Goal: Task Accomplishment & Management: Manage account settings

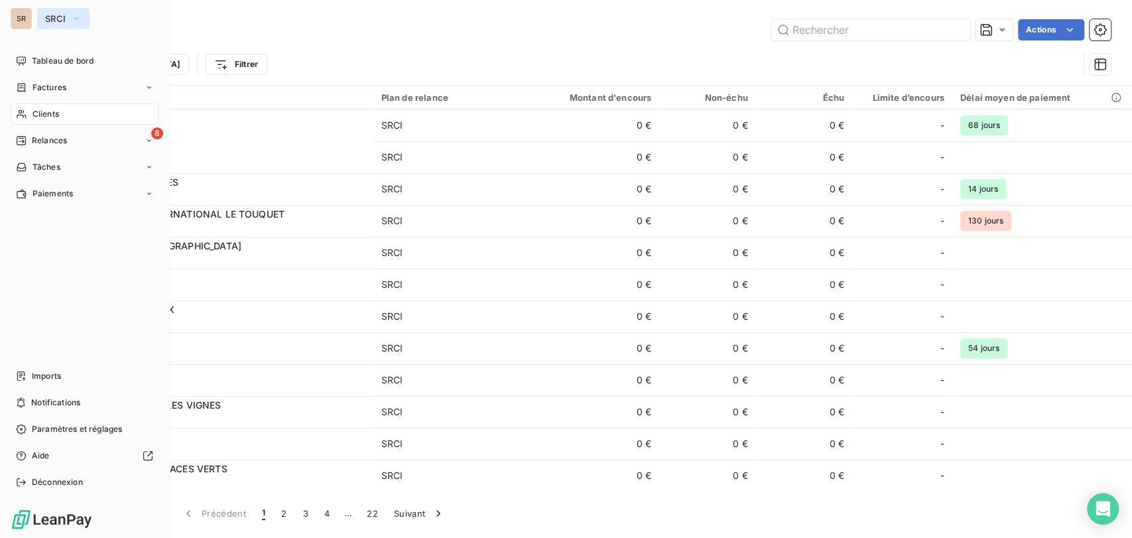
click at [78, 17] on icon "button" at bounding box center [76, 18] width 5 height 3
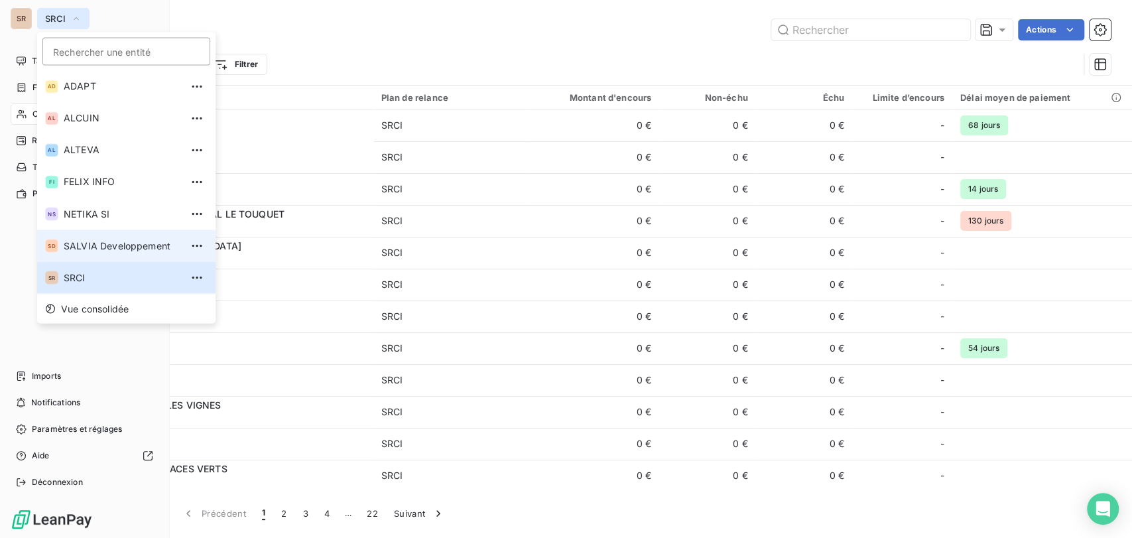
click at [64, 245] on span "SALVIA Developpement" at bounding box center [122, 245] width 117 height 13
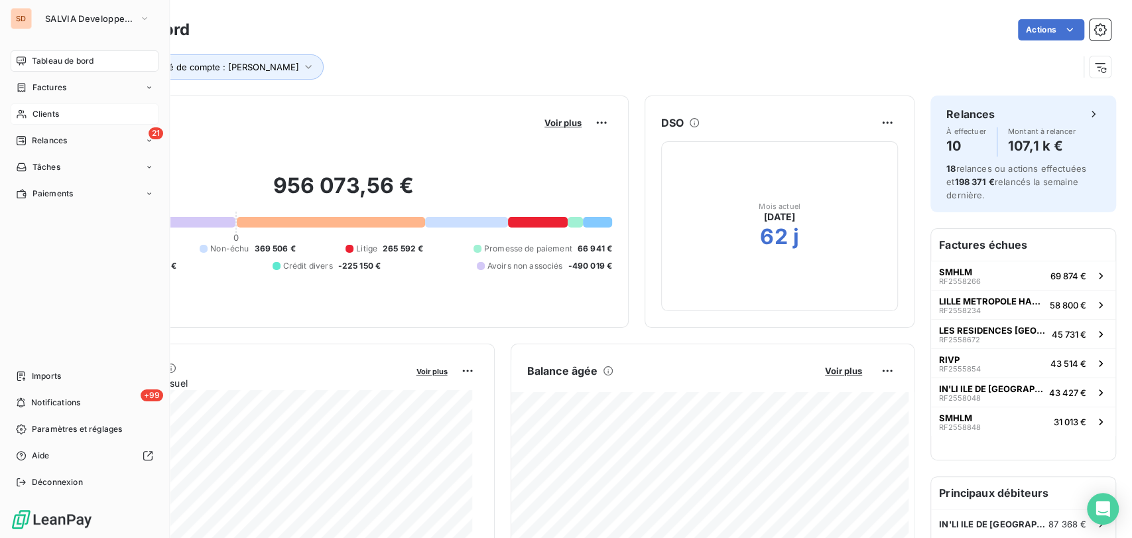
click at [42, 115] on span "Clients" at bounding box center [45, 114] width 27 height 12
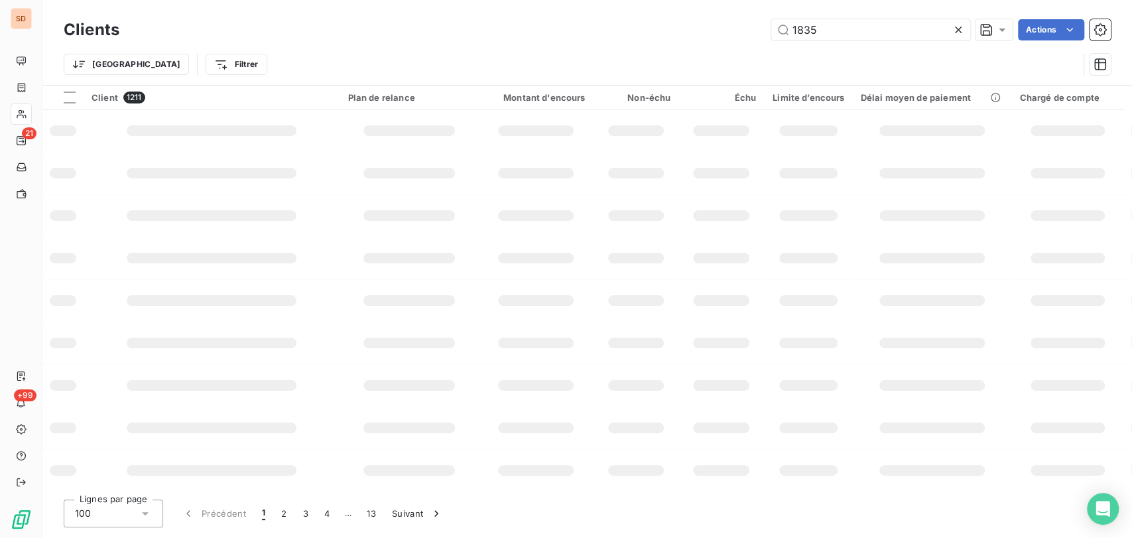
type input "1835"
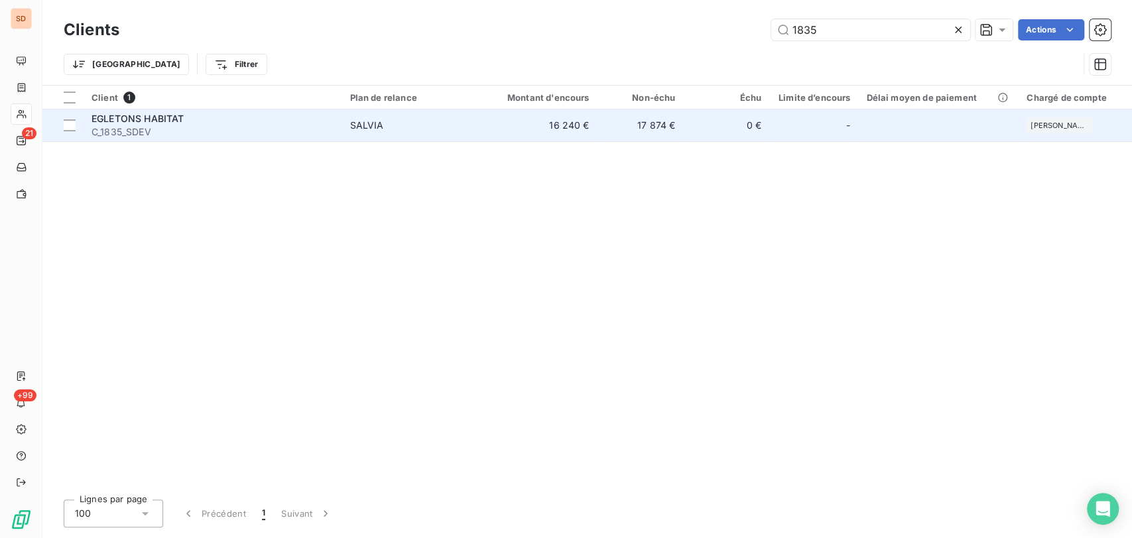
click at [121, 113] on span "EGLETONS HABITAT" at bounding box center [138, 118] width 92 height 11
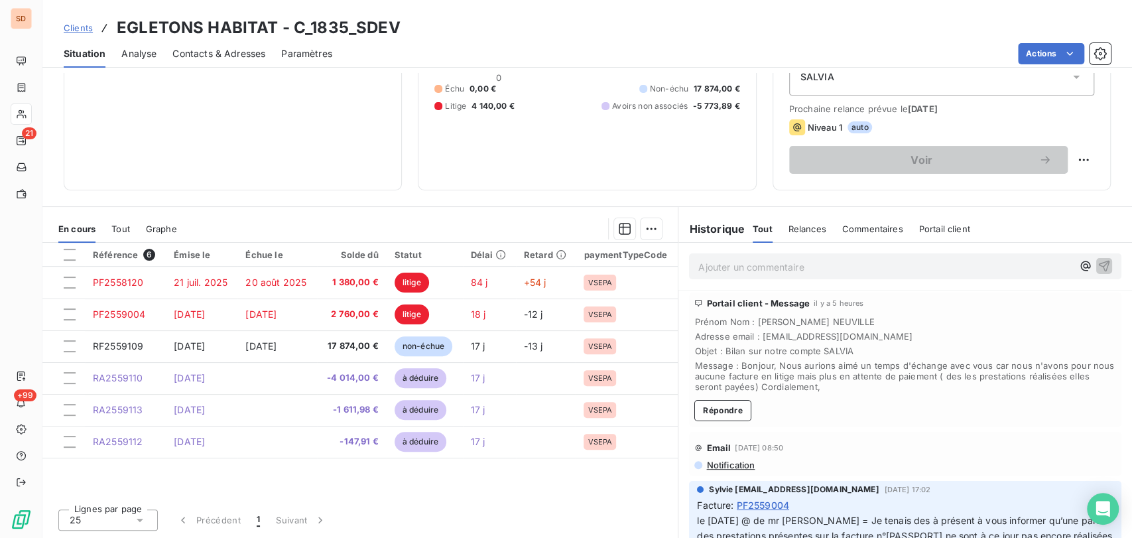
click at [218, 56] on span "Contacts & Adresses" at bounding box center [218, 53] width 93 height 13
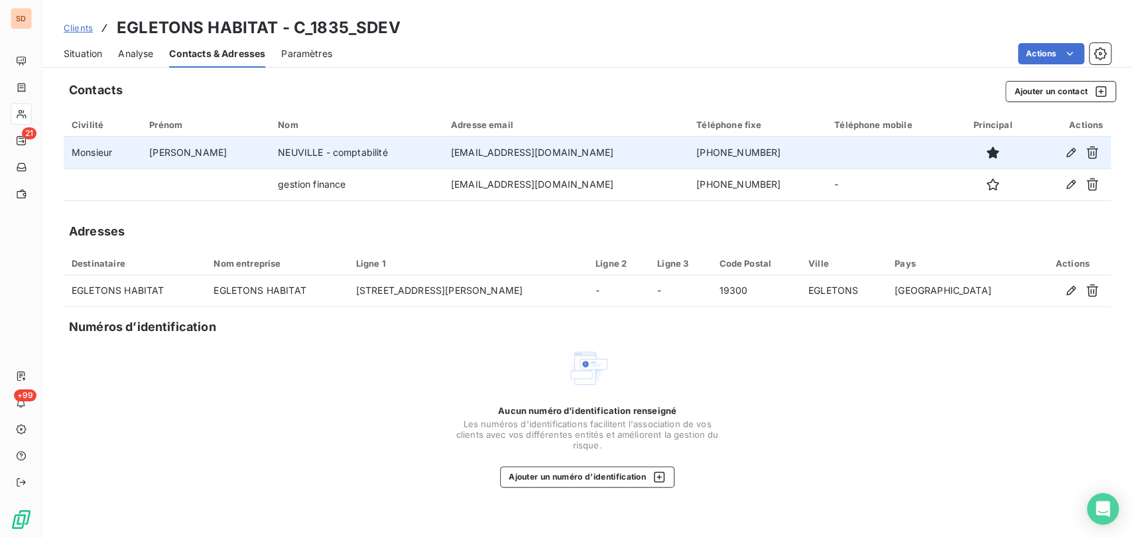
drag, startPoint x: 753, startPoint y: 154, endPoint x: 618, endPoint y: 162, distance: 135.5
click at [618, 162] on tr "Monsieur MICKAEL NEUVILLE - comptabilité comptabilite@egletonshabitat.fr 05.55.…" at bounding box center [587, 153] width 1047 height 32
copy tr "05.55.93.47.21"
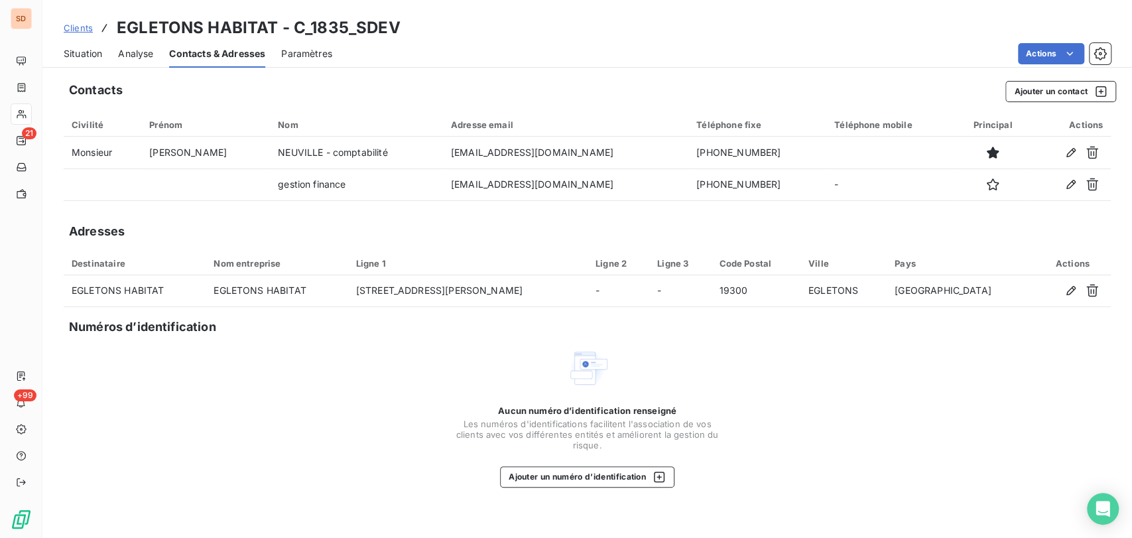
click at [82, 56] on span "Situation" at bounding box center [83, 53] width 38 height 13
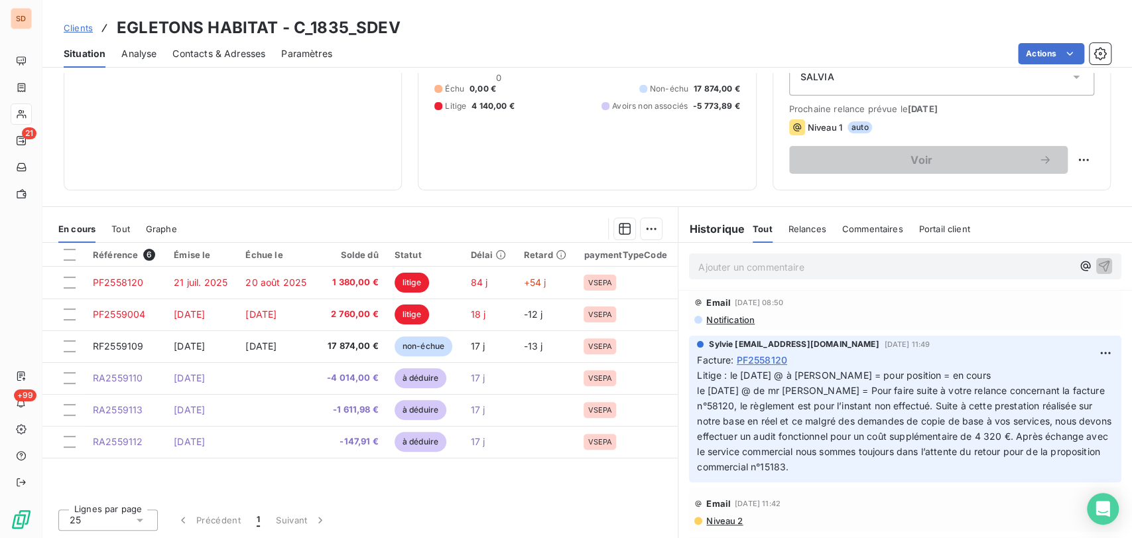
scroll to position [373, 0]
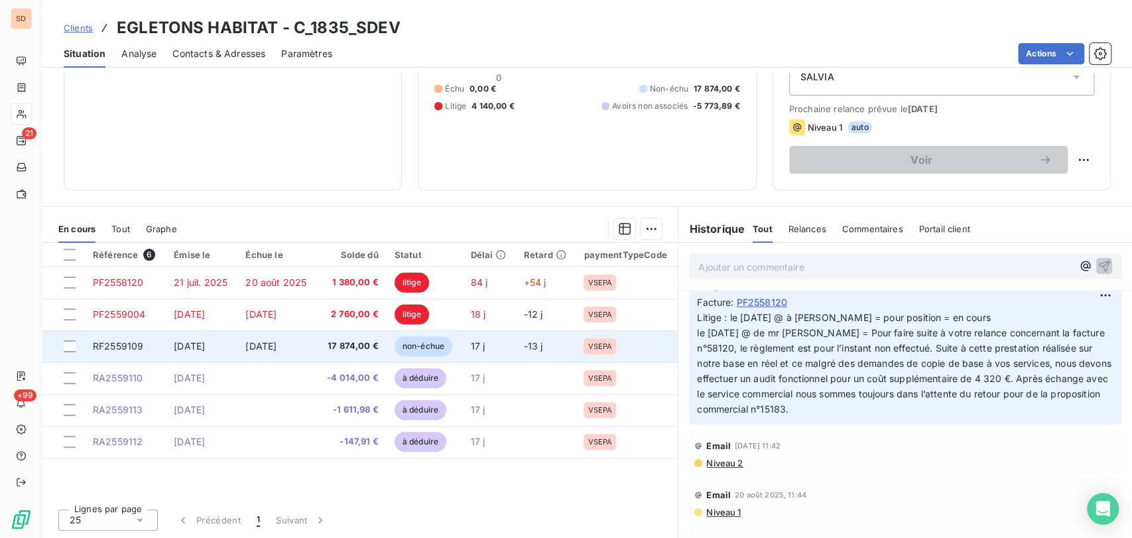
click at [132, 346] on span "RF2559109" at bounding box center [118, 345] width 50 height 11
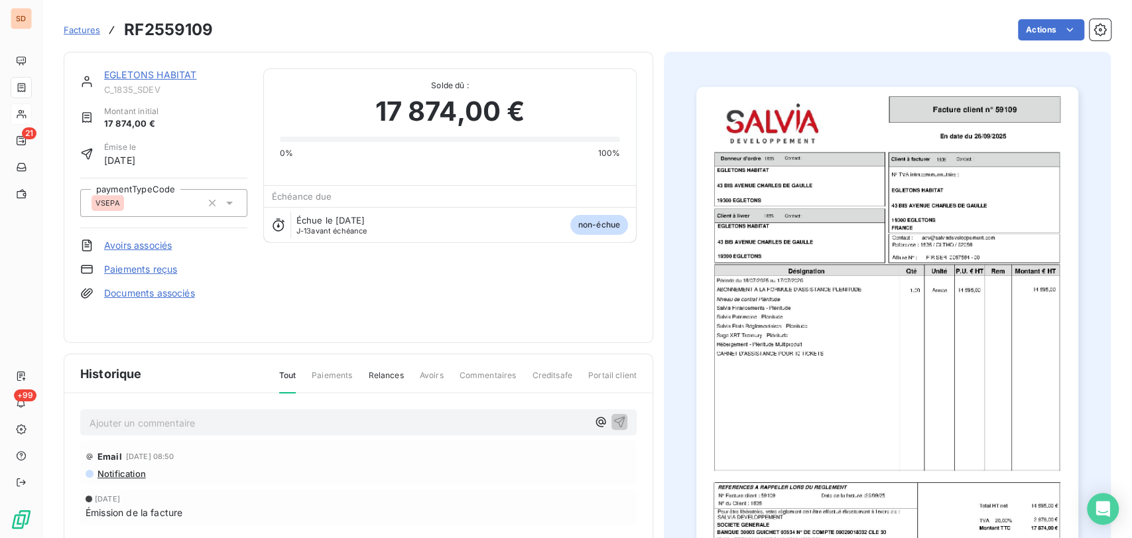
click at [131, 353] on div "Historique Tout Paiements Relances Avoirs Commentaires Creditsafe Portail clien…" at bounding box center [359, 507] width 590 height 308
click at [908, 325] on img "button" at bounding box center [887, 357] width 382 height 540
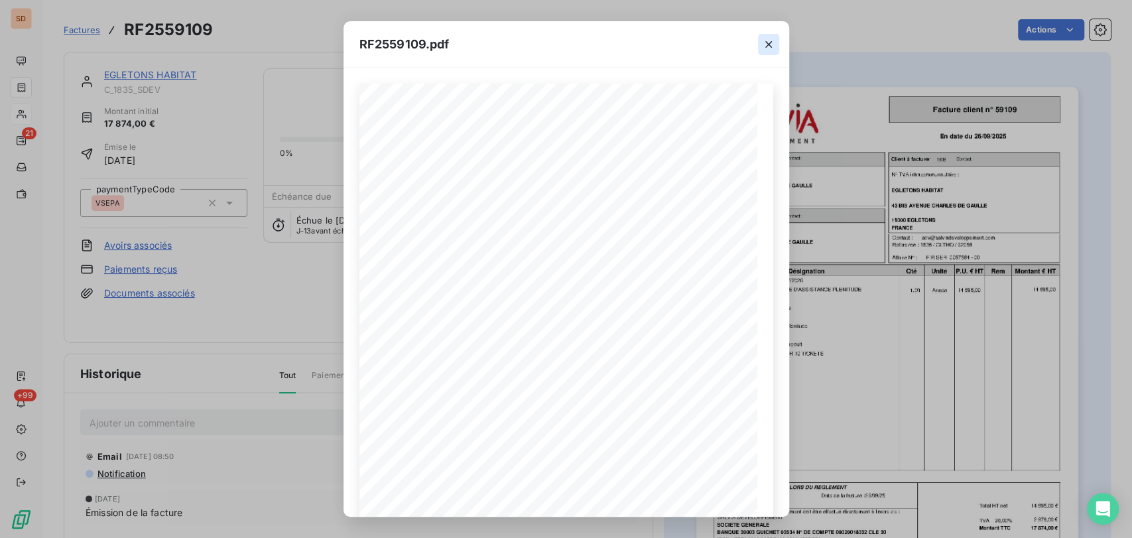
click at [771, 48] on icon "button" at bounding box center [768, 44] width 13 height 13
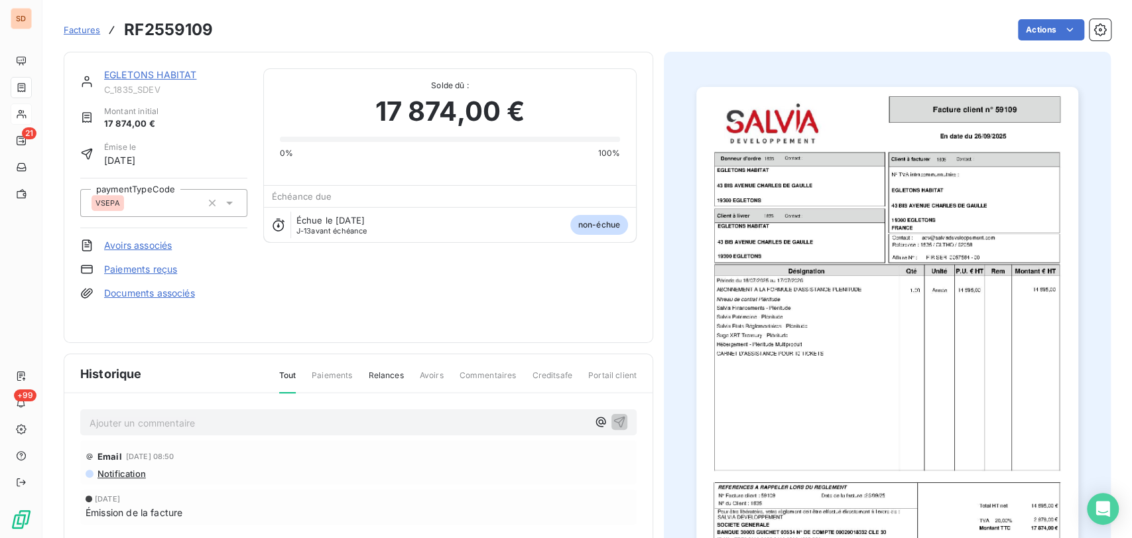
click at [134, 74] on link "EGLETONS HABITAT" at bounding box center [150, 74] width 92 height 11
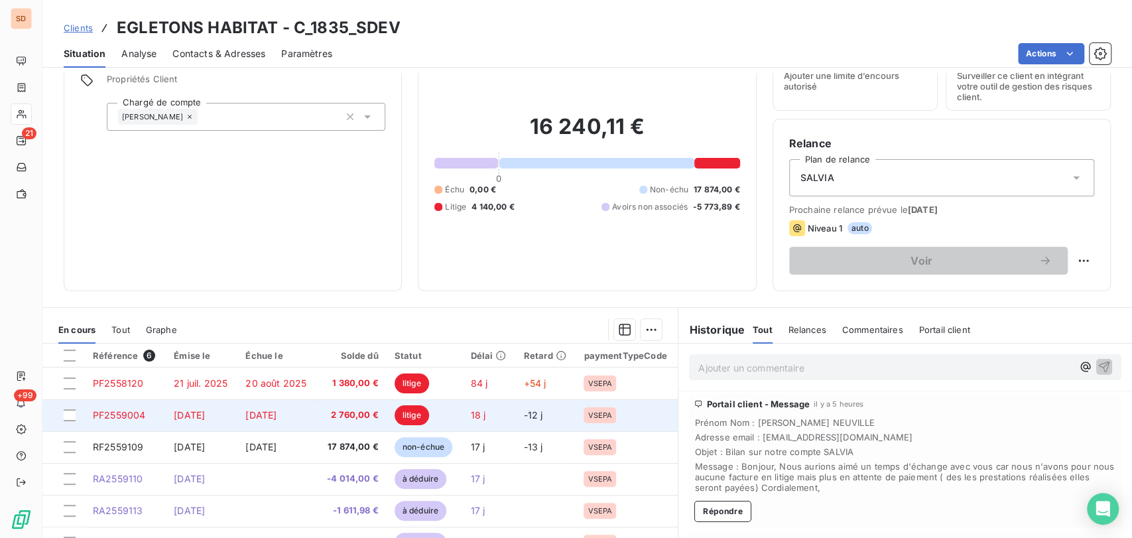
scroll to position [147, 0]
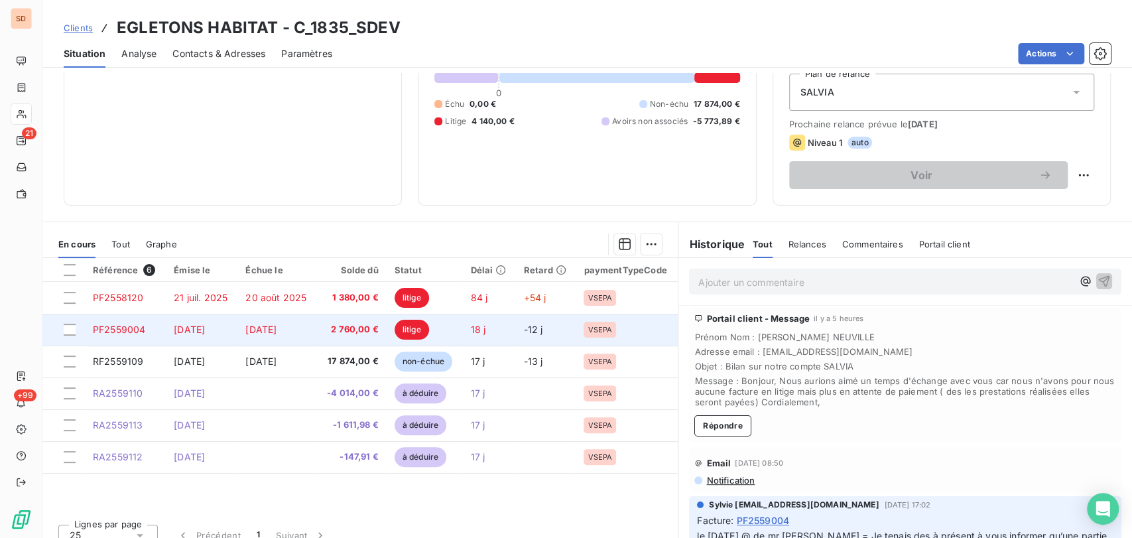
click at [122, 326] on span "PF2559004" at bounding box center [119, 329] width 52 height 11
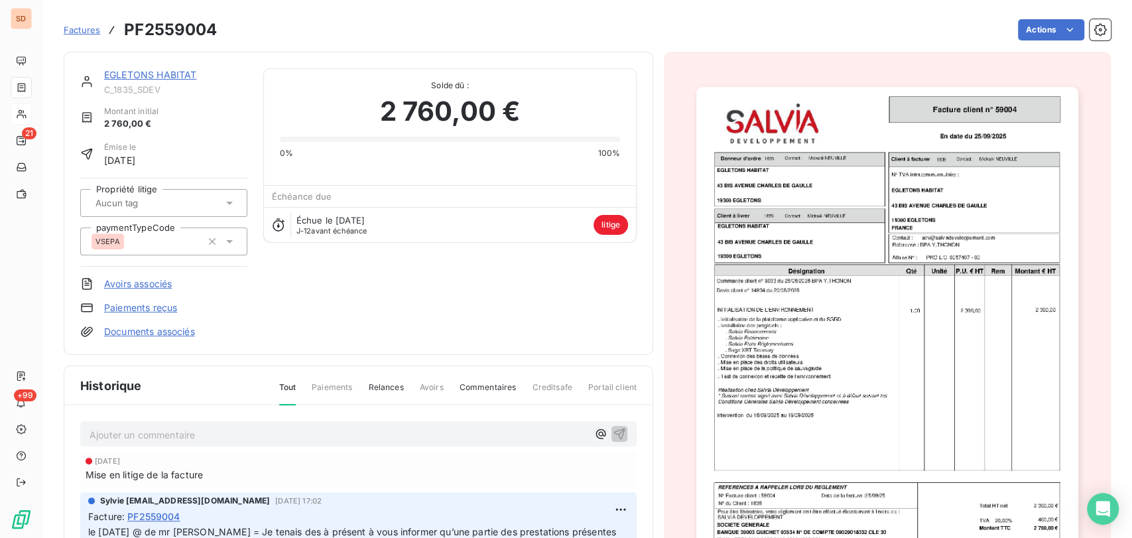
click at [143, 76] on link "EGLETONS HABITAT" at bounding box center [150, 74] width 92 height 11
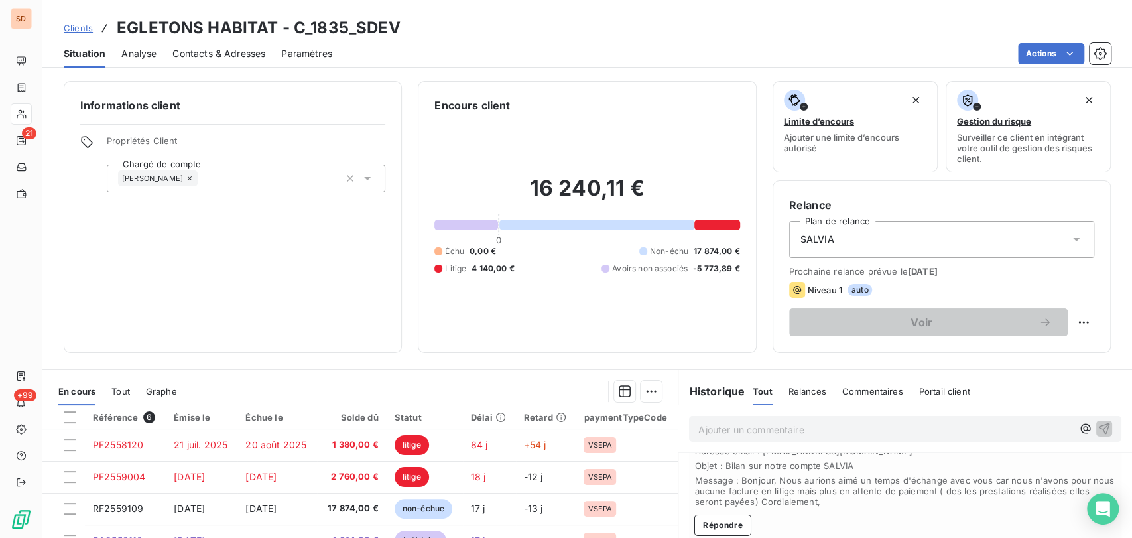
scroll to position [74, 0]
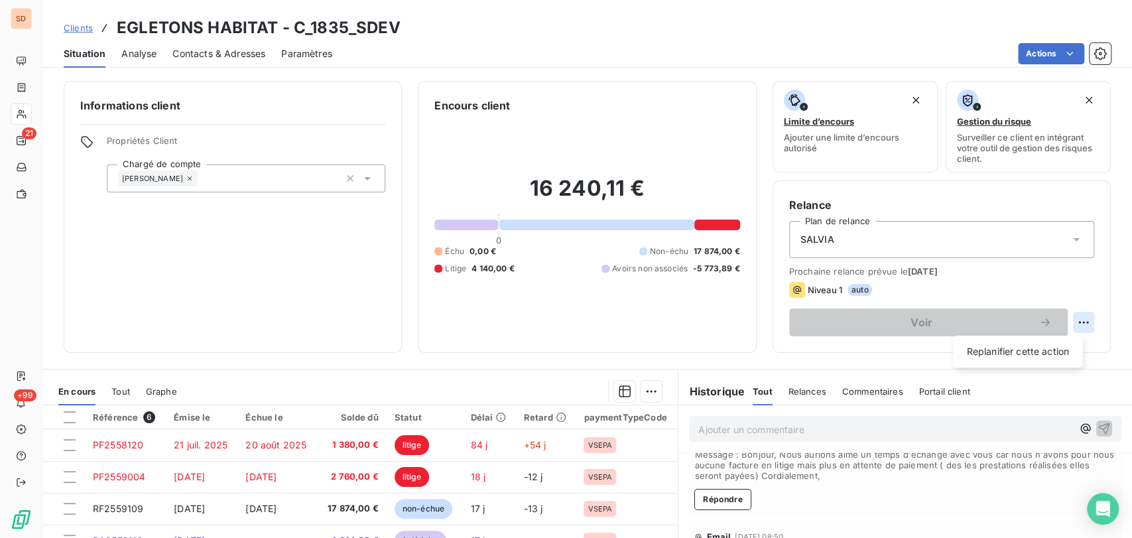
click at [1073, 318] on html "SD 21 +99 Clients EGLETONS HABITAT - C_1835_SDEV Situation Analyse Contacts & A…" at bounding box center [566, 269] width 1132 height 538
click at [1025, 351] on div "Replanifier cette action" at bounding box center [1017, 351] width 119 height 21
select select "9"
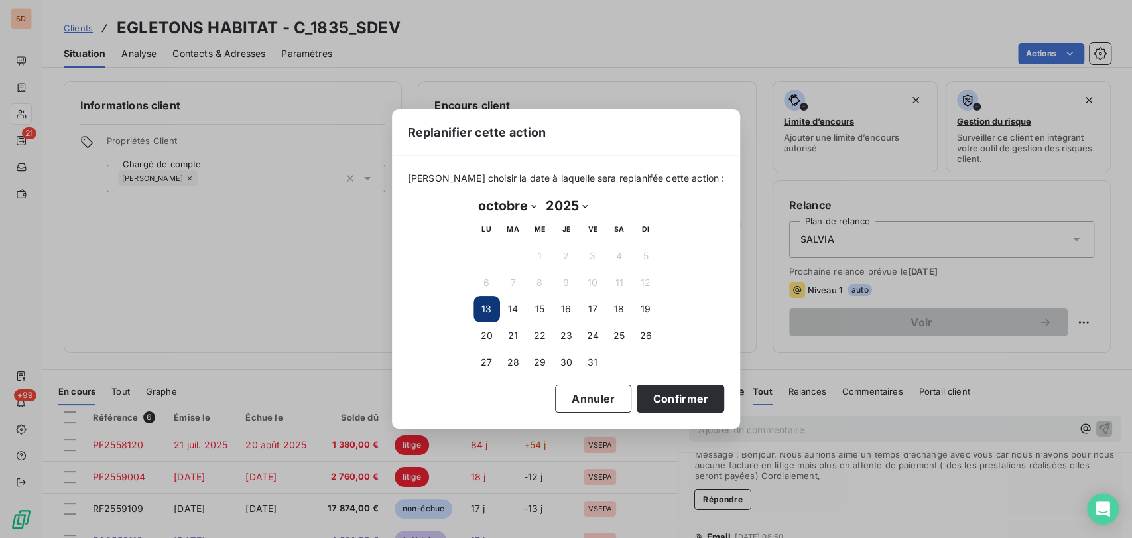
click at [490, 309] on button "13" at bounding box center [486, 309] width 27 height 27
click at [680, 398] on button "Confirmer" at bounding box center [681, 399] width 88 height 28
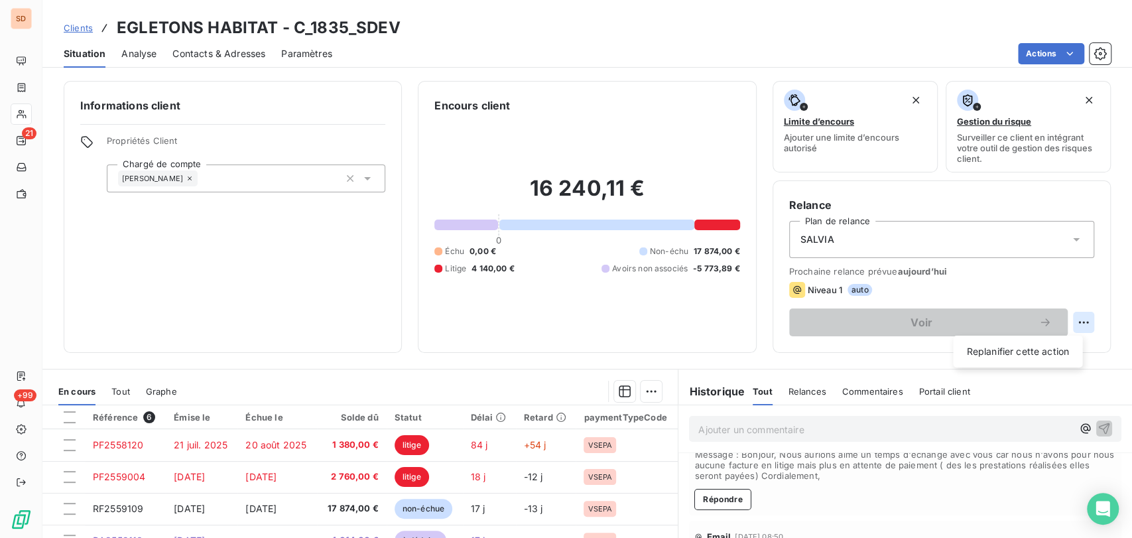
click at [1071, 318] on html "SD 21 +99 Clients EGLETONS HABITAT - C_1835_SDEV Situation Analyse Contacts & A…" at bounding box center [566, 269] width 1132 height 538
click at [1009, 347] on div "Replanifier cette action" at bounding box center [1017, 351] width 119 height 21
select select "9"
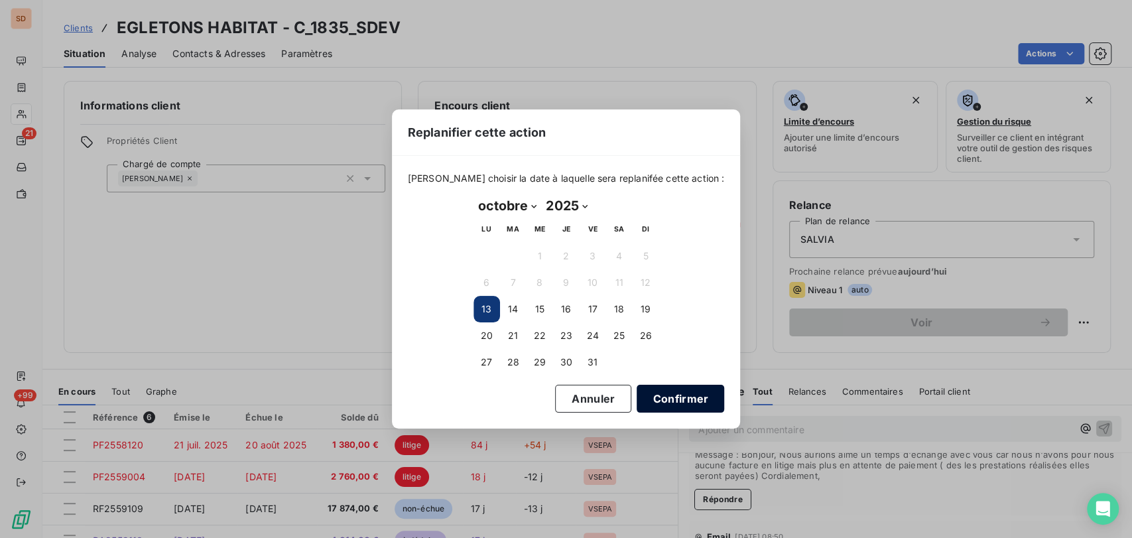
click at [657, 394] on button "Confirmer" at bounding box center [681, 399] width 88 height 28
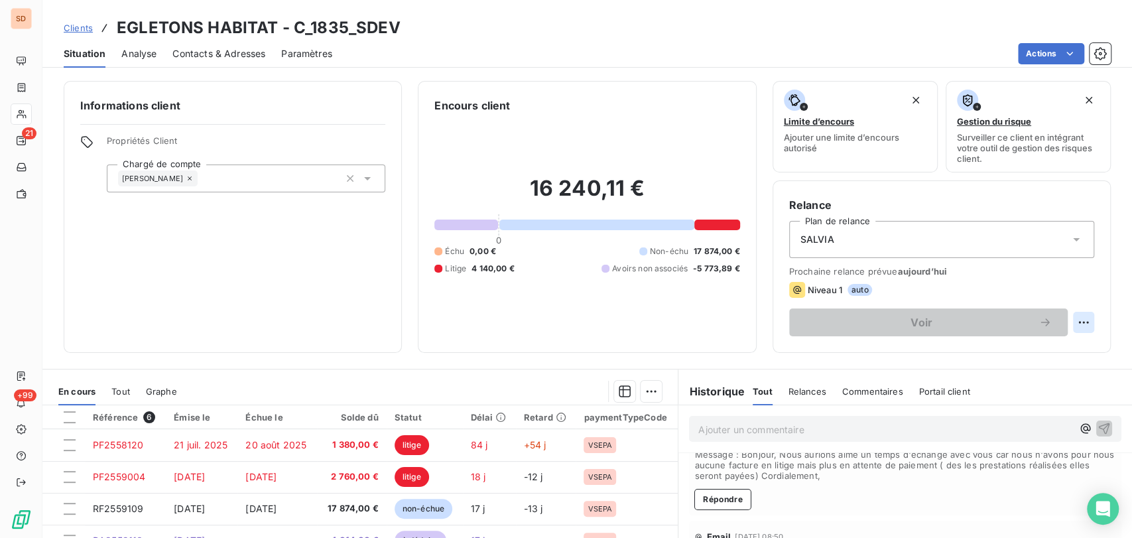
click at [1068, 321] on html "SD 21 +99 Clients EGLETONS HABITAT - C_1835_SDEV Situation Analyse Contacts & A…" at bounding box center [566, 269] width 1132 height 538
click at [1011, 347] on div "Replanifier cette action" at bounding box center [1017, 351] width 119 height 21
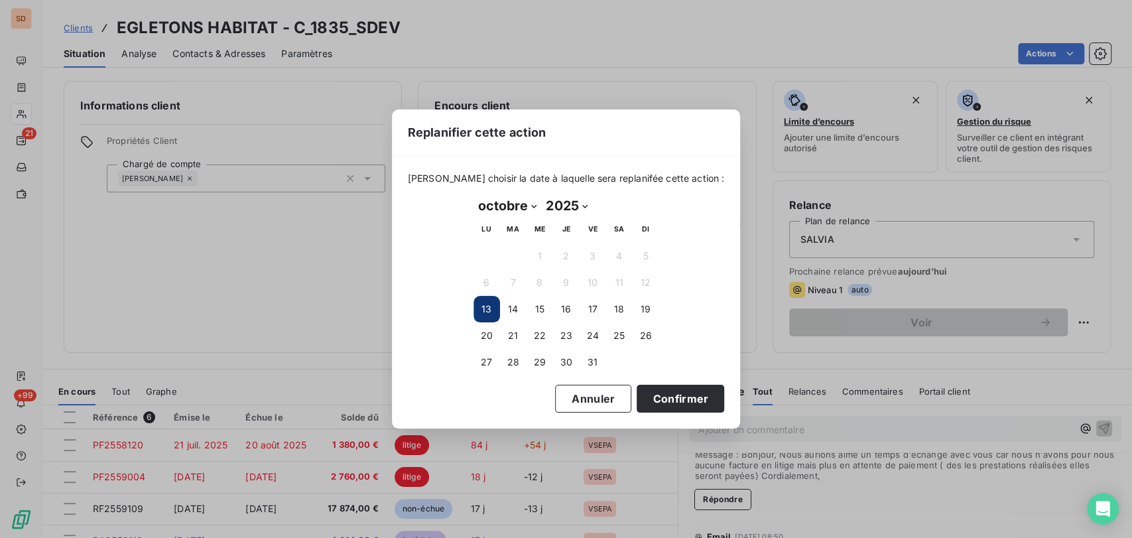
click at [532, 204] on select "janvier février mars avril mai juin juillet août septembre octobre novembre déc…" at bounding box center [507, 205] width 68 height 21
select select "10"
click at [473, 195] on select "janvier février mars avril mai juin juillet août septembre octobre novembre déc…" at bounding box center [507, 205] width 68 height 21
click at [589, 311] on button "14" at bounding box center [593, 309] width 27 height 27
click at [659, 397] on button "Confirmer" at bounding box center [681, 399] width 88 height 28
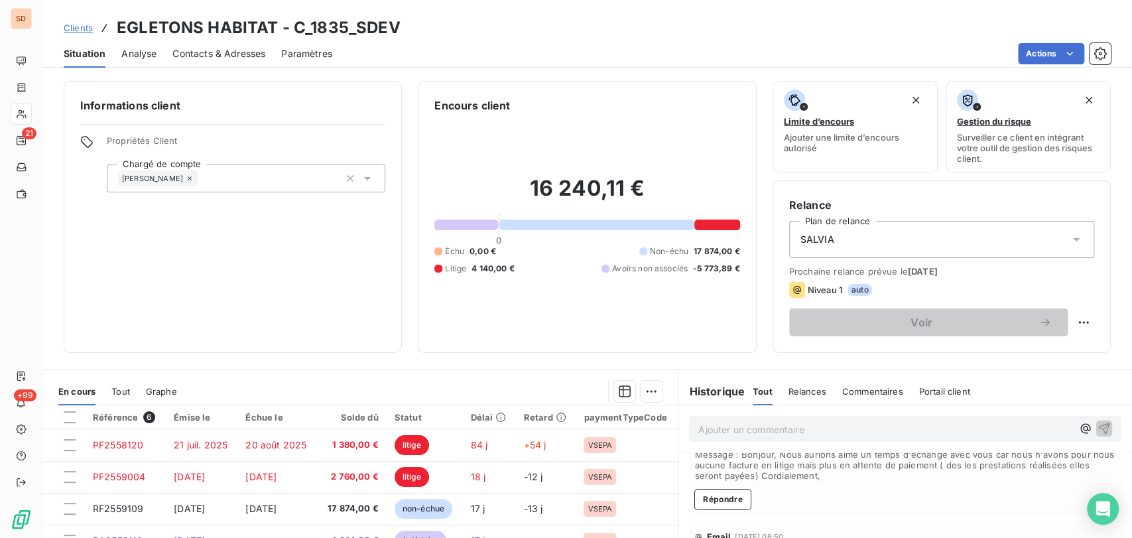
click at [732, 426] on p "Ajouter un commentaire ﻿" at bounding box center [885, 429] width 374 height 17
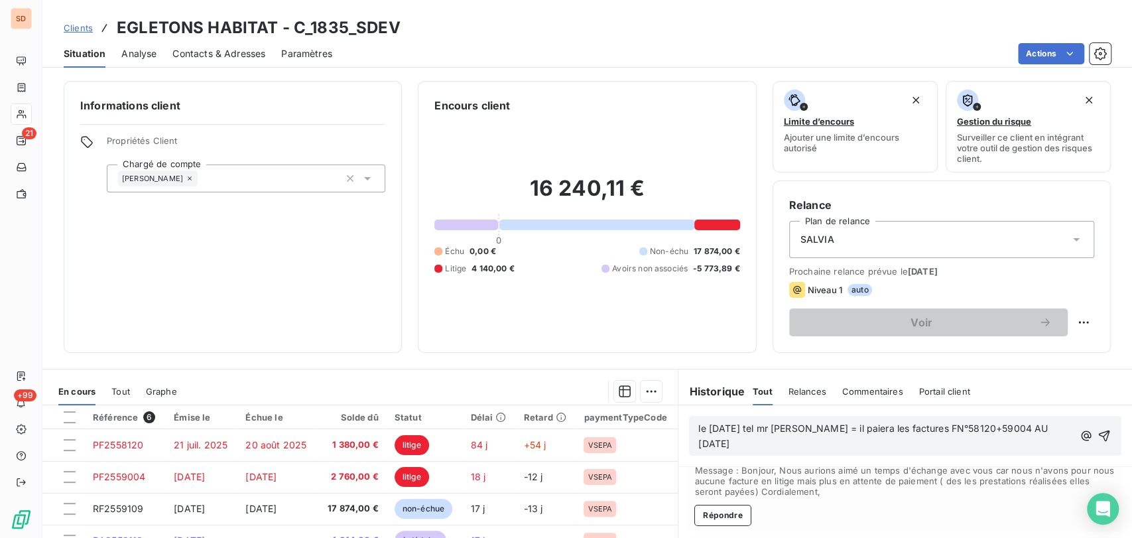
scroll to position [87, 0]
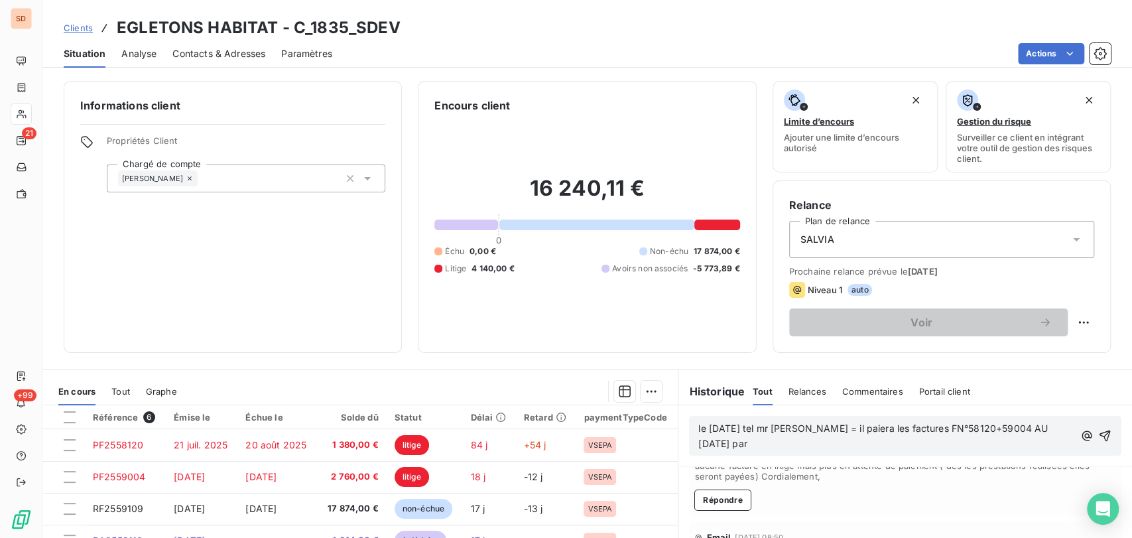
click at [955, 430] on span "le 13/10/25 tel mr neuville = il paiera les factures FN°58120+59004 AU 15/11/25…" at bounding box center [874, 435] width 352 height 27
click at [698, 440] on span "le 13/10/25 tel mr neuville = il paiera les factures FN°58120 aprés l'audit +59…" at bounding box center [877, 435] width 358 height 27
click at [829, 442] on span "le 13/10/25 tel mr neuville = il paiera les factures FN°58120 aprés l'audit +59…" at bounding box center [877, 435] width 358 height 27
click at [888, 442] on p "le 13/10/25 tel mr neuville = il paiera les factures FN°58120 aprés l'audit +59…" at bounding box center [887, 436] width 379 height 31
click at [1099, 436] on icon "button" at bounding box center [1105, 435] width 13 height 13
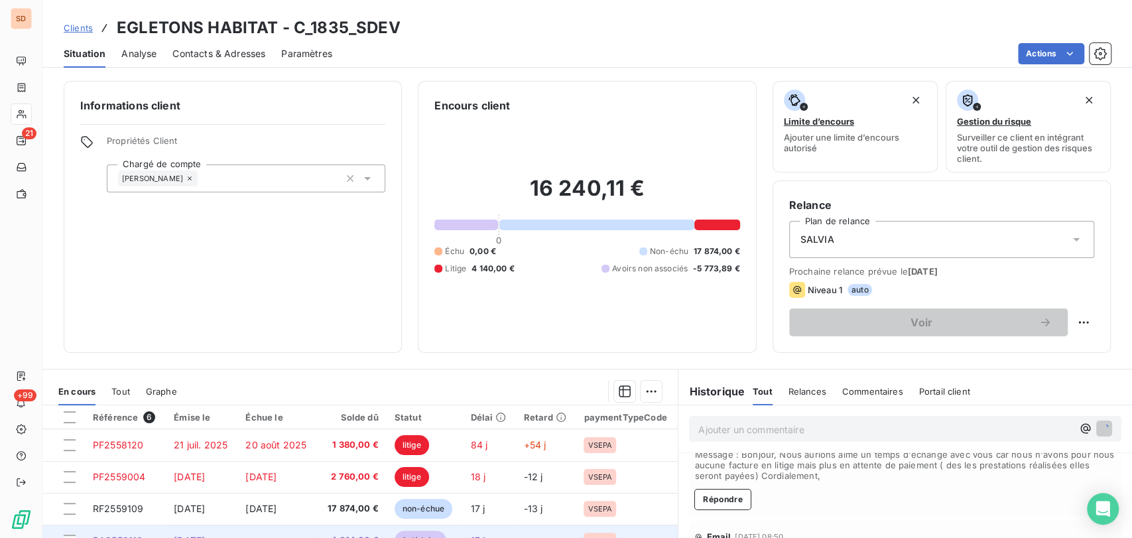
scroll to position [136, 0]
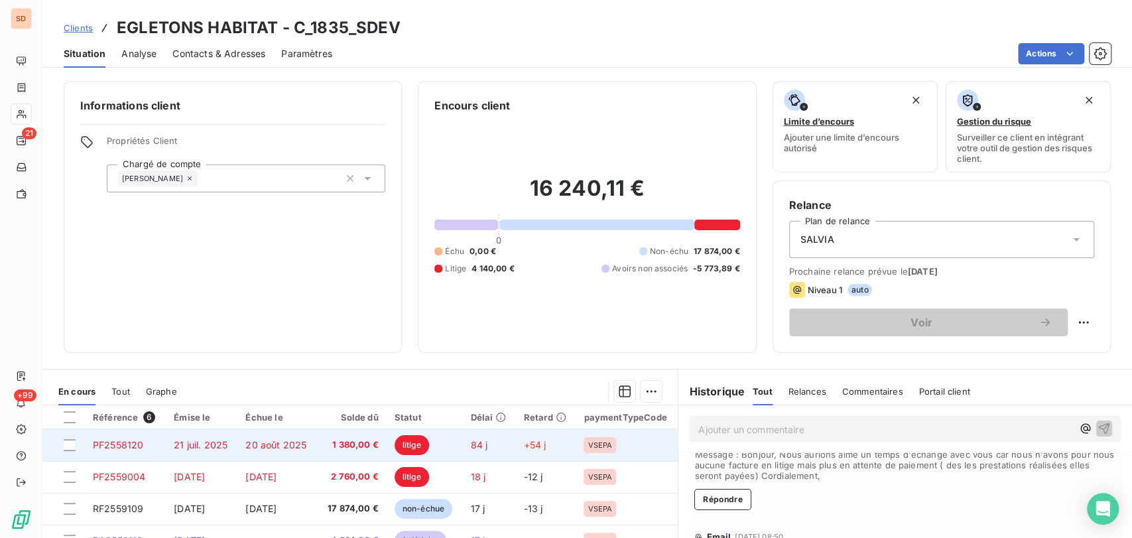
click at [127, 444] on span "PF2558120" at bounding box center [118, 444] width 50 height 11
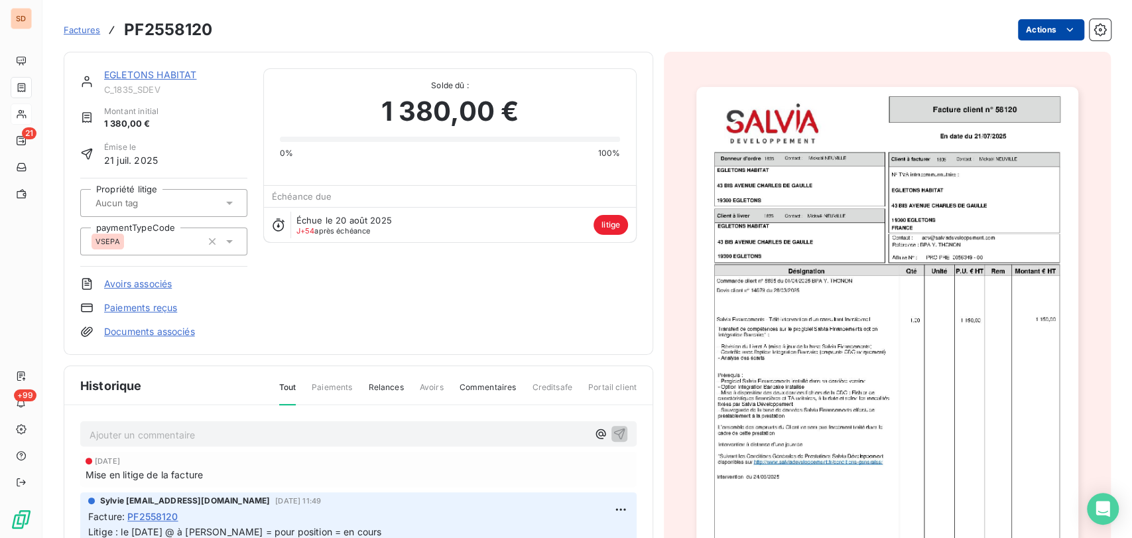
click at [1040, 37] on html "SD 21 +99 Factures PF2558120 Actions EGLETONS HABITAT C_1835_SDEV Montant initi…" at bounding box center [566, 269] width 1132 height 538
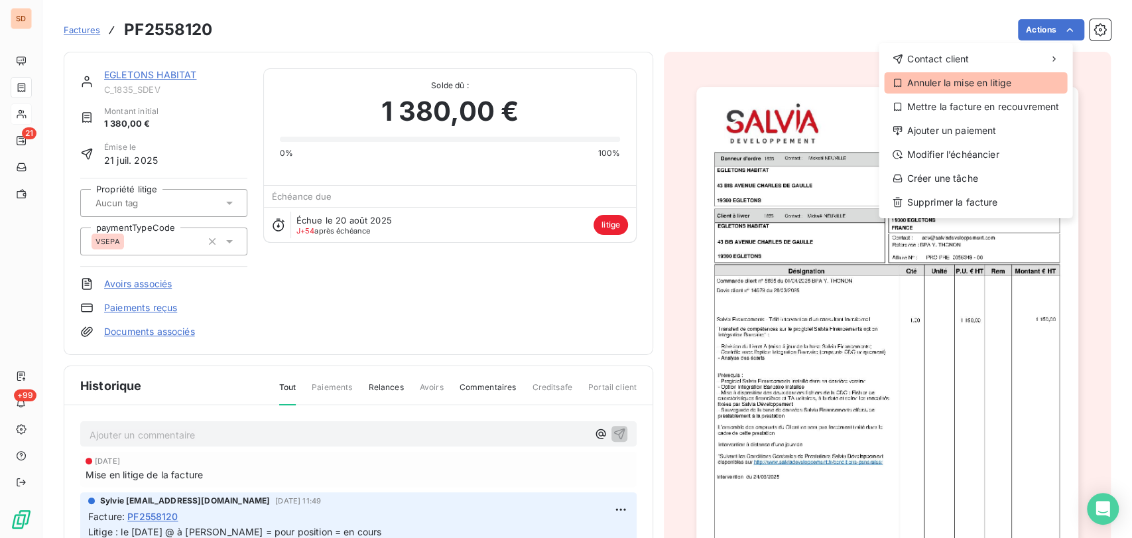
click at [955, 83] on div "Annuler la mise en litige" at bounding box center [975, 82] width 183 height 21
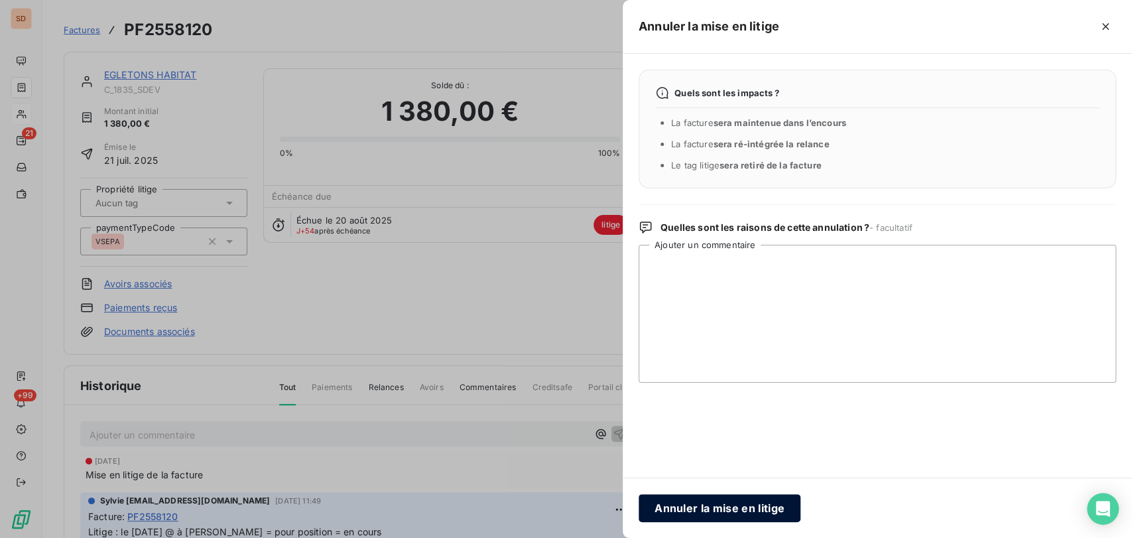
click at [712, 507] on button "Annuler la mise en litige" at bounding box center [720, 508] width 162 height 28
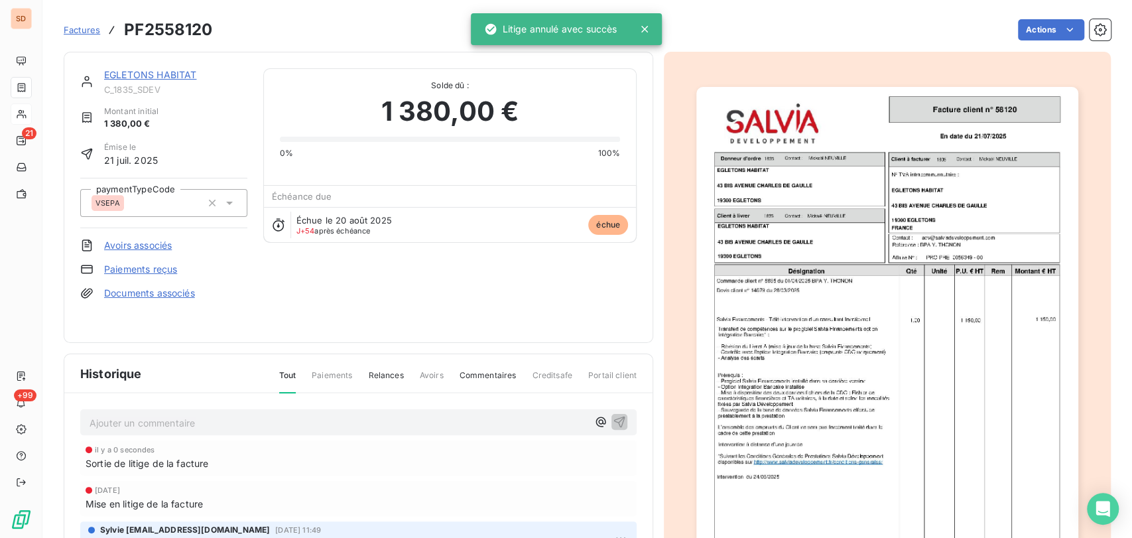
click at [155, 69] on link "EGLETONS HABITAT" at bounding box center [150, 74] width 92 height 11
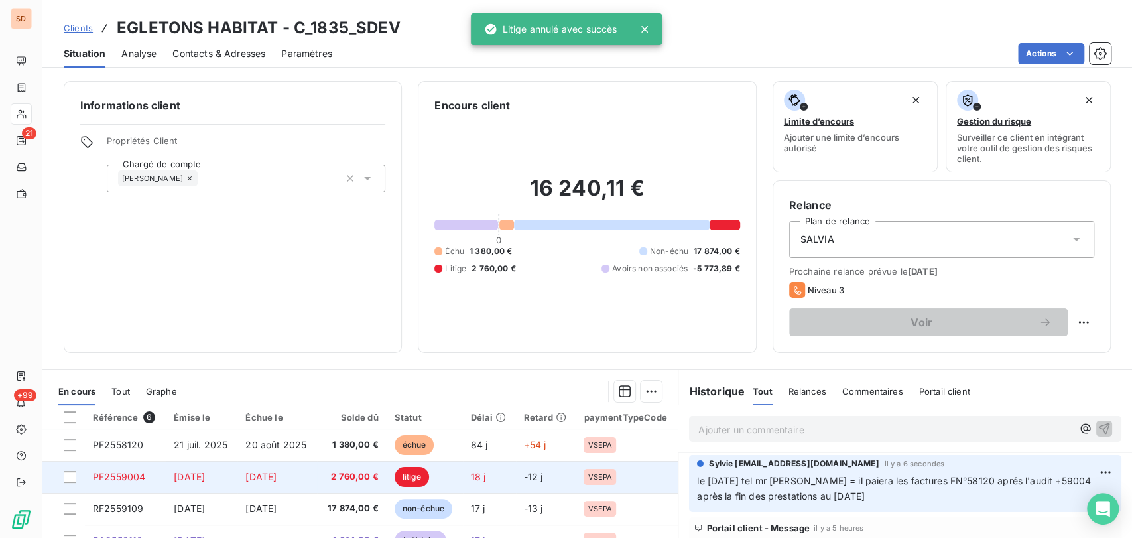
click at [119, 479] on span "PF2559004" at bounding box center [119, 476] width 52 height 11
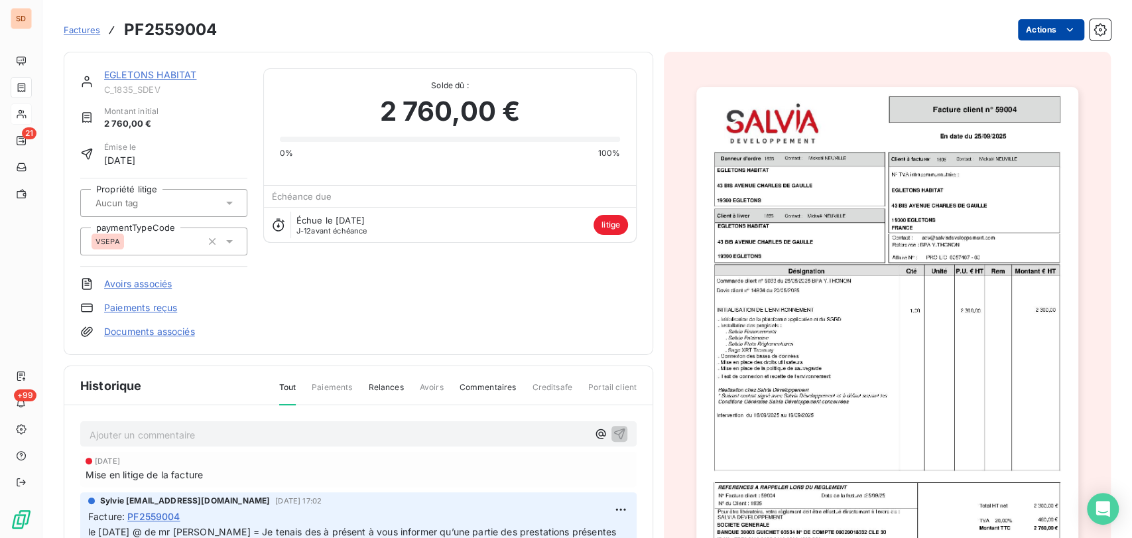
click at [1015, 30] on html "SD 21 +99 Factures PF2559004 Actions EGLETONS HABITAT C_1835_SDEV Montant initi…" at bounding box center [566, 269] width 1132 height 538
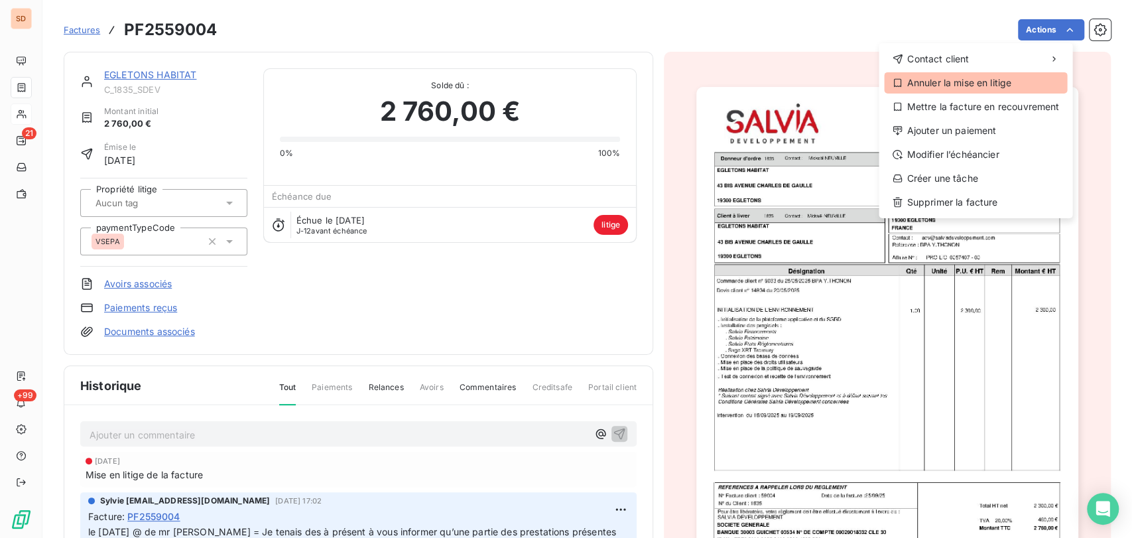
click at [934, 79] on div "Annuler la mise en litige" at bounding box center [975, 82] width 183 height 21
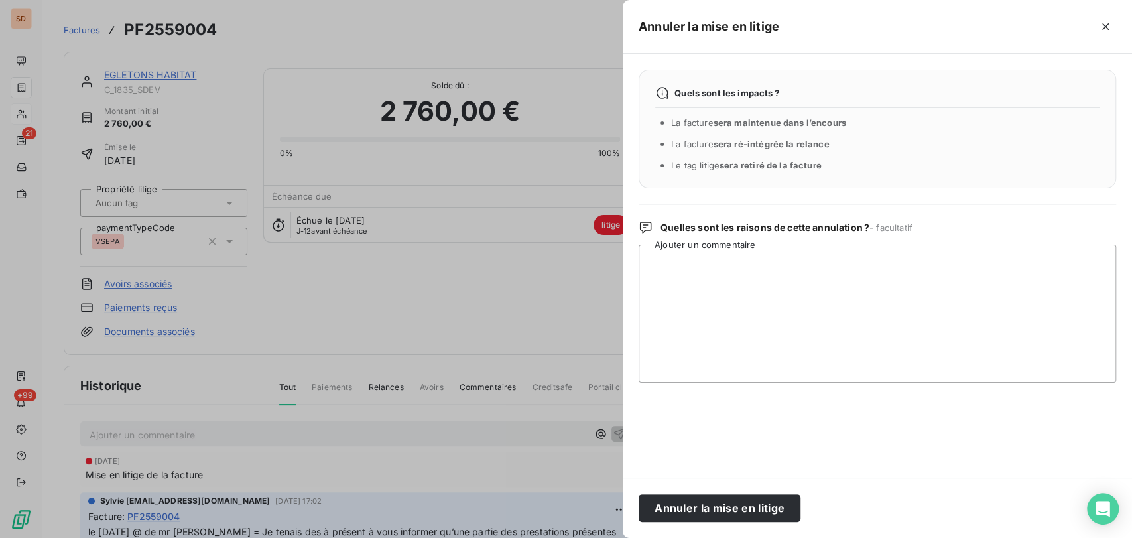
drag, startPoint x: 712, startPoint y: 508, endPoint x: 692, endPoint y: 480, distance: 33.8
click at [711, 505] on button "Annuler la mise en litige" at bounding box center [720, 508] width 162 height 28
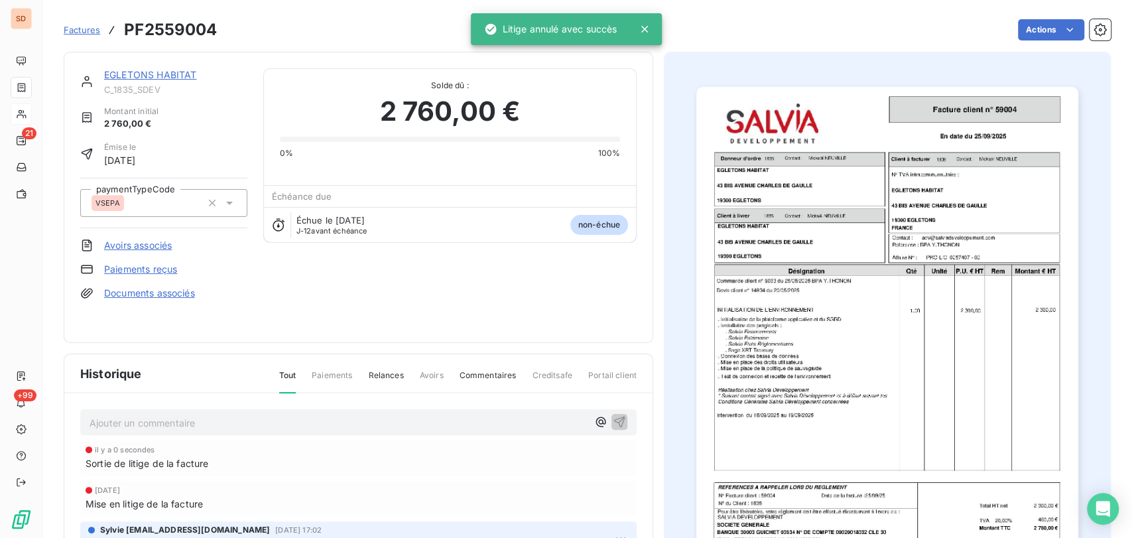
click at [140, 76] on link "EGLETONS HABITAT" at bounding box center [150, 74] width 92 height 11
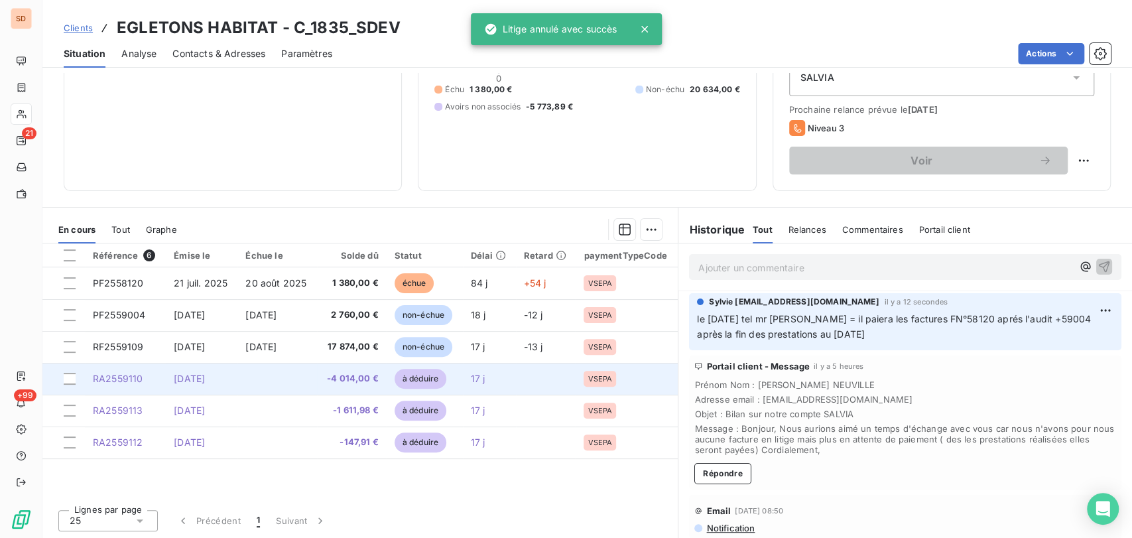
scroll to position [162, 0]
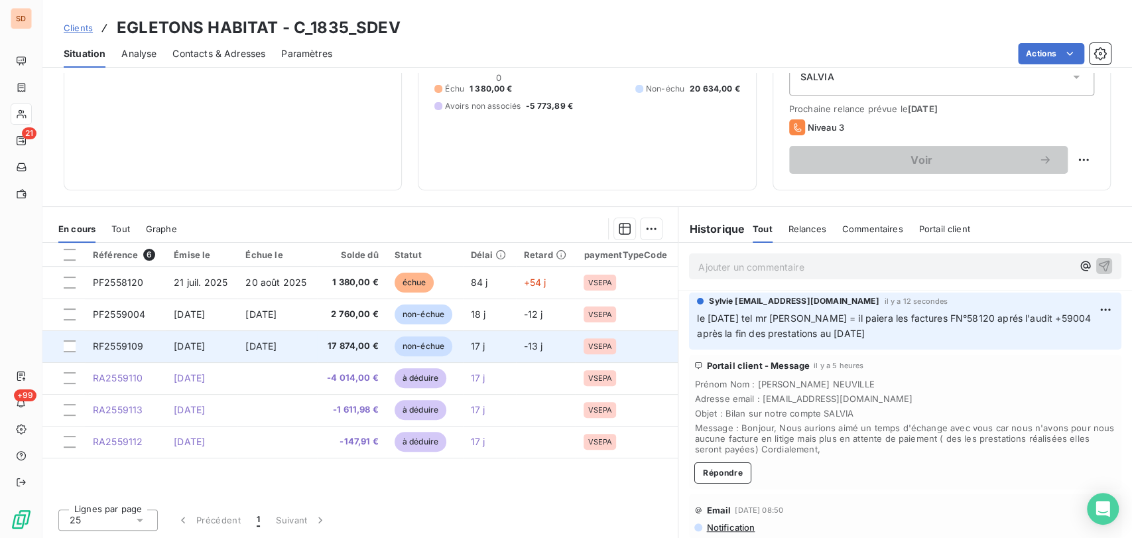
click at [113, 345] on span "RF2559109" at bounding box center [118, 345] width 50 height 11
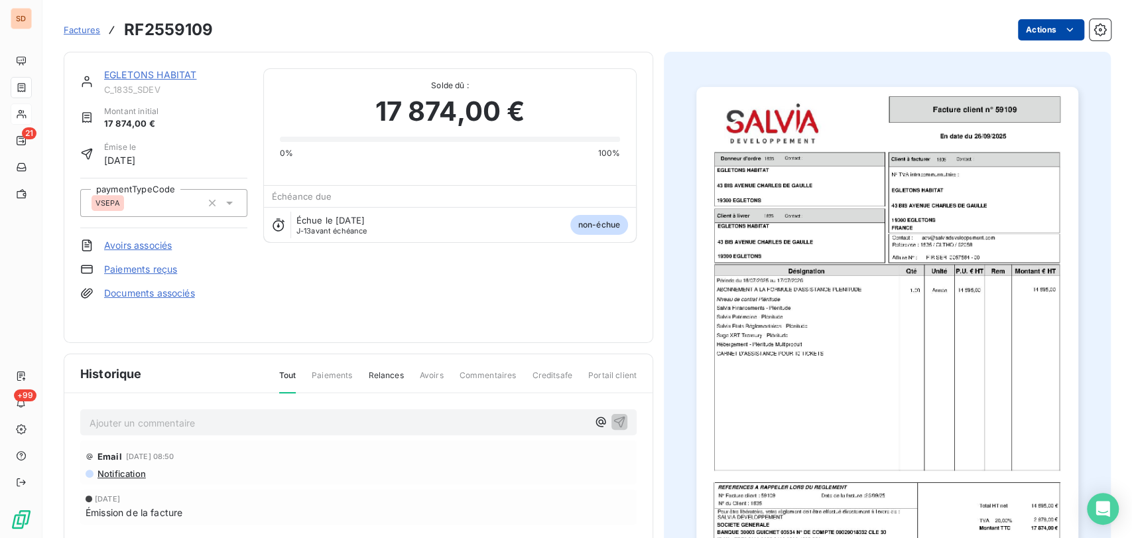
click at [1045, 33] on html "SD 21 +99 Factures RF2559109 Actions EGLETONS HABITAT C_1835_SDEV Montant initi…" at bounding box center [566, 269] width 1132 height 538
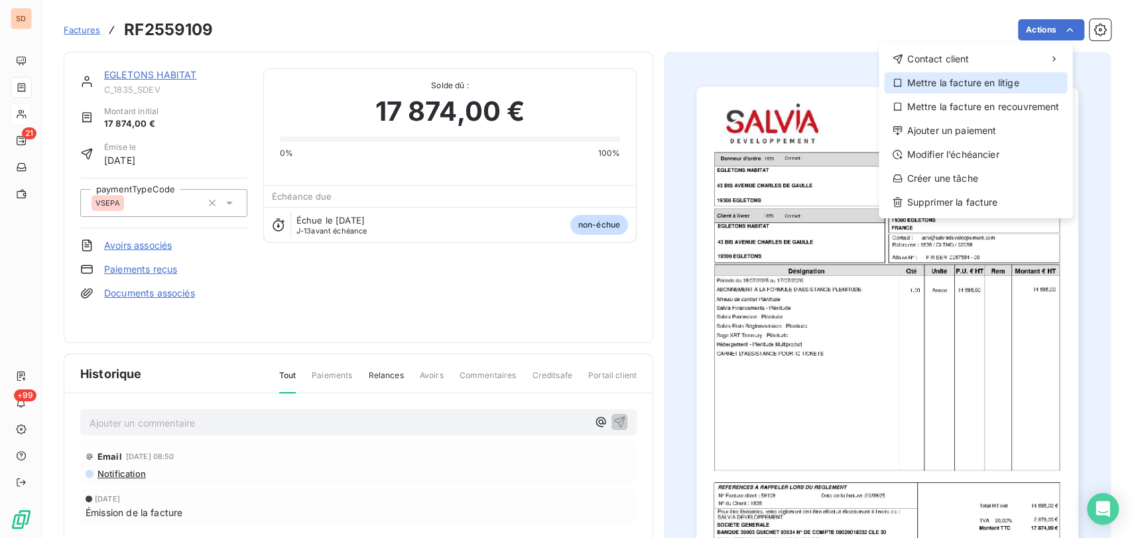
click at [981, 80] on div "Mettre la facture en litige" at bounding box center [975, 82] width 183 height 21
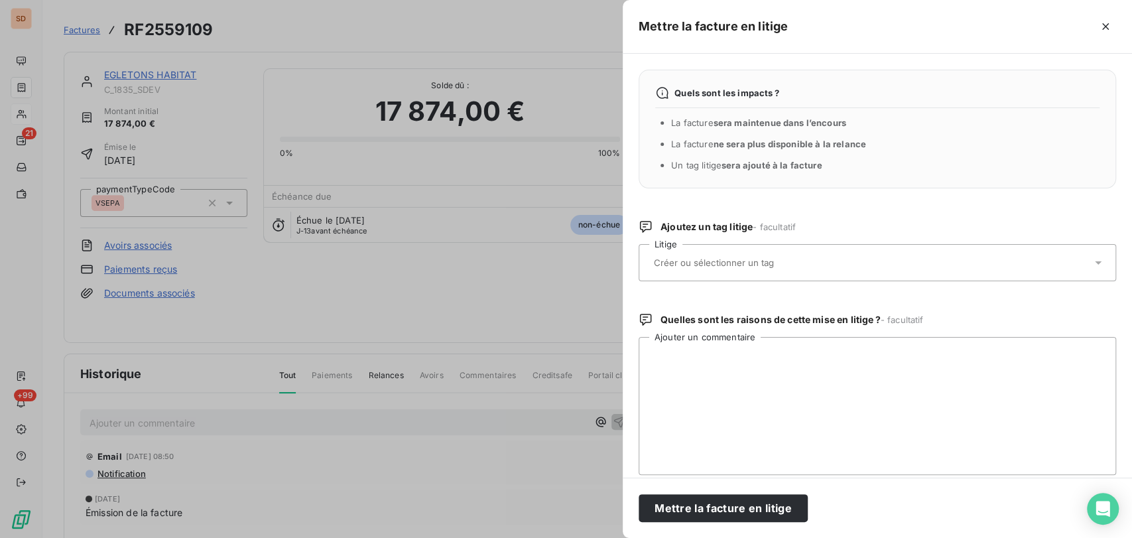
click at [1096, 263] on div at bounding box center [877, 262] width 477 height 37
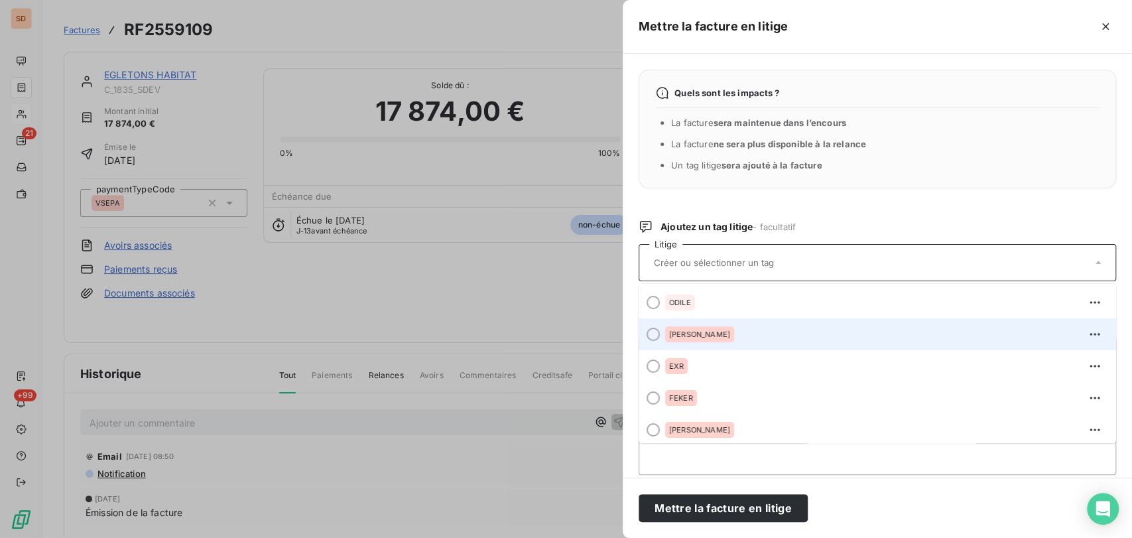
click at [649, 336] on div at bounding box center [653, 334] width 13 height 13
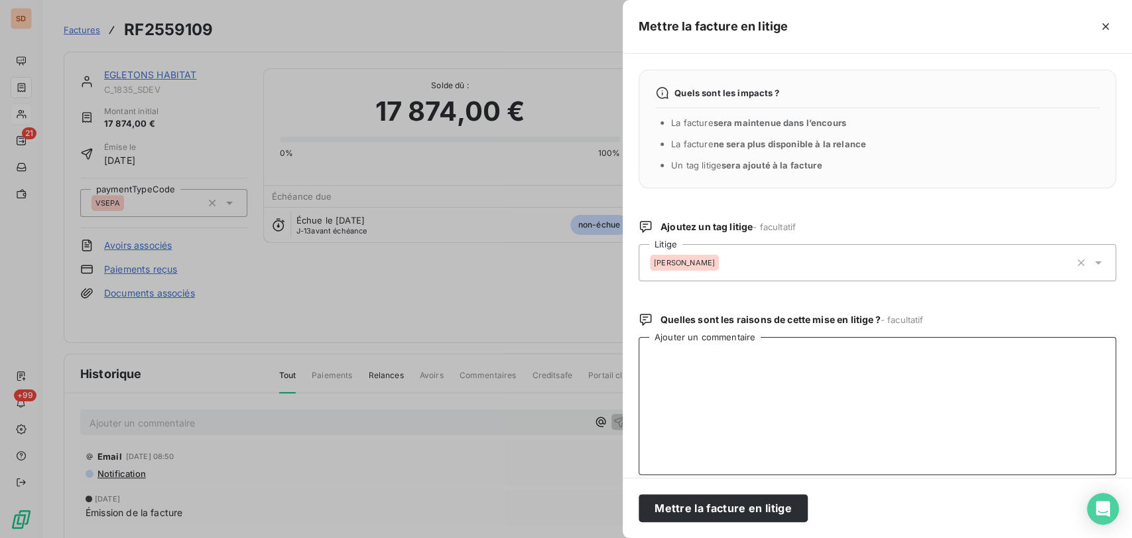
click at [668, 377] on textarea "Ajouter un commentaire" at bounding box center [877, 406] width 477 height 138
click at [817, 357] on textarea "le 13/10/25 @ à alex = faire un avoir te refacturation en année civiel = en cou…" at bounding box center [877, 406] width 477 height 138
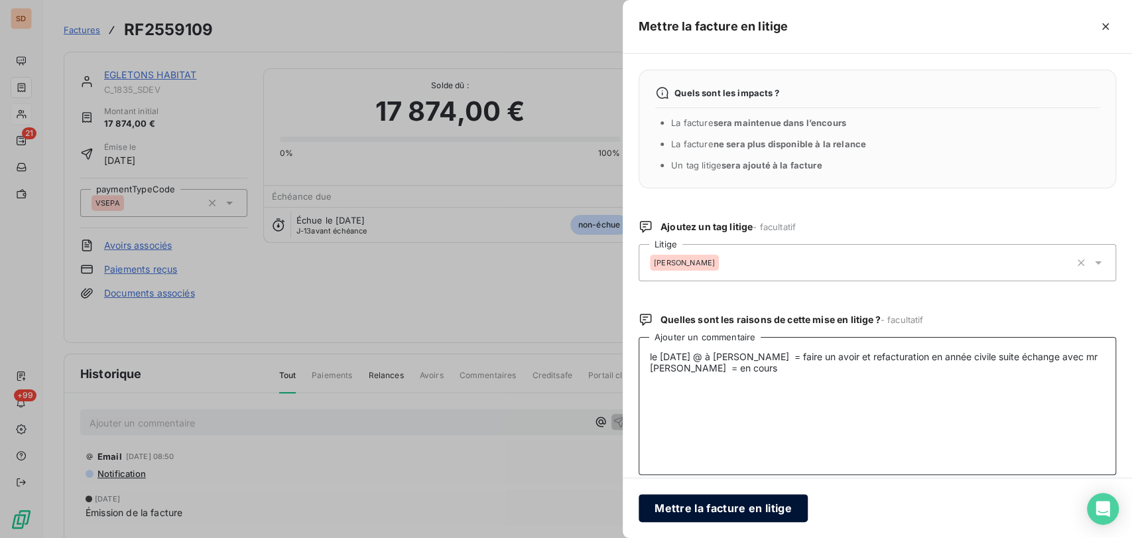
type textarea "le 13/10/25 @ à alex = faire un avoir et refacturation en année civile suite éc…"
click at [716, 506] on button "Mettre la facture en litige" at bounding box center [723, 508] width 169 height 28
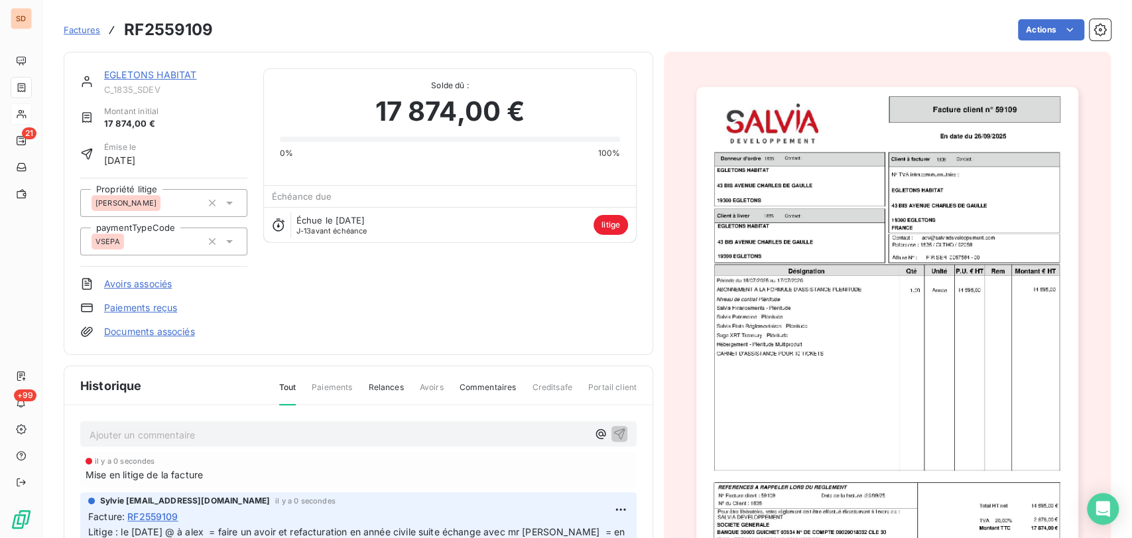
click at [133, 82] on div "EGLETONS HABITAT C_1835_SDEV" at bounding box center [175, 81] width 143 height 27
click at [135, 74] on link "EGLETONS HABITAT" at bounding box center [150, 74] width 92 height 11
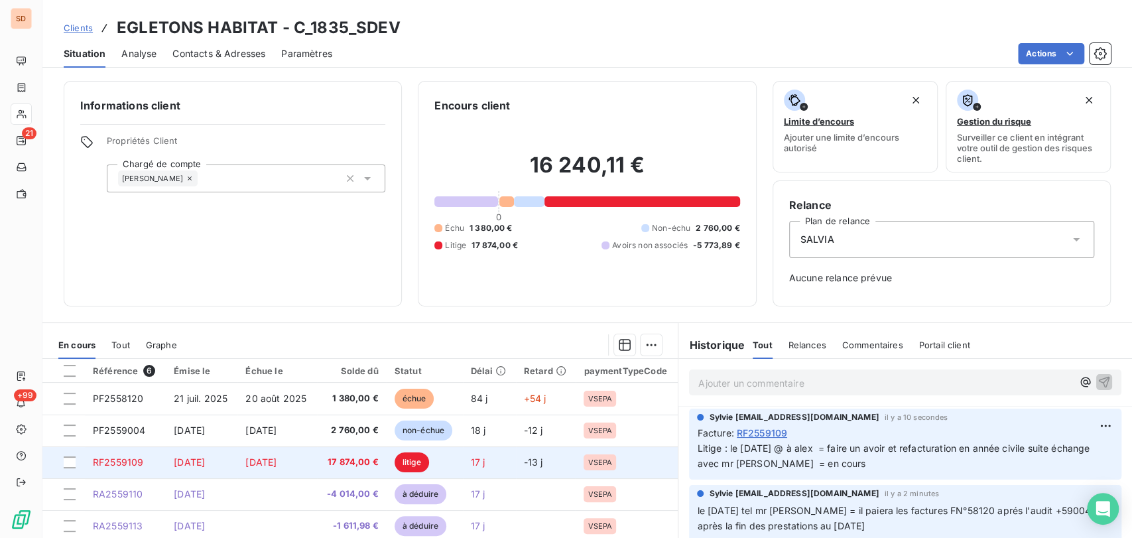
click at [127, 459] on span "RF2559109" at bounding box center [118, 461] width 50 height 11
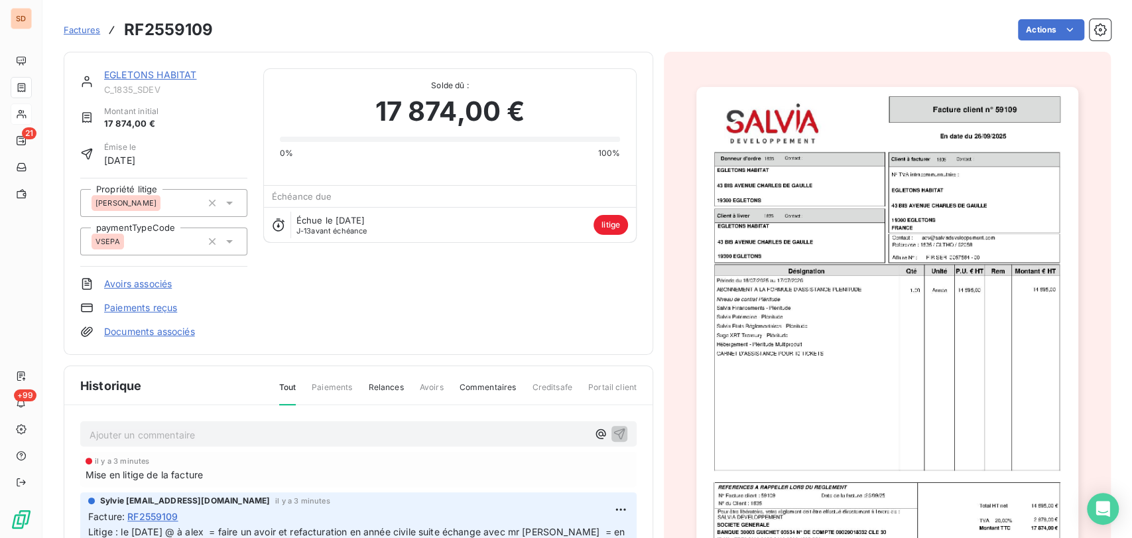
click at [775, 281] on img "button" at bounding box center [887, 357] width 382 height 540
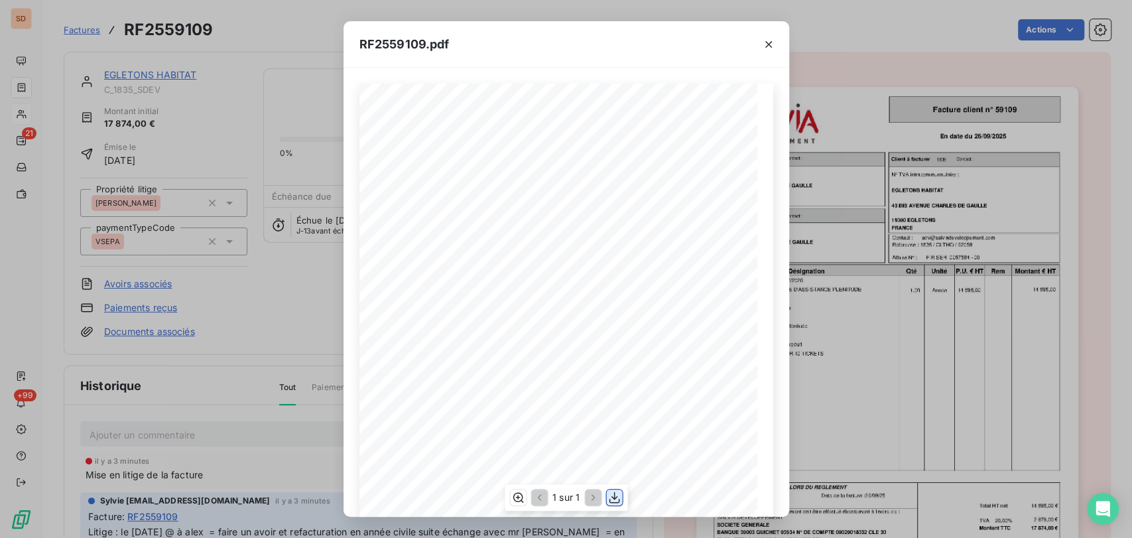
click at [616, 501] on icon "button" at bounding box center [613, 497] width 13 height 13
click at [769, 45] on icon "button" at bounding box center [768, 44] width 13 height 13
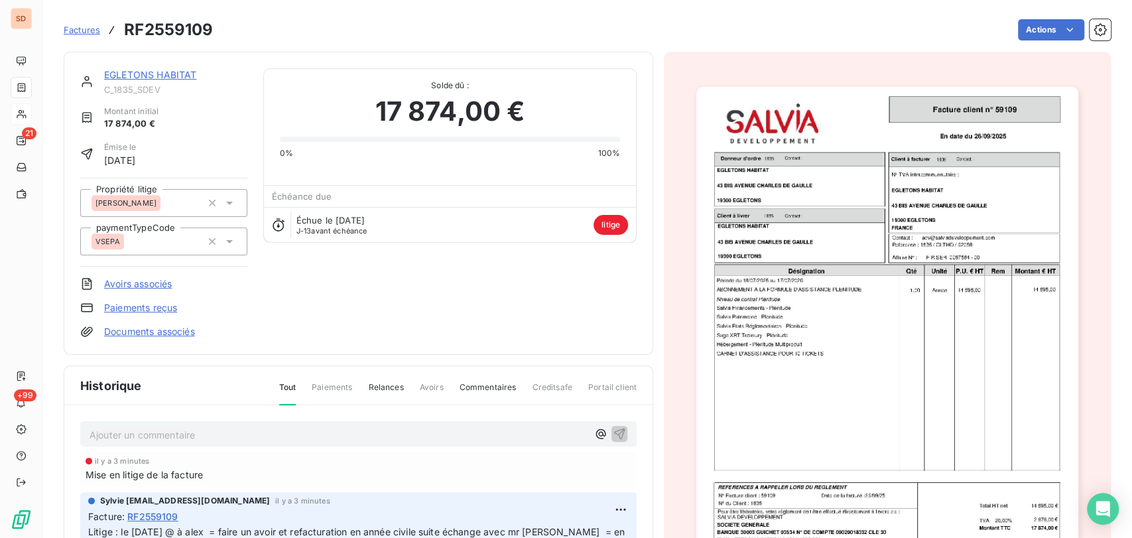
click at [157, 76] on link "EGLETONS HABITAT" at bounding box center [150, 74] width 92 height 11
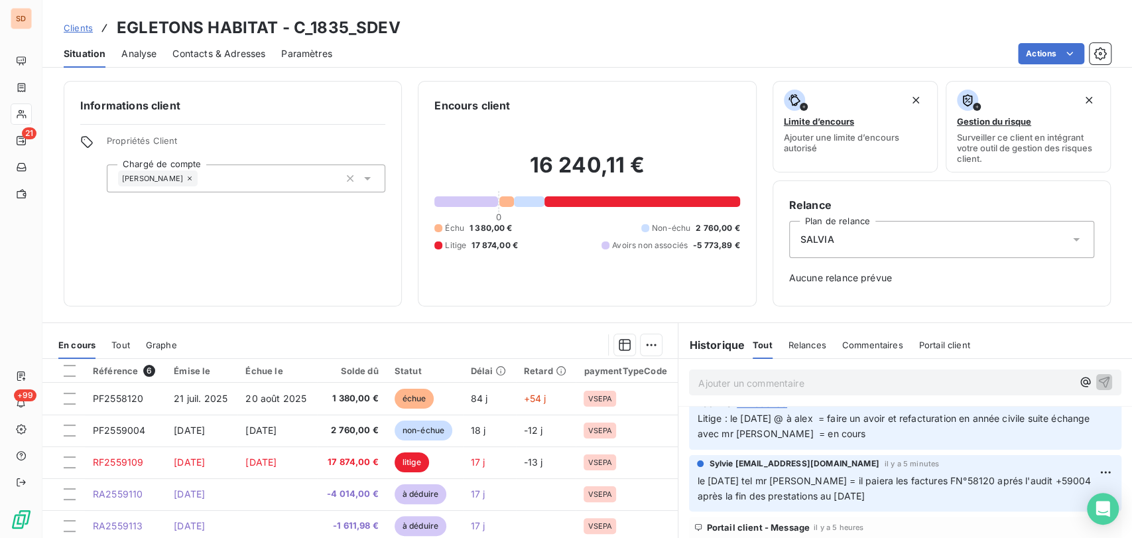
scroll to position [55, 0]
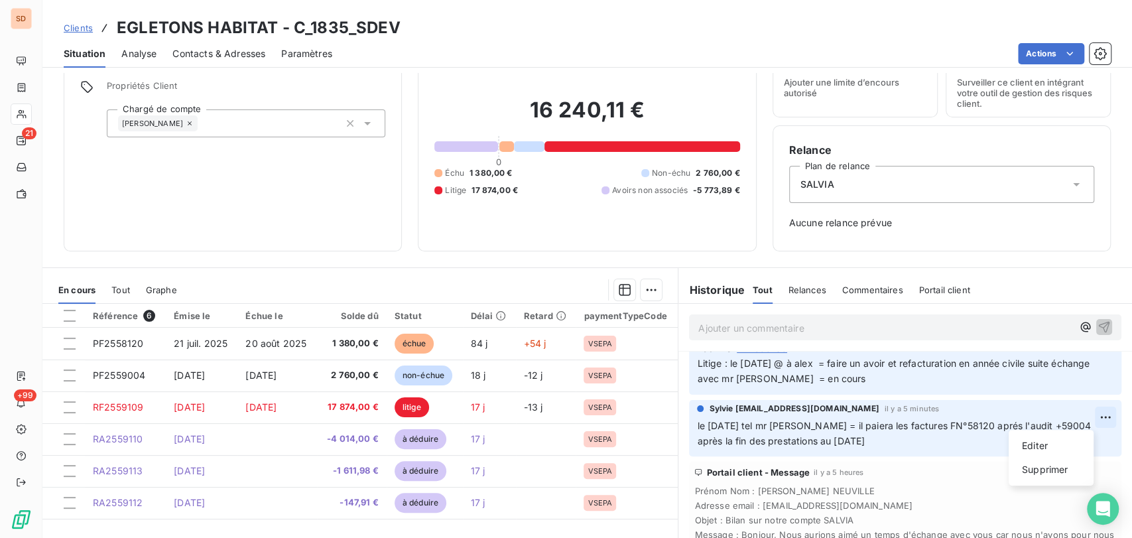
click at [1085, 417] on html "SD 21 +99 Clients EGLETONS HABITAT - C_1835_SDEV Situation Analyse Contacts & A…" at bounding box center [566, 269] width 1132 height 538
click at [1045, 443] on div "Editer" at bounding box center [1051, 445] width 74 height 21
click at [876, 444] on p "le 13/10/25 tel mr neuville = il paiera les factures FN°58120 aprés l'audit +59…" at bounding box center [897, 433] width 401 height 31
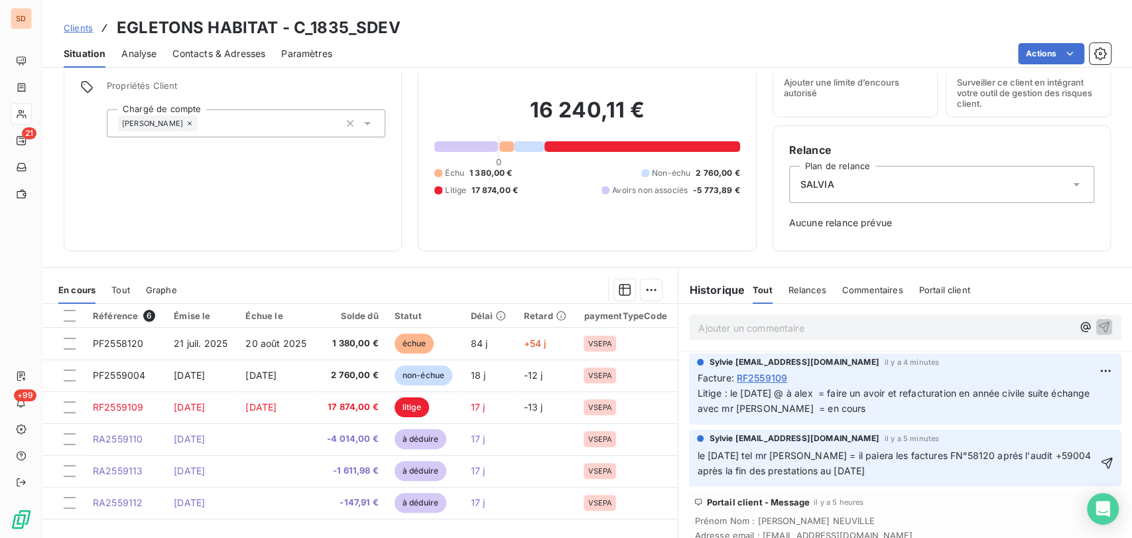
click at [1100, 458] on icon "button" at bounding box center [1106, 462] width 13 height 13
click at [1079, 369] on html "SD 21 +99 Clients EGLETONS HABITAT - C_1835_SDEV Situation Analyse Contacts & A…" at bounding box center [566, 269] width 1132 height 538
drag, startPoint x: 1035, startPoint y: 399, endPoint x: 998, endPoint y: 399, distance: 37.1
click at [1035, 399] on div "Editer" at bounding box center [1051, 399] width 74 height 21
click at [885, 411] on p "Litige : le 13/10/25 @ à alex = faire un avoir et refacturation en année civile…" at bounding box center [897, 401] width 401 height 31
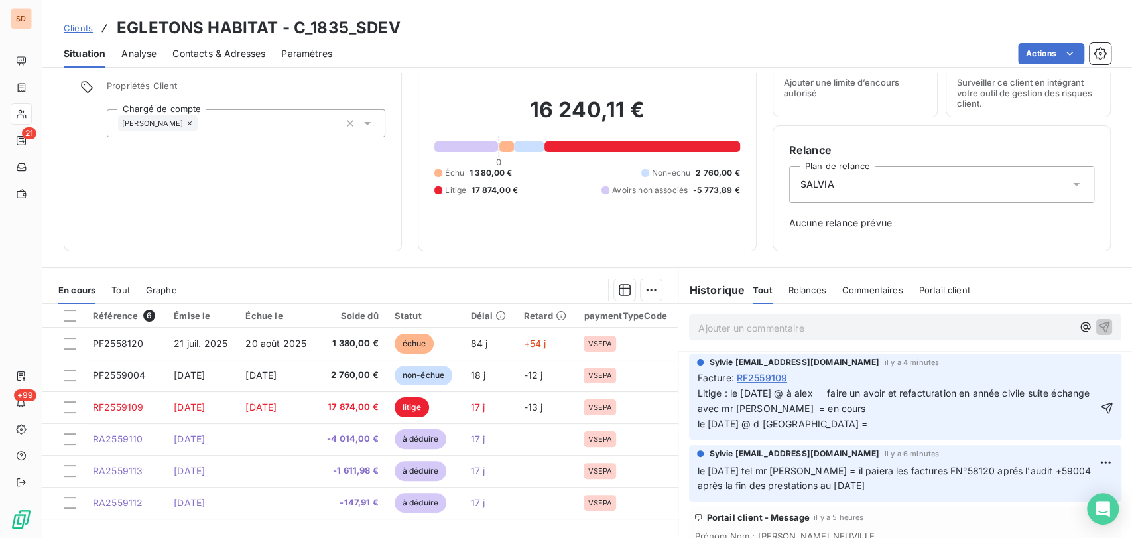
click at [848, 422] on p "Litige : le 13/10/25 @ à alex = faire un avoir et refacturation en année civile…" at bounding box center [897, 409] width 401 height 46
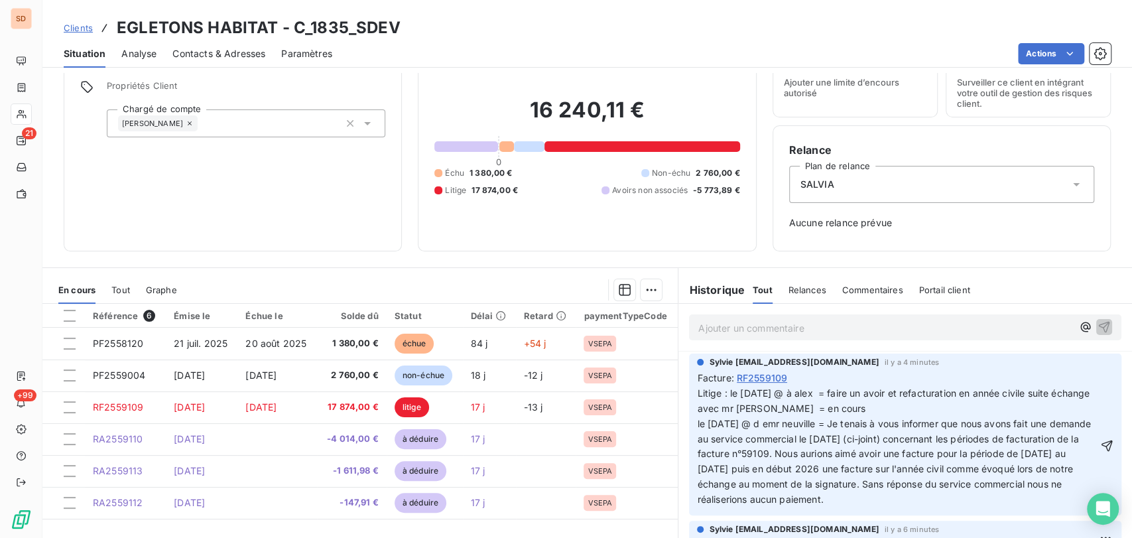
drag, startPoint x: 1084, startPoint y: 450, endPoint x: 737, endPoint y: 443, distance: 346.9
click at [1102, 449] on icon "button" at bounding box center [1107, 445] width 11 height 11
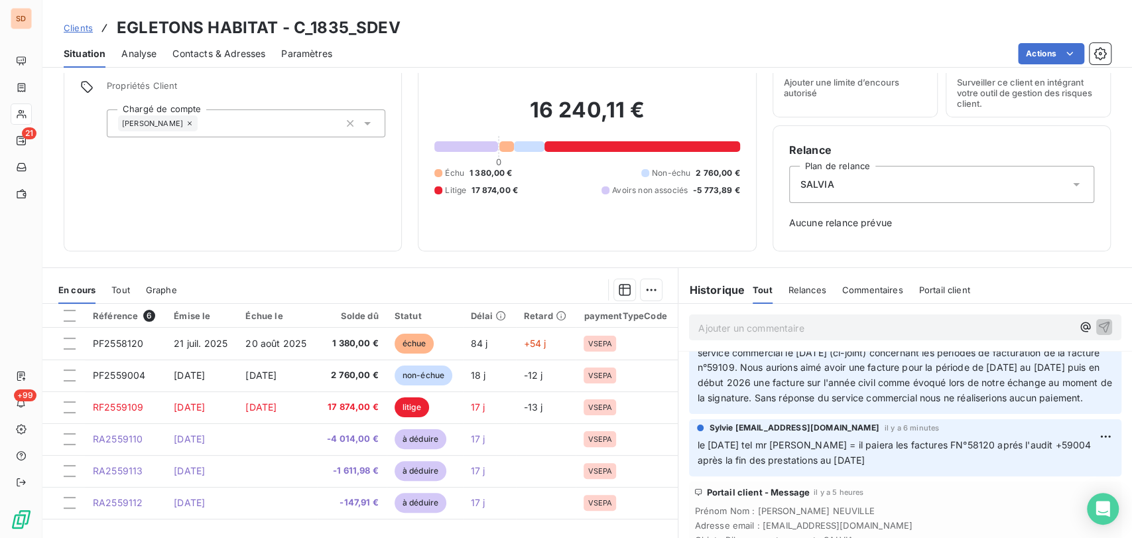
scroll to position [90, 0]
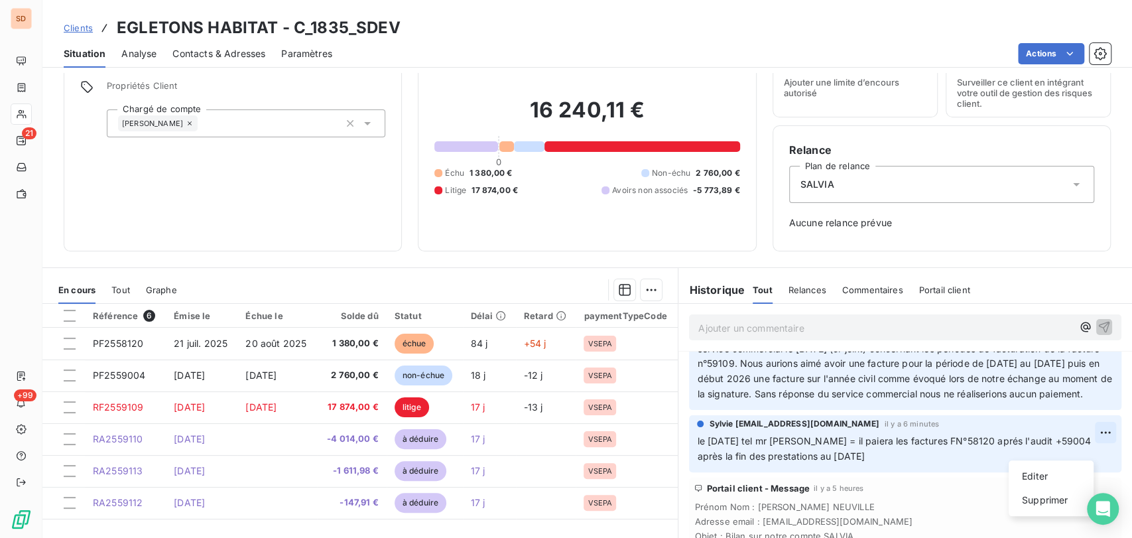
click at [1080, 442] on html "SD 21 +99 Clients EGLETONS HABITAT - C_1835_SDEV Situation Analyse Contacts & A…" at bounding box center [566, 269] width 1132 height 538
click at [1040, 467] on div "Editer" at bounding box center [1051, 476] width 74 height 21
drag, startPoint x: 871, startPoint y: 470, endPoint x: 860, endPoint y: 458, distance: 16.0
click at [871, 464] on p "le 13/10/25 tel mr neuville = il paiera les factures FN°58120 aprés l'audit +59…" at bounding box center [897, 449] width 401 height 31
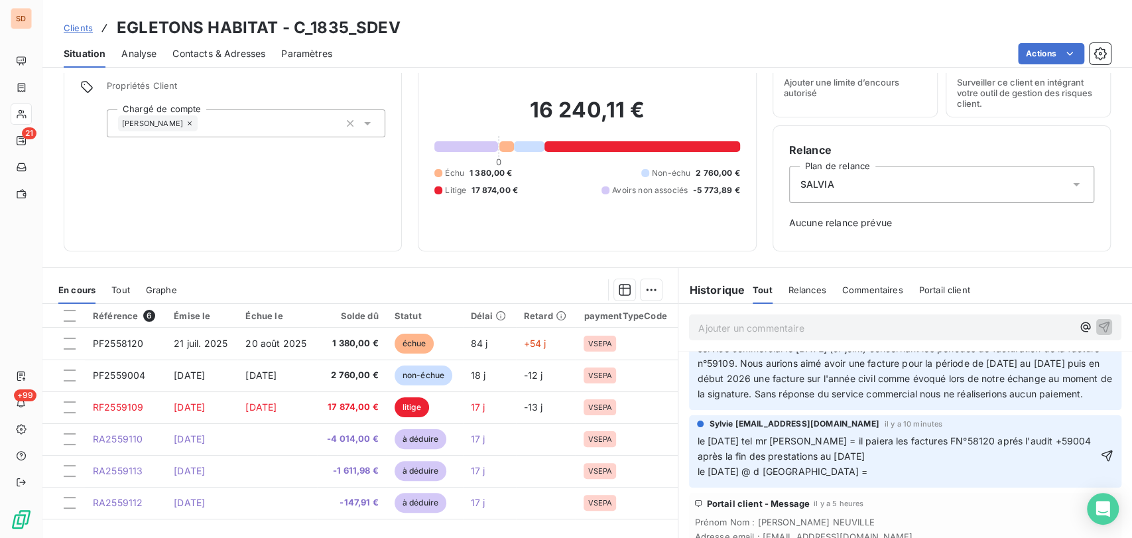
click at [767, 477] on span "le 13/10/25 tel mr neuville = il paiera les factures FN°58120 aprés l'audit +59…" at bounding box center [895, 456] width 397 height 42
click at [838, 479] on p "le 13/10/25 tel mr neuville = il paiera les factures FN°58120 aprés l'audit +59…" at bounding box center [897, 457] width 401 height 46
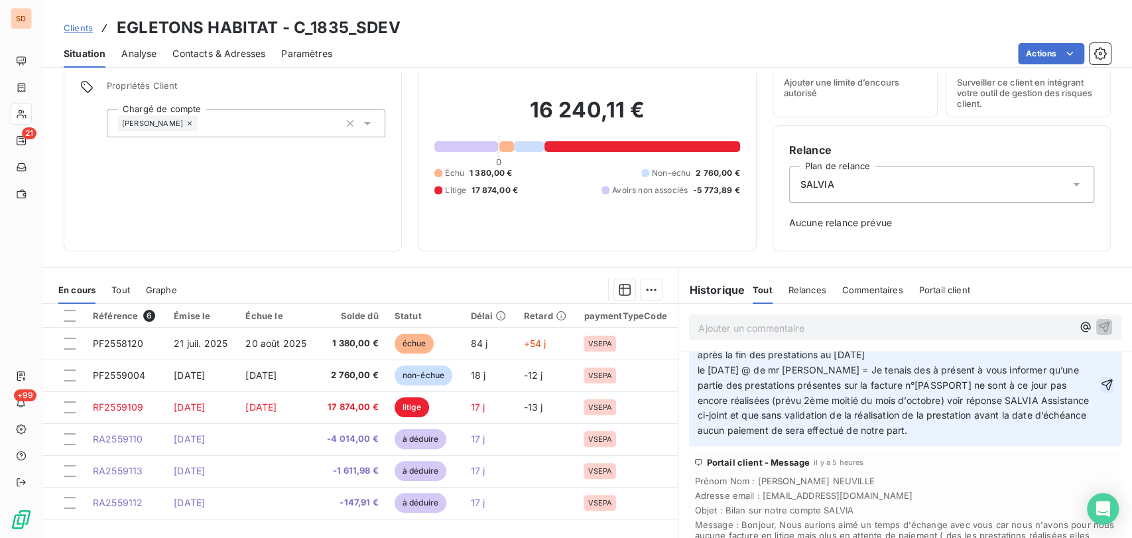
click at [1100, 391] on icon "button" at bounding box center [1106, 384] width 13 height 13
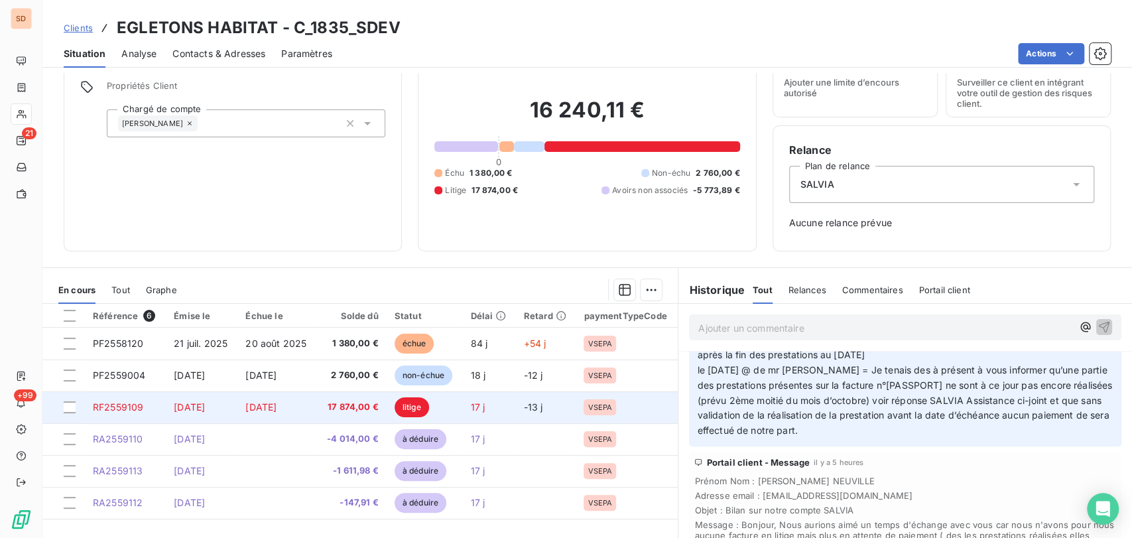
scroll to position [25, 0]
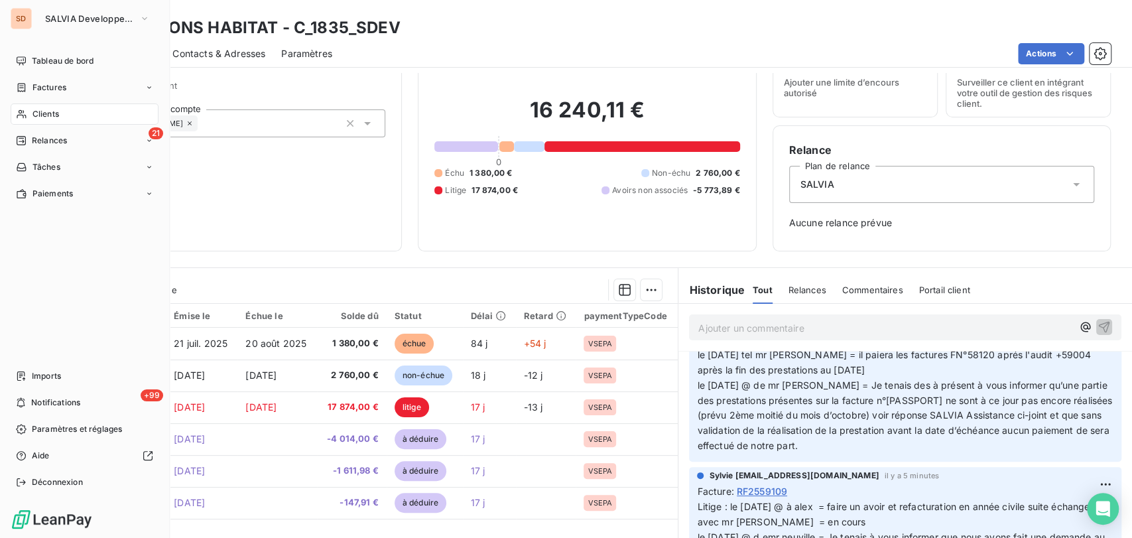
click at [34, 118] on span "Clients" at bounding box center [45, 114] width 27 height 12
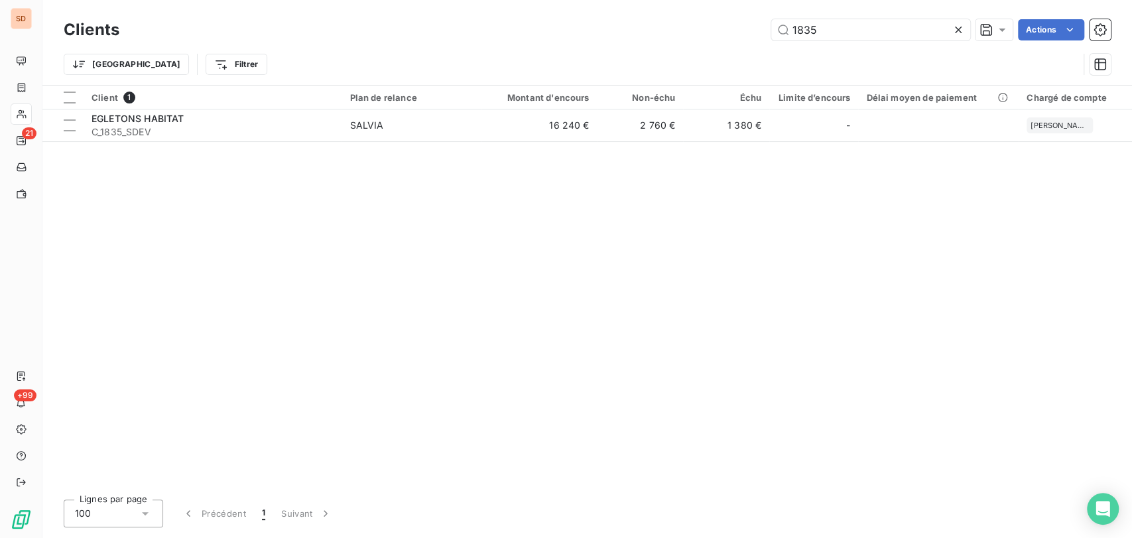
drag, startPoint x: 775, startPoint y: 29, endPoint x: 730, endPoint y: 31, distance: 45.1
click at [733, 30] on div "1835 Actions" at bounding box center [623, 29] width 976 height 21
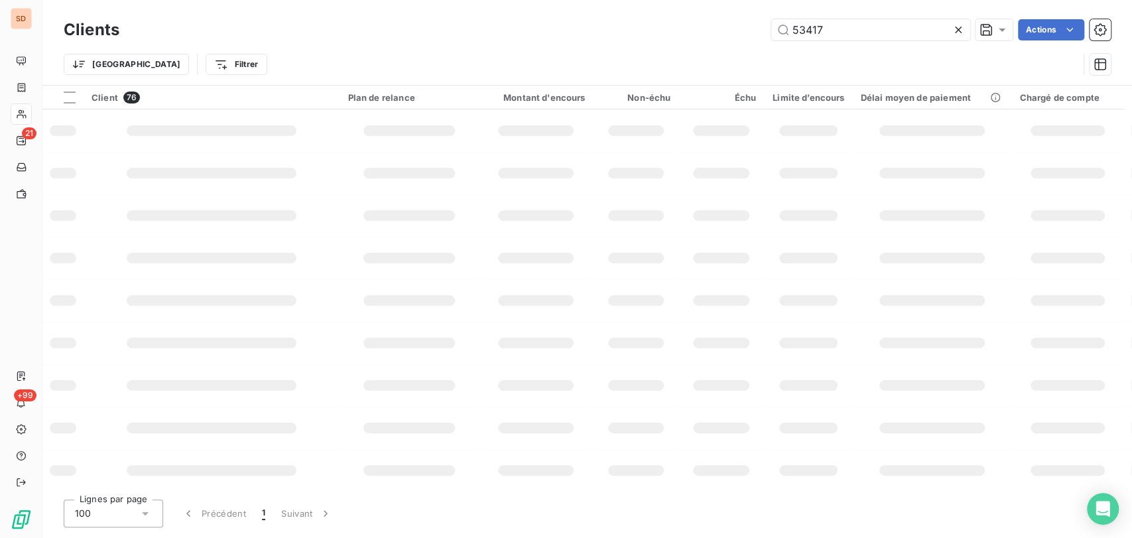
type input "53417"
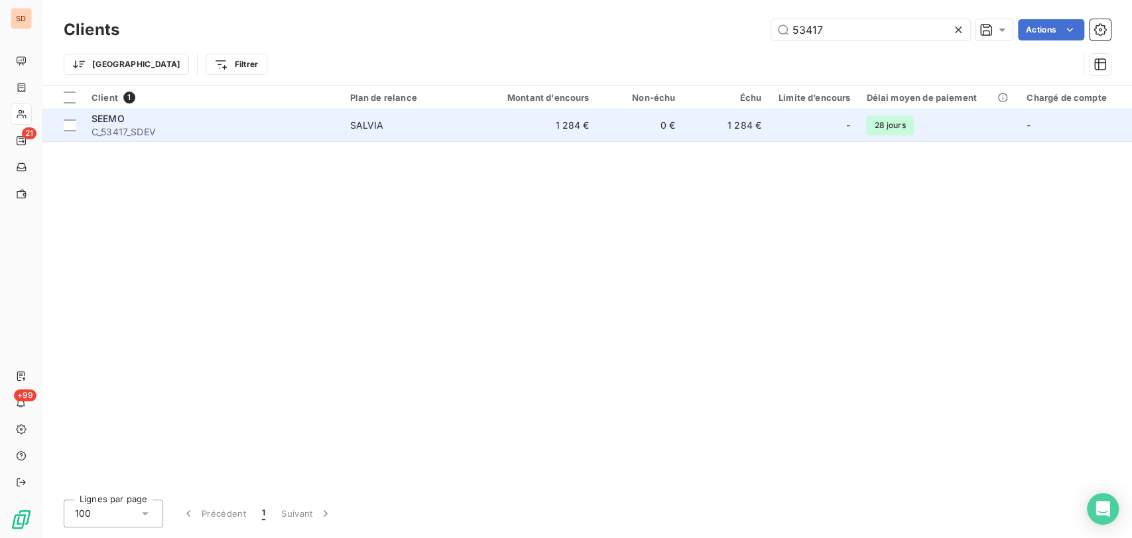
click at [103, 127] on span "C_53417_SDEV" at bounding box center [213, 131] width 242 height 13
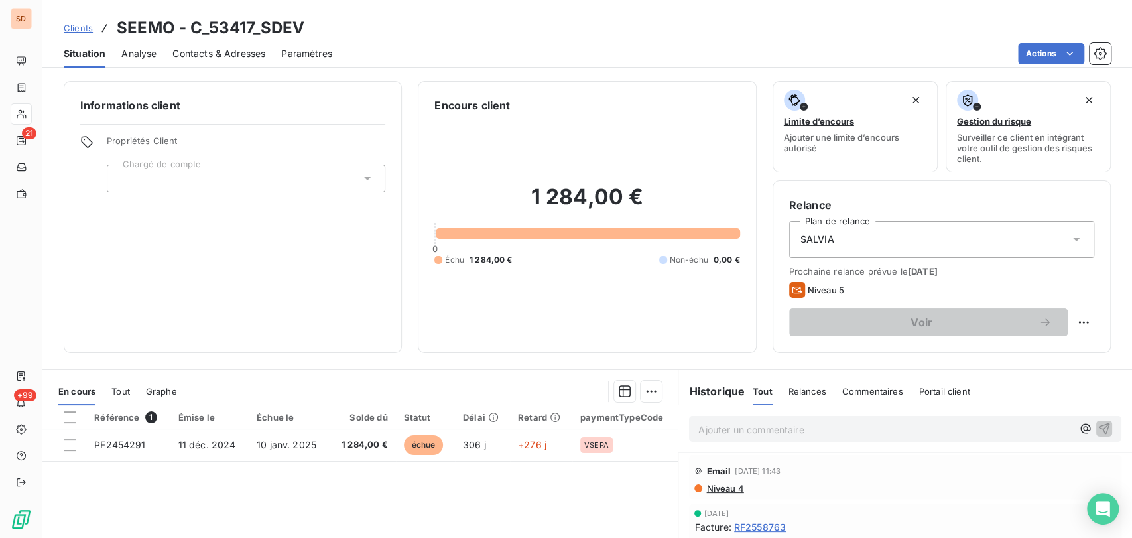
scroll to position [147, 0]
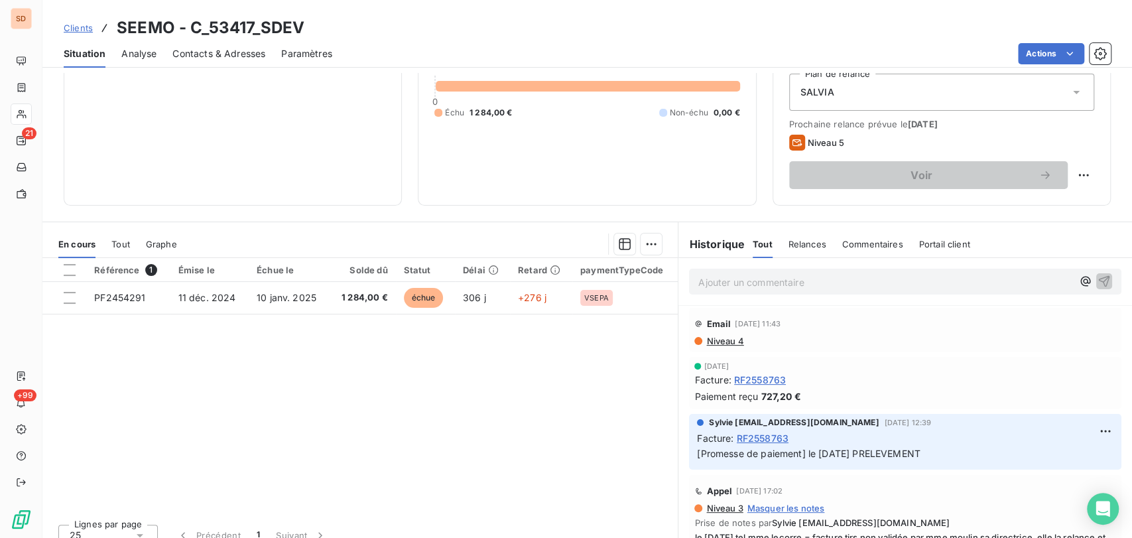
click at [210, 52] on span "Contacts & Adresses" at bounding box center [218, 53] width 93 height 13
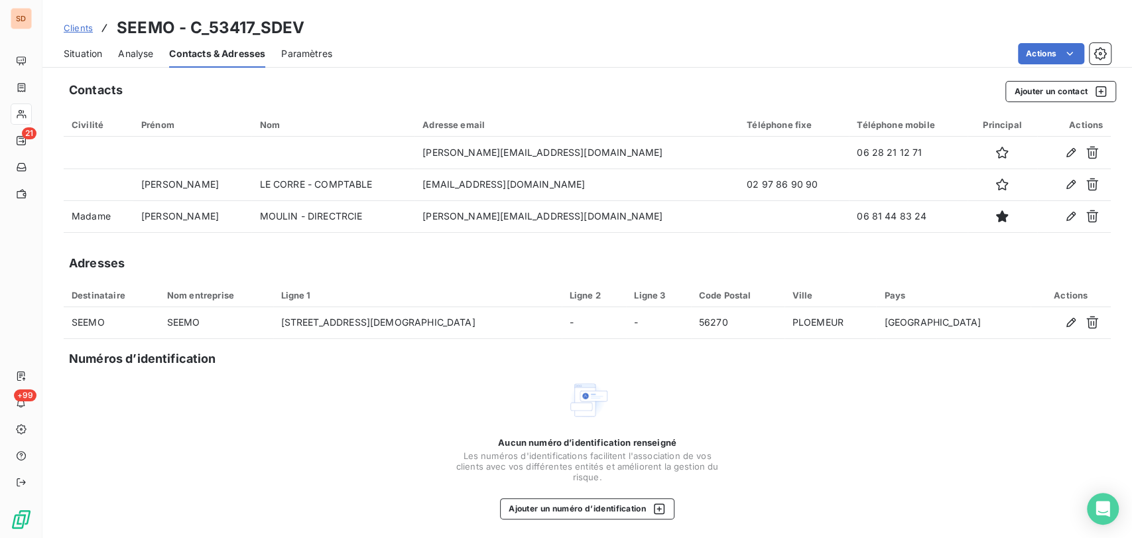
click at [64, 52] on span "Situation" at bounding box center [83, 53] width 38 height 13
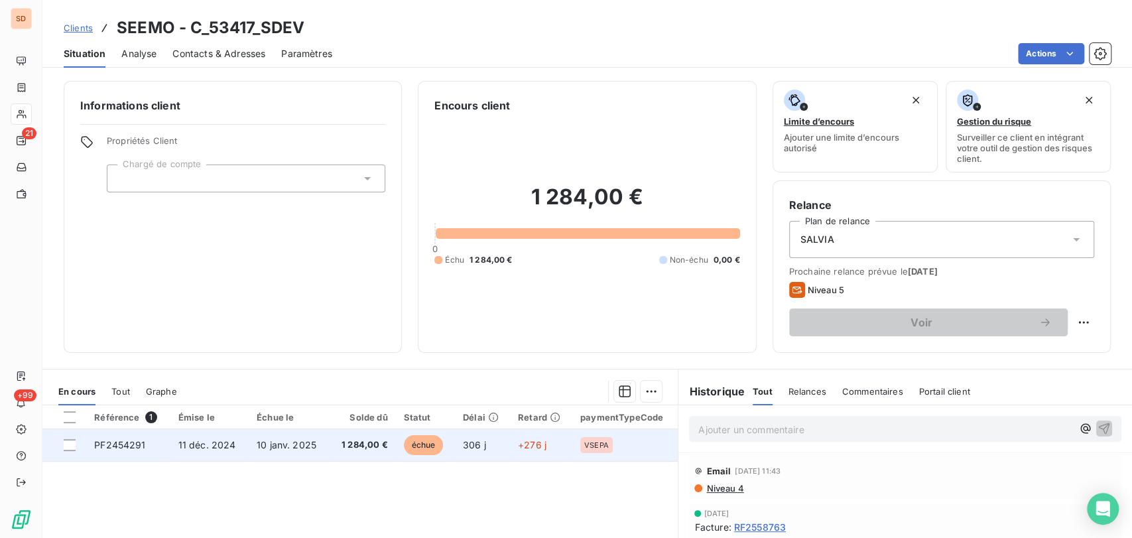
click at [108, 445] on span "PF2454291" at bounding box center [119, 444] width 51 height 11
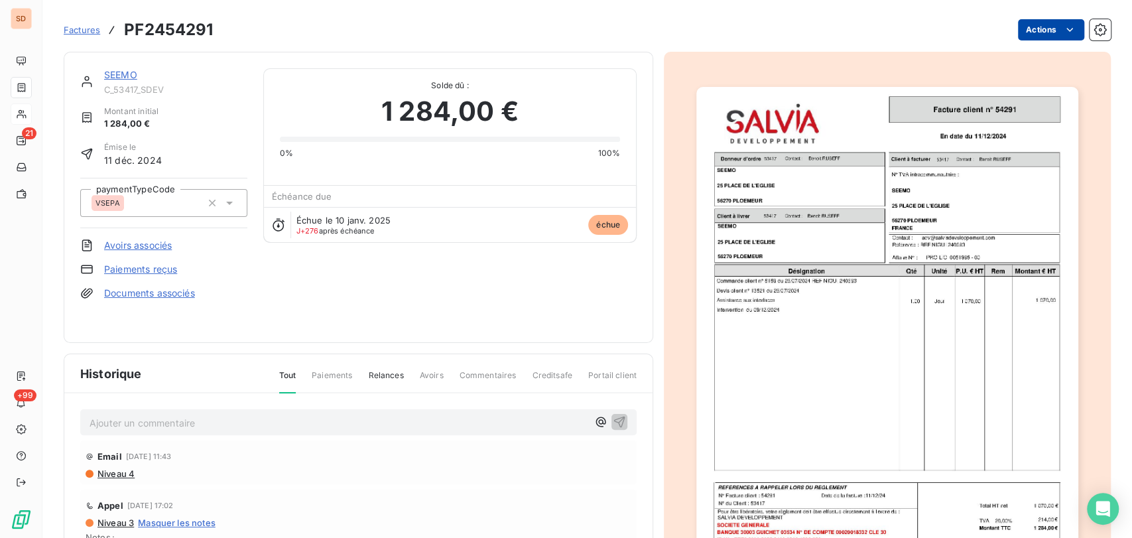
click at [1023, 33] on html "SD 21 +99 Factures PF2454291 Actions SEEMO C_53417_SDEV Montant initial 1 284,0…" at bounding box center [566, 269] width 1132 height 538
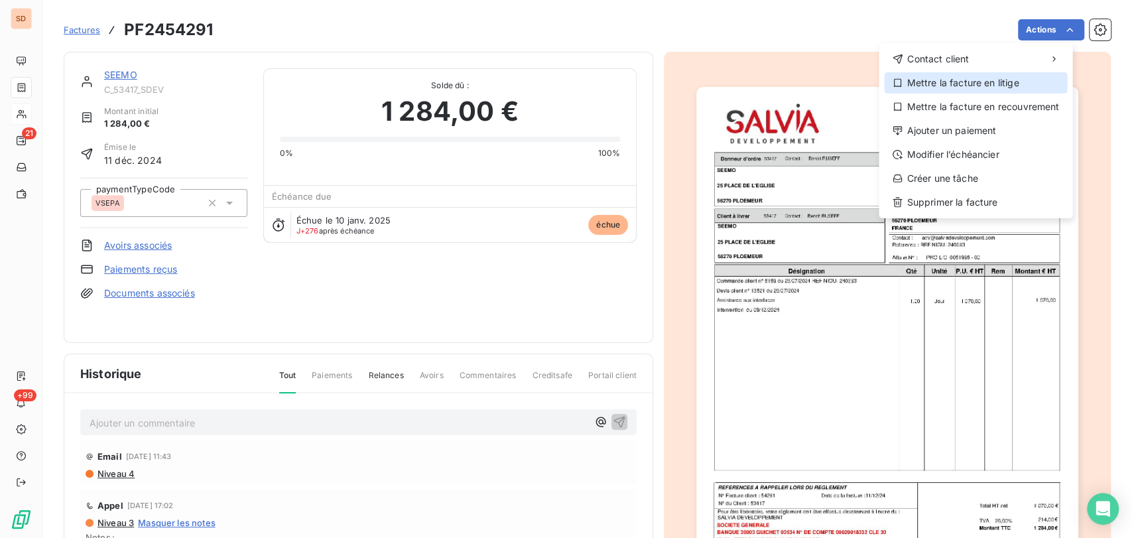
click at [939, 84] on div "Mettre la facture en litige" at bounding box center [975, 82] width 183 height 21
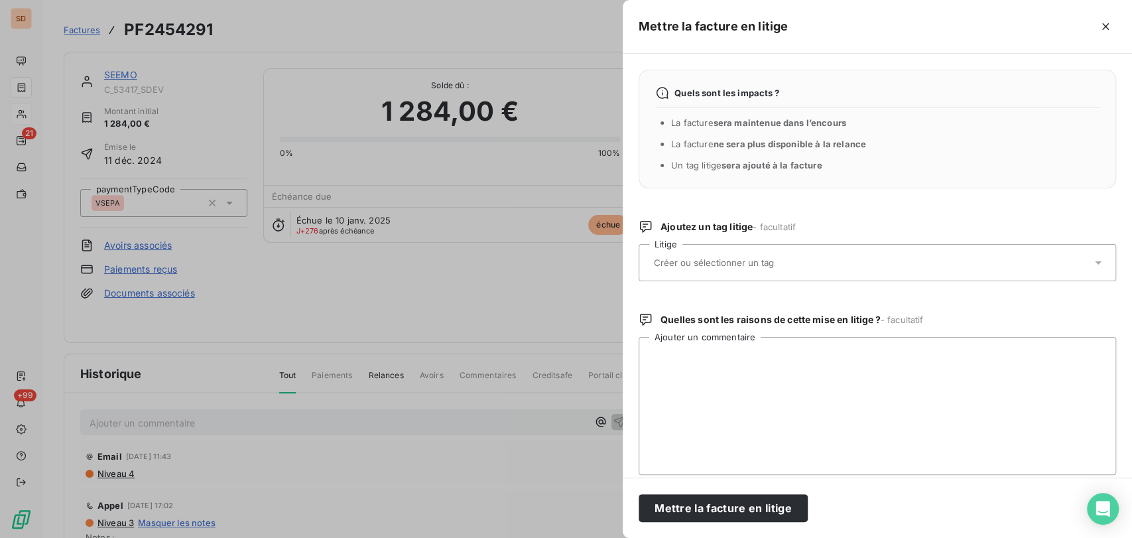
click at [1092, 257] on icon at bounding box center [1098, 262] width 13 height 13
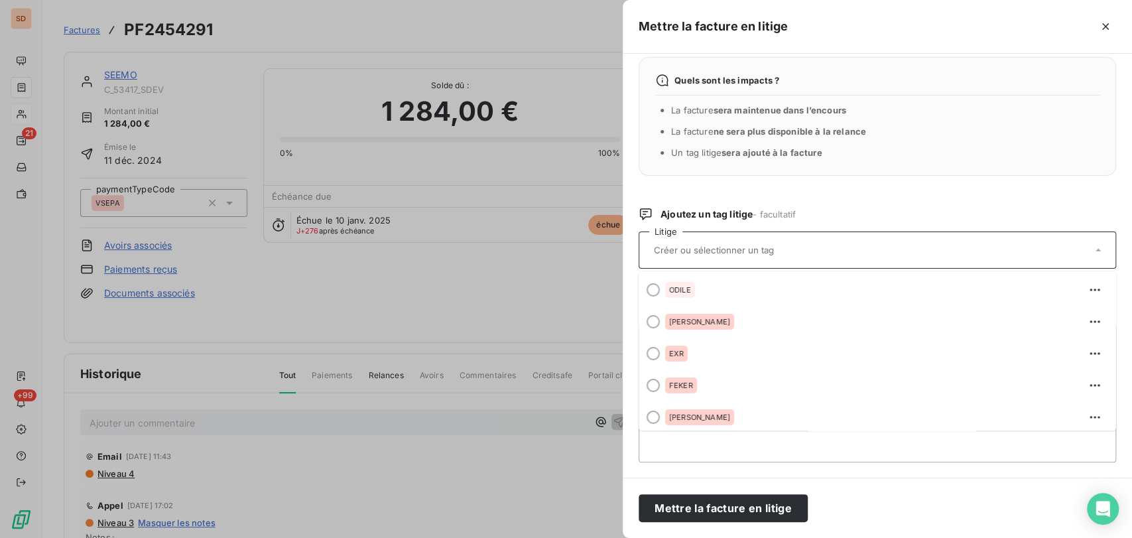
drag, startPoint x: 559, startPoint y: 99, endPoint x: 557, endPoint y: 90, distance: 9.5
click at [559, 95] on div at bounding box center [566, 269] width 1132 height 538
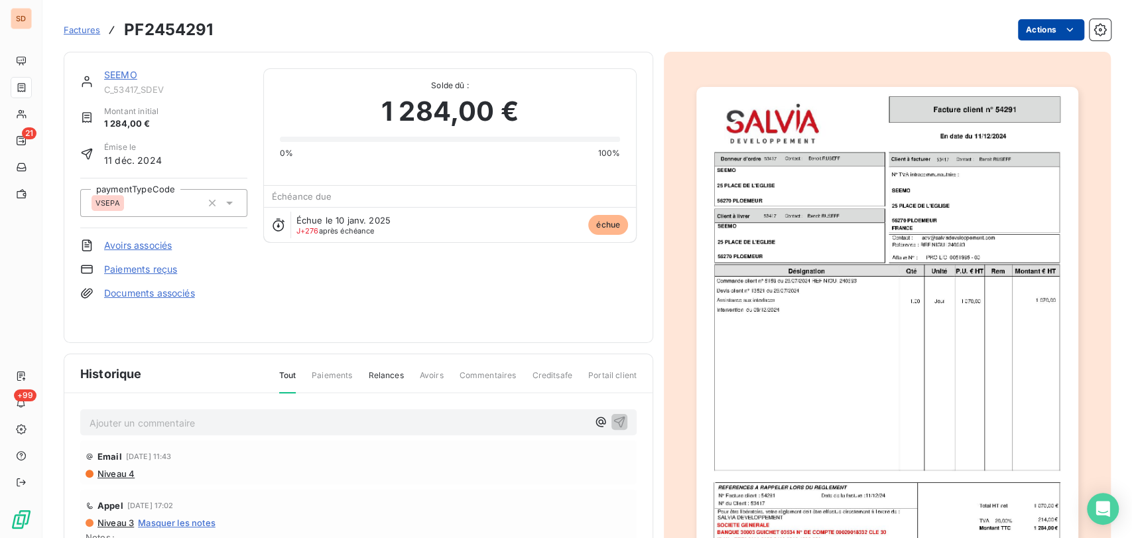
click at [1036, 34] on html "SD 21 +99 Factures PF2454291 Actions SEEMO C_53417_SDEV Montant initial 1 284,0…" at bounding box center [566, 269] width 1132 height 538
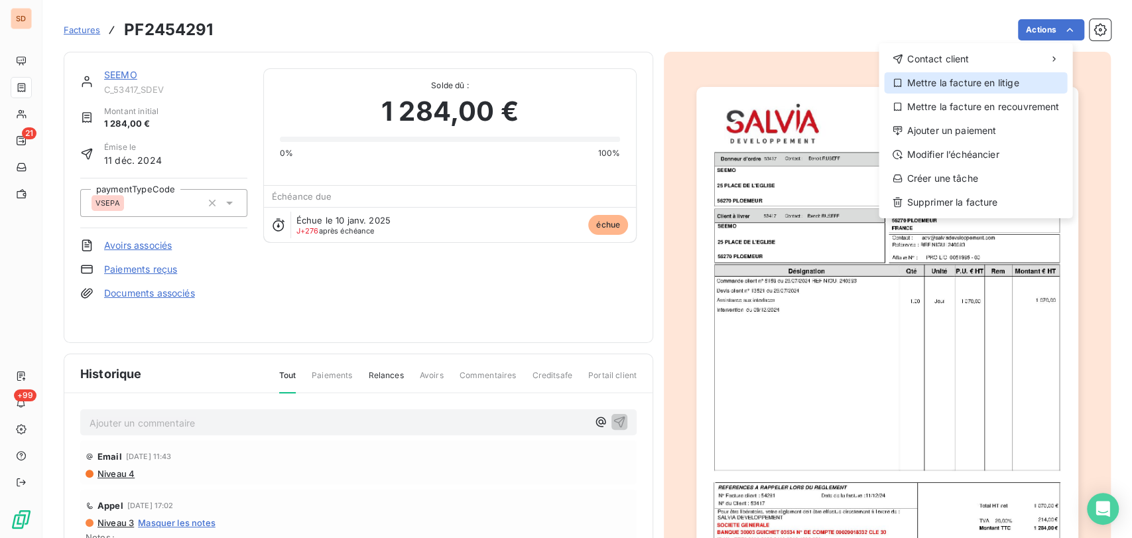
click at [966, 76] on div "Mettre la facture en litige" at bounding box center [975, 82] width 183 height 21
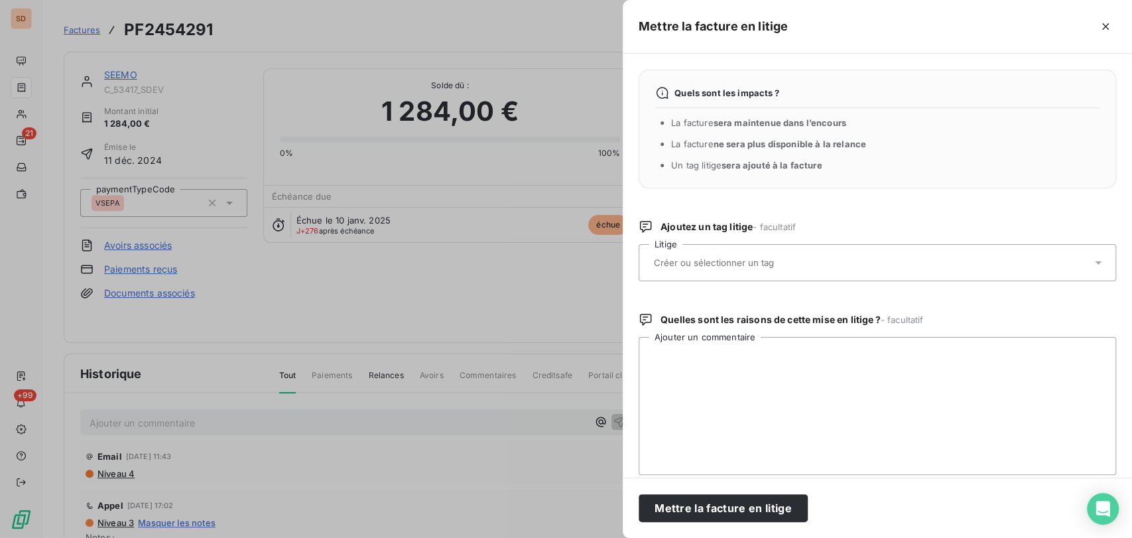
click at [1092, 265] on icon at bounding box center [1098, 262] width 13 height 13
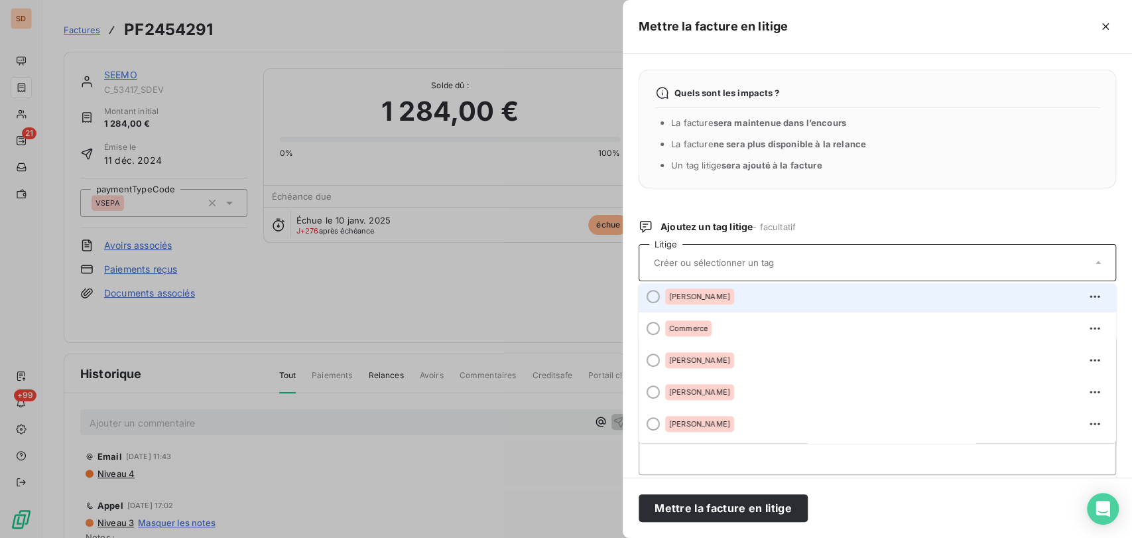
scroll to position [589, 0]
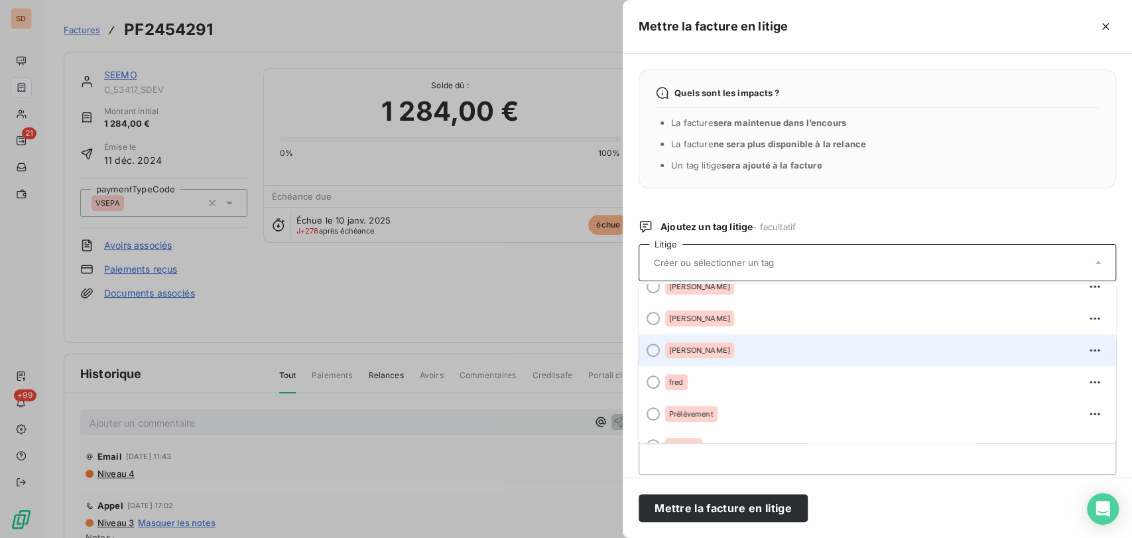
click at [653, 353] on div at bounding box center [653, 350] width 13 height 13
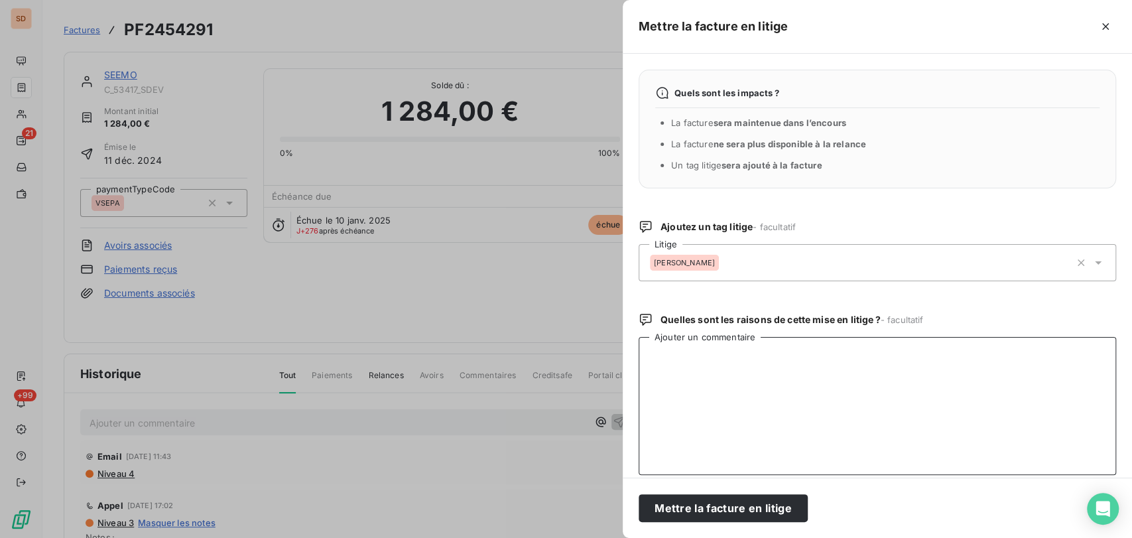
click at [663, 365] on textarea "Ajouter un commentaire" at bounding box center [877, 406] width 477 height 138
click at [794, 374] on textarea "le 13/10/24 @ à nicolas = tel cliente à faire mme moulin = en cours le 09/10/25…" at bounding box center [877, 406] width 477 height 138
paste textarea "je fais suite à votre message et comme déjà exposé précédemment vous nous factu…"
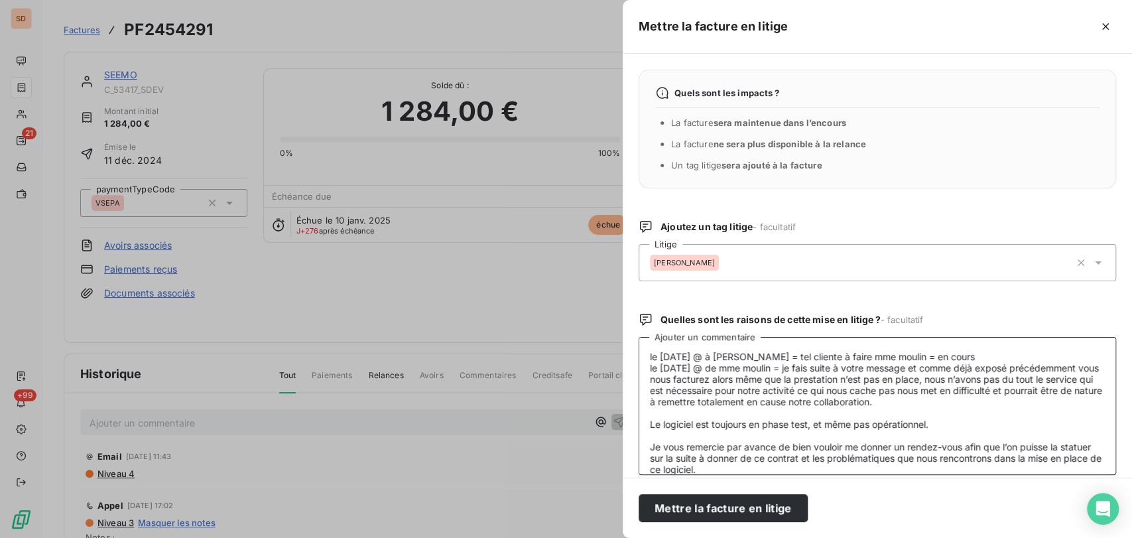
scroll to position [11, 0]
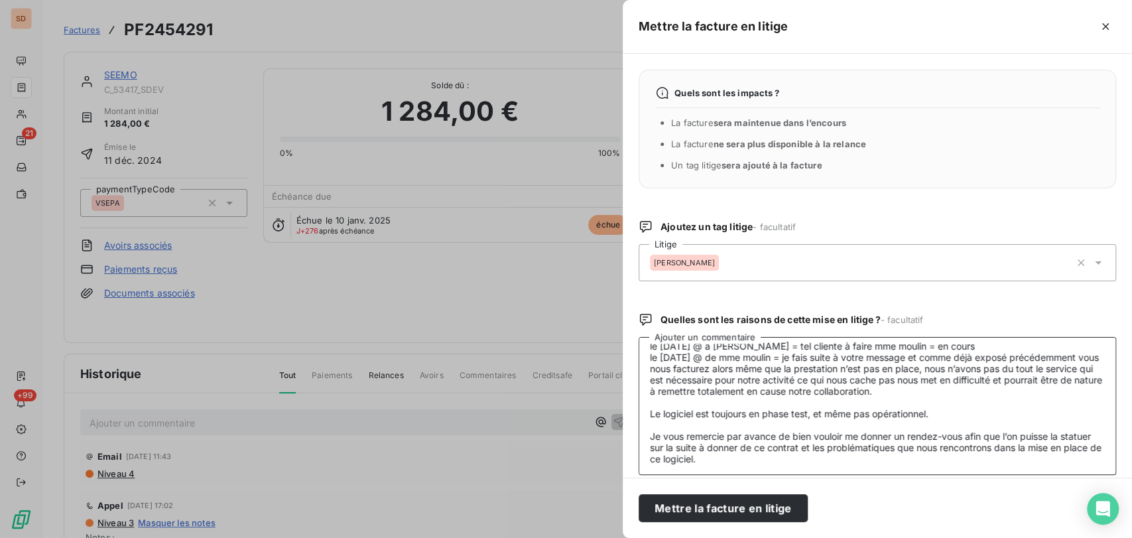
click at [668, 425] on textarea "le 13/10/24 @ à nicolas = tel cliente à faire mme moulin = en cours le 09/10/25…" at bounding box center [877, 406] width 477 height 138
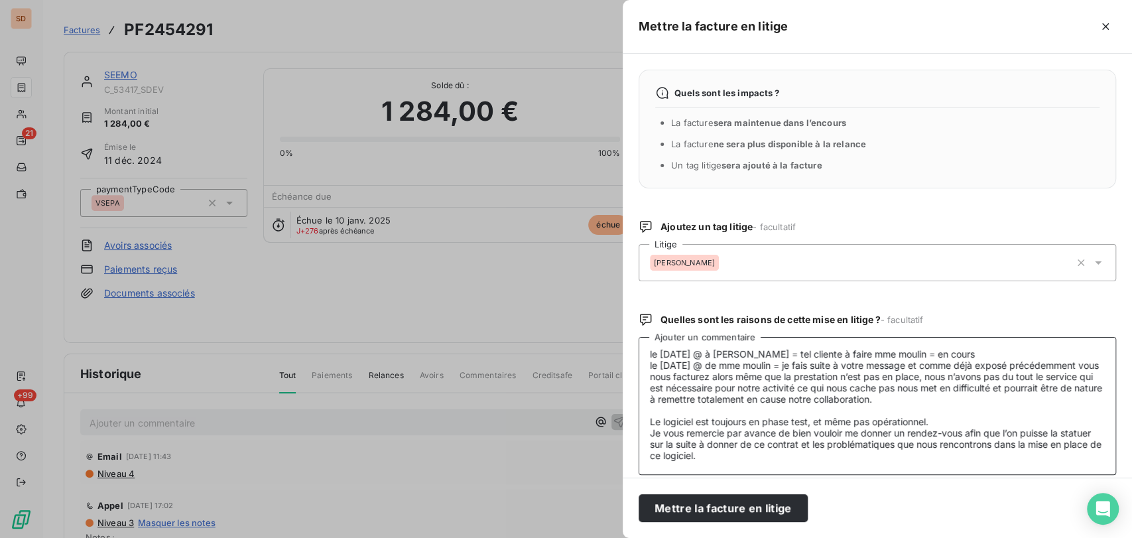
scroll to position [1, 0]
click at [661, 409] on textarea "le 13/10/24 @ à nicolas = tel cliente à faire mme moulin = en cours le 09/10/25…" at bounding box center [877, 406] width 477 height 138
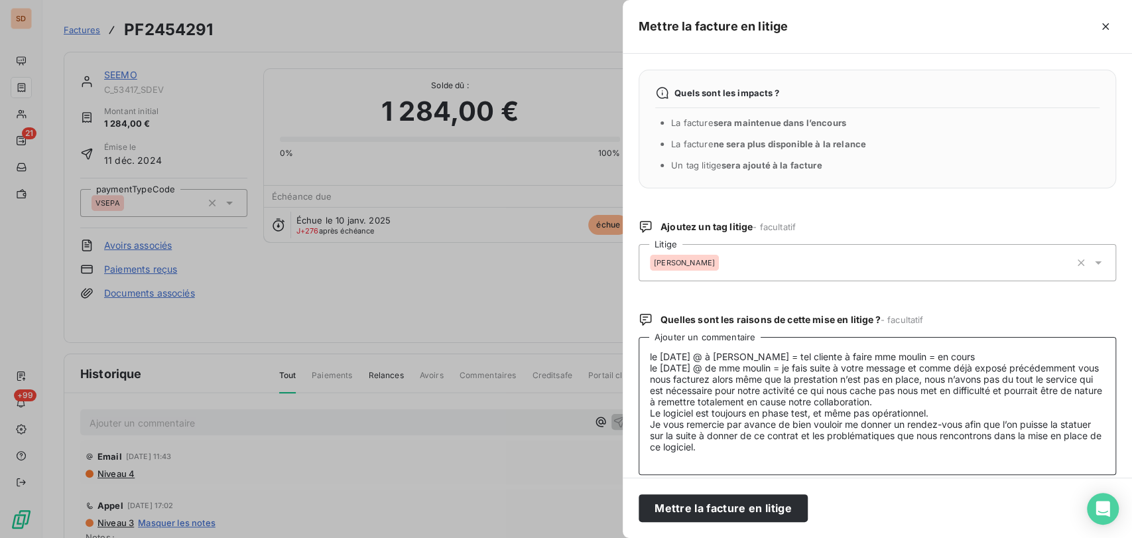
scroll to position [0, 0]
type textarea "le 13/10/24 @ à nicolas = tel cliente à faire mme moulin = en cours le 09/10/25…"
click at [700, 510] on button "Mettre la facture en litige" at bounding box center [723, 508] width 169 height 28
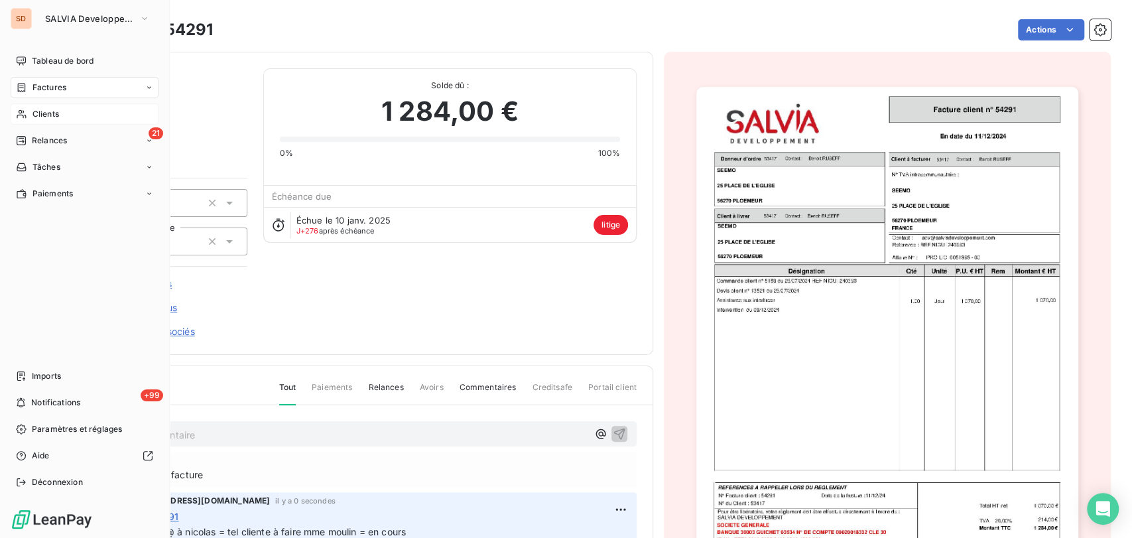
click at [32, 109] on span "Clients" at bounding box center [45, 114] width 27 height 12
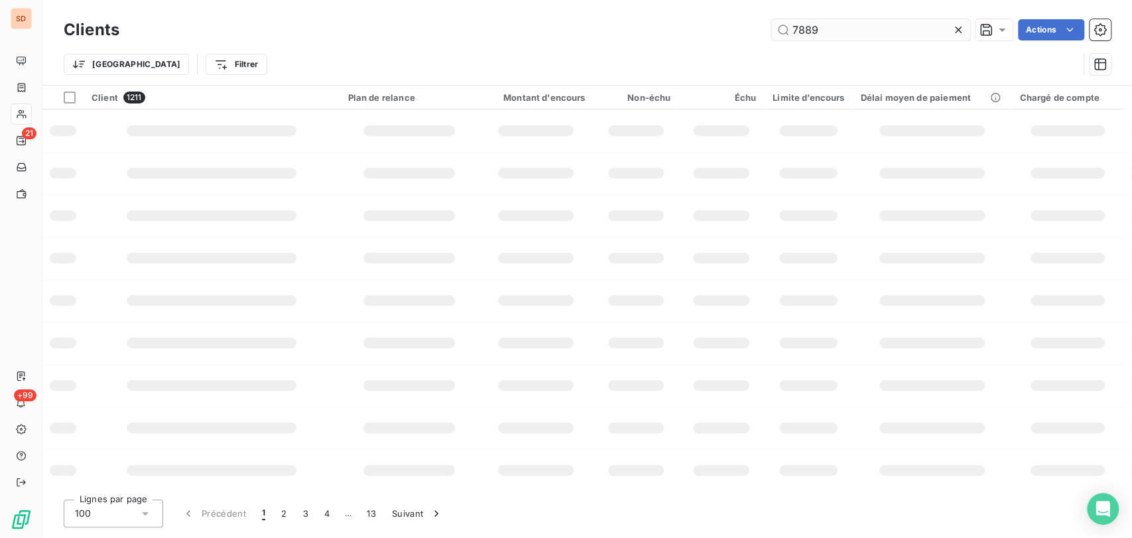
type input "7889"
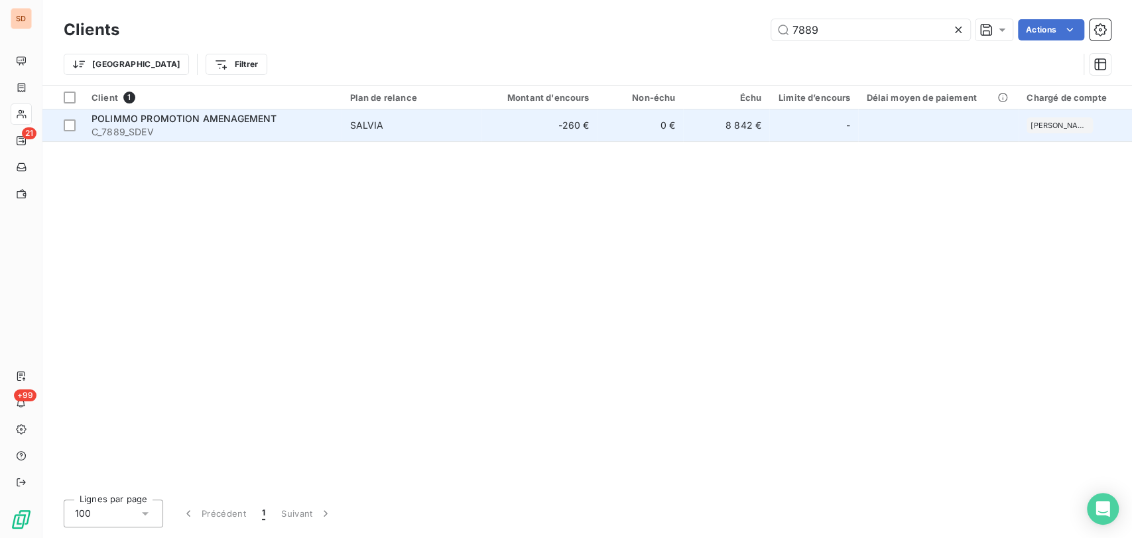
click at [134, 127] on span "C_7889_SDEV" at bounding box center [213, 131] width 242 height 13
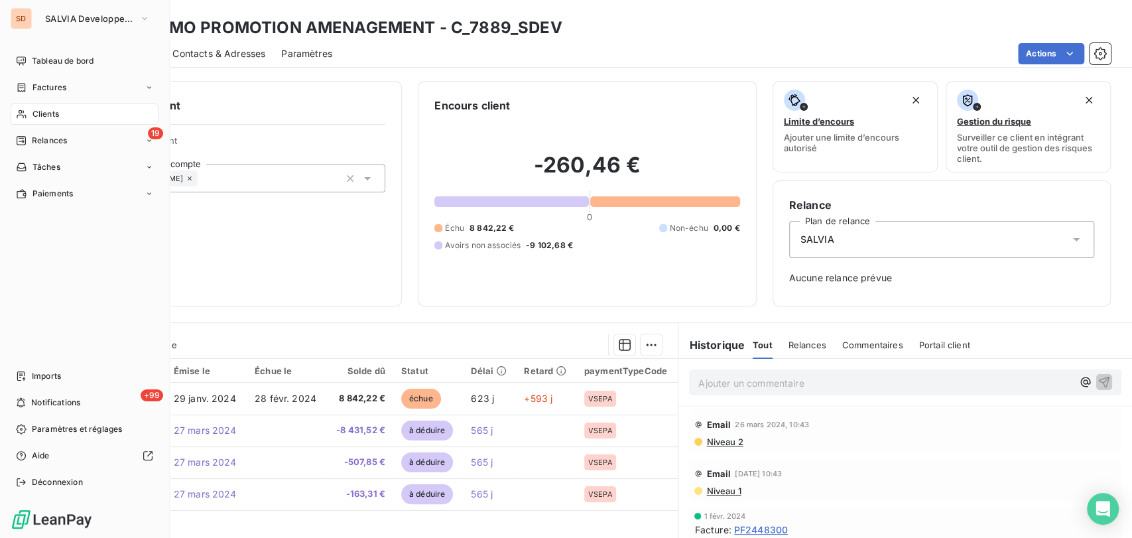
click at [31, 113] on div "Clients" at bounding box center [85, 113] width 148 height 21
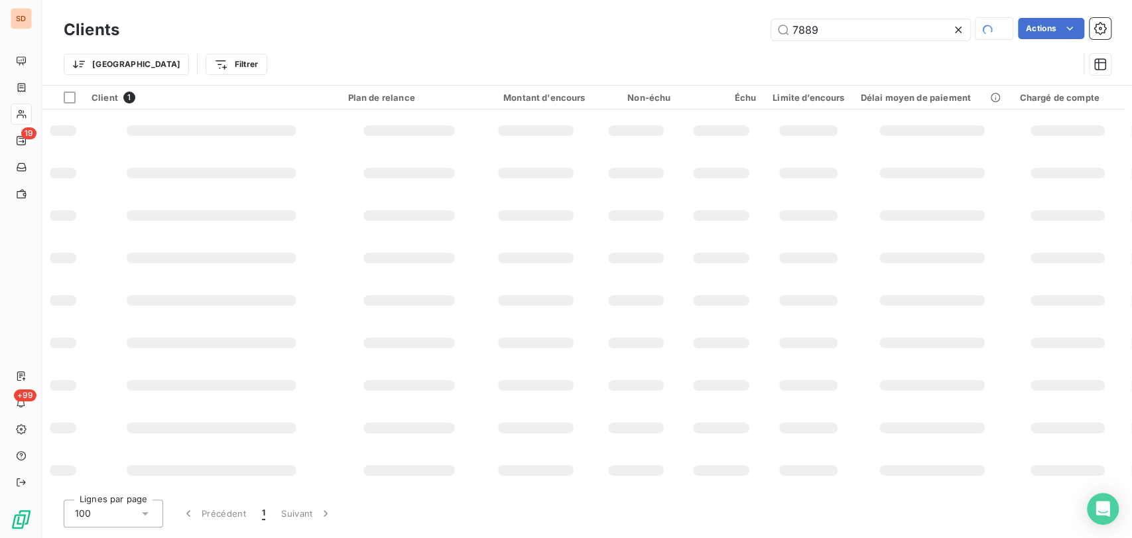
drag, startPoint x: 828, startPoint y: 28, endPoint x: 710, endPoint y: 35, distance: 117.6
click at [711, 35] on div "7889 Actions" at bounding box center [623, 29] width 976 height 23
type input "1833"
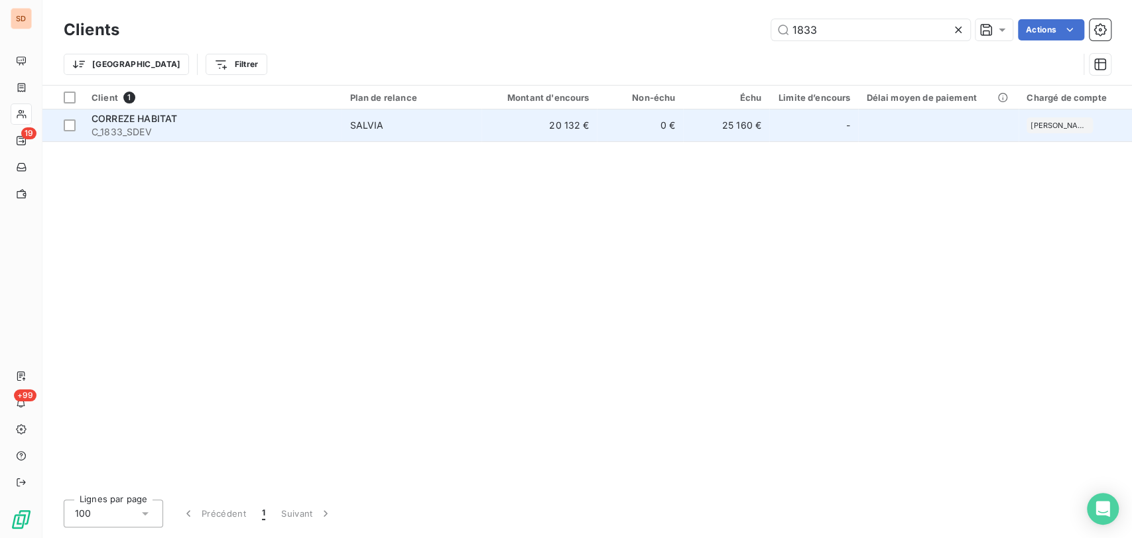
click at [138, 114] on span "CORREZE HABITAT" at bounding box center [135, 118] width 86 height 11
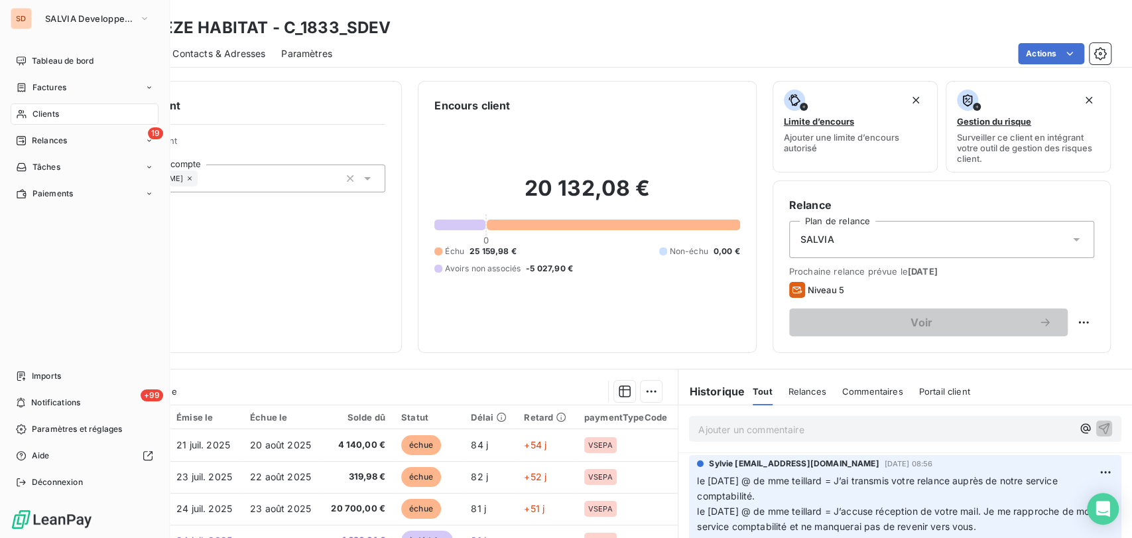
click at [53, 111] on span "Clients" at bounding box center [45, 114] width 27 height 12
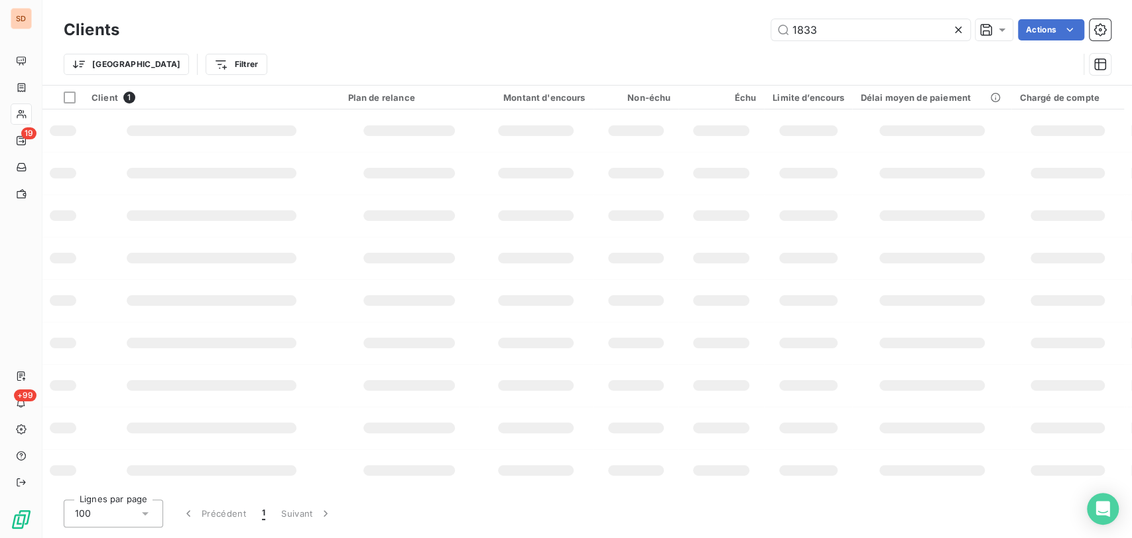
drag, startPoint x: 826, startPoint y: 31, endPoint x: 692, endPoint y: 43, distance: 134.5
click at [695, 43] on div "Clients 1833 Actions" at bounding box center [587, 30] width 1047 height 28
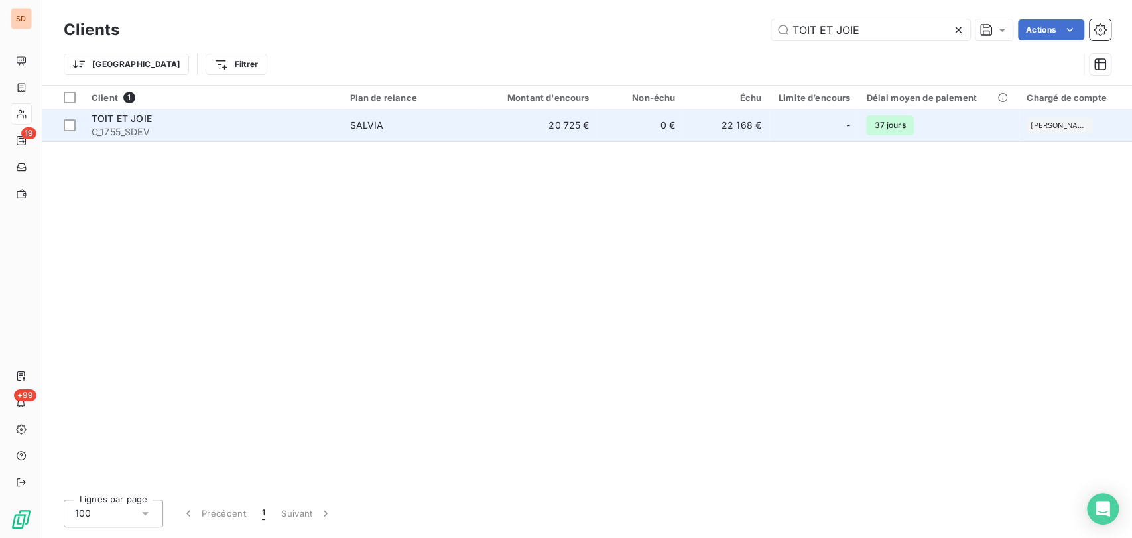
type input "TOIT ET JOIE"
click at [139, 122] on span "TOIT ET JOIE" at bounding box center [122, 118] width 60 height 11
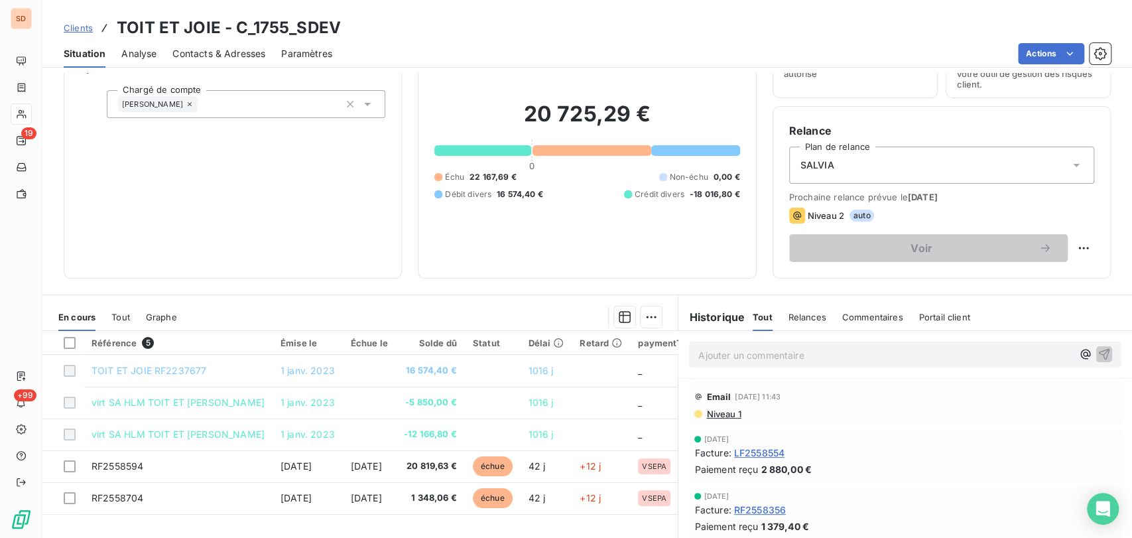
scroll to position [162, 0]
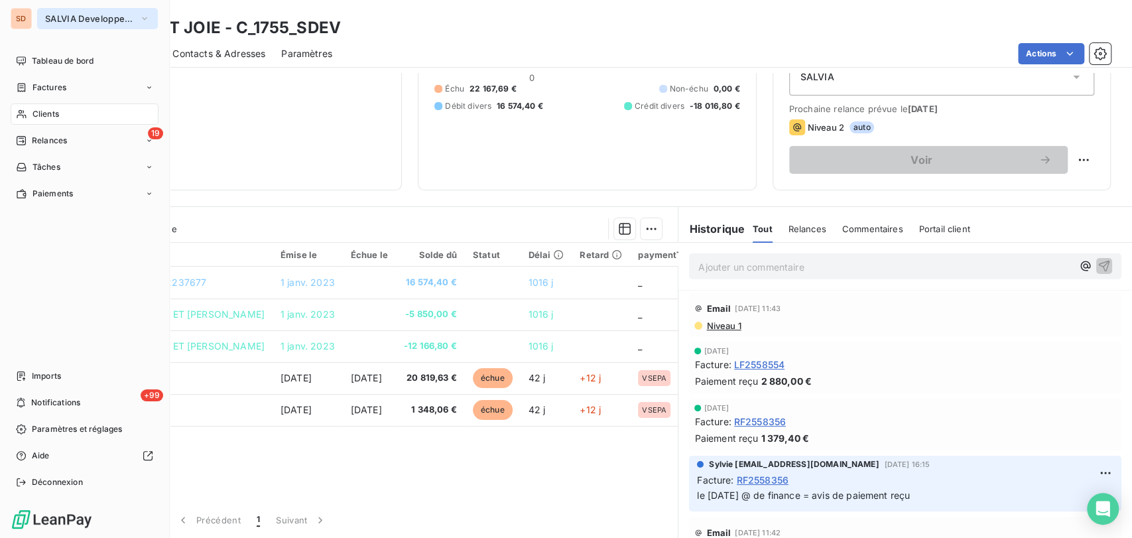
click at [148, 16] on icon "button" at bounding box center [144, 18] width 11 height 13
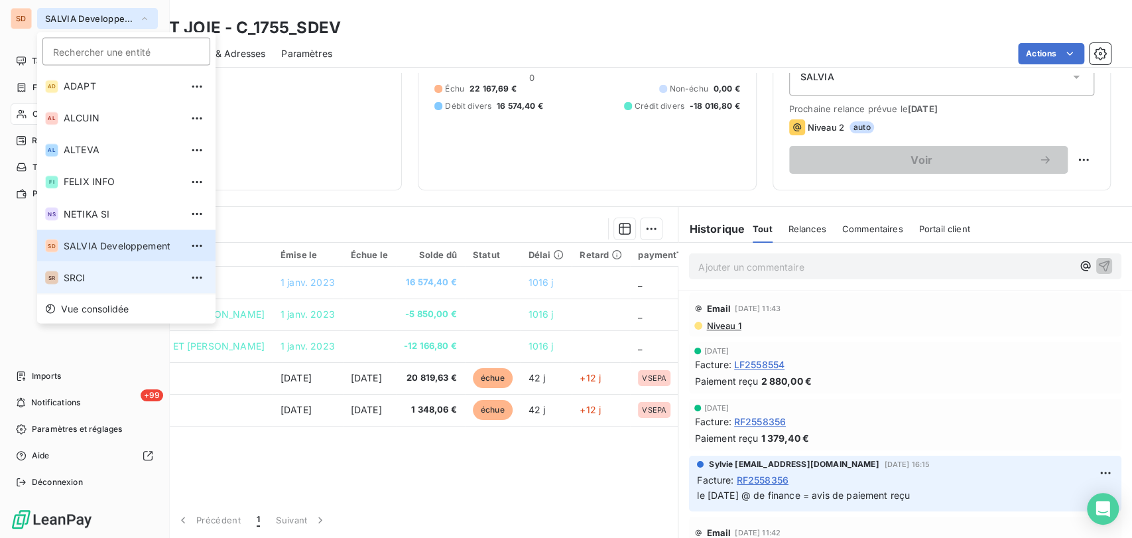
click at [76, 283] on span "SRCI" at bounding box center [122, 277] width 117 height 13
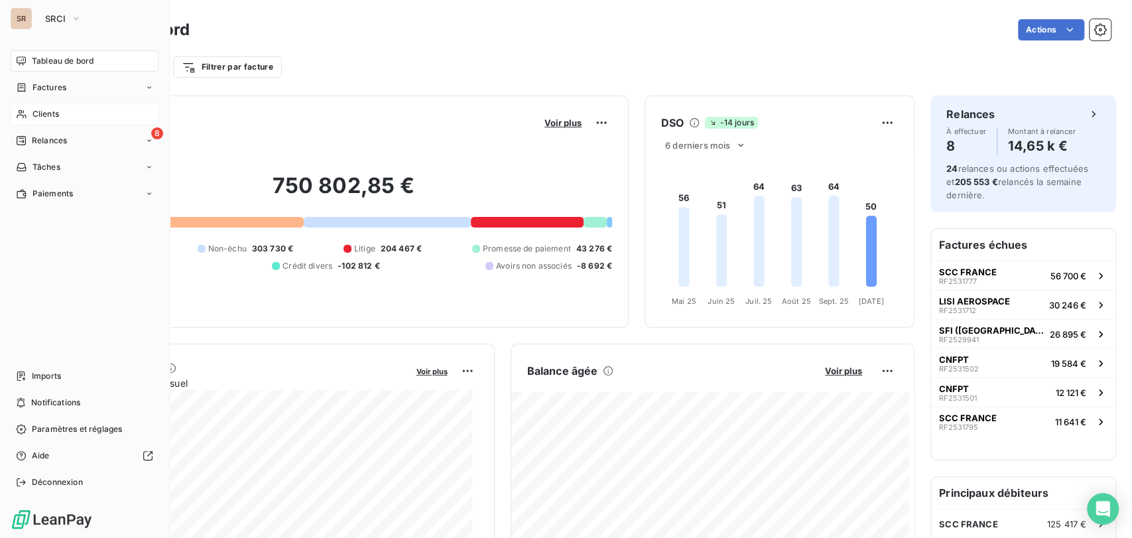
click at [47, 116] on span "Clients" at bounding box center [45, 114] width 27 height 12
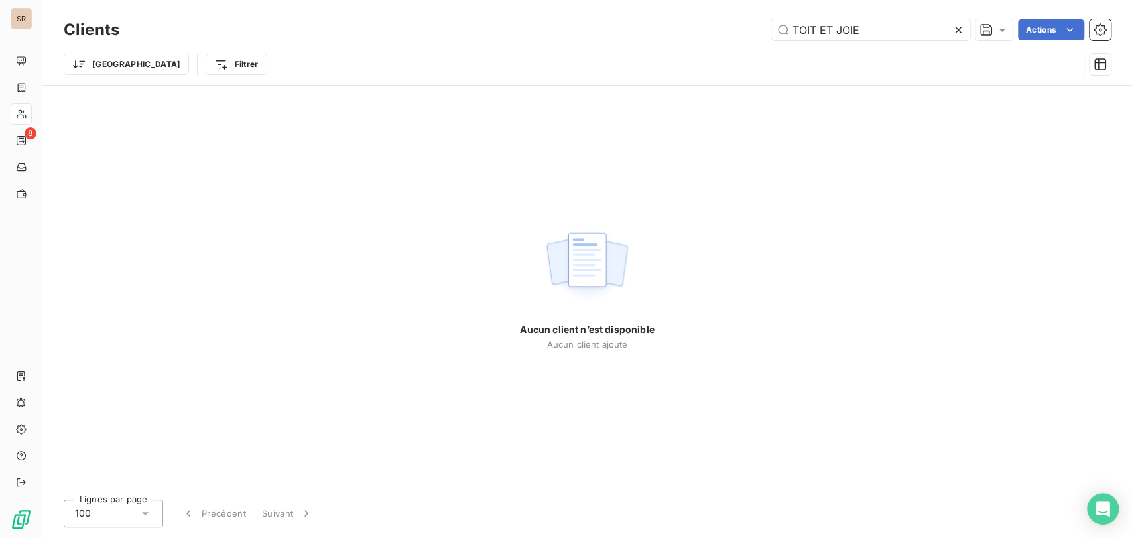
drag, startPoint x: 872, startPoint y: 26, endPoint x: 708, endPoint y: 25, distance: 163.8
click at [714, 30] on div "TOIT ET JOIE Actions" at bounding box center [623, 29] width 976 height 21
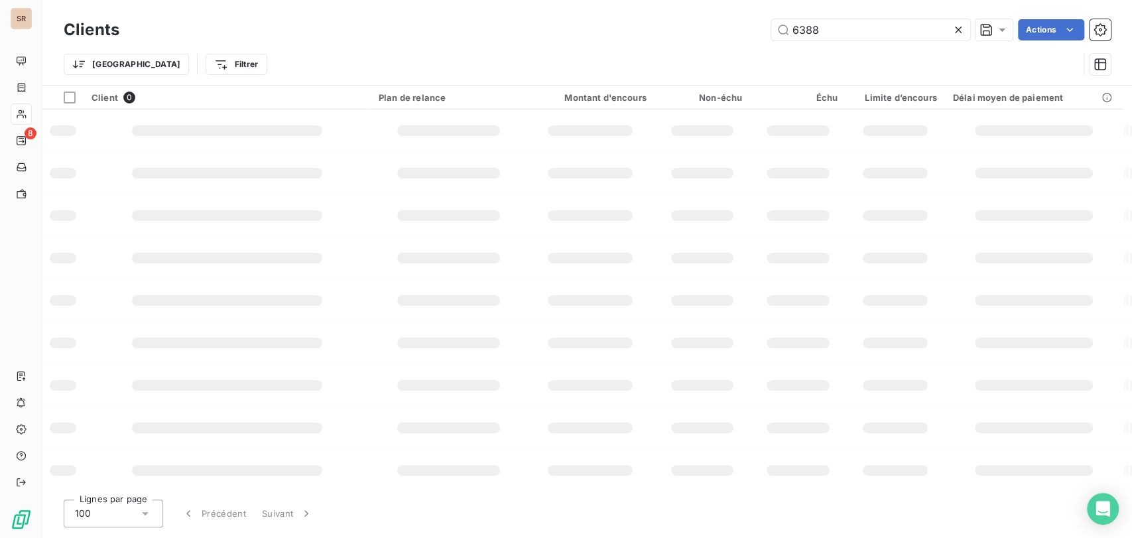
type input "6388"
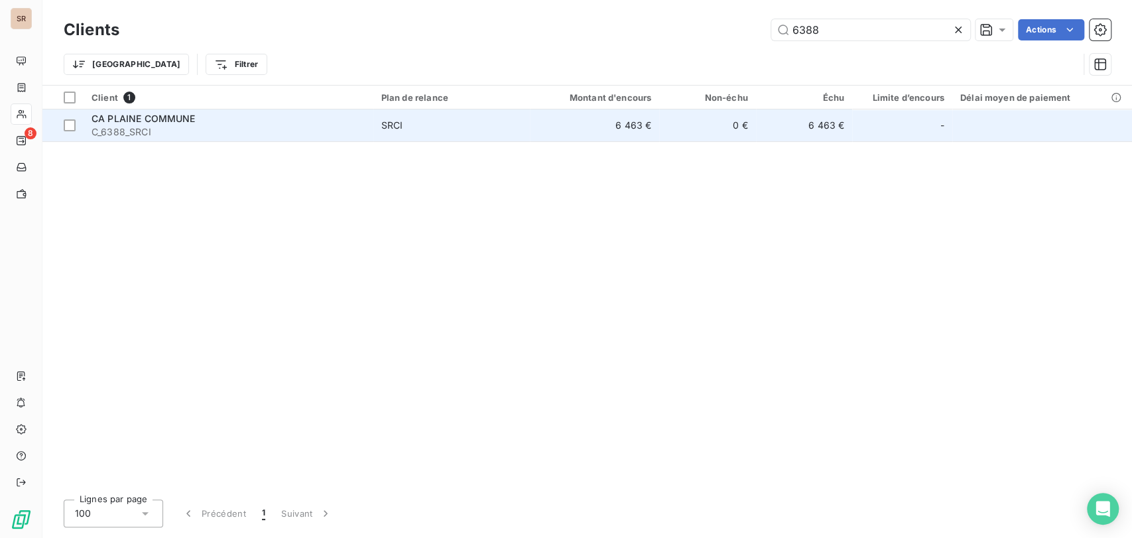
click at [122, 109] on td "CA PLAINE COMMUNE C_6388_SRCI" at bounding box center [229, 125] width 290 height 32
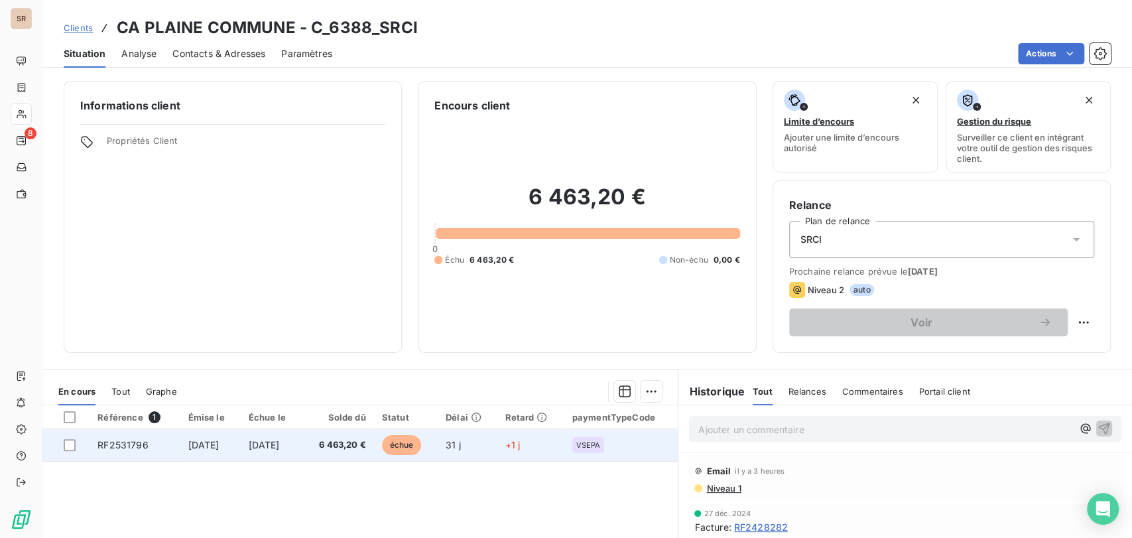
click at [119, 446] on span "RF2531796" at bounding box center [122, 444] width 50 height 11
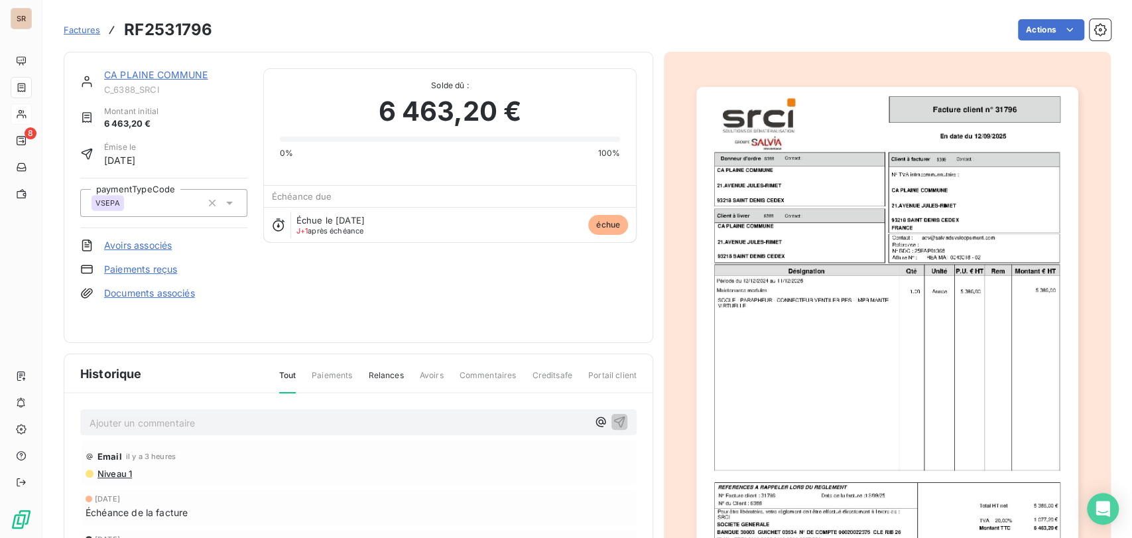
click at [145, 414] on p "Ajouter un commentaire ﻿" at bounding box center [339, 422] width 498 height 17
click at [186, 418] on p "le 13/410/" at bounding box center [339, 421] width 498 height 15
click at [267, 416] on p "le 13/10/25 @ de mme chaouche =" at bounding box center [339, 421] width 498 height 15
click at [615, 416] on icon "button" at bounding box center [619, 421] width 11 height 11
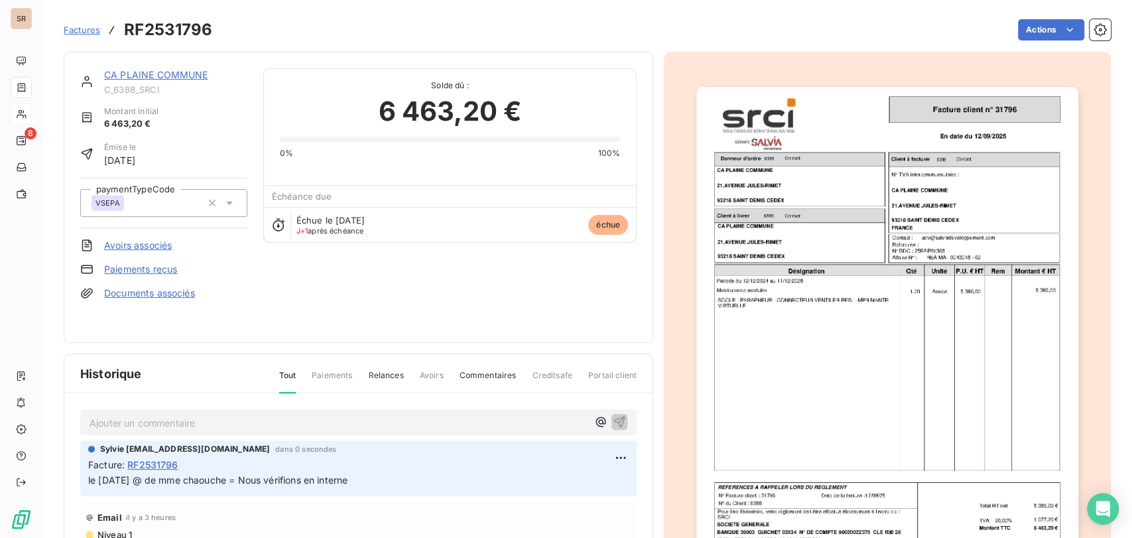
click at [178, 70] on link "CA PLAINE COMMUNE" at bounding box center [156, 74] width 104 height 11
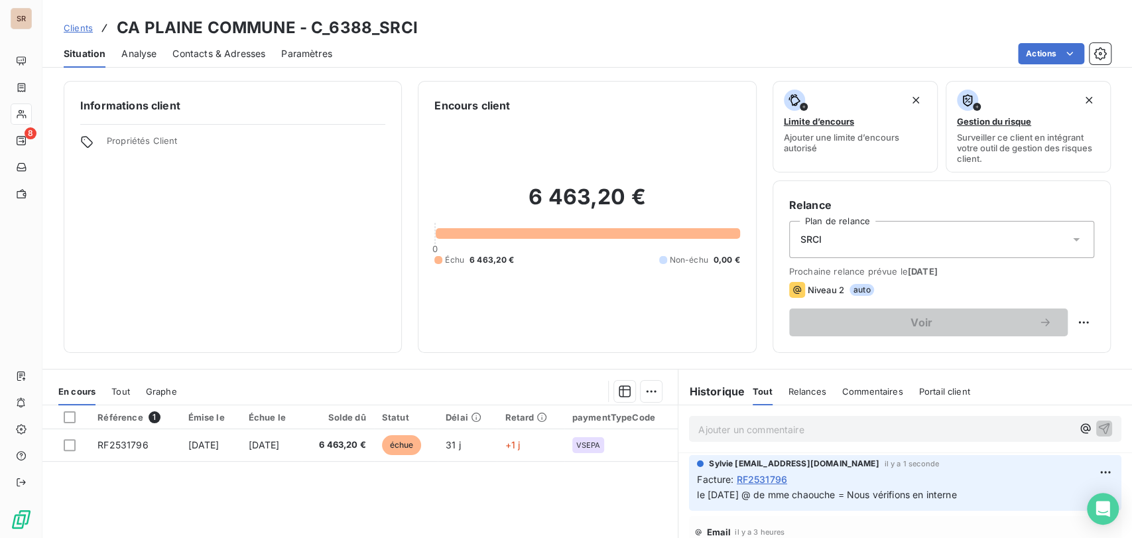
click at [191, 48] on span "Contacts & Adresses" at bounding box center [218, 53] width 93 height 13
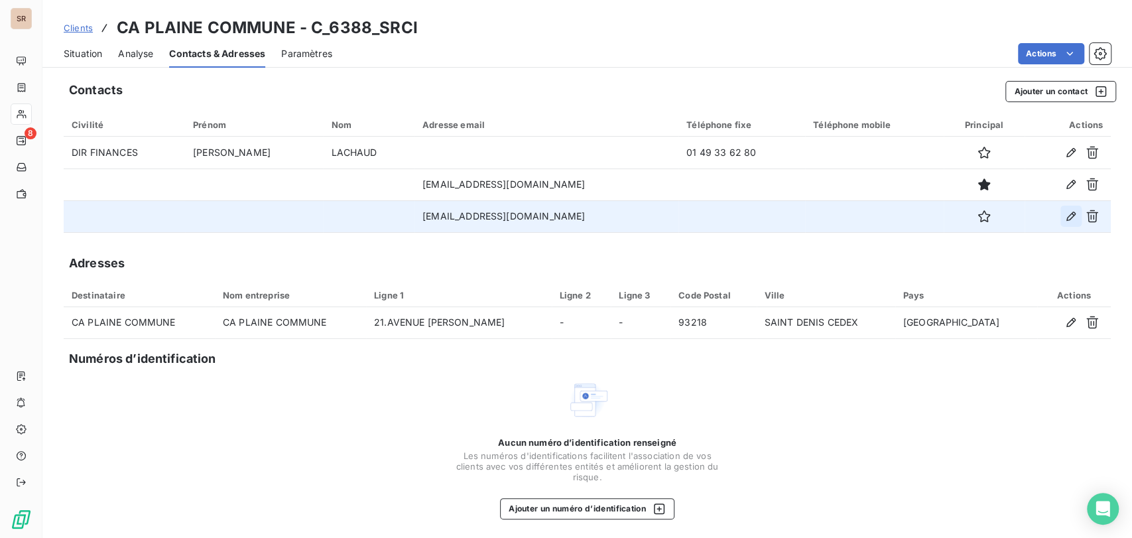
click at [1064, 215] on icon "button" at bounding box center [1070, 216] width 13 height 13
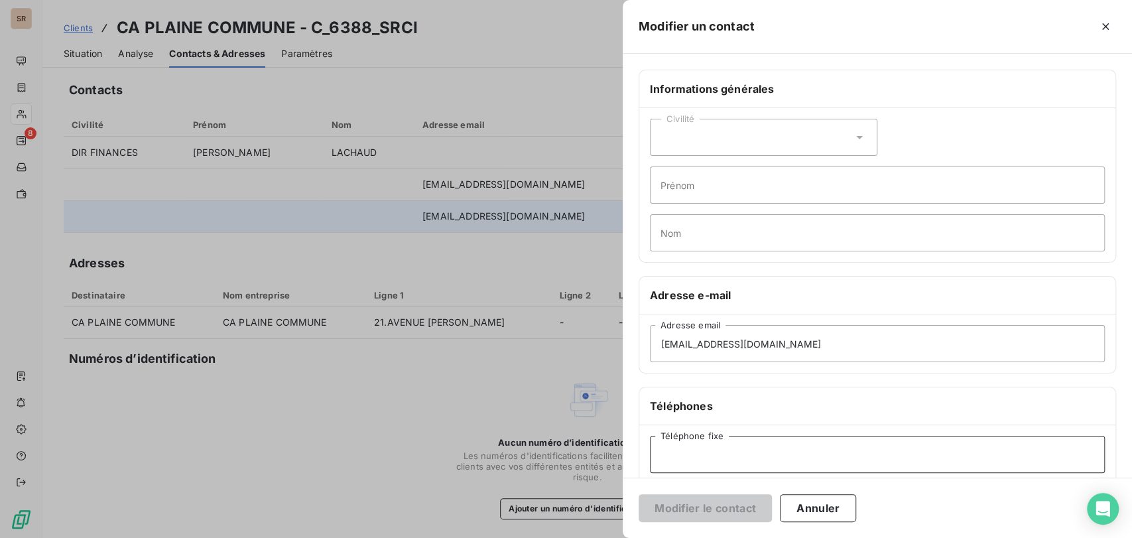
click at [672, 457] on input "Téléphone fixe" at bounding box center [877, 454] width 455 height 37
type input "01 55 93 56 35"
click at [672, 184] on input "Prénom" at bounding box center [877, 184] width 455 height 37
type input "n"
type input "NESSERINE"
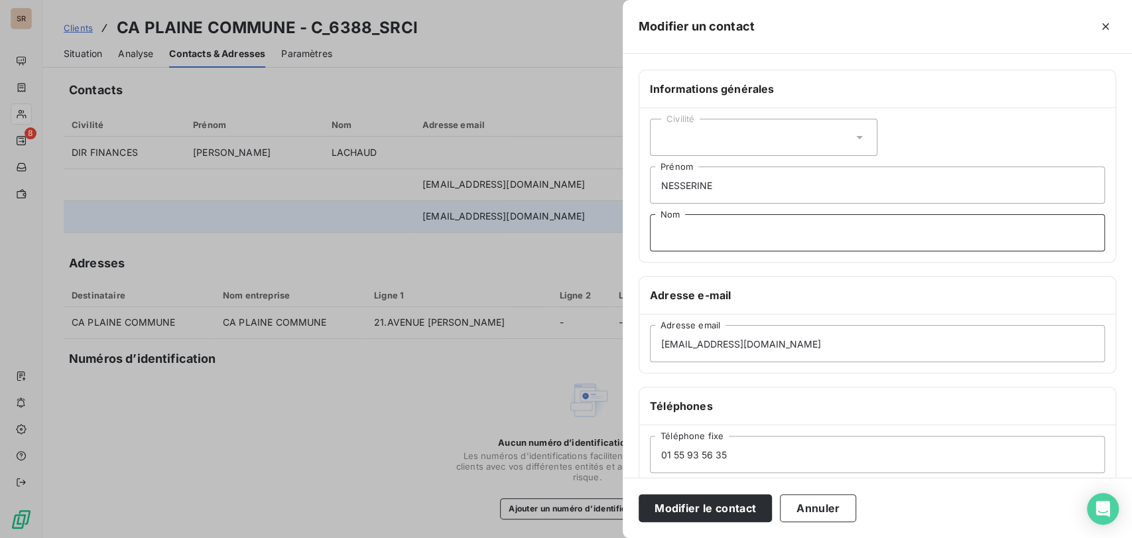
click at [674, 235] on input "Nom" at bounding box center [877, 232] width 455 height 37
type input "CHAOUCHE"
click at [853, 137] on icon at bounding box center [859, 137] width 13 height 13
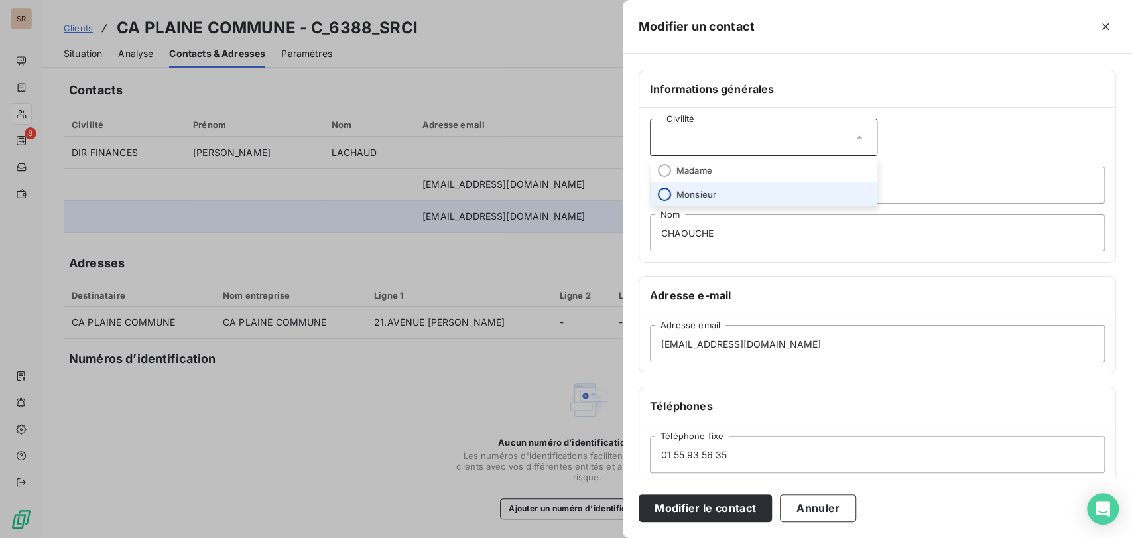
click at [664, 195] on input "radio" at bounding box center [664, 194] width 13 height 13
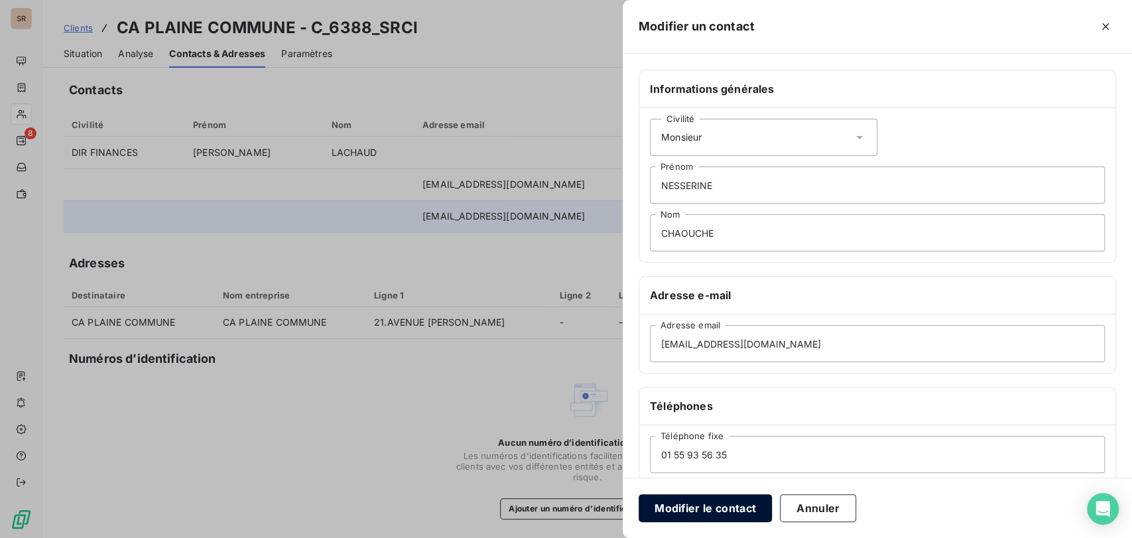
click at [708, 505] on button "Modifier le contact" at bounding box center [705, 508] width 133 height 28
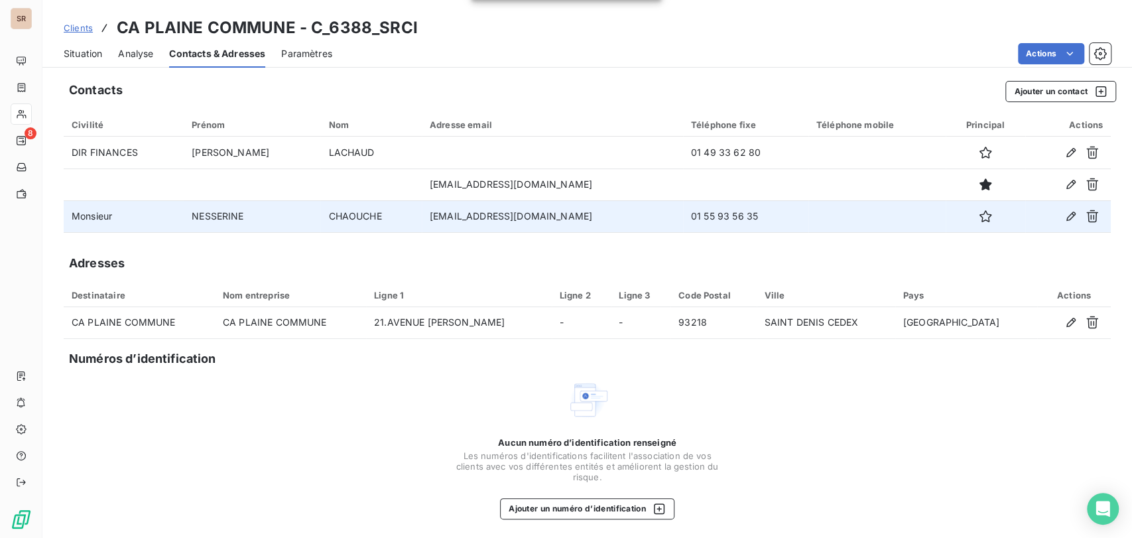
click at [82, 54] on span "Situation" at bounding box center [83, 53] width 38 height 13
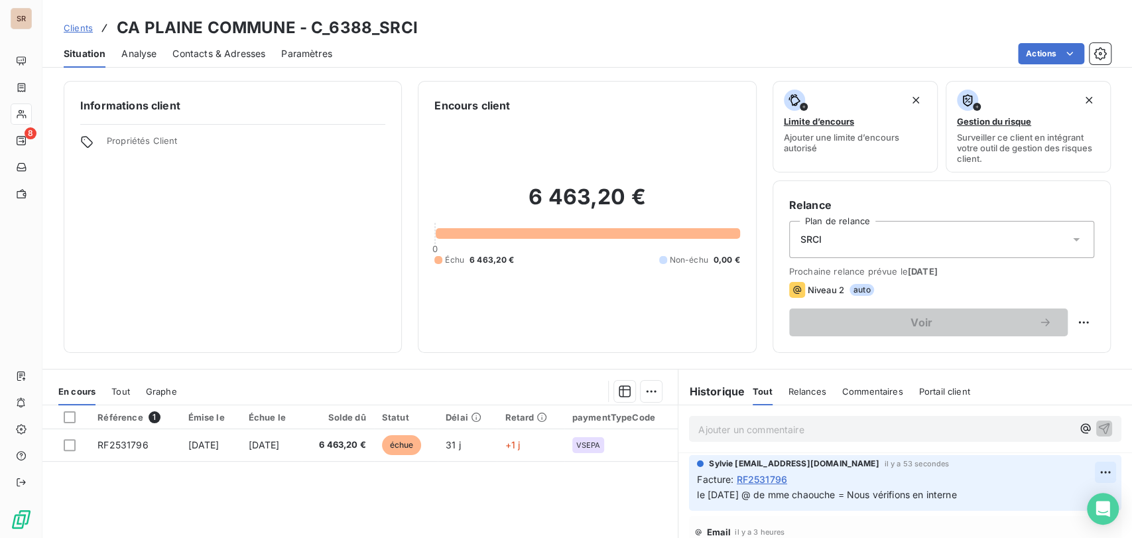
click at [1084, 470] on html "SR 8 Clients CA PLAINE COMMUNE - C_6388_SRCI Situation Analyse Contacts & Adres…" at bounding box center [566, 269] width 1132 height 538
drag, startPoint x: 1033, startPoint y: 420, endPoint x: 934, endPoint y: 472, distance: 111.5
click at [1031, 420] on div "Editer" at bounding box center [1051, 419] width 74 height 21
click at [790, 495] on span "le 13/10/25 @ de mme chaouche = Nous vérifions en interne" at bounding box center [826, 494] width 259 height 11
click at [1099, 494] on icon "button" at bounding box center [1105, 493] width 13 height 13
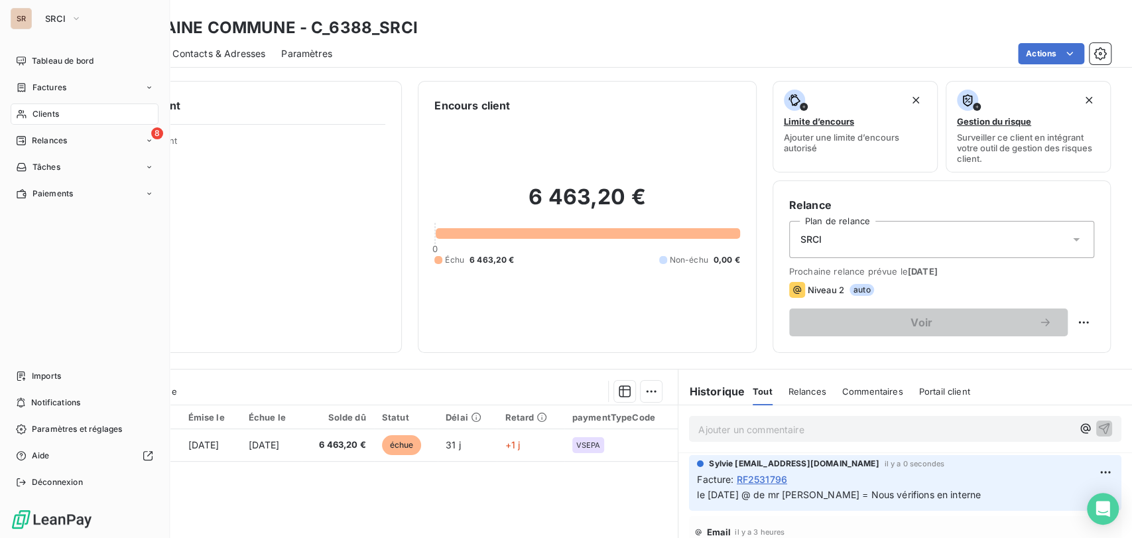
drag, startPoint x: 60, startPoint y: 116, endPoint x: 101, endPoint y: 113, distance: 41.9
click at [60, 115] on div "Clients" at bounding box center [85, 113] width 148 height 21
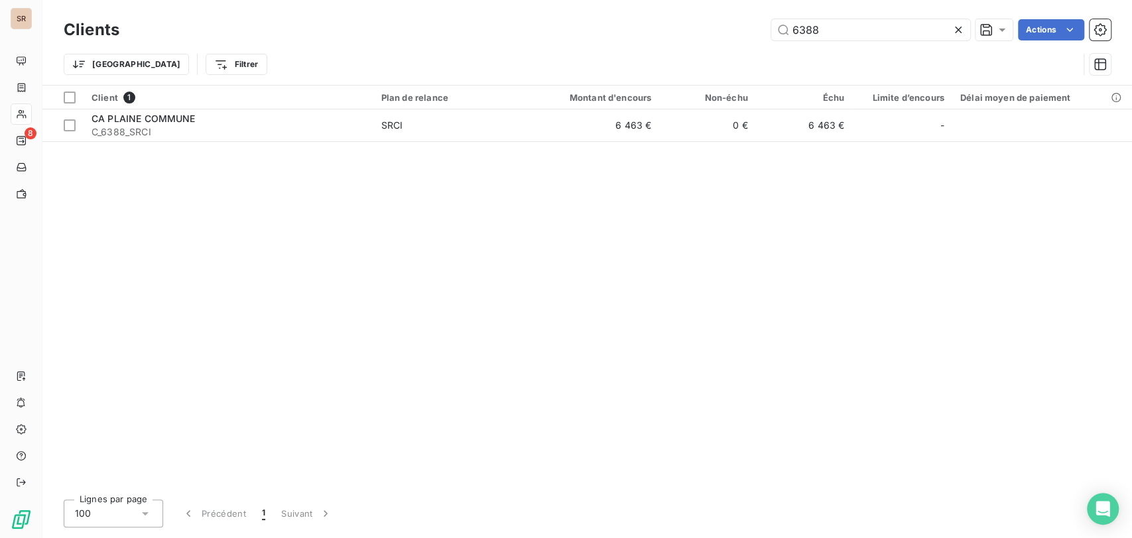
click at [716, 29] on div "6388 Actions" at bounding box center [623, 29] width 976 height 21
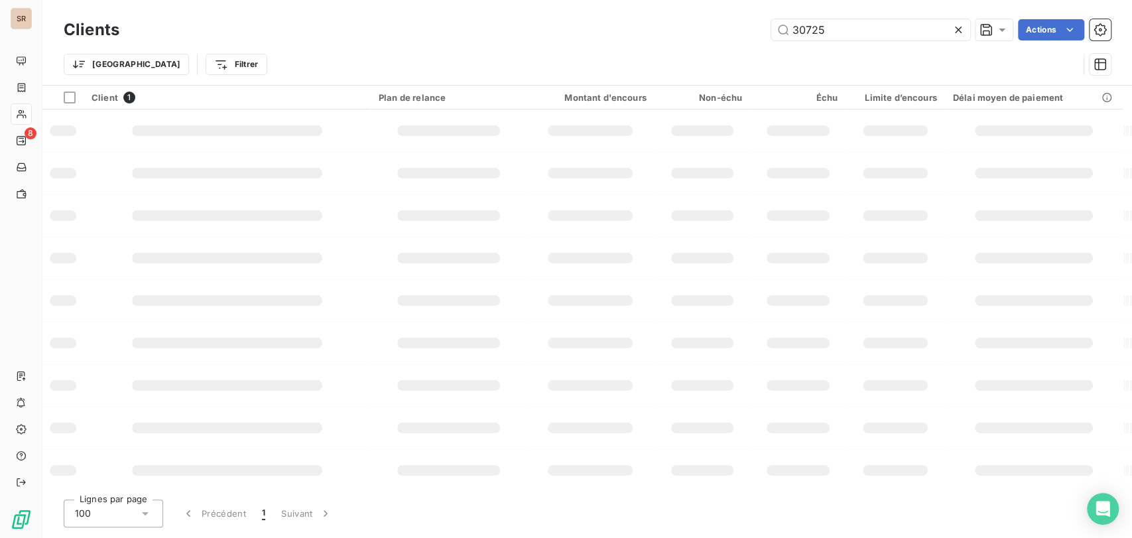
type input "30725"
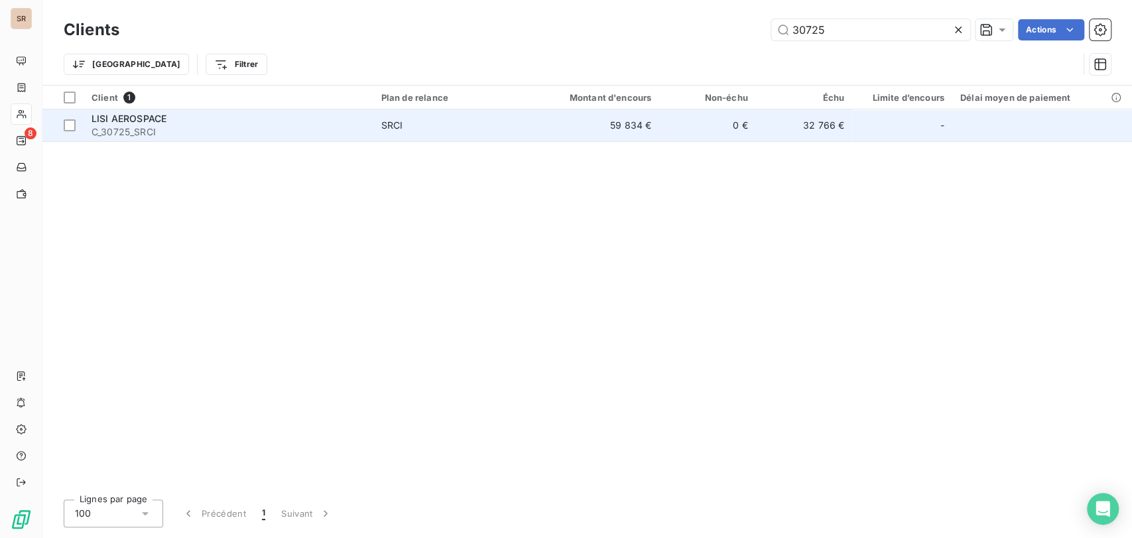
click at [141, 126] on span "C_30725_SRCI" at bounding box center [229, 131] width 274 height 13
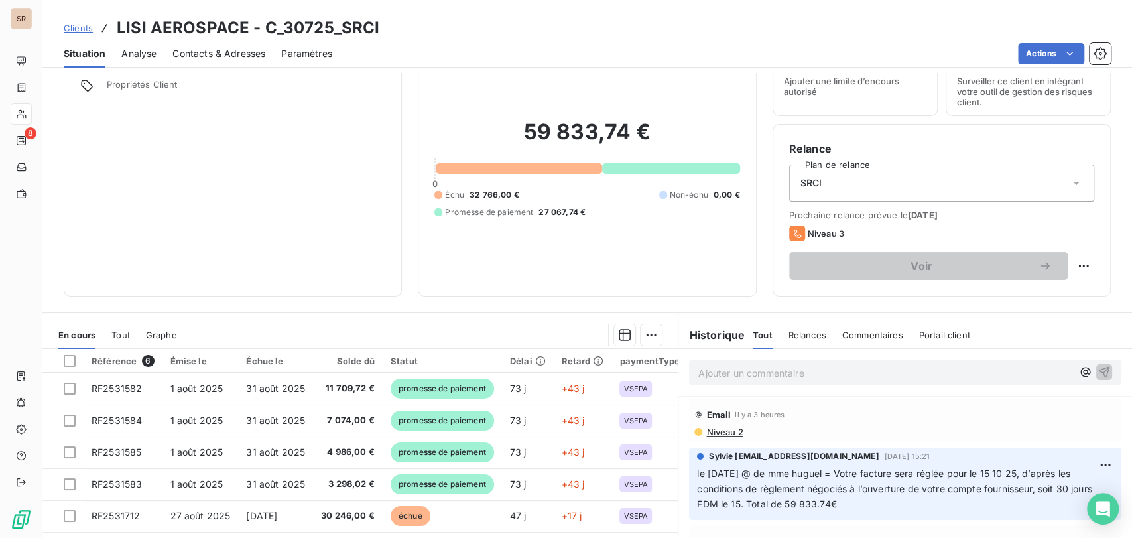
scroll to position [147, 0]
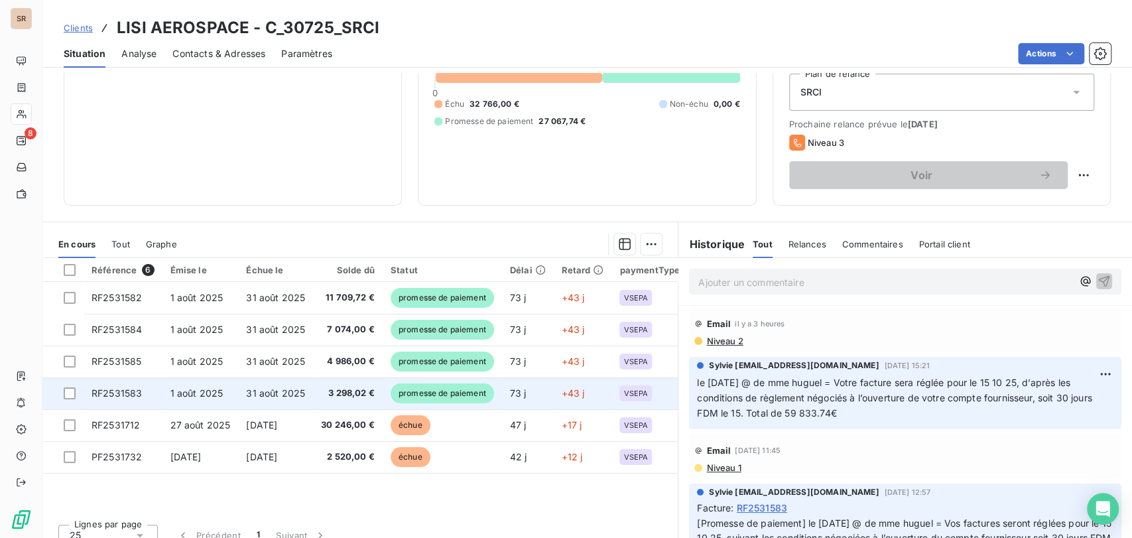
click at [125, 391] on span "RF2531583" at bounding box center [117, 392] width 50 height 11
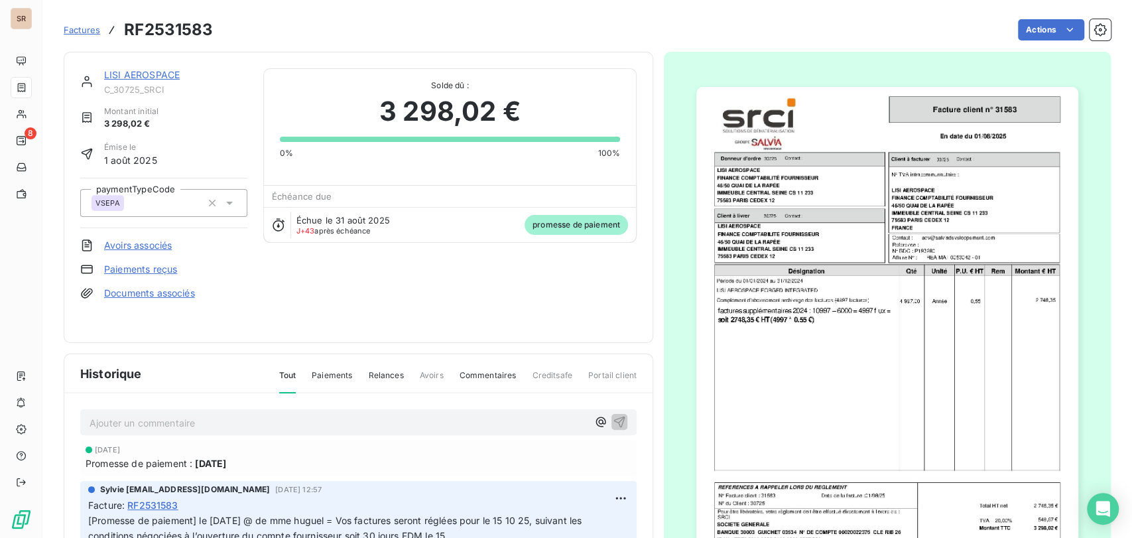
click at [568, 224] on span "promesse de paiement" at bounding box center [576, 225] width 103 height 20
click at [133, 81] on div "LISI AEROSPACE" at bounding box center [175, 74] width 143 height 13
click at [133, 79] on div "LISI AEROSPACE" at bounding box center [175, 74] width 143 height 13
click at [131, 76] on link "LISI AEROSPACE" at bounding box center [142, 74] width 76 height 11
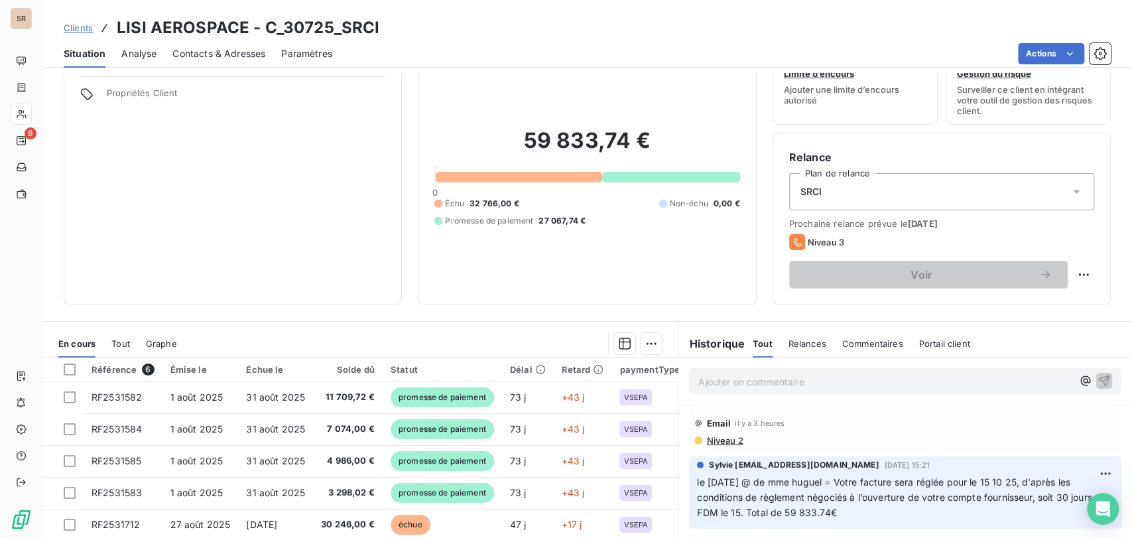
scroll to position [74, 0]
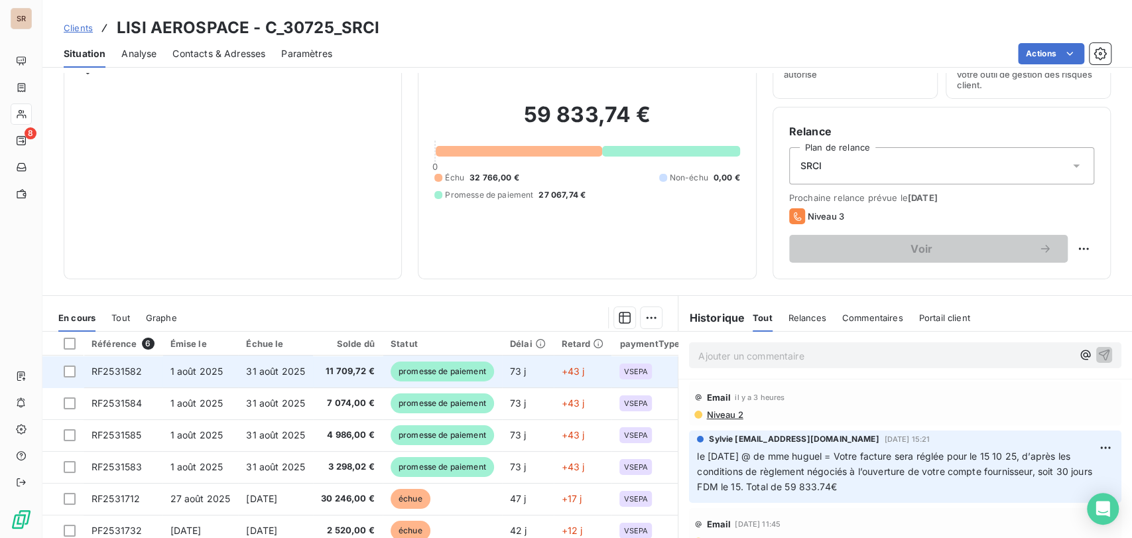
click at [114, 370] on span "RF2531582" at bounding box center [117, 370] width 50 height 11
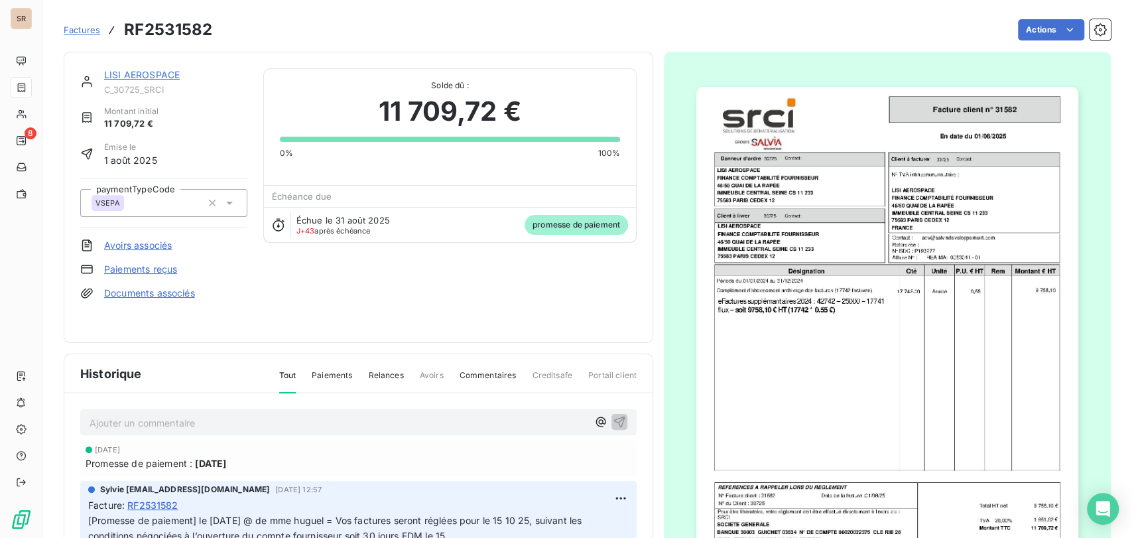
click at [273, 223] on icon at bounding box center [279, 224] width 12 height 13
click at [535, 229] on span "promesse de paiement" at bounding box center [576, 225] width 103 height 20
click at [146, 270] on link "Paiements reçus" at bounding box center [140, 269] width 73 height 13
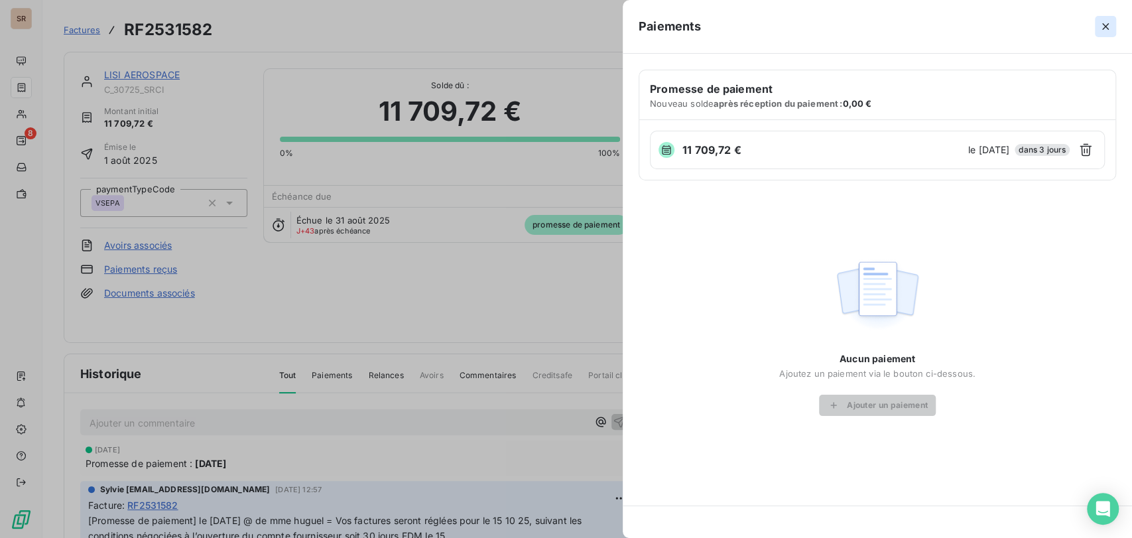
click at [1105, 24] on icon "button" at bounding box center [1105, 26] width 13 height 13
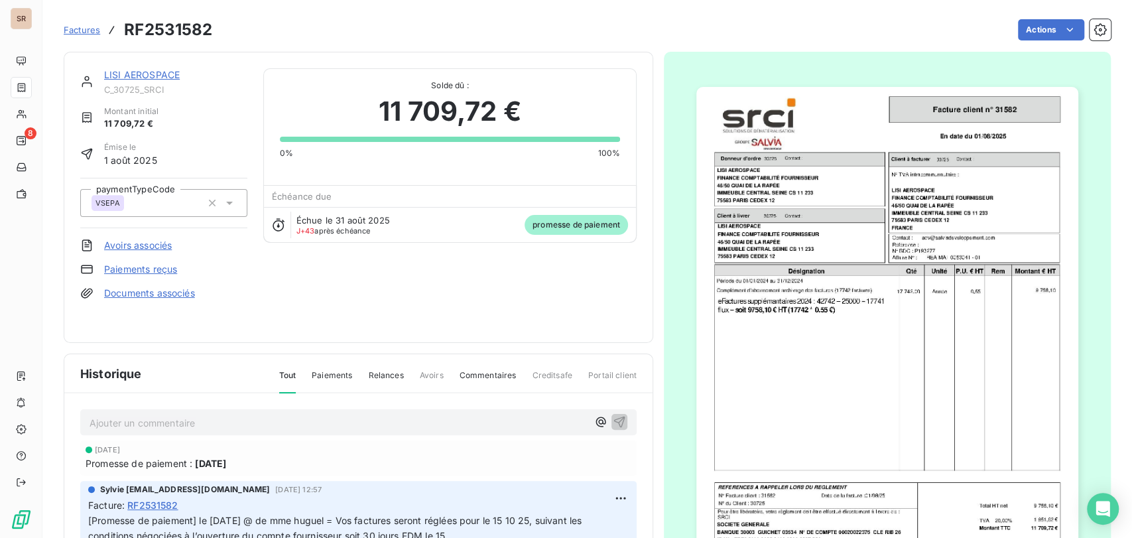
click at [149, 78] on link "LISI AEROSPACE" at bounding box center [142, 74] width 76 height 11
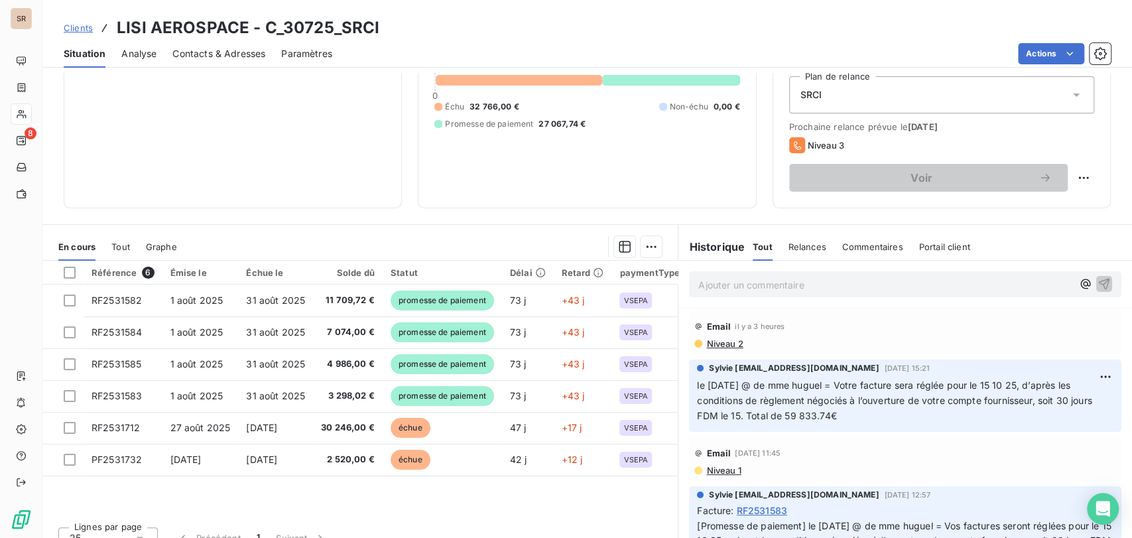
scroll to position [147, 0]
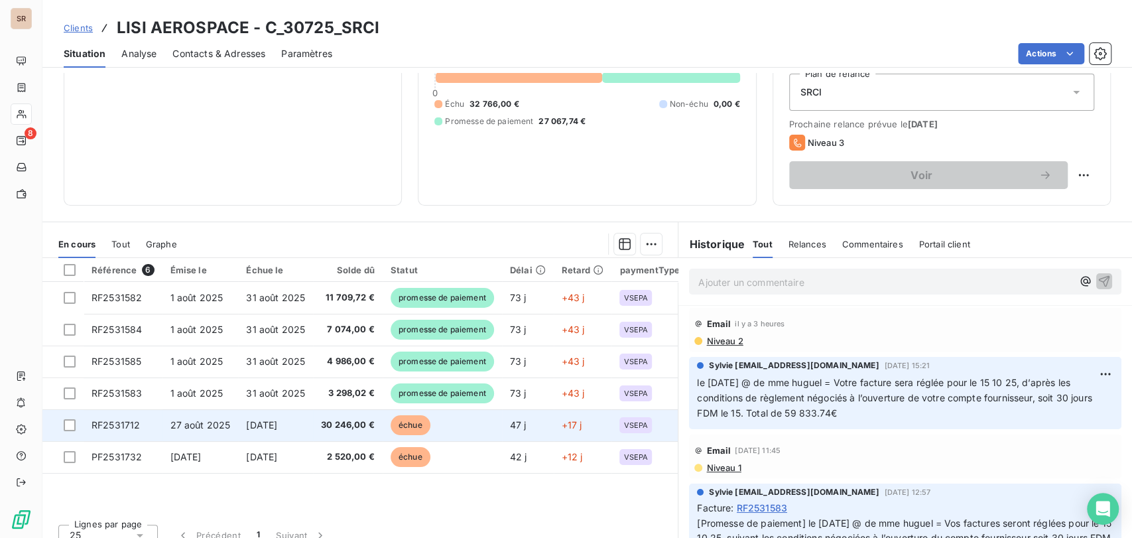
click at [115, 422] on span "RF2531712" at bounding box center [116, 424] width 48 height 11
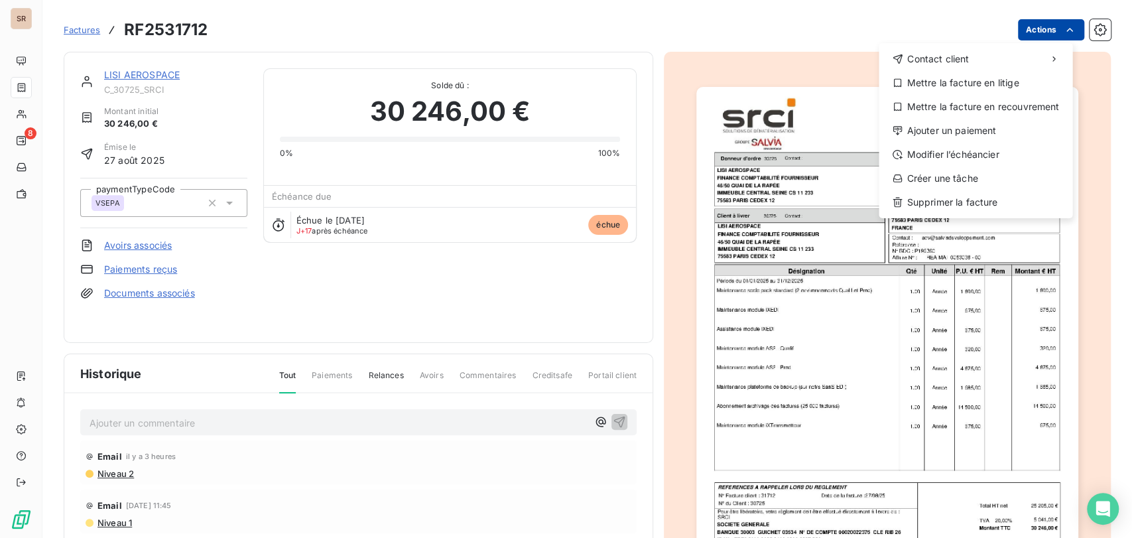
click at [1035, 30] on html "SR 8 Factures RF2531712 Actions Contact client Mettre la facture en litige Mett…" at bounding box center [566, 269] width 1132 height 538
click at [985, 136] on div "Ajouter un paiement" at bounding box center [975, 130] width 183 height 21
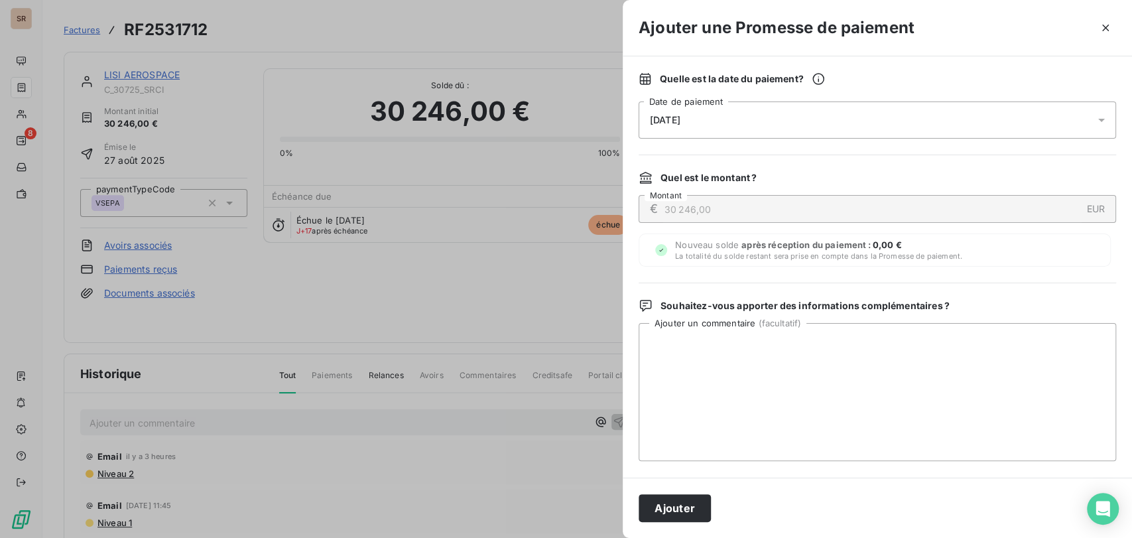
click at [1098, 119] on icon at bounding box center [1101, 120] width 7 height 3
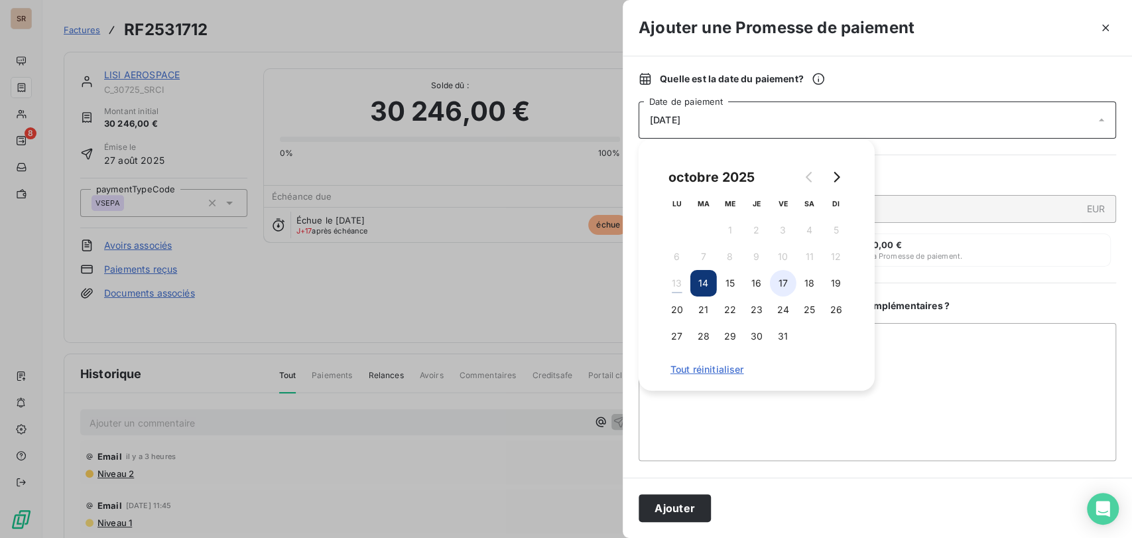
click at [780, 286] on button "17" at bounding box center [783, 283] width 27 height 27
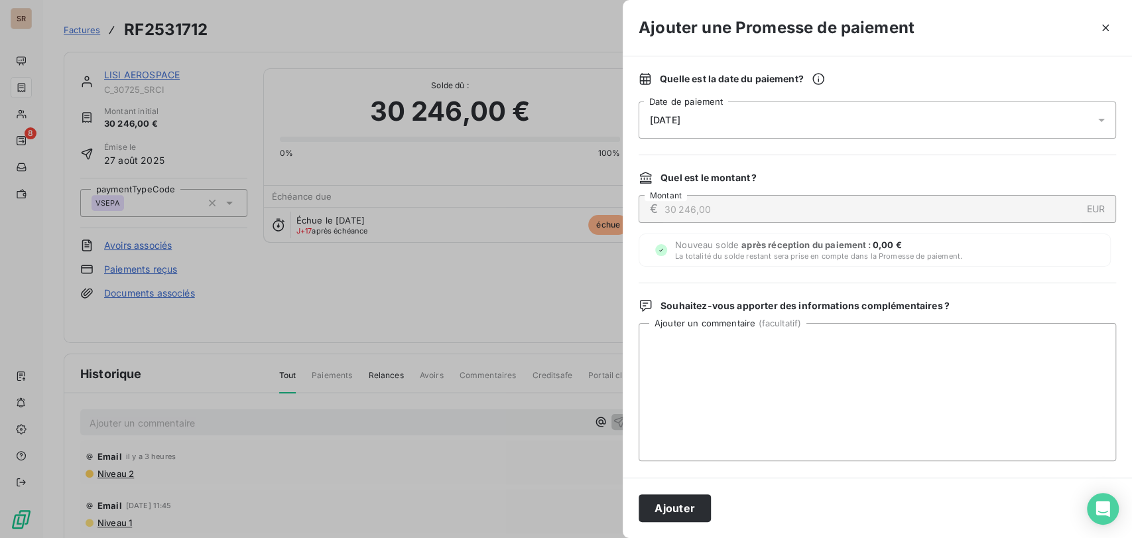
click at [1087, 237] on div "Nouveau solde après réception du paiement : 0,00 € La totalité du solde restant…" at bounding box center [875, 249] width 472 height 33
click at [692, 504] on button "Ajouter" at bounding box center [675, 508] width 72 height 28
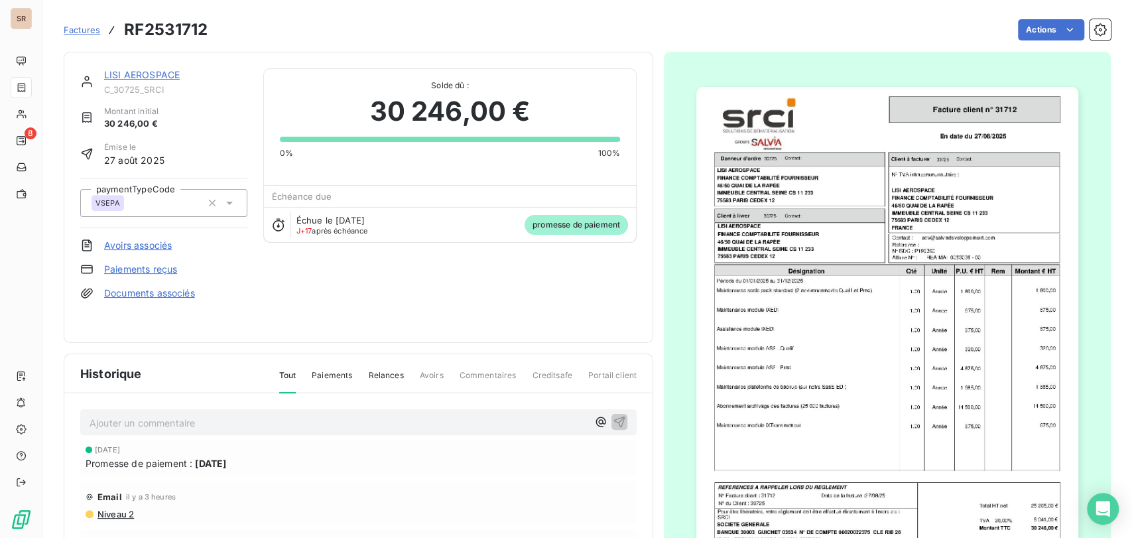
click at [149, 269] on link "Paiements reçus" at bounding box center [140, 269] width 73 height 13
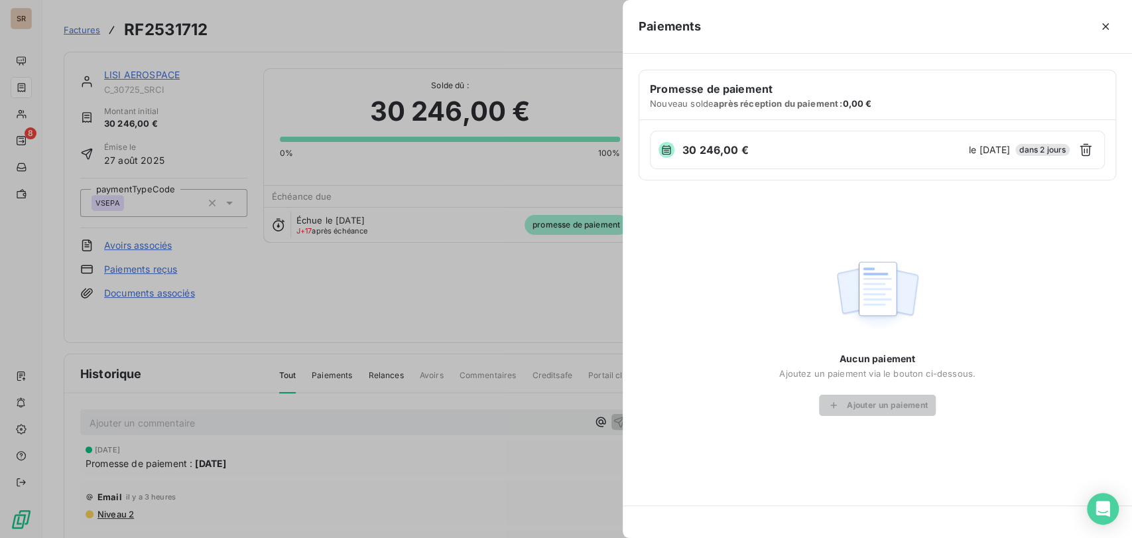
click at [673, 153] on span at bounding box center [667, 150] width 16 height 16
click at [1090, 148] on icon "button" at bounding box center [1085, 149] width 13 height 13
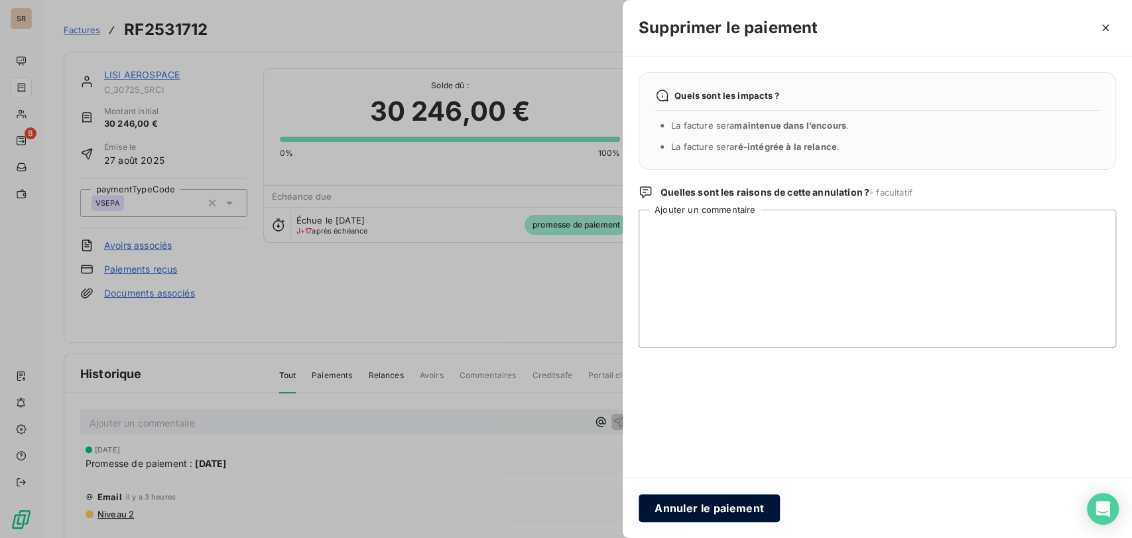
click at [743, 497] on button "Annuler le paiement" at bounding box center [709, 508] width 141 height 28
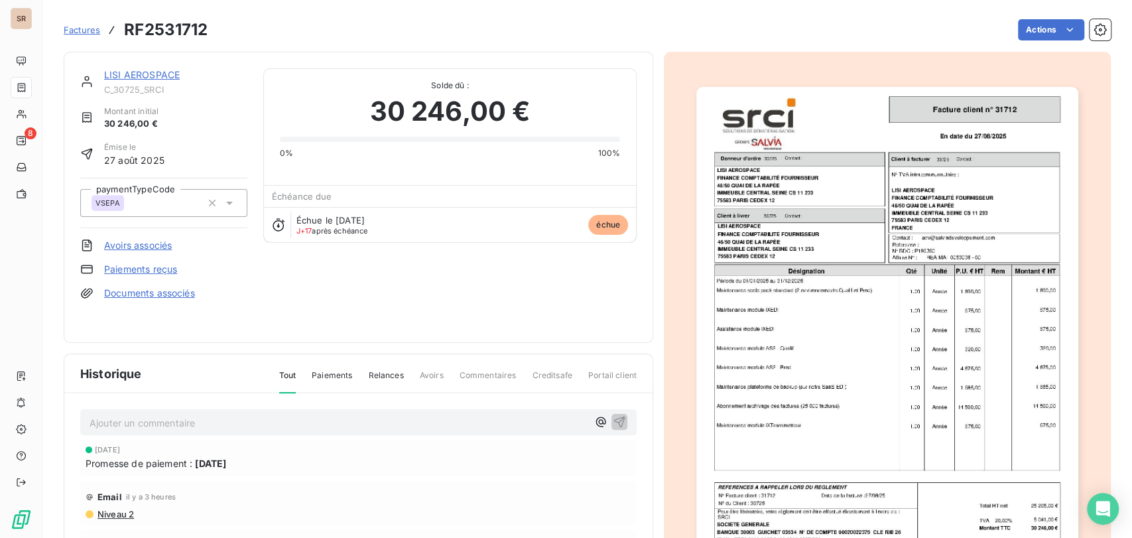
click at [146, 268] on link "Paiements reçus" at bounding box center [140, 269] width 73 height 13
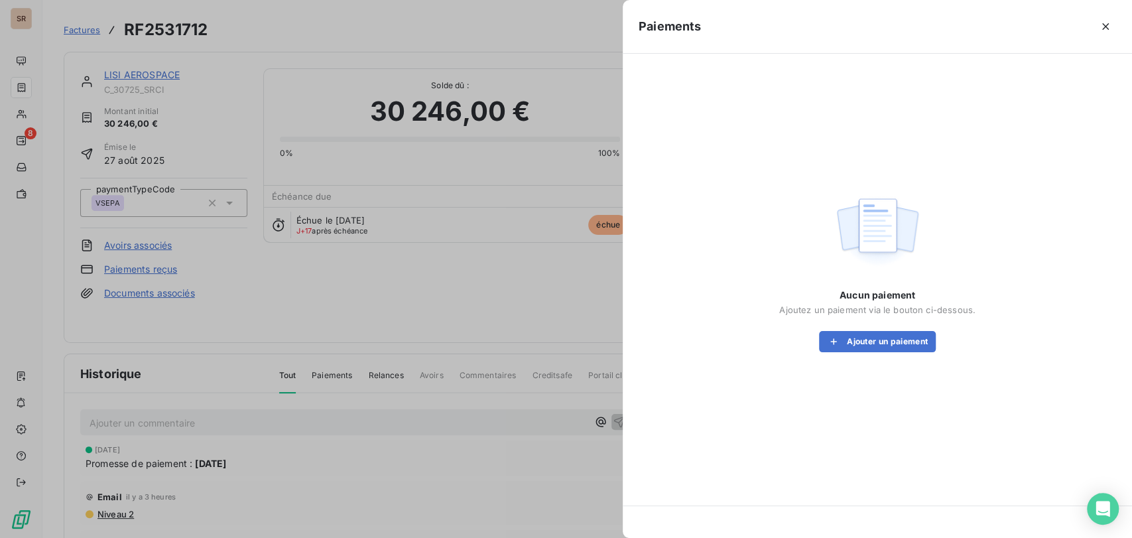
drag, startPoint x: 1105, startPoint y: 27, endPoint x: 1111, endPoint y: 17, distance: 11.4
click at [1107, 22] on icon "button" at bounding box center [1105, 26] width 13 height 13
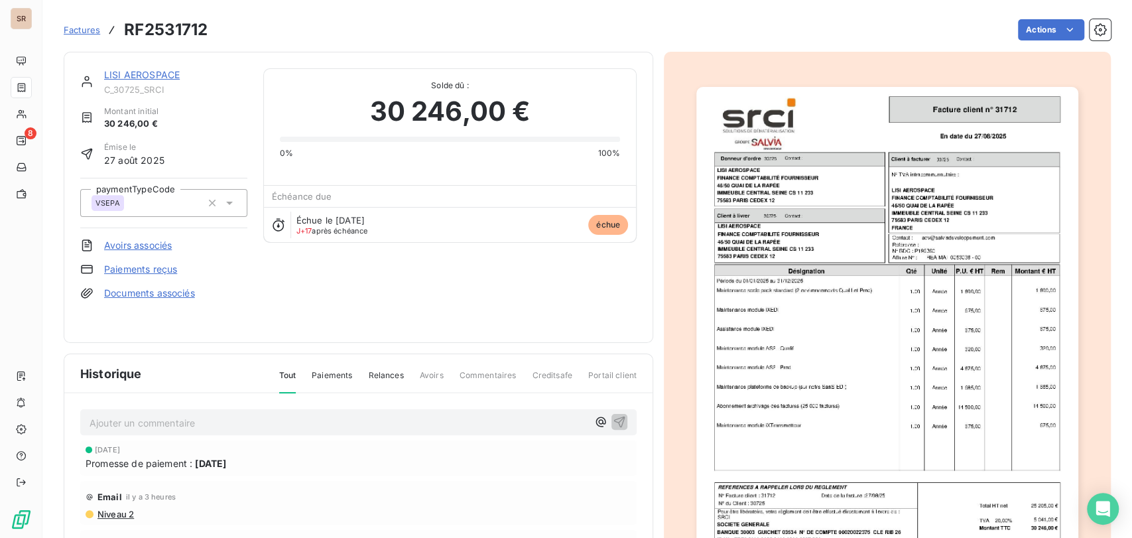
click at [153, 76] on link "LISI AEROSPACE" at bounding box center [142, 74] width 76 height 11
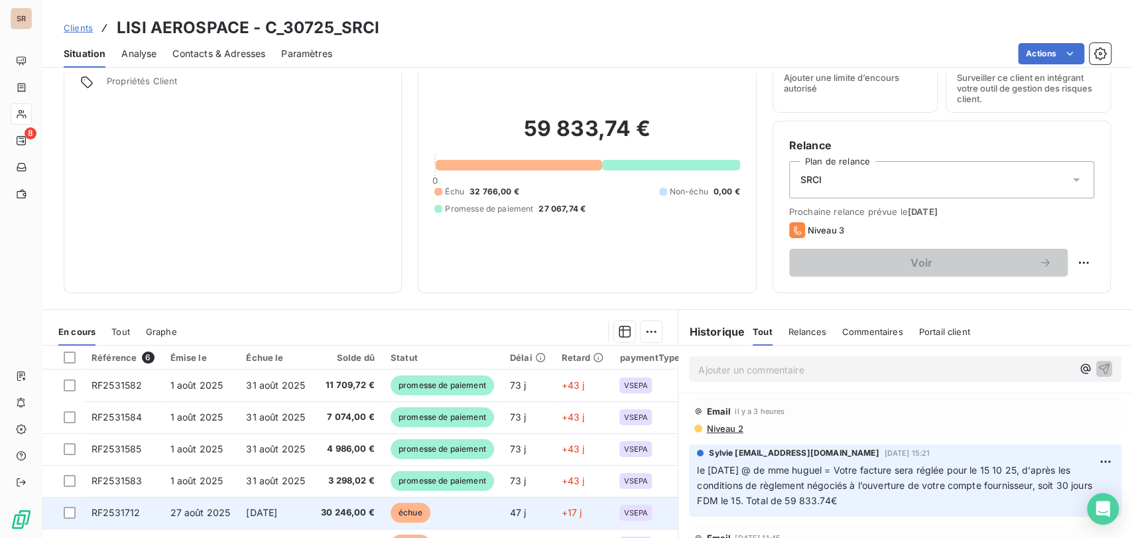
scroll to position [147, 0]
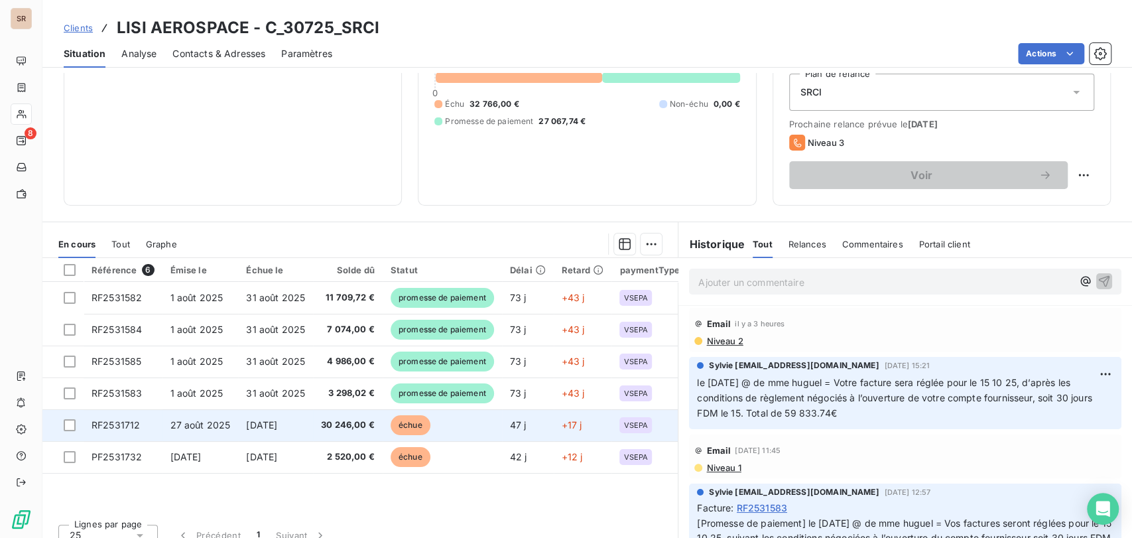
click at [112, 424] on span "RF2531712" at bounding box center [116, 424] width 48 height 11
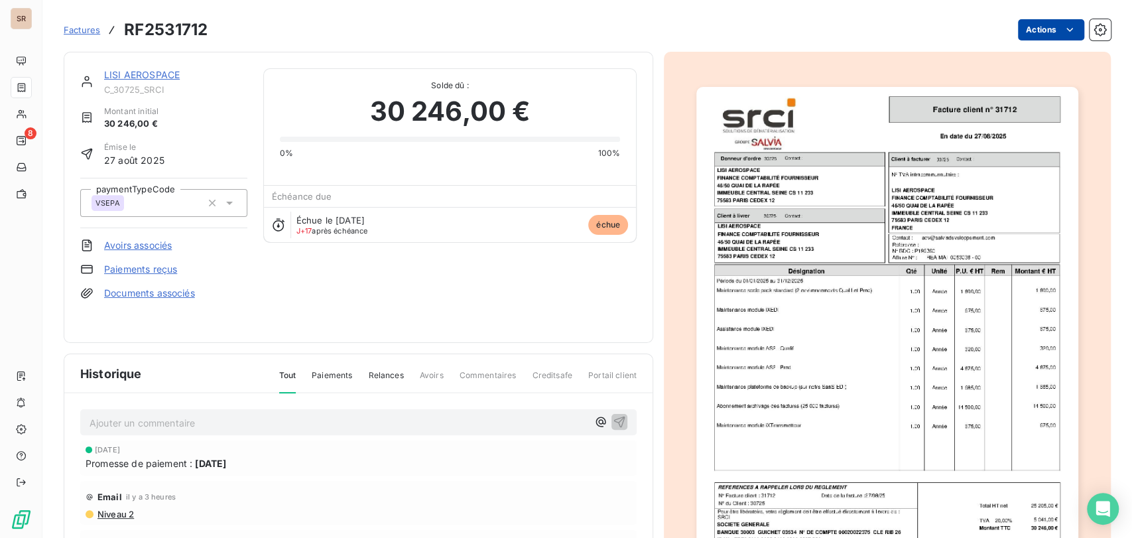
click at [1040, 24] on html "SR 8 Factures RF2531712 Actions LISI AEROSPACE C_30725_SRCI Montant initial 30 …" at bounding box center [566, 269] width 1132 height 538
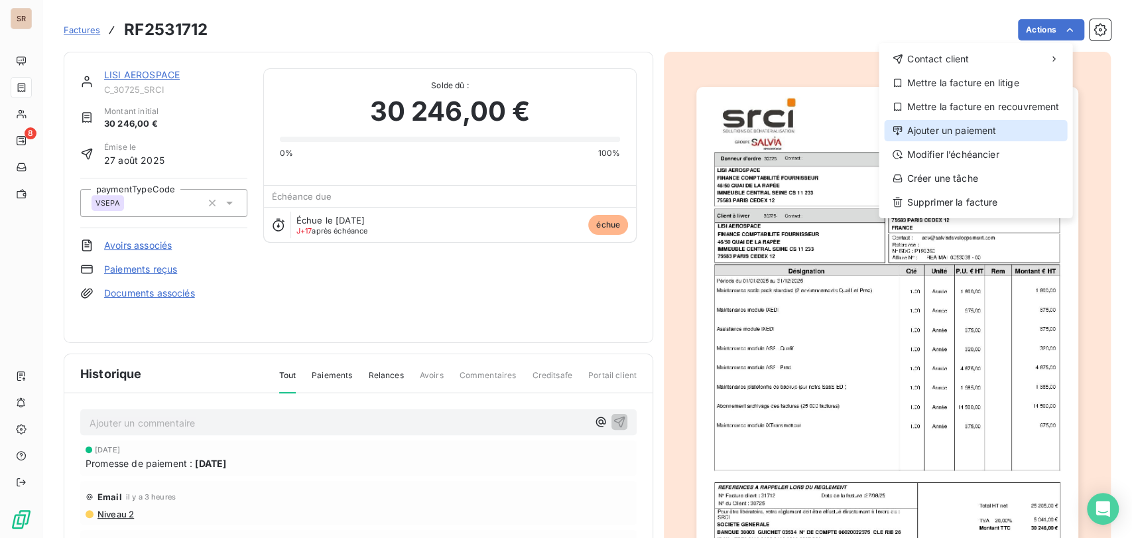
click at [953, 136] on div "Ajouter un paiement" at bounding box center [975, 130] width 183 height 21
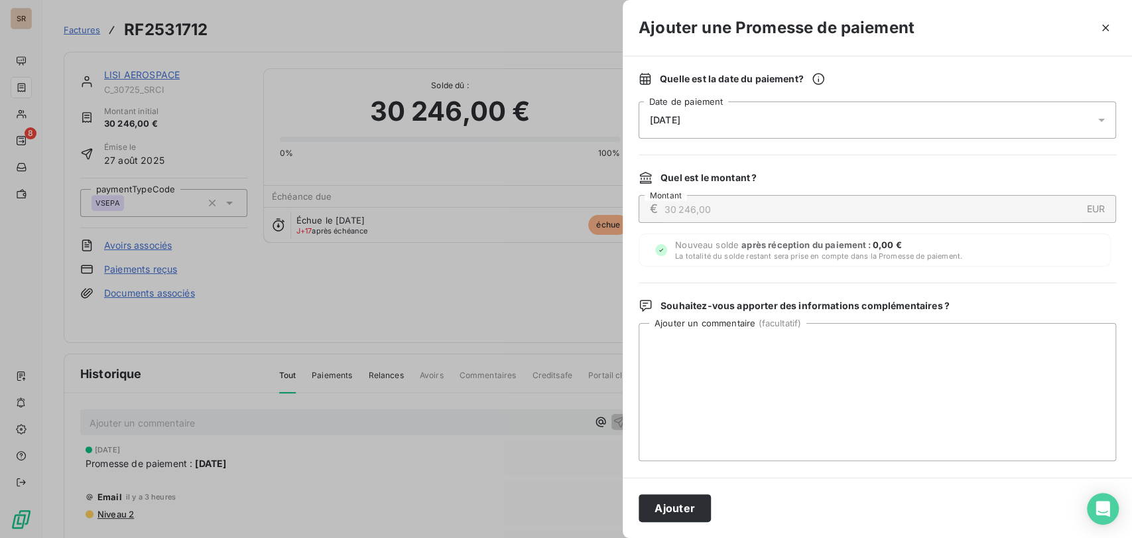
click at [1096, 118] on icon at bounding box center [1101, 119] width 13 height 13
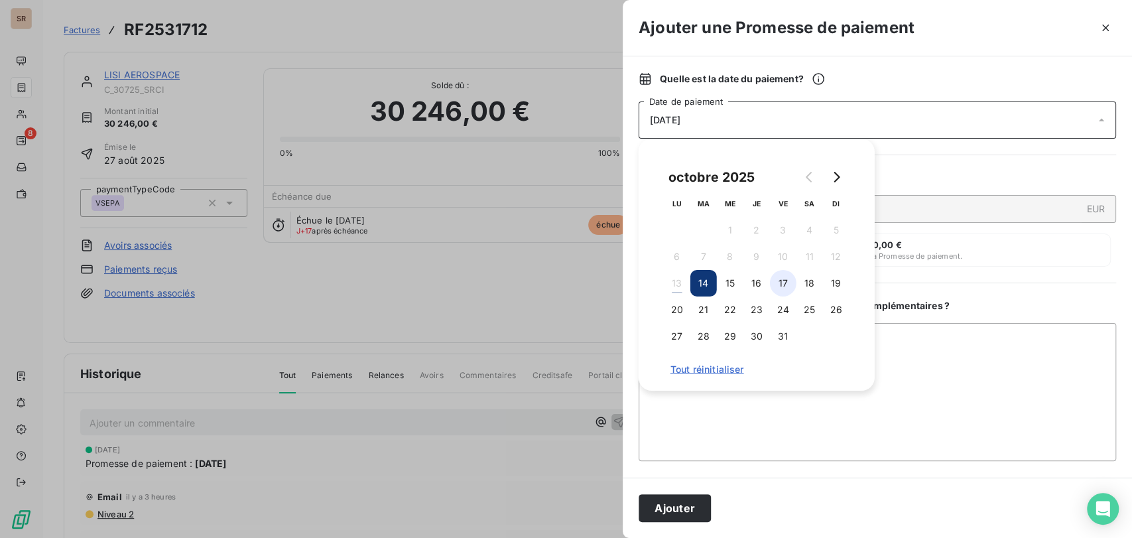
click at [783, 283] on button "17" at bounding box center [783, 283] width 27 height 27
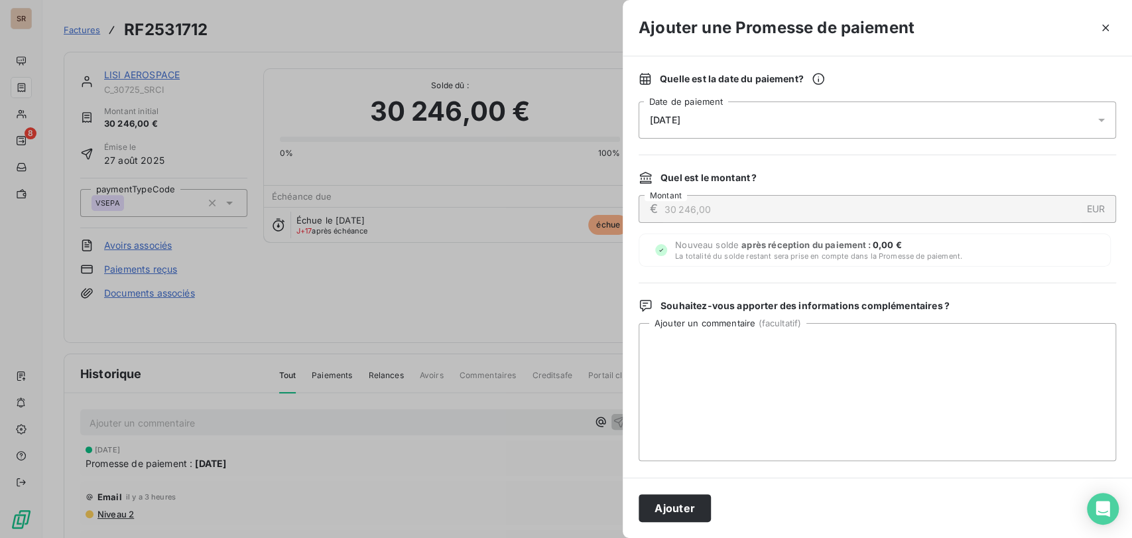
click at [1002, 274] on div "Quelle est la date du paiement ? 17/10/2025 Date de paiement Quel est le montan…" at bounding box center [877, 266] width 509 height 421
click at [674, 507] on button "Ajouter" at bounding box center [675, 508] width 72 height 28
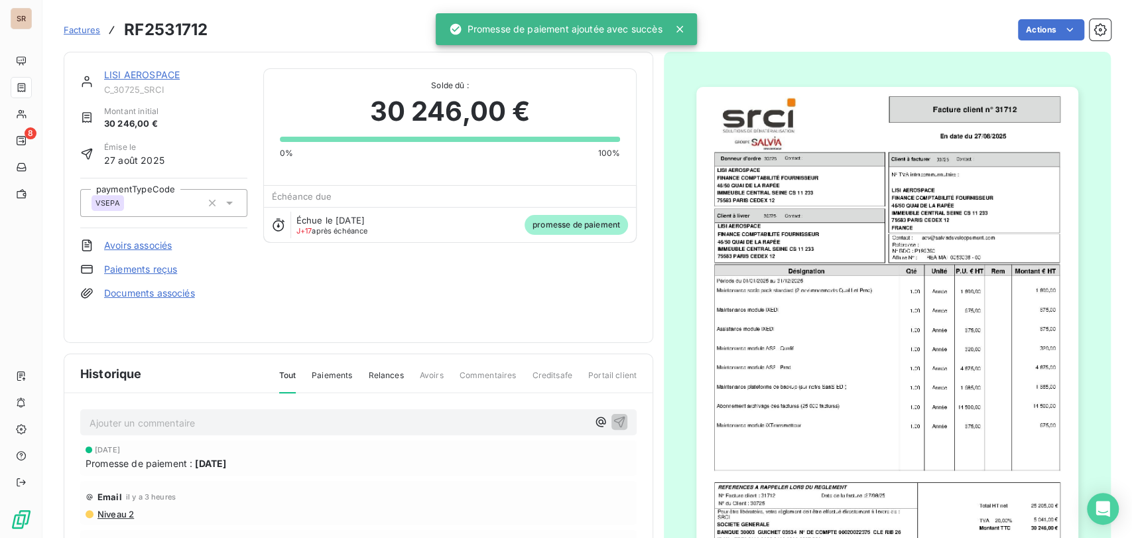
click at [136, 76] on link "LISI AEROSPACE" at bounding box center [142, 74] width 76 height 11
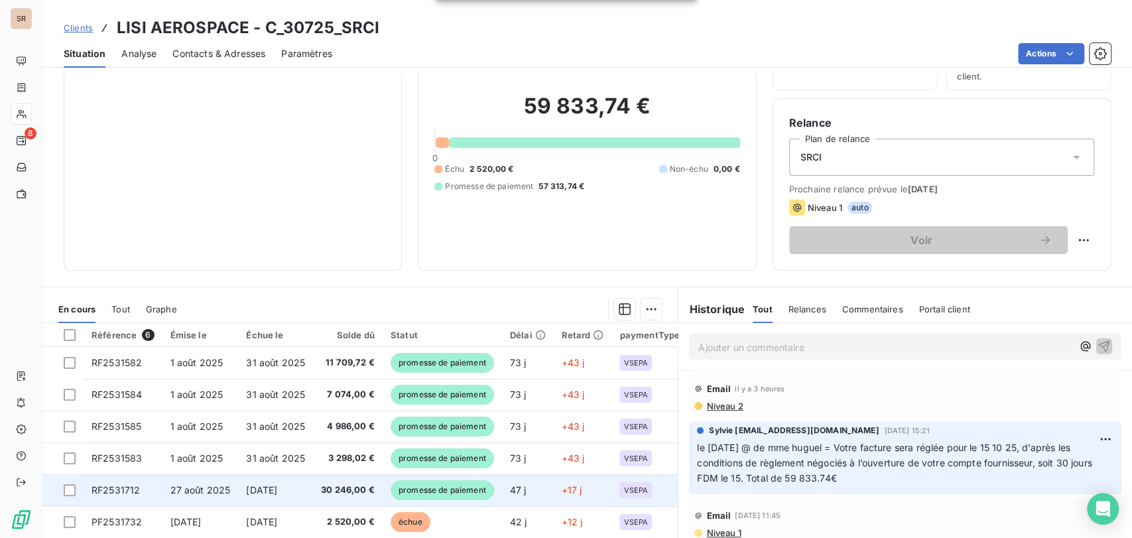
scroll to position [162, 0]
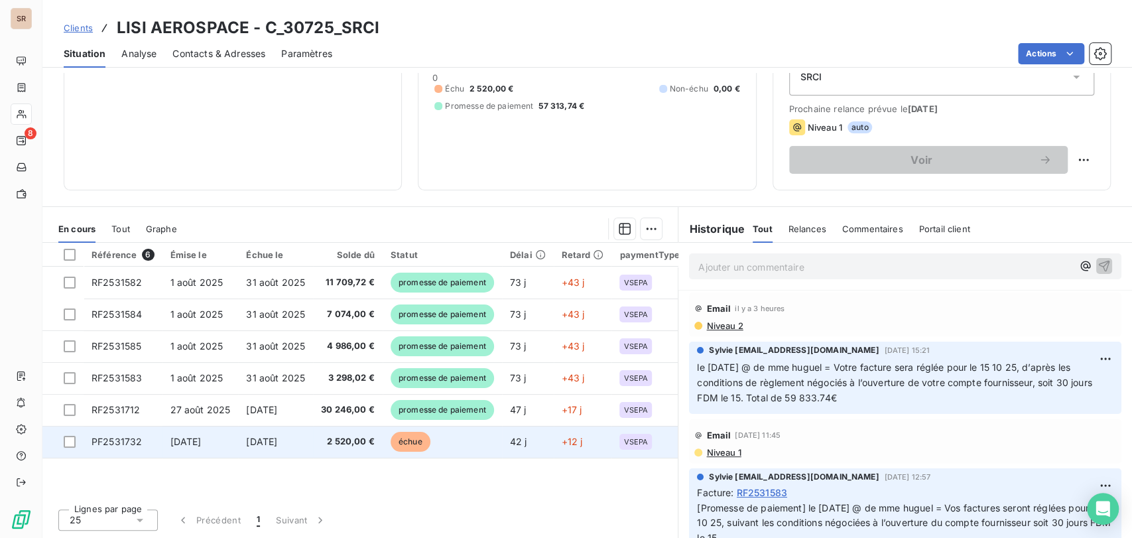
click at [128, 440] on span "PF2531732" at bounding box center [117, 441] width 50 height 11
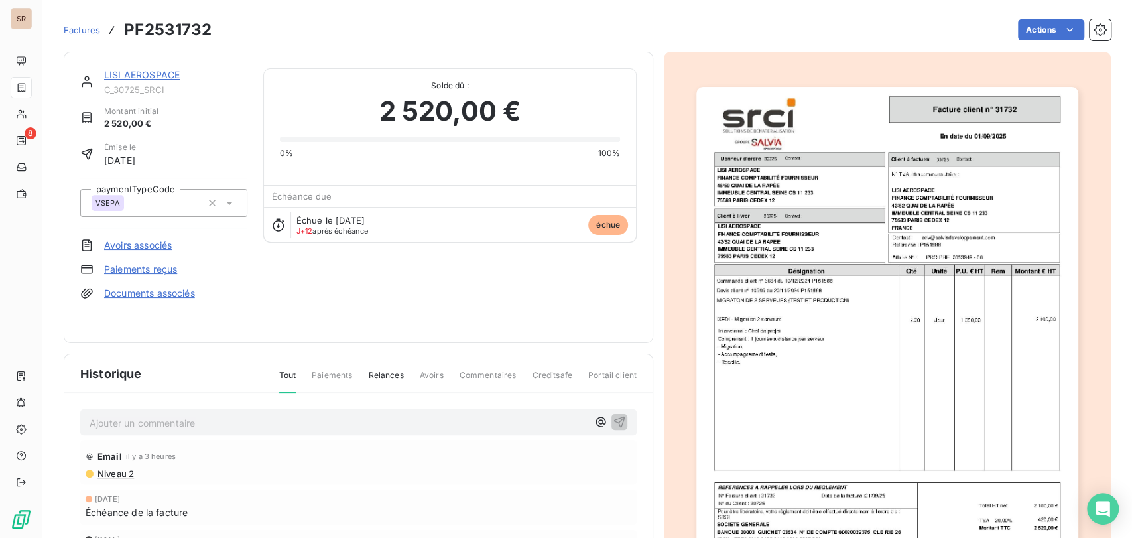
click at [143, 419] on p "Ajouter un commentaire ﻿" at bounding box center [339, 422] width 498 height 17
click at [279, 414] on p "le 13/10/25 @ de mme huguel =" at bounding box center [339, 421] width 498 height 15
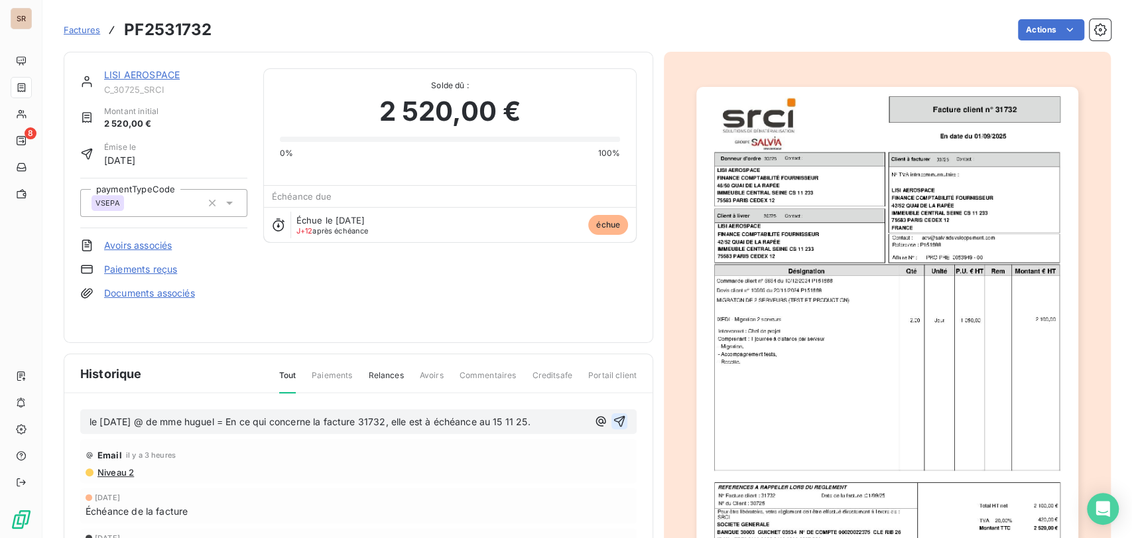
click at [613, 414] on icon "button" at bounding box center [619, 420] width 13 height 13
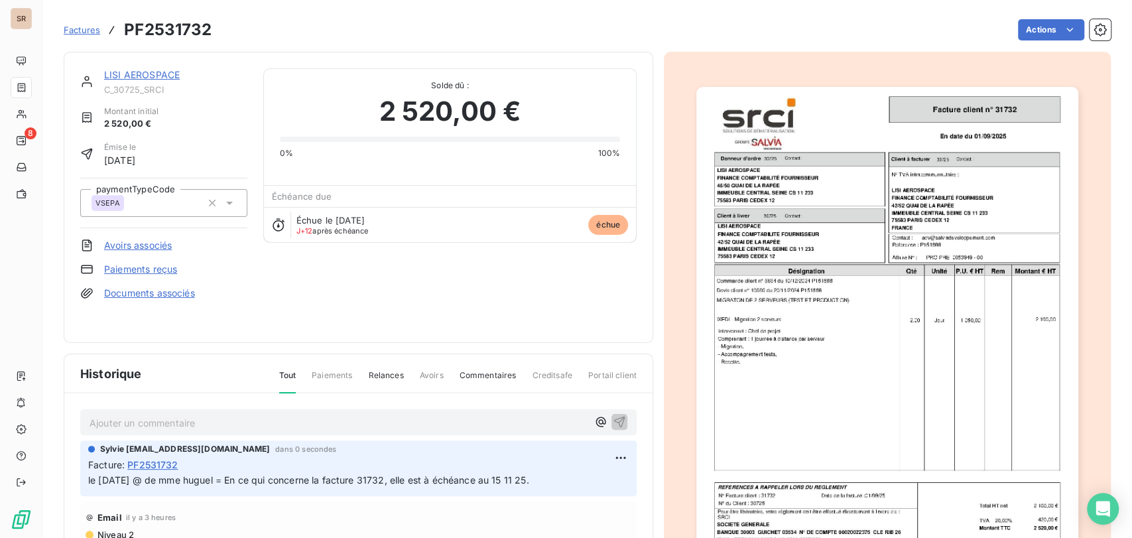
click at [133, 75] on link "LISI AEROSPACE" at bounding box center [142, 74] width 76 height 11
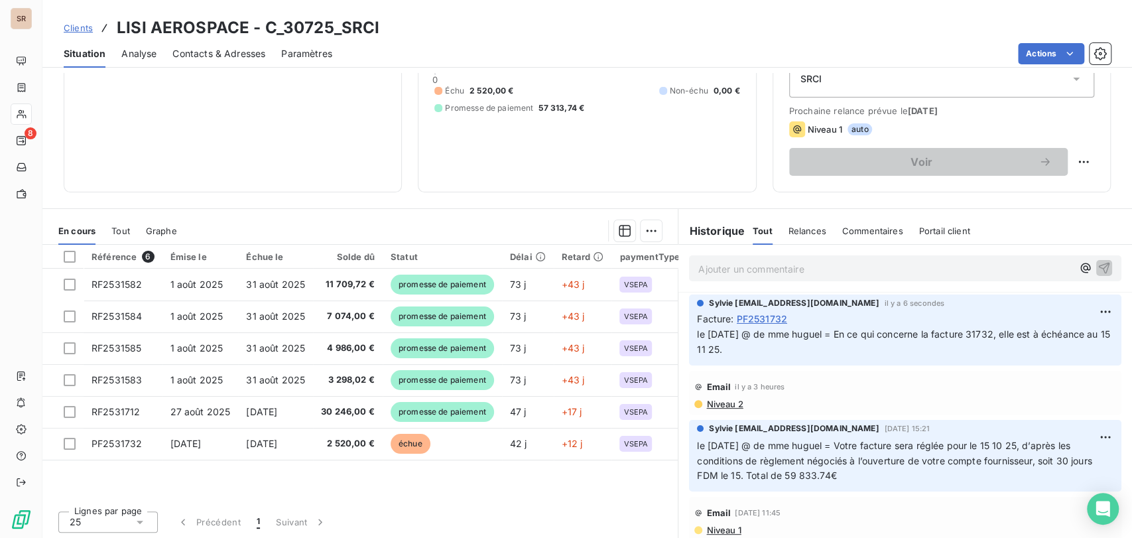
scroll to position [162, 0]
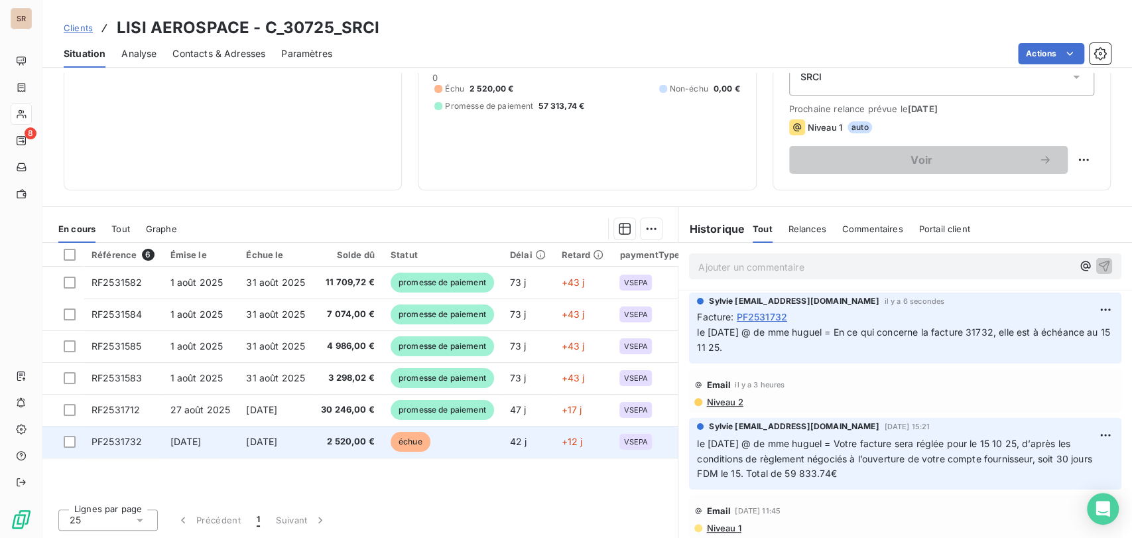
click at [113, 436] on span "PF2531732" at bounding box center [117, 441] width 50 height 11
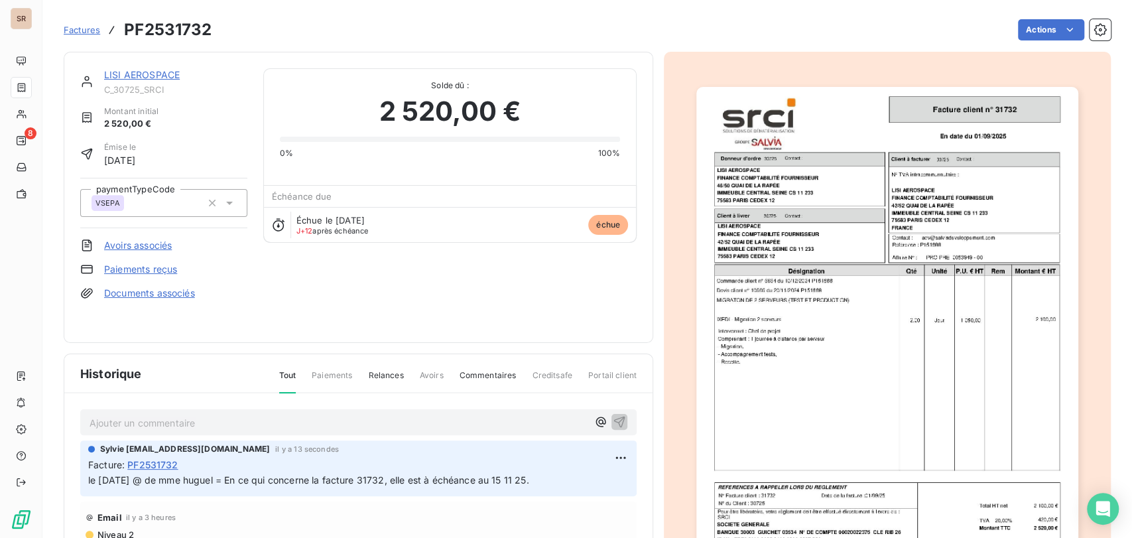
click at [167, 271] on link "Paiements reçus" at bounding box center [140, 269] width 73 height 13
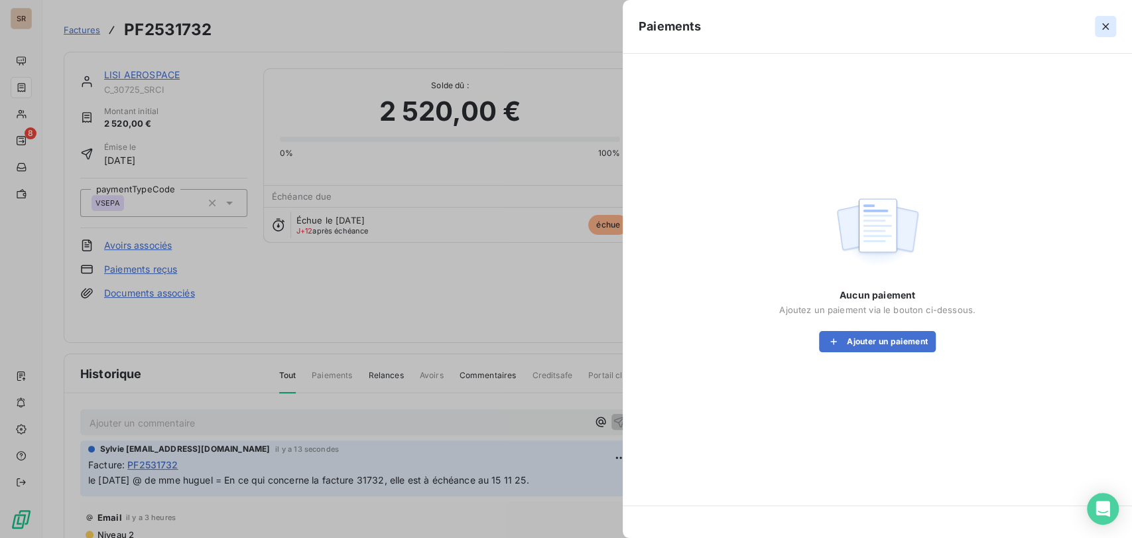
click at [1103, 25] on icon "button" at bounding box center [1105, 26] width 13 height 13
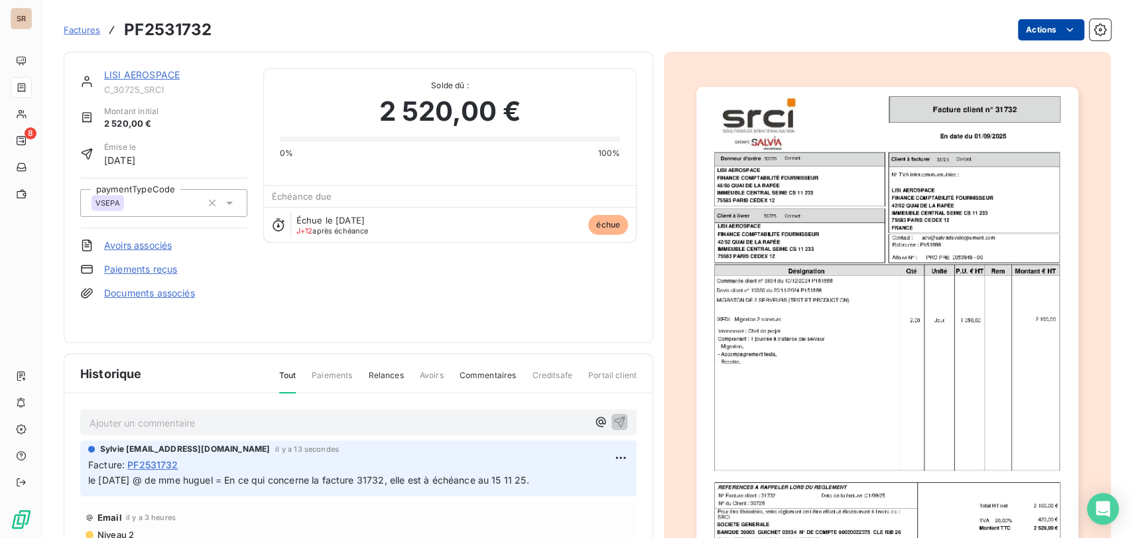
click at [1029, 30] on html "SR 8 Factures PF2531732 Actions LISI AEROSPACE C_30725_SRCI Montant initial 2 5…" at bounding box center [566, 269] width 1132 height 538
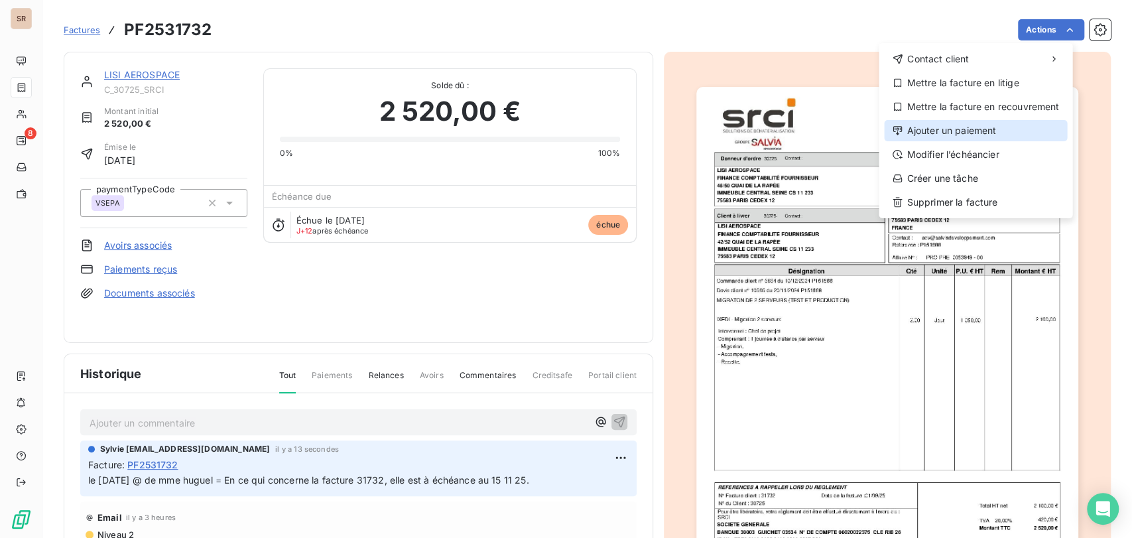
click at [972, 137] on div "Ajouter un paiement" at bounding box center [975, 130] width 183 height 21
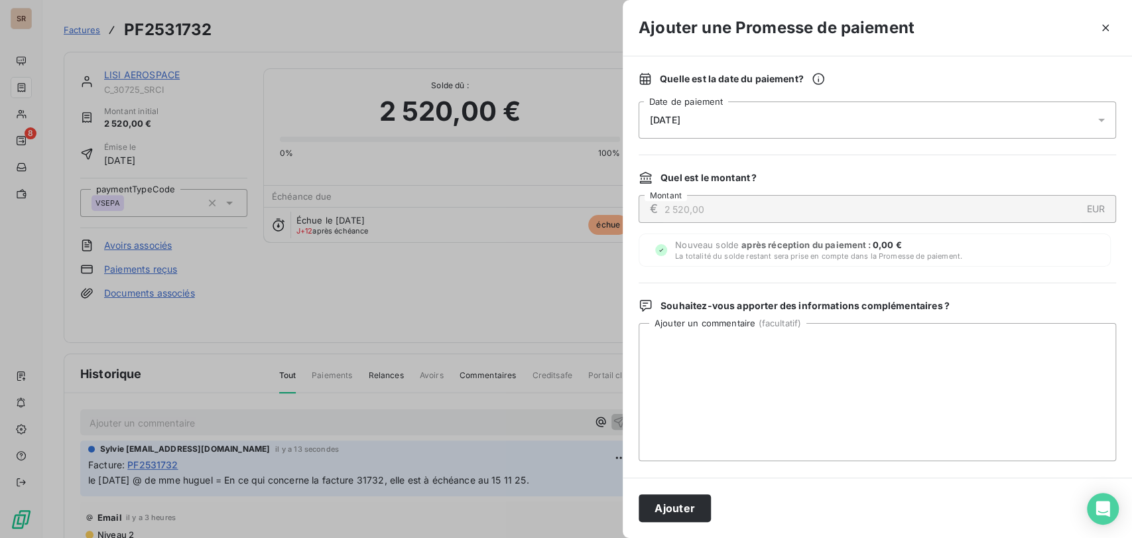
click at [1095, 118] on icon at bounding box center [1101, 119] width 13 height 13
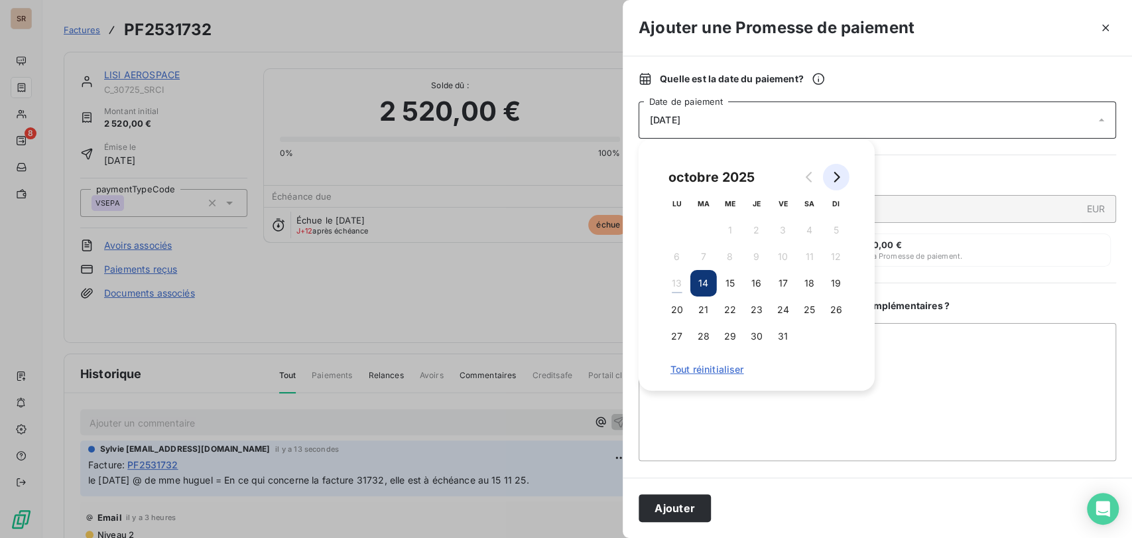
click at [840, 179] on icon "Go to next month" at bounding box center [836, 177] width 11 height 11
click at [729, 308] on button "19" at bounding box center [730, 309] width 27 height 27
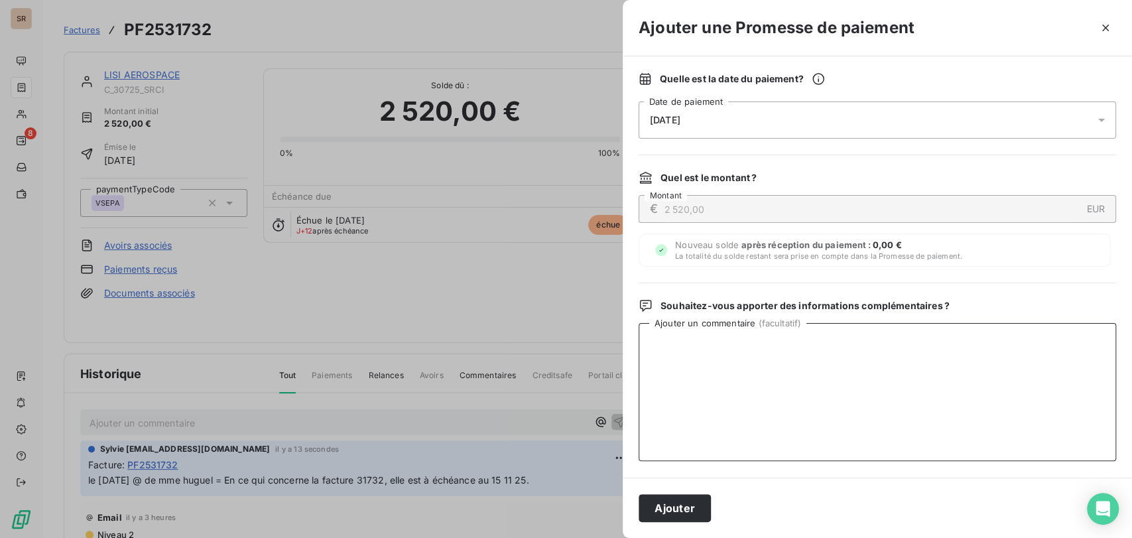
click at [935, 404] on textarea "Ajouter un commentaire ( facultatif )" at bounding box center [877, 392] width 477 height 138
click at [700, 511] on button "Ajouter" at bounding box center [675, 508] width 72 height 28
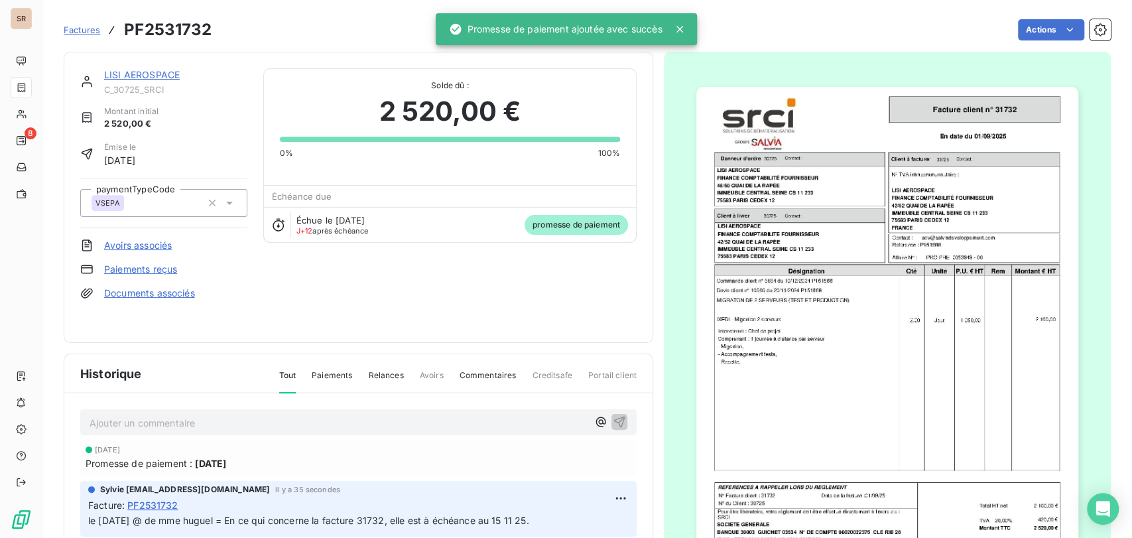
click at [152, 78] on link "LISI AEROSPACE" at bounding box center [142, 74] width 76 height 11
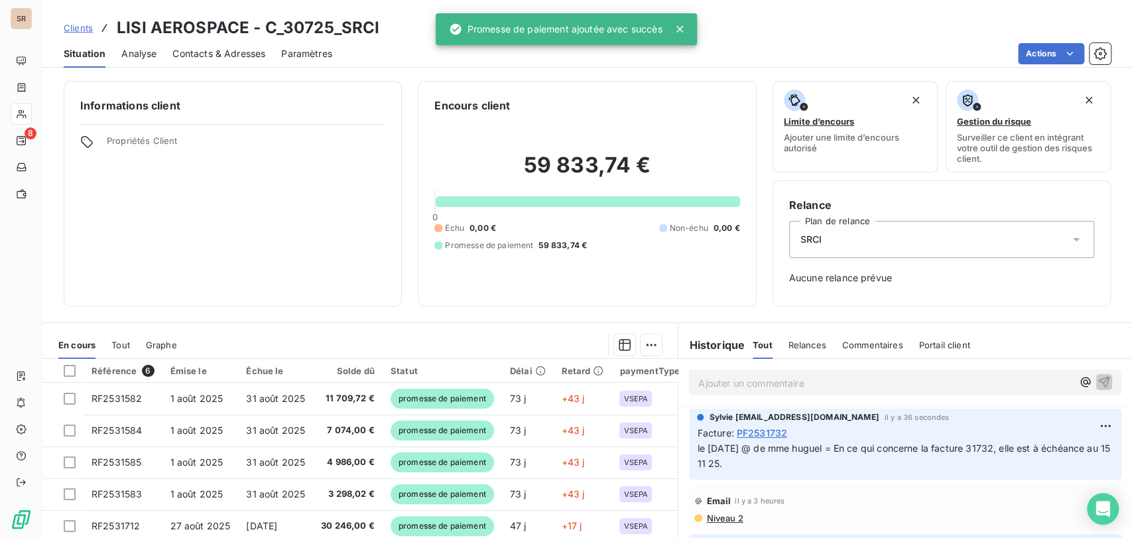
scroll to position [116, 0]
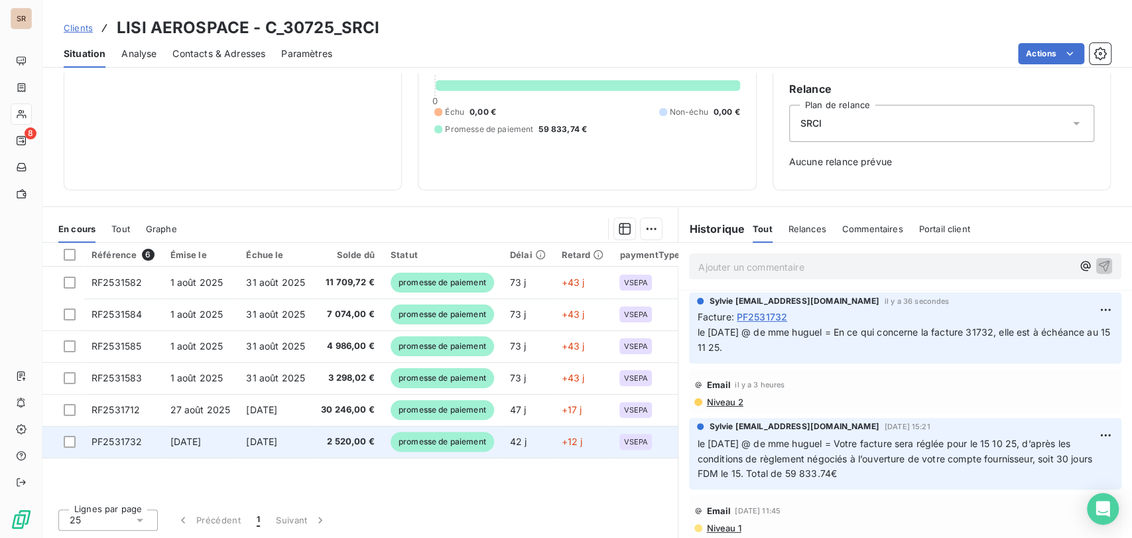
click at [138, 443] on span "PF2531732" at bounding box center [117, 441] width 50 height 11
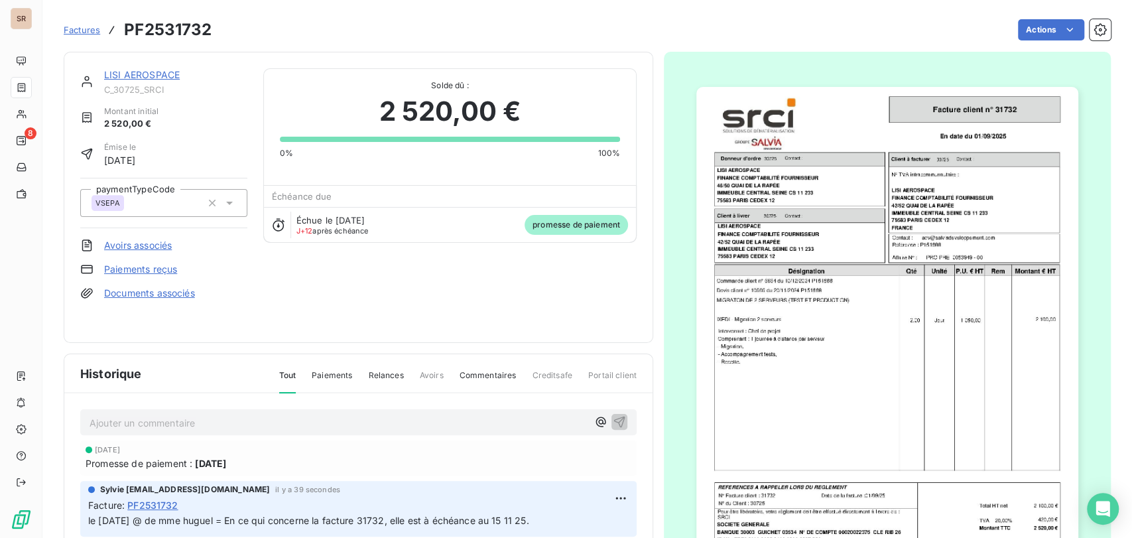
click at [127, 75] on link "LISI AEROSPACE" at bounding box center [142, 74] width 76 height 11
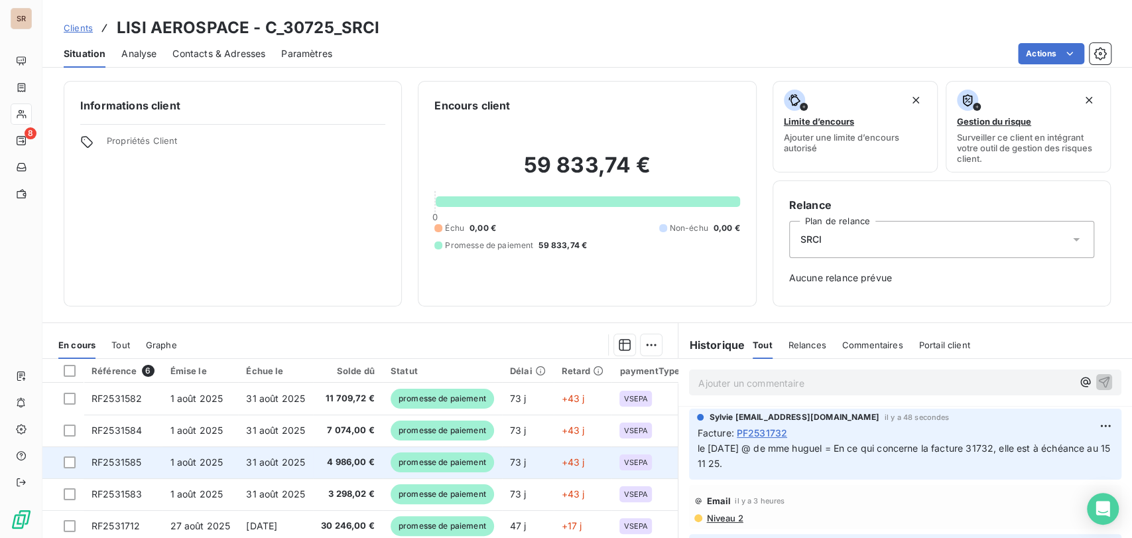
click at [108, 466] on span "RF2531585" at bounding box center [117, 461] width 50 height 11
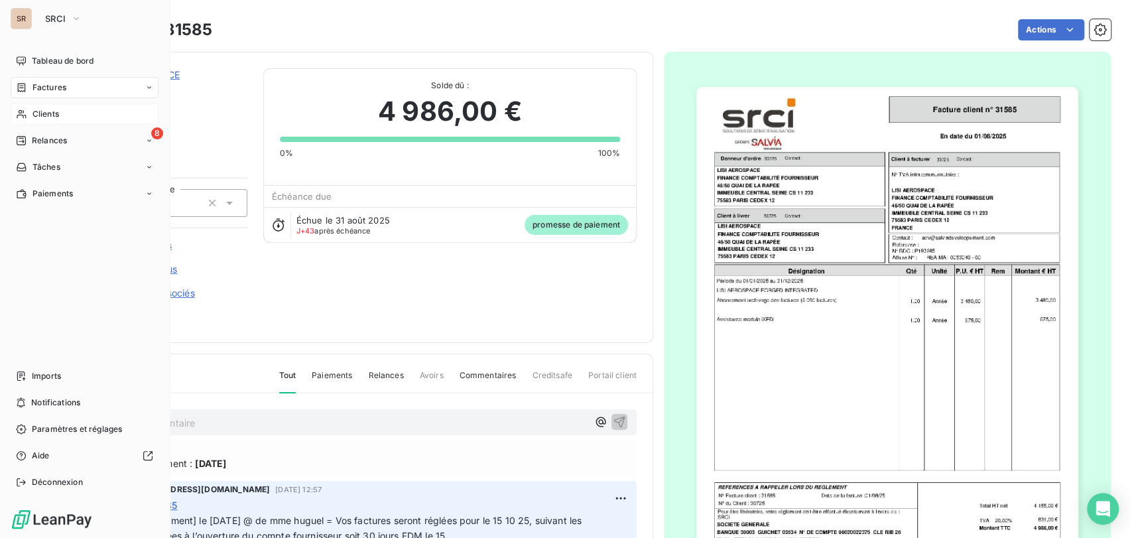
click at [42, 117] on span "Clients" at bounding box center [45, 114] width 27 height 12
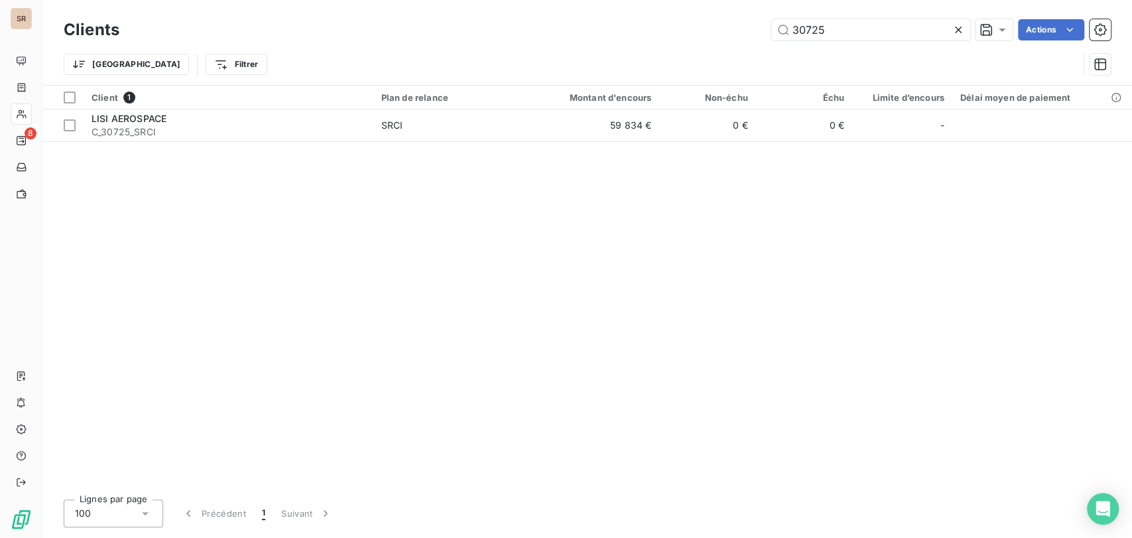
drag, startPoint x: 820, startPoint y: 26, endPoint x: 716, endPoint y: 30, distance: 104.2
click at [718, 32] on div "30725 Actions" at bounding box center [623, 29] width 976 height 21
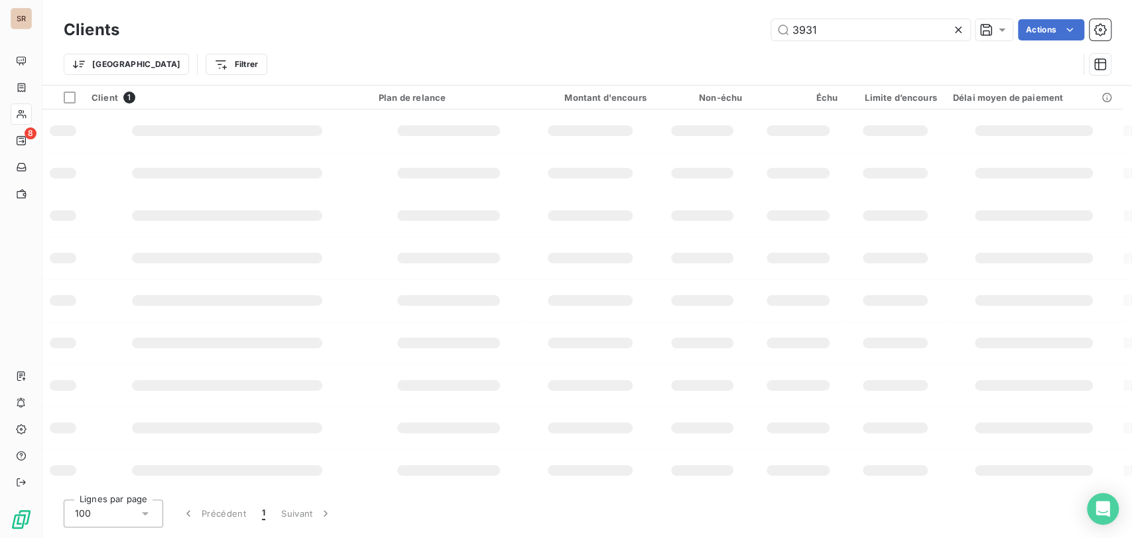
type input "3931"
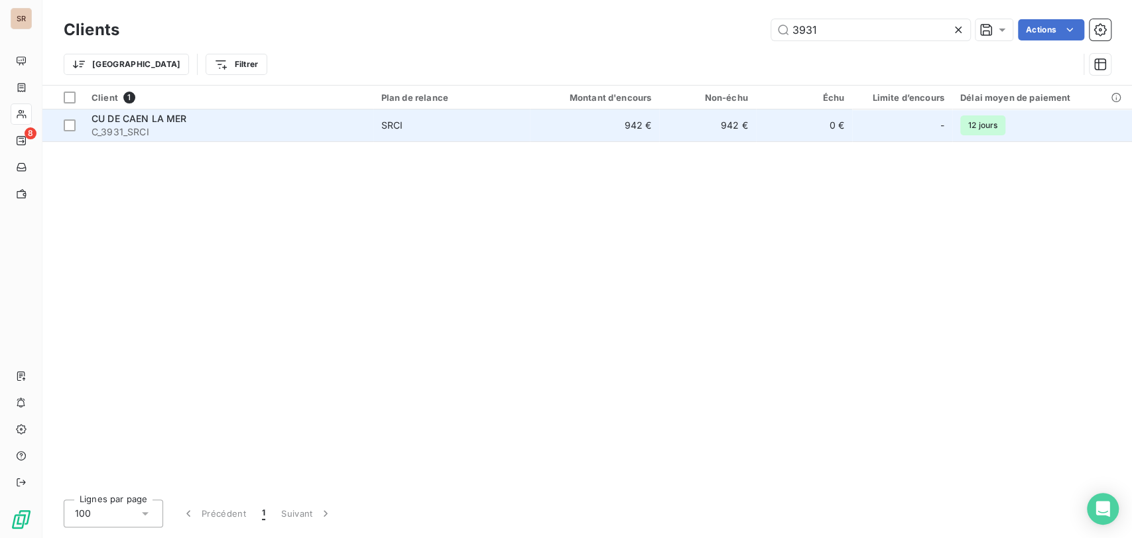
click at [145, 119] on span "CU DE CAEN LA MER" at bounding box center [139, 118] width 95 height 11
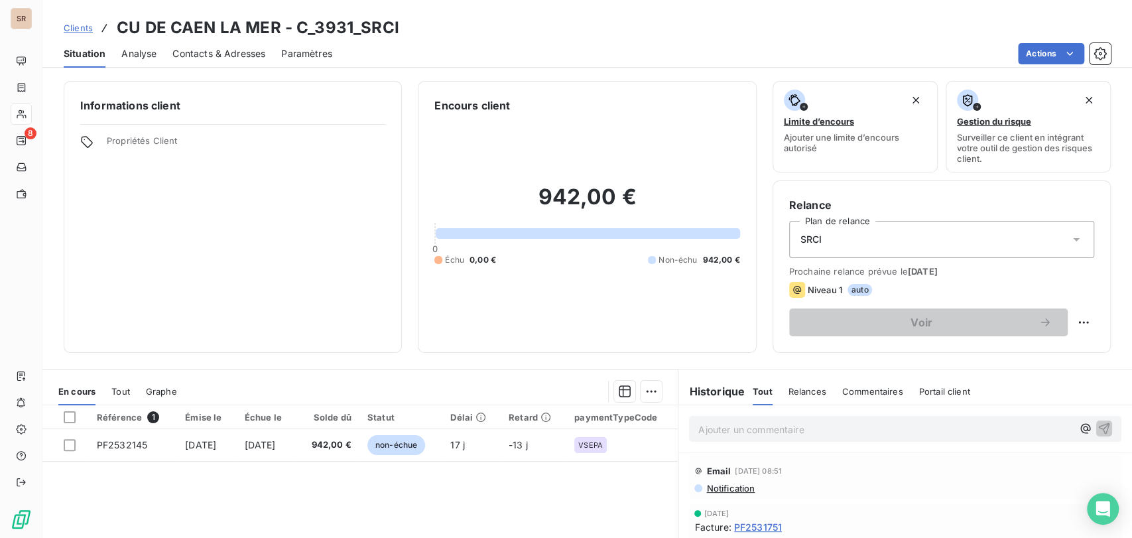
drag, startPoint x: 214, startPoint y: 46, endPoint x: 235, endPoint y: 68, distance: 30.0
click at [217, 50] on span "Contacts & Adresses" at bounding box center [218, 53] width 93 height 13
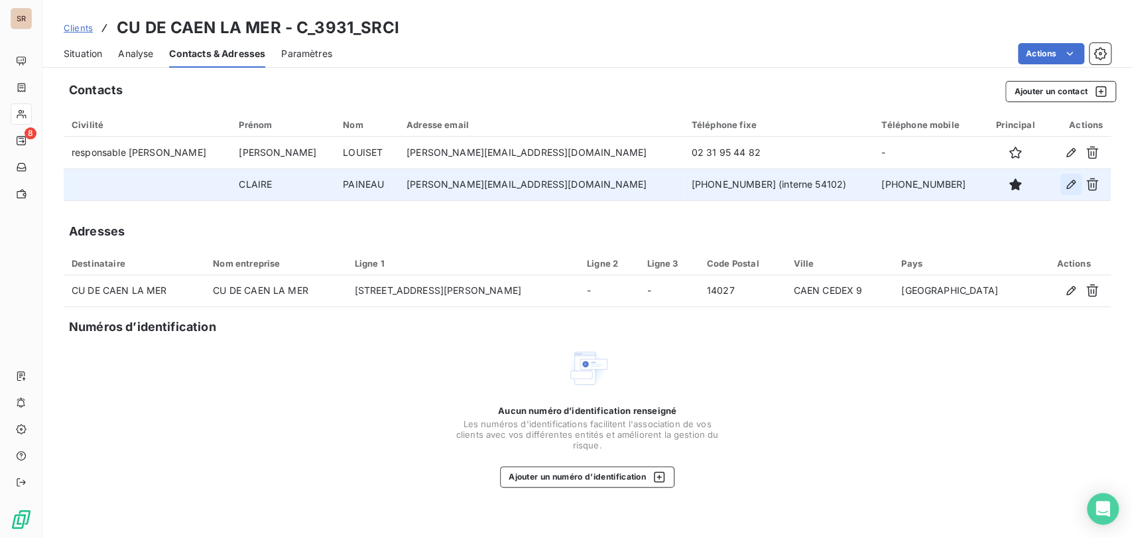
click at [1073, 187] on icon "button" at bounding box center [1070, 184] width 13 height 13
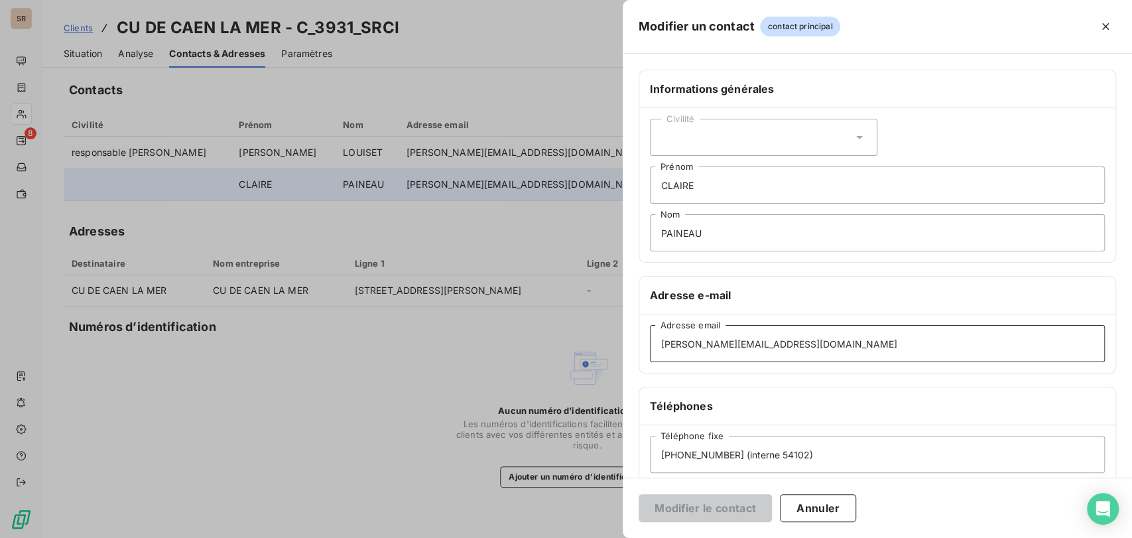
drag, startPoint x: 663, startPoint y: 344, endPoint x: 716, endPoint y: 336, distance: 53.0
click at [668, 345] on input "c.paineau@caenlamer.fr" at bounding box center [877, 343] width 455 height 37
type input "Claire.paineau@caenlamer.fr"
click at [693, 504] on button "Modifier le contact" at bounding box center [705, 508] width 133 height 28
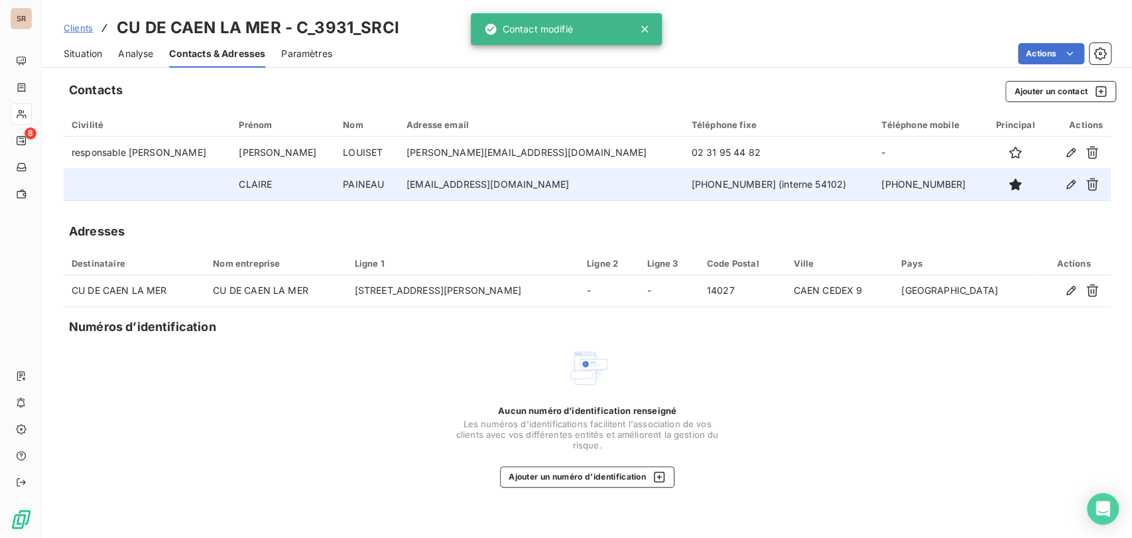
click at [89, 44] on div "Situation" at bounding box center [83, 54] width 38 height 28
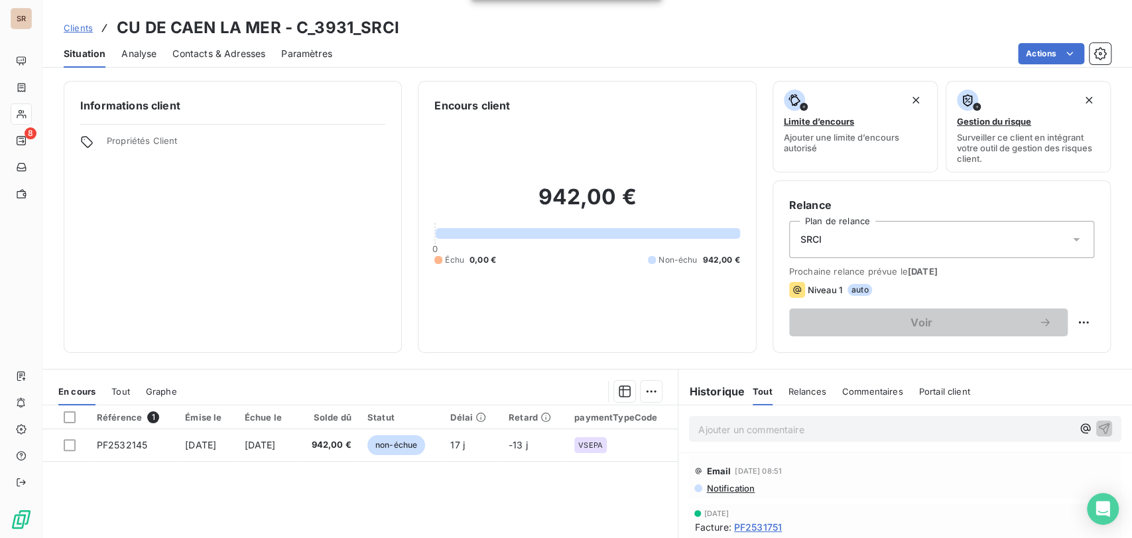
drag, startPoint x: 206, startPoint y: 49, endPoint x: 231, endPoint y: 63, distance: 29.4
click at [210, 52] on span "Contacts & Adresses" at bounding box center [218, 53] width 93 height 13
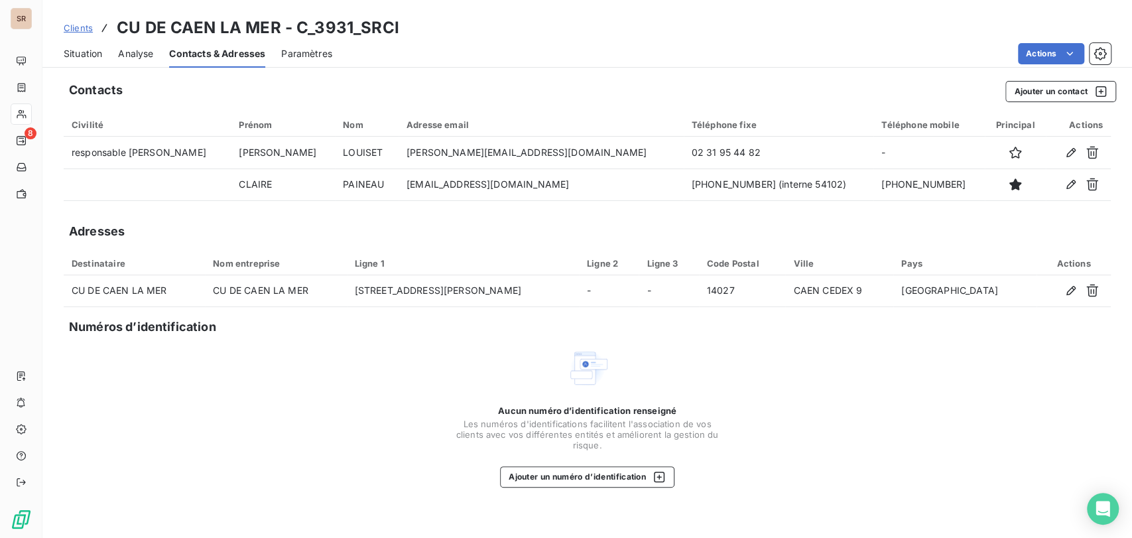
click at [76, 50] on span "Situation" at bounding box center [83, 53] width 38 height 13
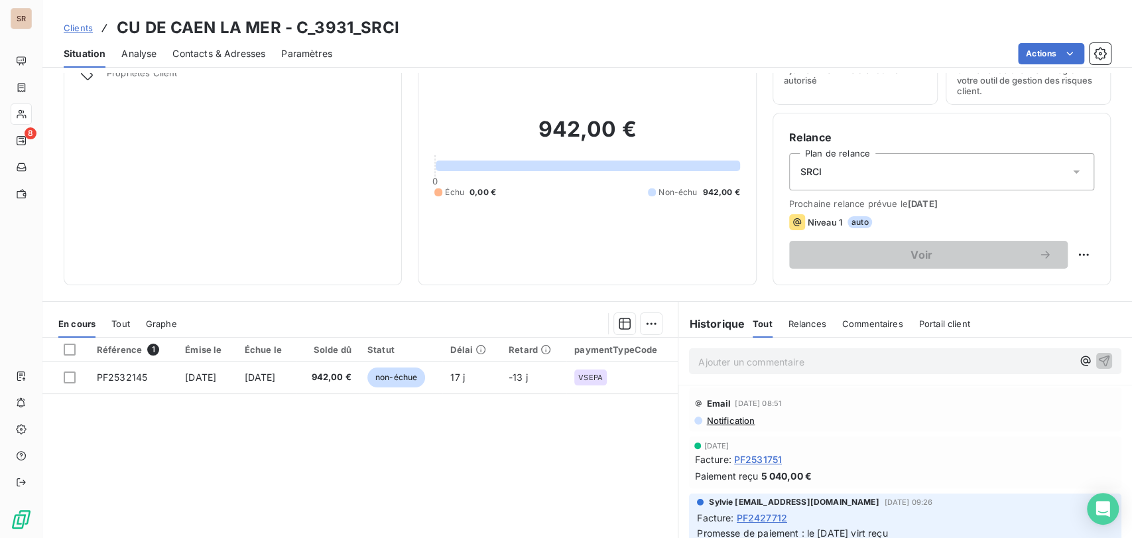
scroll to position [147, 0]
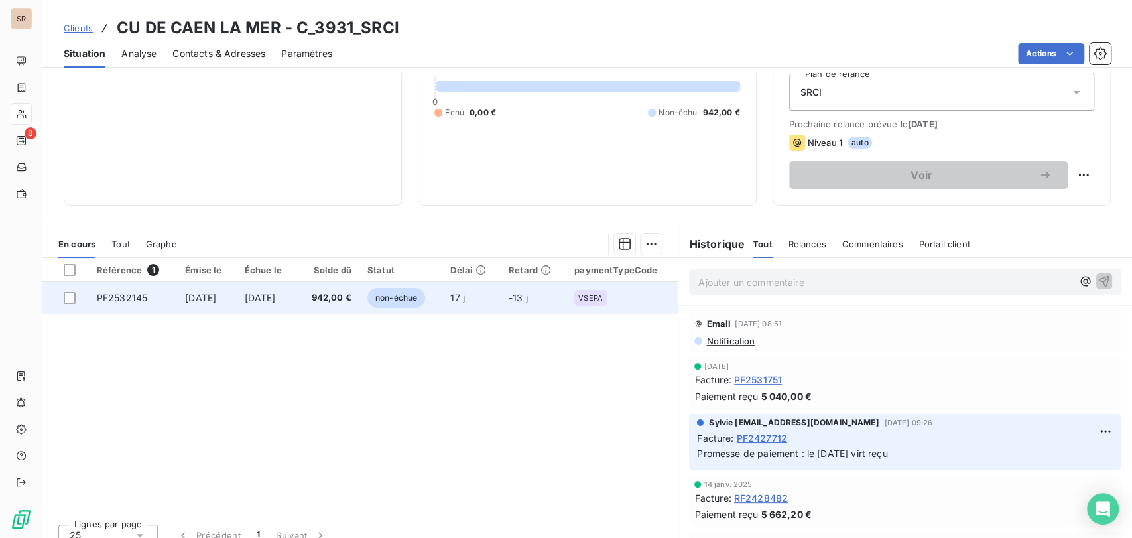
click at [122, 299] on span "PF2532145" at bounding box center [122, 297] width 50 height 11
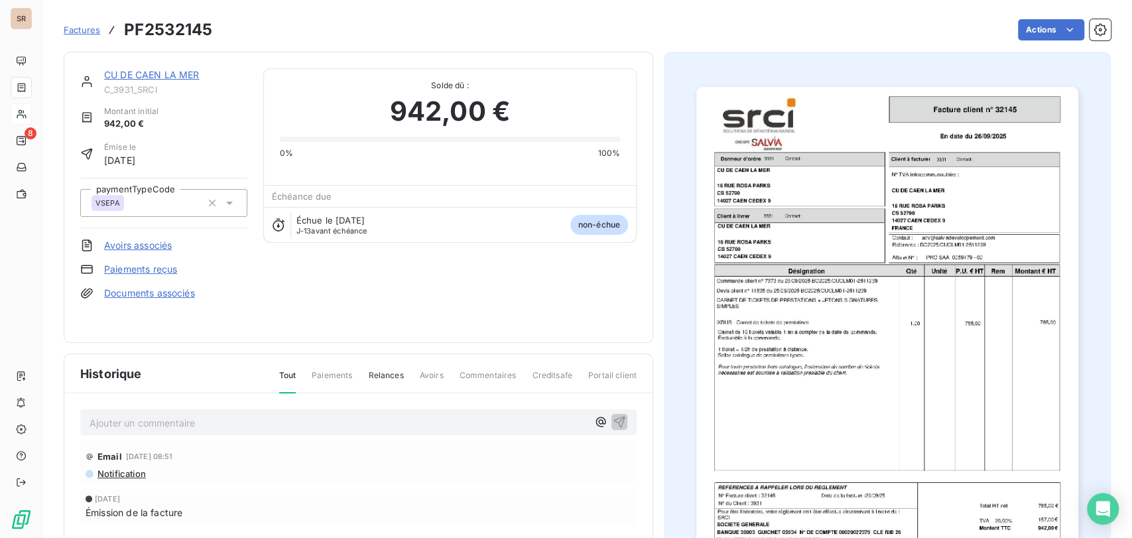
click at [144, 418] on p "Ajouter un commentaire ﻿" at bounding box center [339, 422] width 498 height 17
click at [249, 415] on p "le 13/10/25 @ de mme paineau =" at bounding box center [339, 421] width 498 height 15
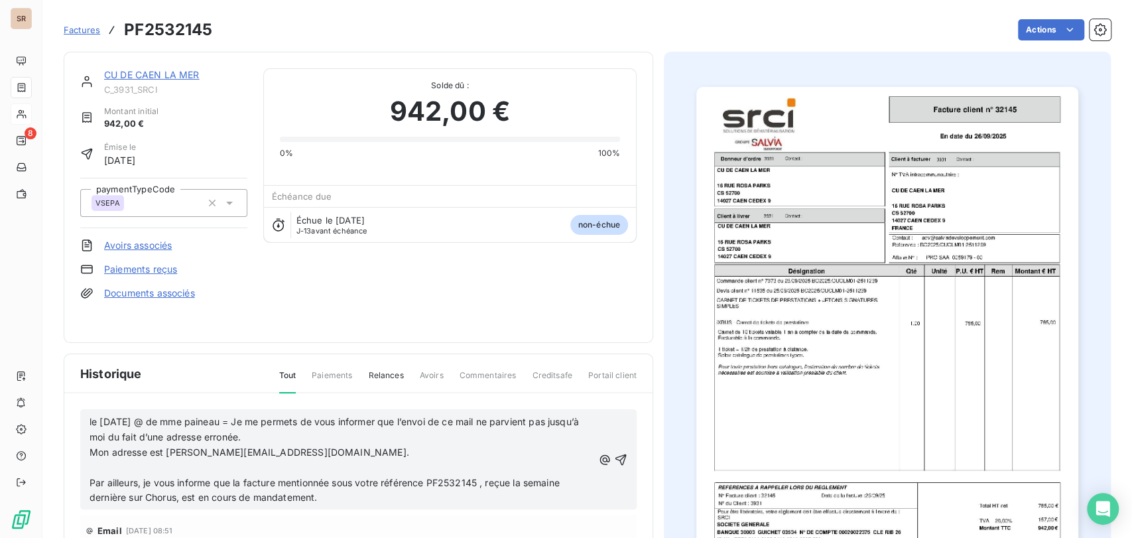
click at [117, 475] on p "Par ailleurs, je vous informe que la facture mentionnée sous votre référence PF…" at bounding box center [341, 490] width 503 height 31
click at [108, 460] on p "﻿" at bounding box center [341, 467] width 503 height 15
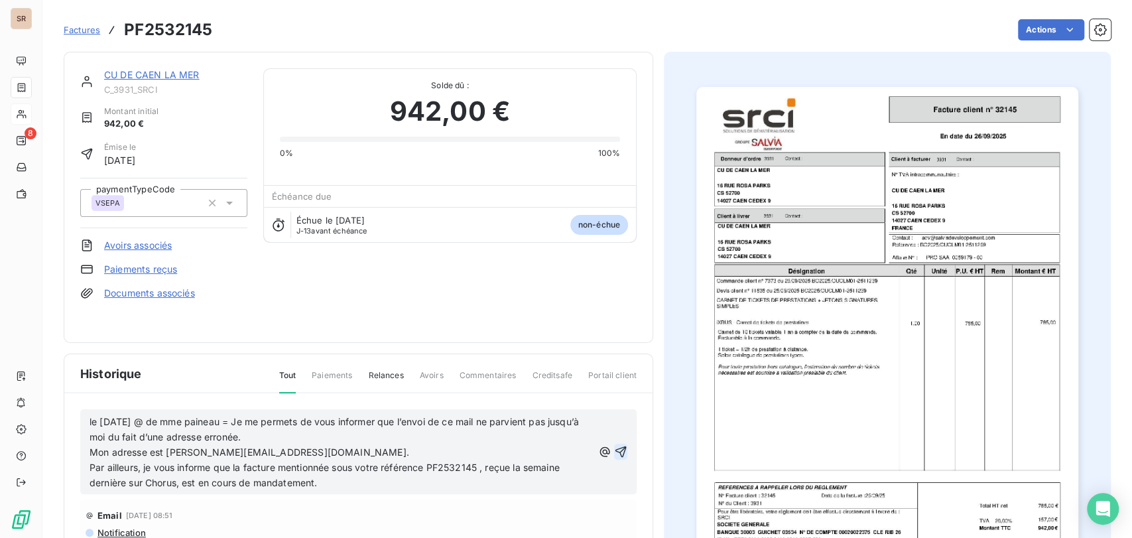
click at [614, 448] on icon "button" at bounding box center [620, 451] width 13 height 13
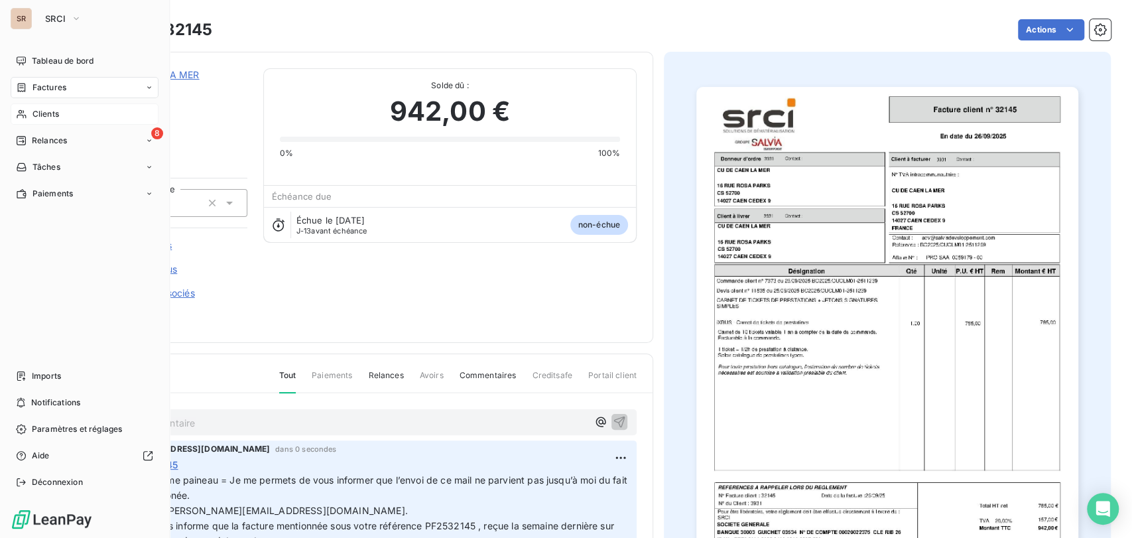
click at [39, 117] on span "Clients" at bounding box center [45, 114] width 27 height 12
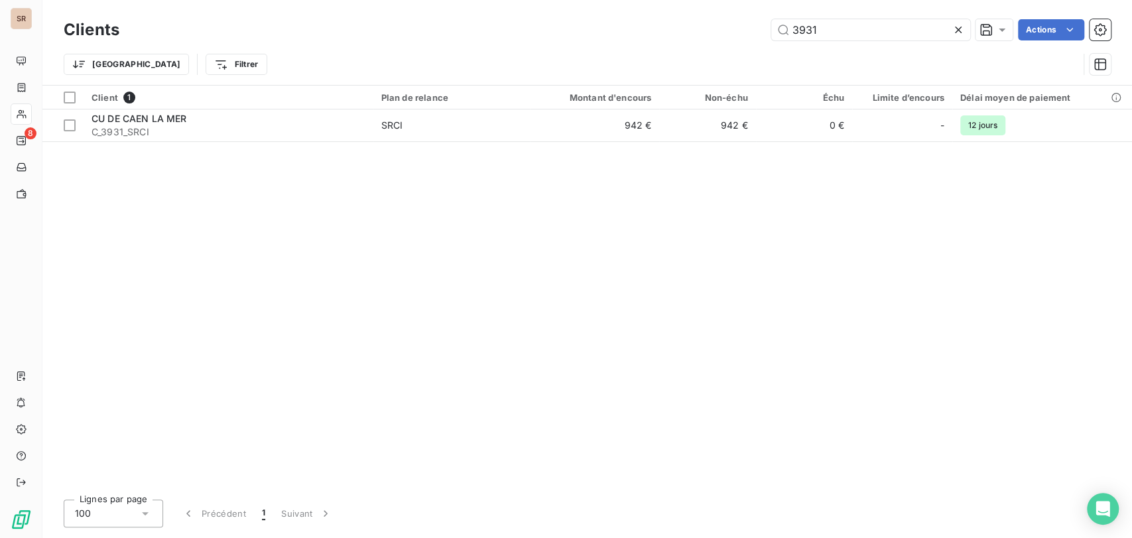
drag, startPoint x: 826, startPoint y: 27, endPoint x: 743, endPoint y: 35, distance: 83.3
click at [751, 36] on div "3931 Actions" at bounding box center [623, 29] width 976 height 21
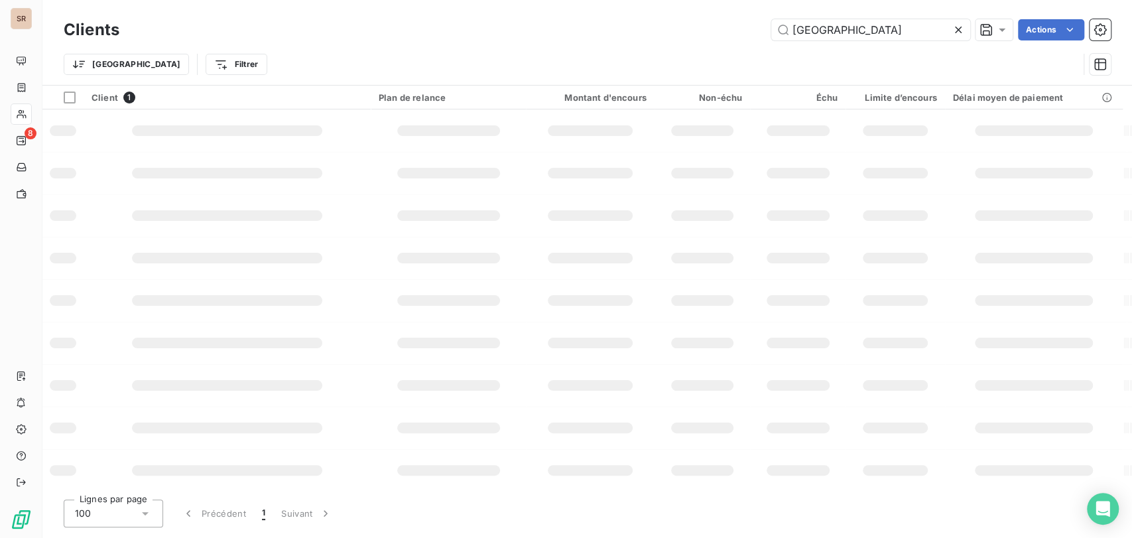
type input "toulouse"
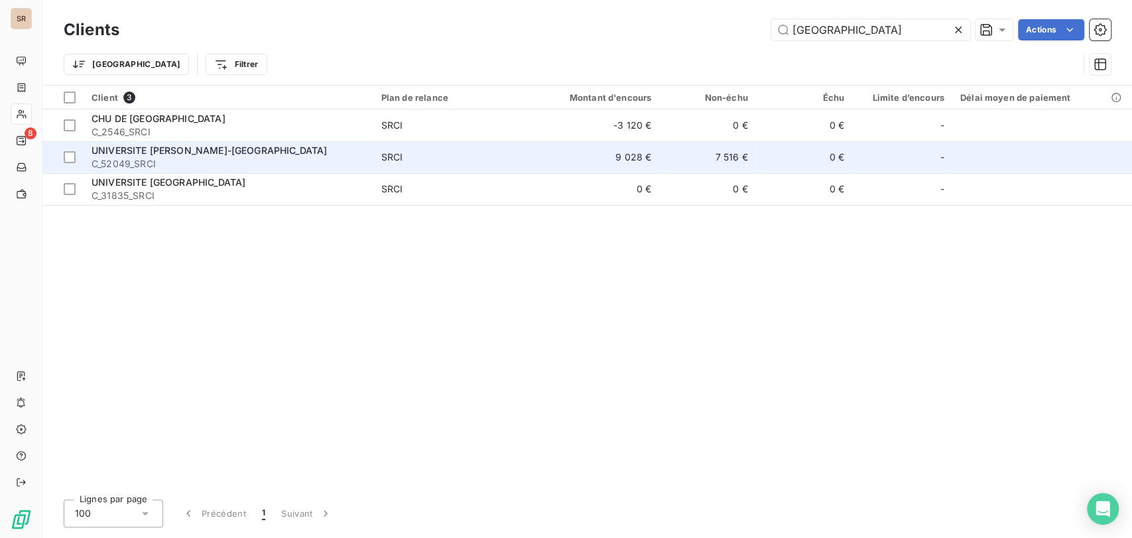
click at [129, 157] on span "C_52049_SRCI" at bounding box center [229, 163] width 274 height 13
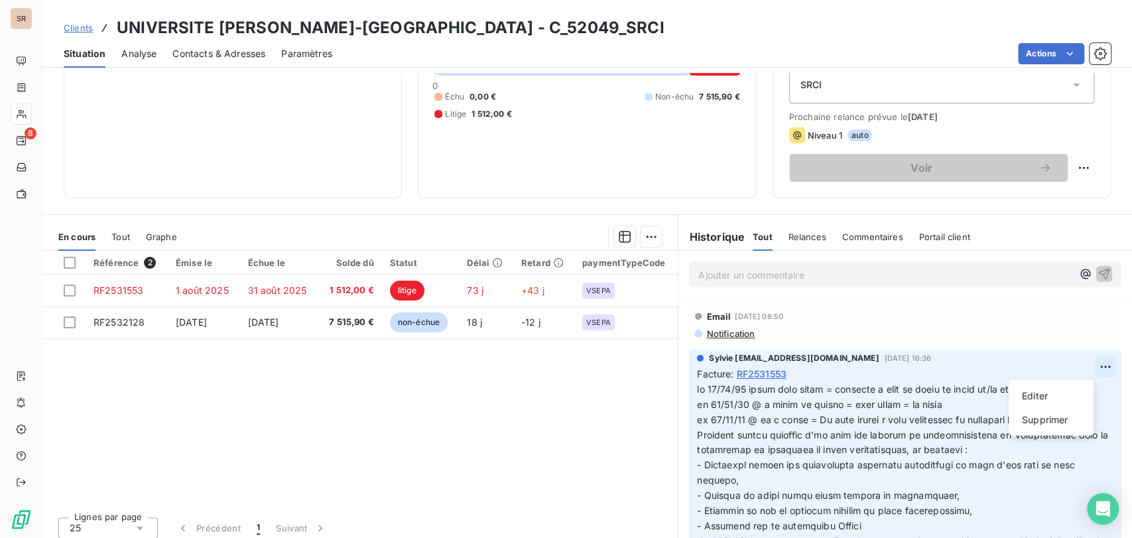
click at [1079, 365] on html "SR 8 Clients UNIVERSITE PAUL SABATIER-TOULOUSE - C_52049_SRCI Situation Analyse…" at bounding box center [566, 269] width 1132 height 538
drag, startPoint x: 1033, startPoint y: 395, endPoint x: 896, endPoint y: 395, distance: 137.3
click at [1029, 395] on div "Editer" at bounding box center [1051, 395] width 74 height 21
drag, startPoint x: 721, startPoint y: 401, endPoint x: 711, endPoint y: 399, distance: 10.1
click at [720, 401] on p at bounding box center [897, 534] width 401 height 304
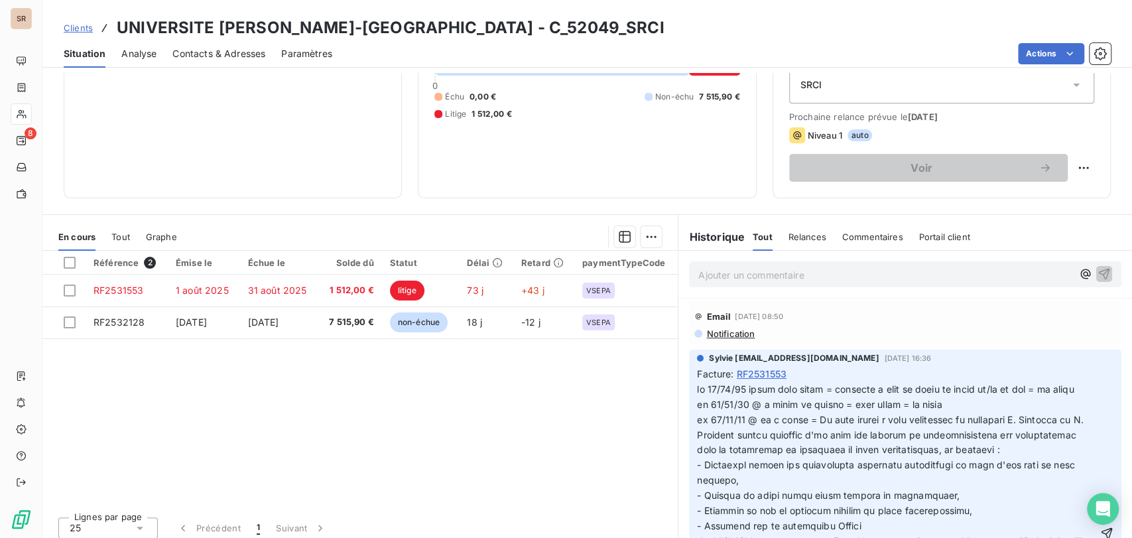
click at [697, 387] on span at bounding box center [895, 533] width 397 height 300
click at [711, 394] on p at bounding box center [897, 534] width 401 height 304
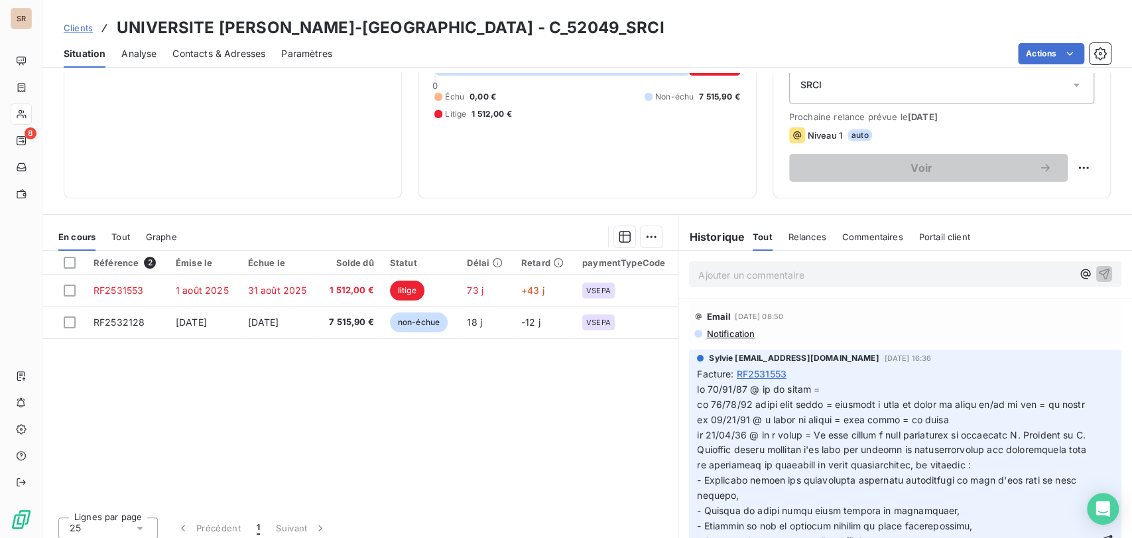
click at [845, 382] on p at bounding box center [897, 541] width 401 height 318
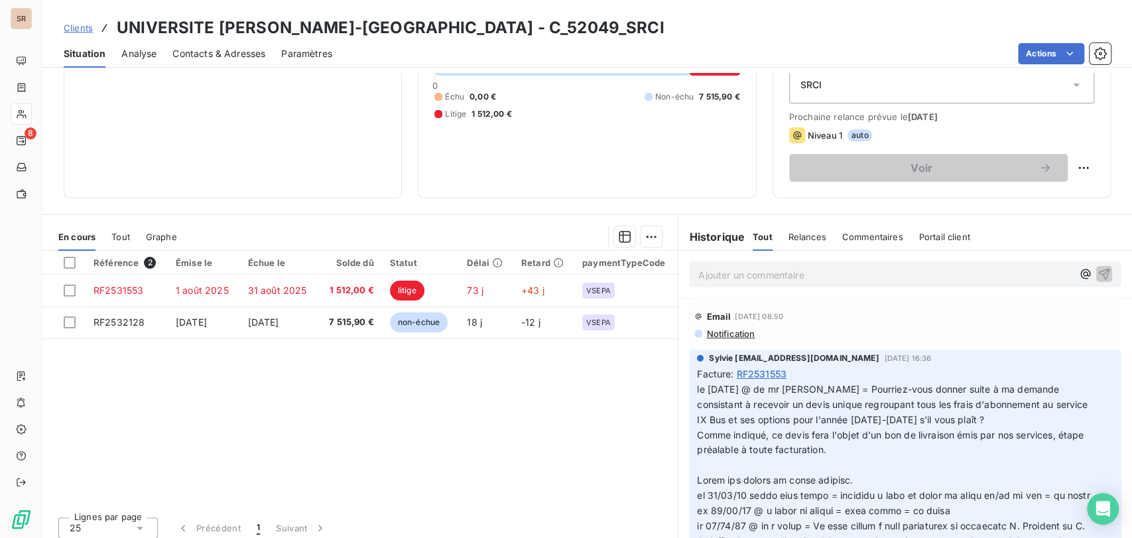
click at [713, 455] on p "Comme indiqué, ce devis fera l'objet d'un bon de livraison émis par nos service…" at bounding box center [897, 443] width 401 height 31
click at [697, 458] on p "﻿" at bounding box center [897, 465] width 401 height 15
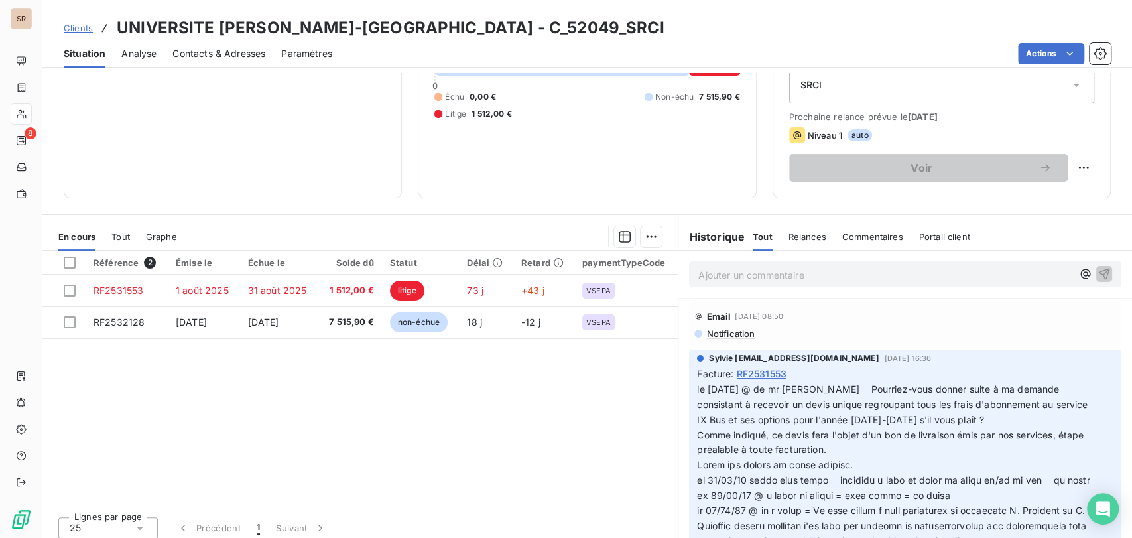
click at [697, 387] on span "le 13/10/25 @ de mr soret = Pourriez-vous donner suite à ma demande consistant …" at bounding box center [893, 404] width 393 height 42
click at [697, 387] on p "le 13/10/25 @ de mr soret = Pourriez-vous donner suite à ma demande consistant …" at bounding box center [897, 405] width 401 height 46
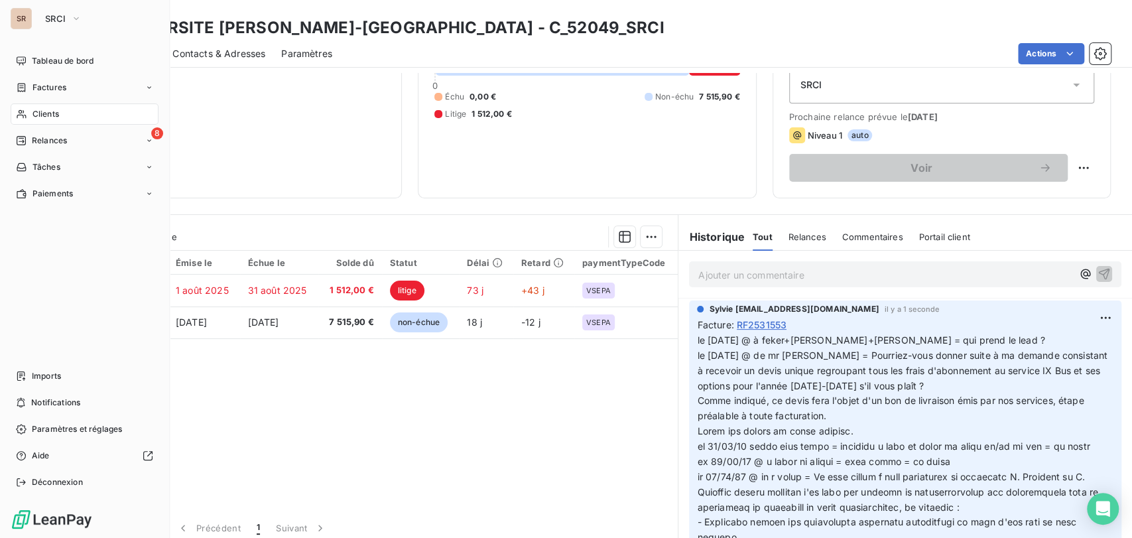
click at [37, 117] on span "Clients" at bounding box center [45, 114] width 27 height 12
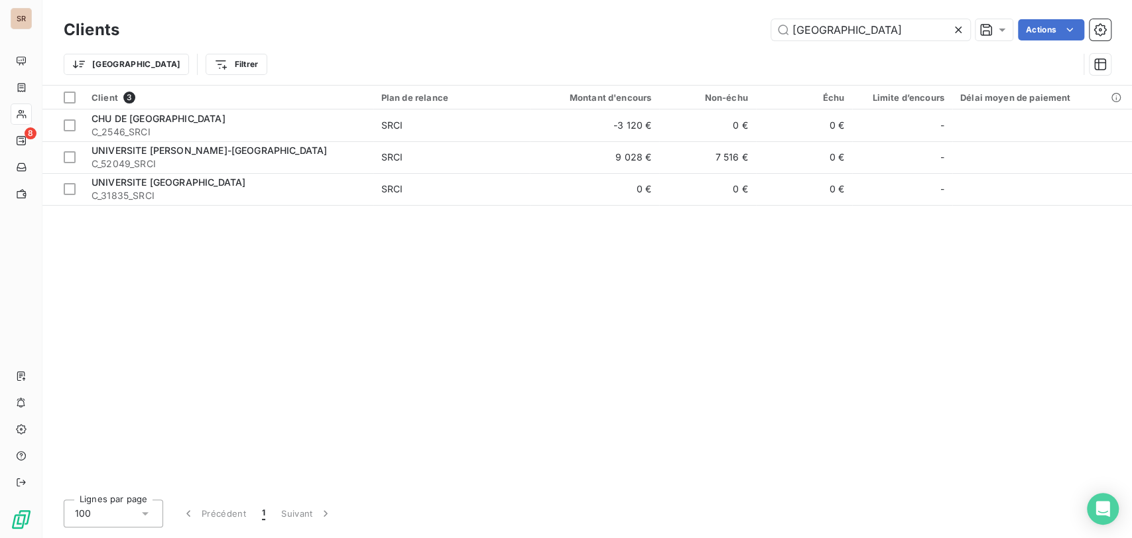
drag, startPoint x: 785, startPoint y: 31, endPoint x: 733, endPoint y: 38, distance: 53.0
click at [739, 38] on div "toulouse Actions" at bounding box center [623, 29] width 976 height 21
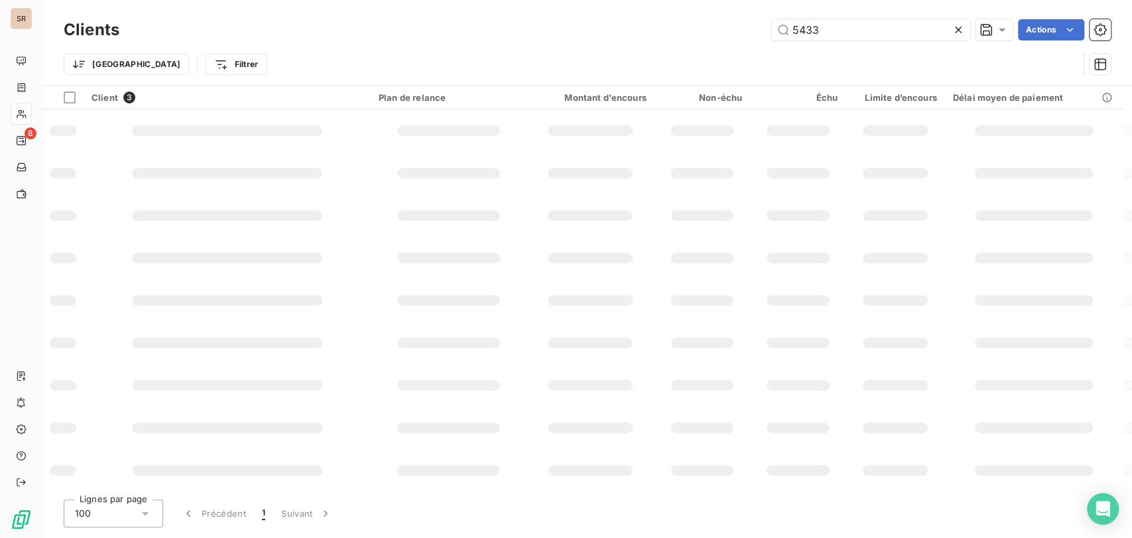
type input "5433"
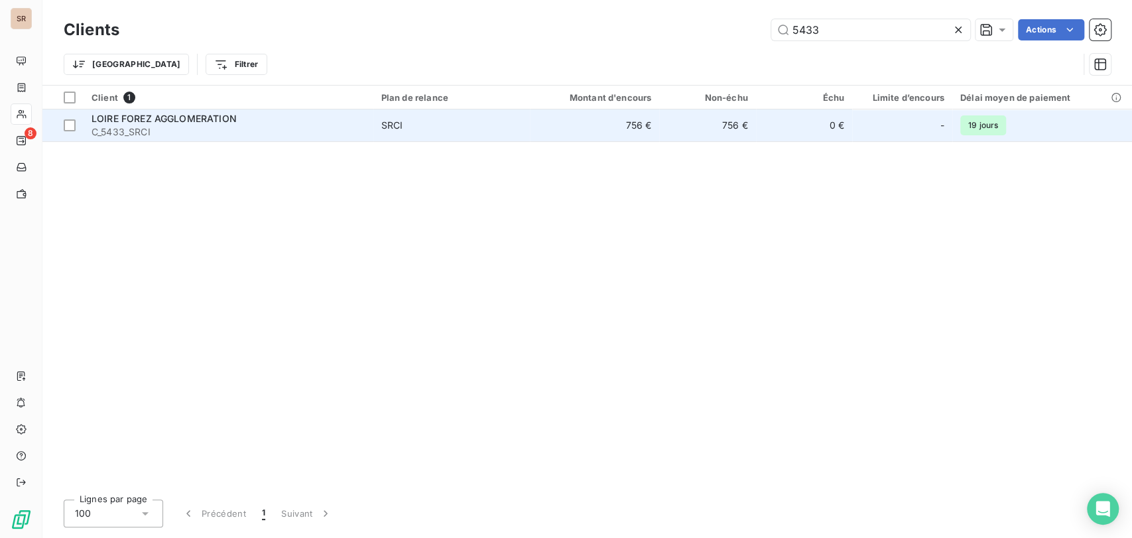
click at [123, 132] on span "C_5433_SRCI" at bounding box center [229, 131] width 274 height 13
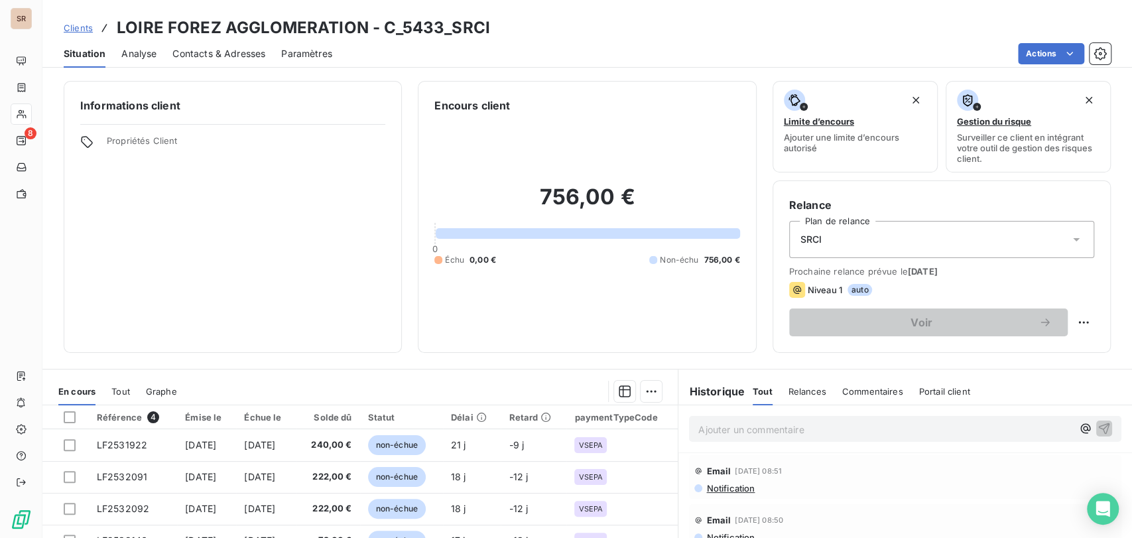
scroll to position [162, 0]
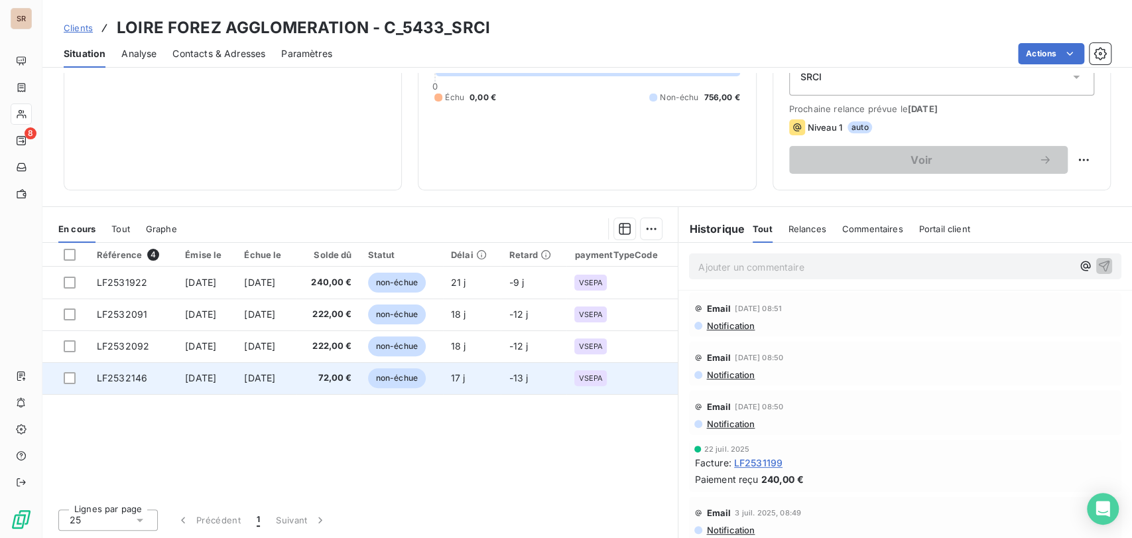
click at [130, 379] on span "LF2532146" at bounding box center [122, 377] width 50 height 11
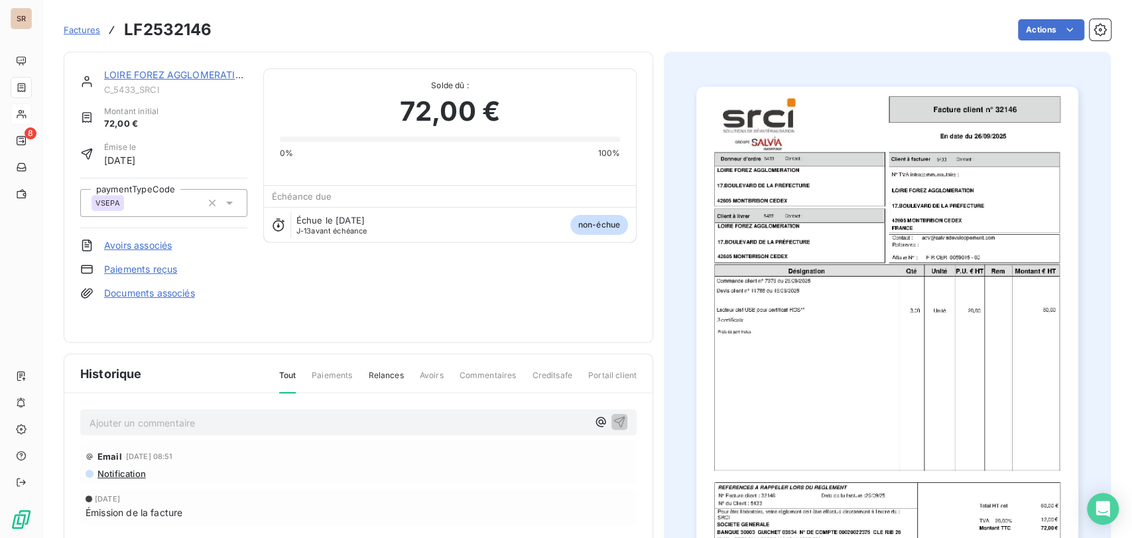
click at [110, 414] on p "Ajouter un commentaire ﻿" at bounding box center [339, 422] width 498 height 17
click at [251, 416] on p "le 13/10/25 @ de mme drutel =" at bounding box center [339, 421] width 498 height 15
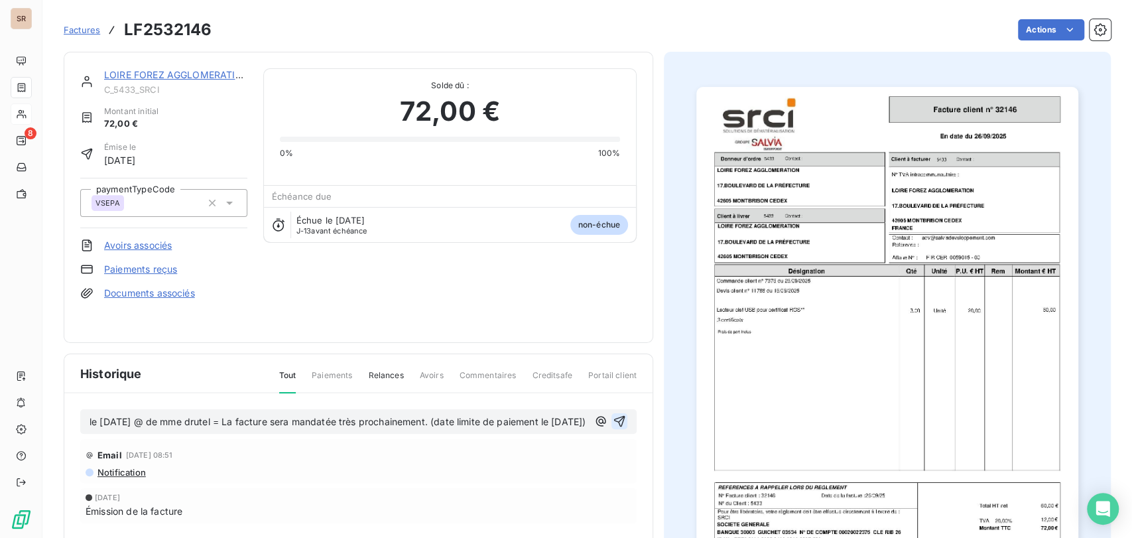
click at [614, 420] on icon "button" at bounding box center [619, 421] width 11 height 11
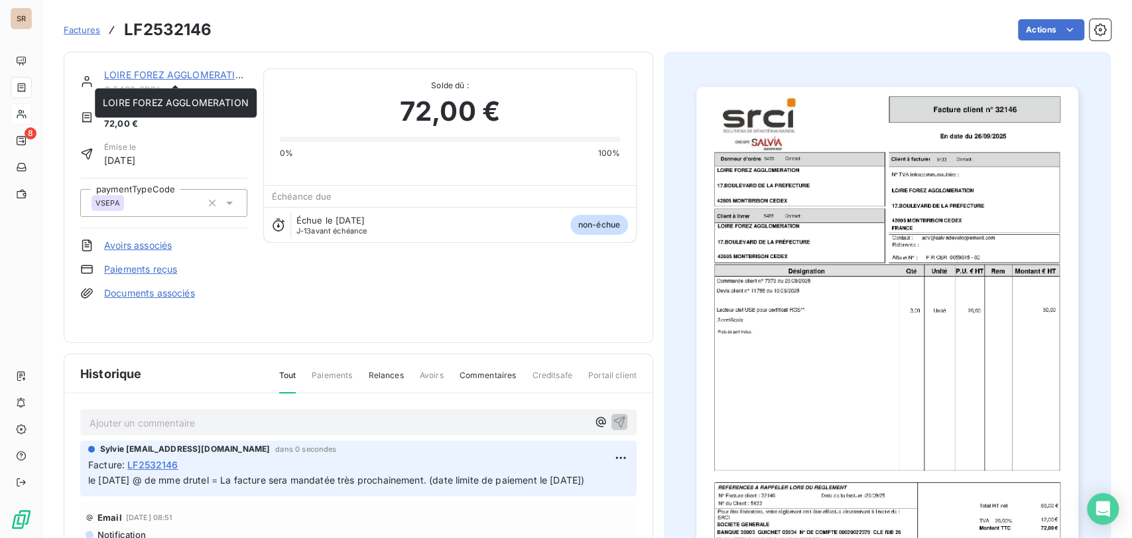
click at [152, 70] on link "LOIRE FOREZ AGGLOMERATION" at bounding box center [177, 74] width 146 height 11
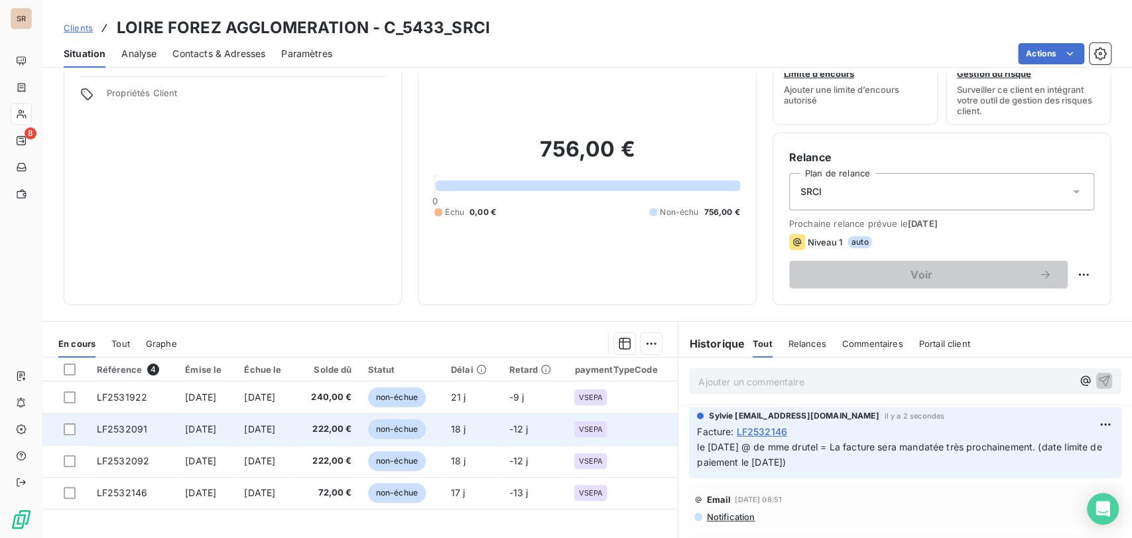
scroll to position [74, 0]
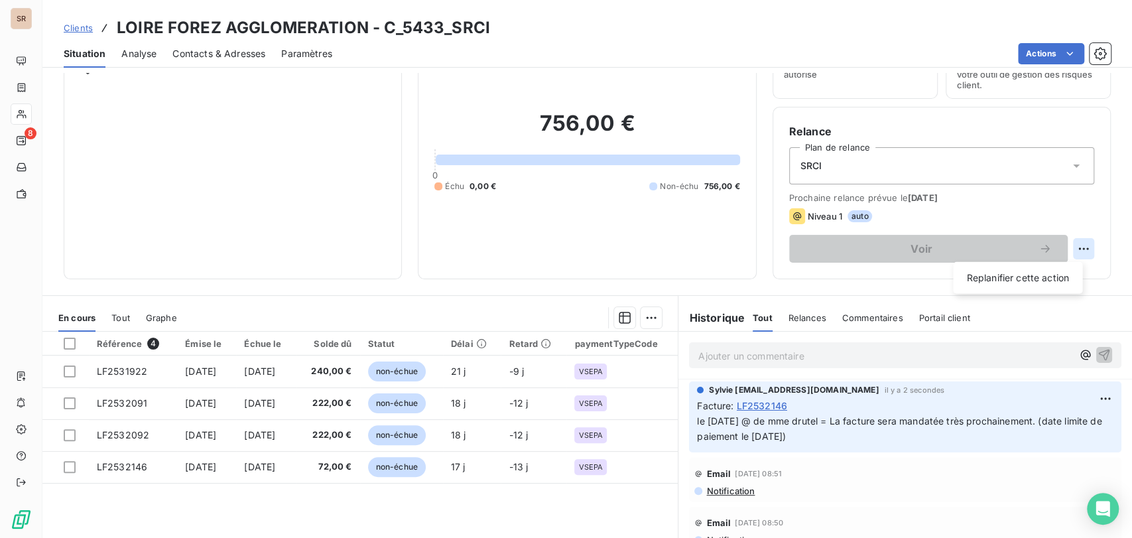
click at [1079, 248] on html "SR 8 Clients LOIRE FOREZ AGGLOMERATION - C_5433_SRCI Situation Analyse Contacts…" at bounding box center [566, 269] width 1132 height 538
click at [1044, 274] on div "Replanifier cette action" at bounding box center [1017, 277] width 119 height 21
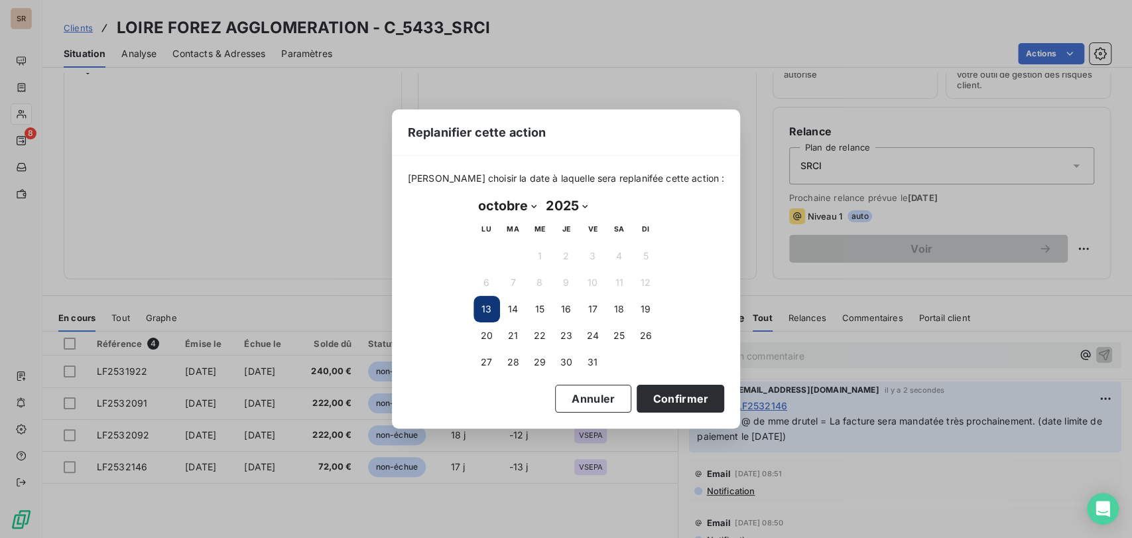
click at [541, 205] on select "2025 2026 2027 2028 2029 2030 2031 2032 2033 2034 2035" at bounding box center [566, 205] width 50 height 21
click at [534, 204] on select "janvier février mars avril mai juin juillet août septembre octobre novembre déc…" at bounding box center [507, 205] width 68 height 21
select select "10"
click at [473, 195] on select "janvier février mars avril mai juin juillet août septembre octobre novembre déc…" at bounding box center [507, 205] width 68 height 21
click at [539, 286] on button "5" at bounding box center [540, 282] width 27 height 27
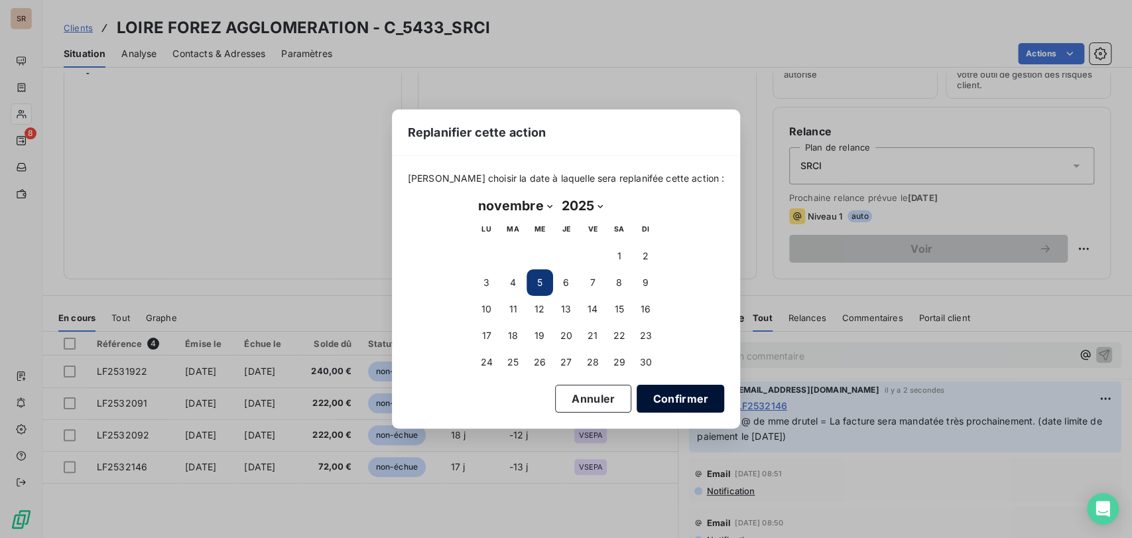
click at [668, 399] on button "Confirmer" at bounding box center [681, 399] width 88 height 28
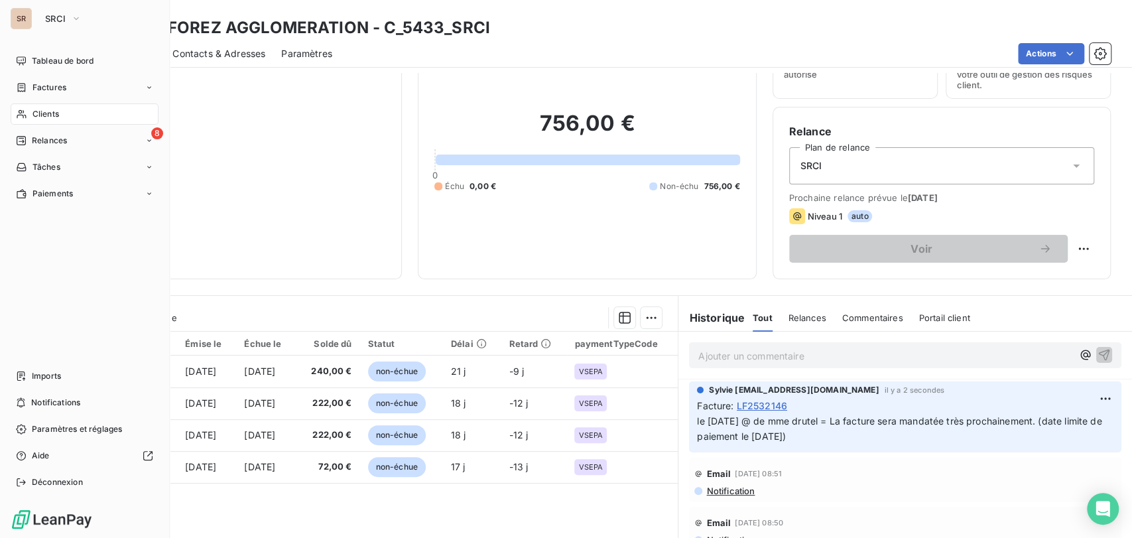
click at [33, 113] on span "Clients" at bounding box center [45, 114] width 27 height 12
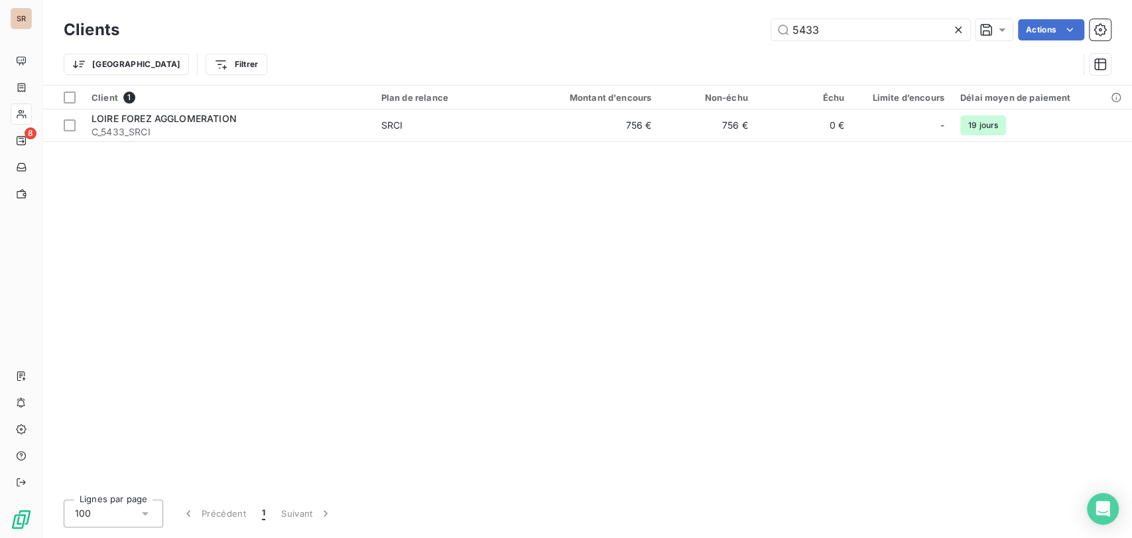
drag, startPoint x: 792, startPoint y: 25, endPoint x: 720, endPoint y: 23, distance: 71.6
click at [720, 23] on div "5433 Actions" at bounding box center [623, 29] width 976 height 21
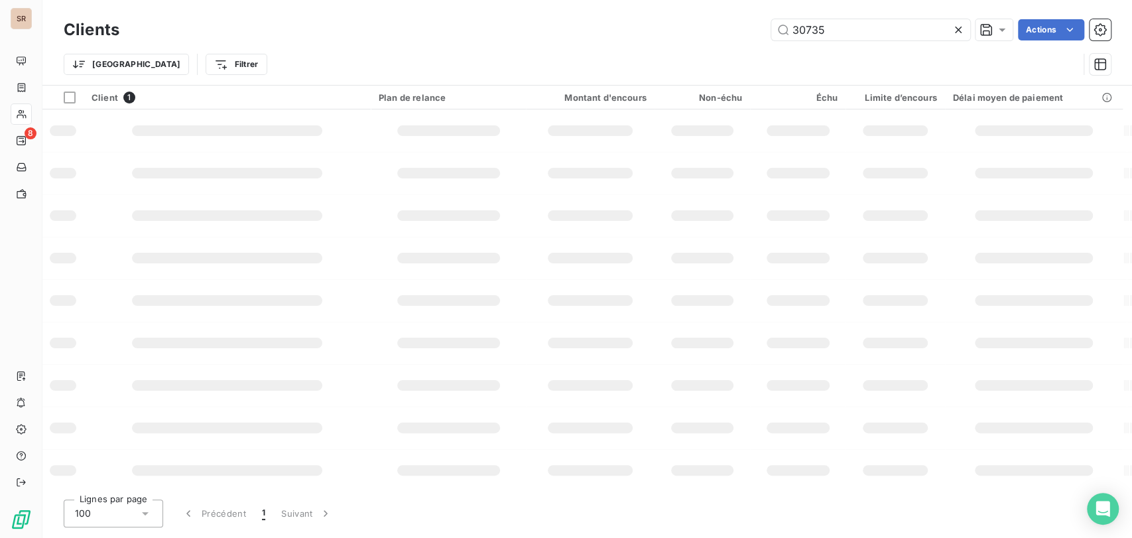
type input "30735"
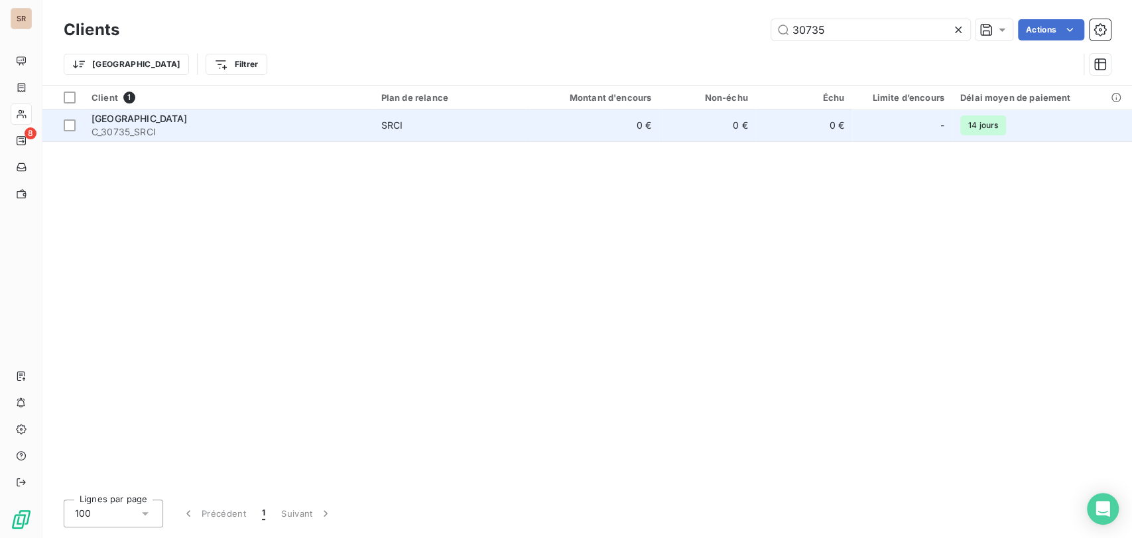
click at [126, 131] on span "C_30735_SRCI" at bounding box center [229, 131] width 274 height 13
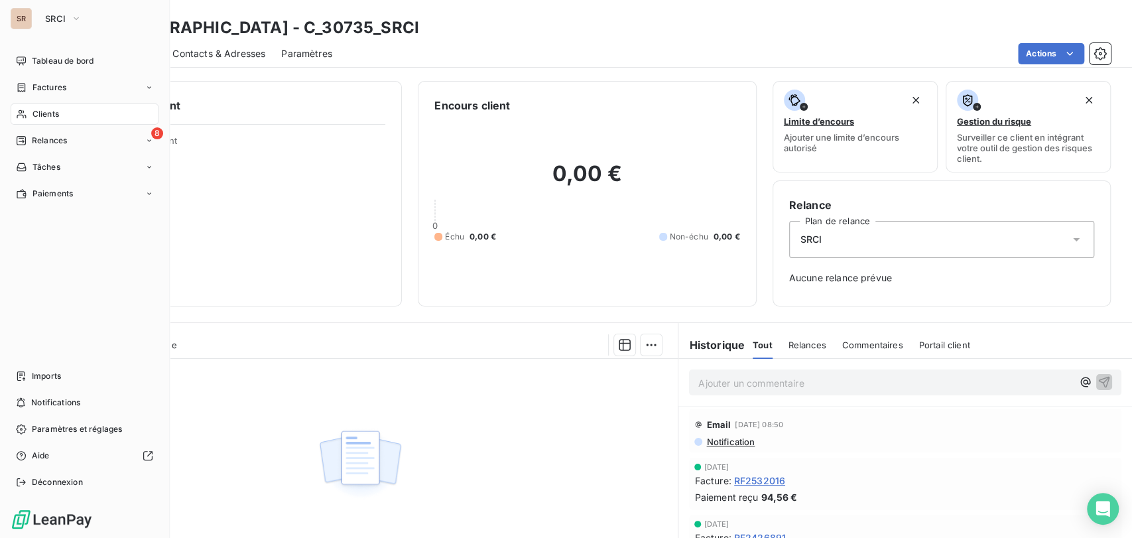
click at [23, 113] on icon at bounding box center [21, 114] width 11 height 11
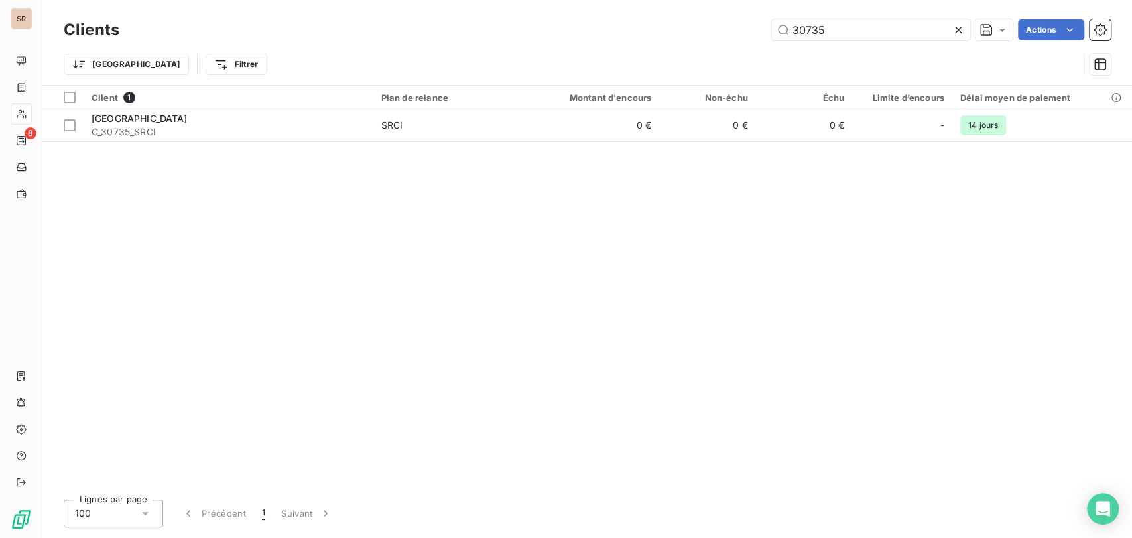
drag, startPoint x: 759, startPoint y: 33, endPoint x: 700, endPoint y: 29, distance: 58.5
click at [705, 33] on div "30735 Actions" at bounding box center [623, 29] width 976 height 21
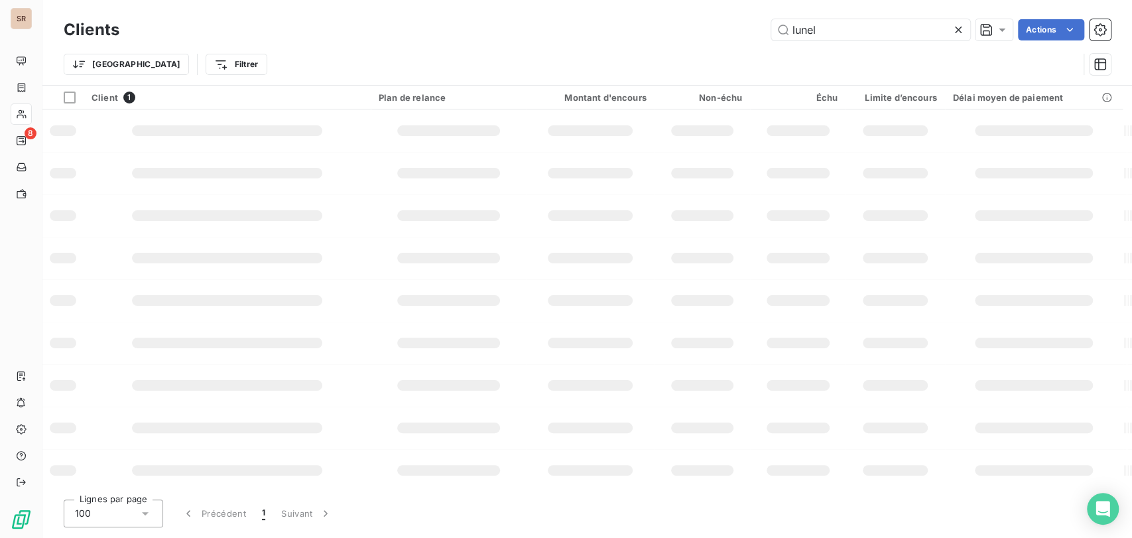
type input "lunel"
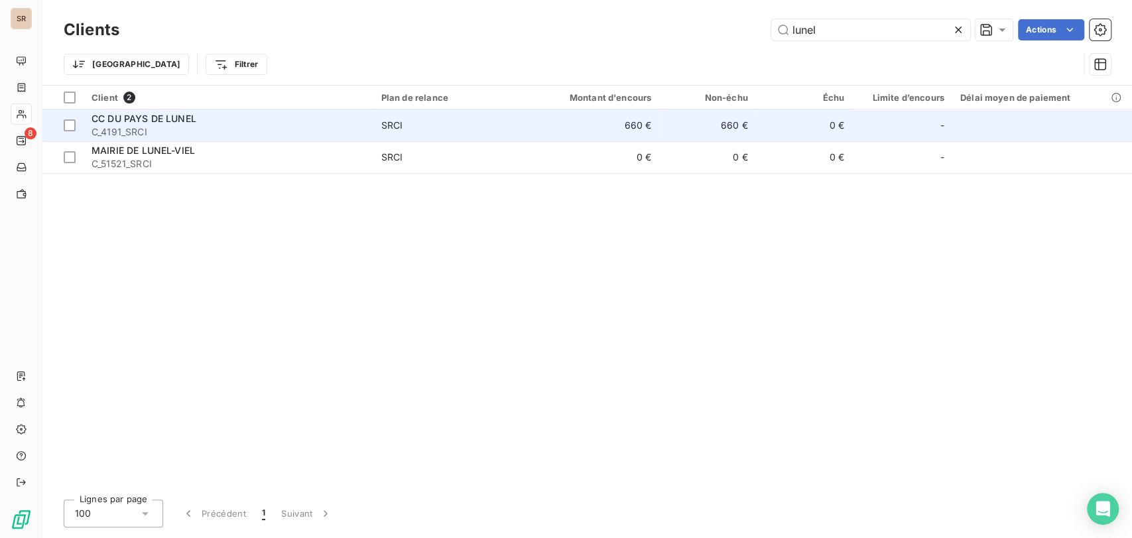
click at [142, 115] on span "CC DU PAYS DE LUNEL" at bounding box center [144, 118] width 105 height 11
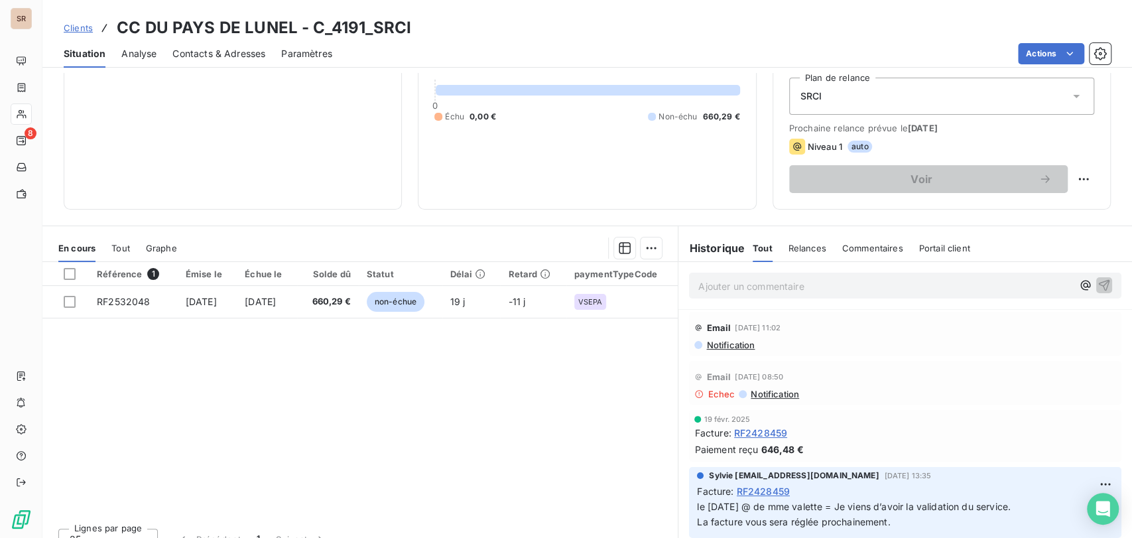
scroll to position [162, 0]
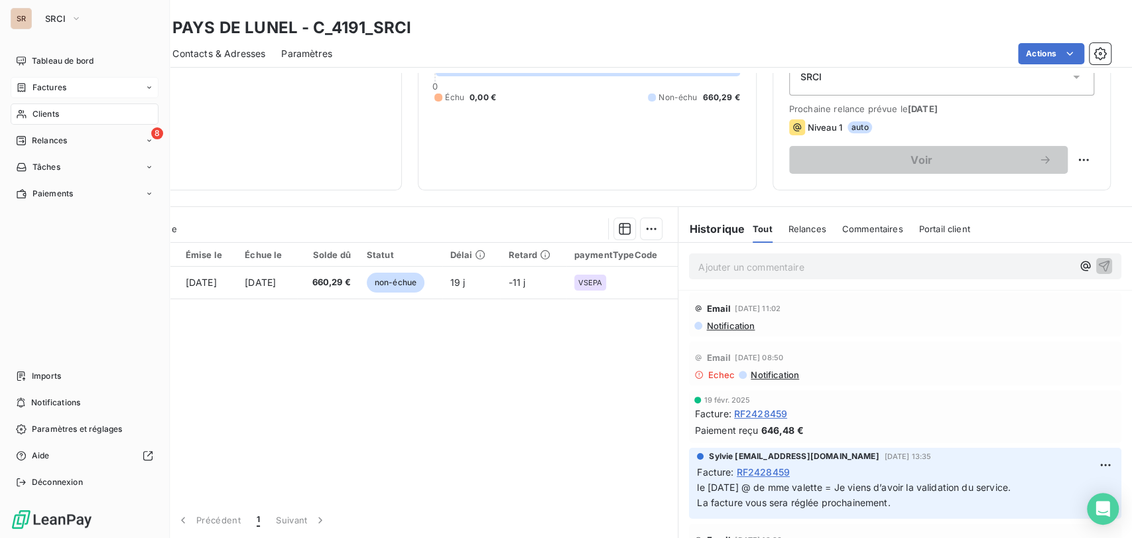
drag, startPoint x: 25, startPoint y: 89, endPoint x: 440, endPoint y: 84, distance: 415.2
click at [26, 90] on icon at bounding box center [21, 87] width 11 height 11
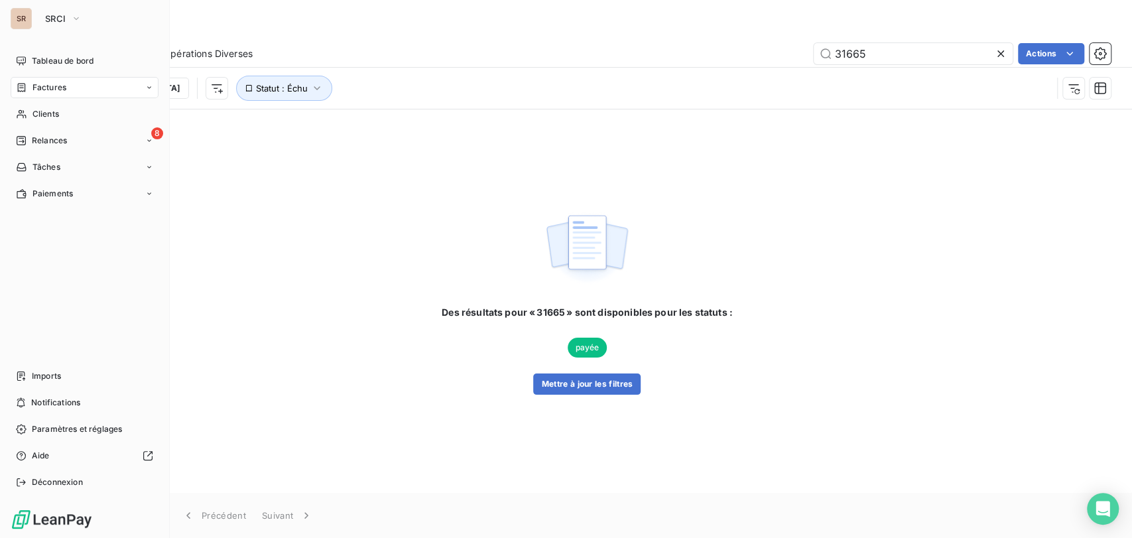
click at [48, 84] on span "Factures" at bounding box center [49, 88] width 34 height 12
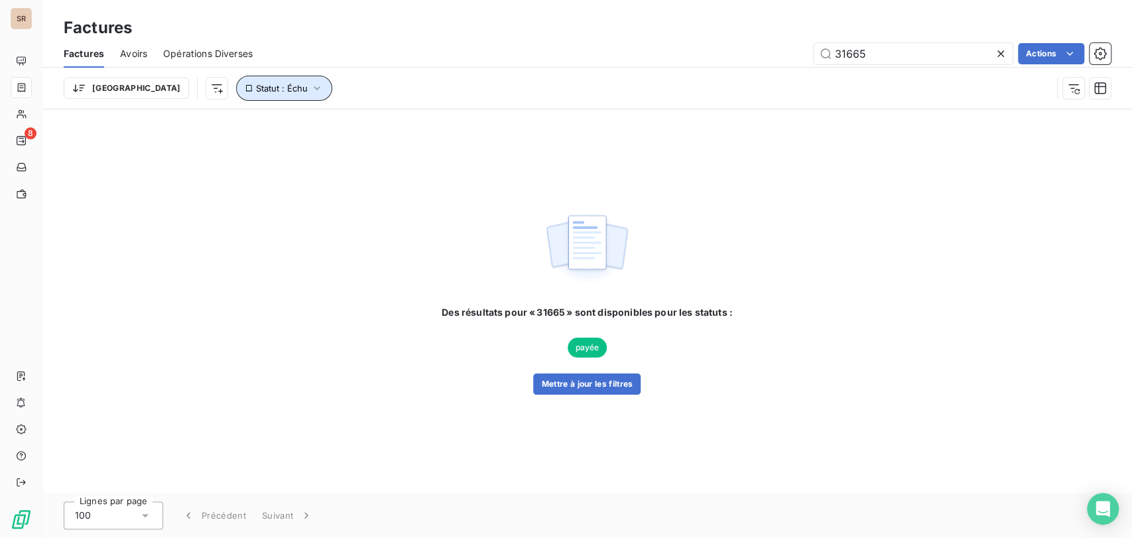
click at [310, 86] on icon "button" at bounding box center [316, 88] width 13 height 13
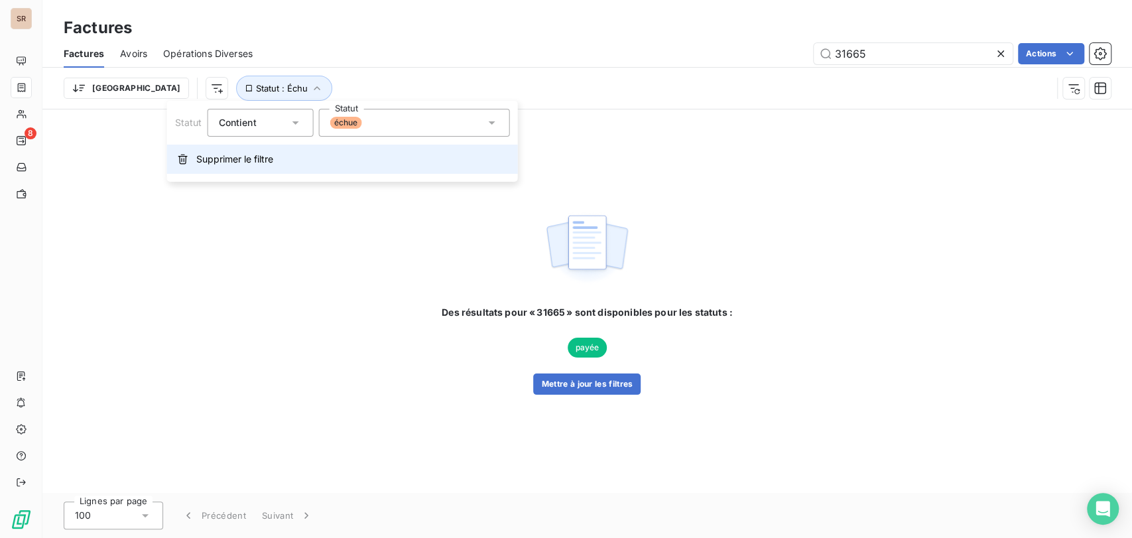
drag, startPoint x: 225, startPoint y: 157, endPoint x: 244, endPoint y: 157, distance: 18.6
click at [244, 157] on span "Supprimer le filtre" at bounding box center [234, 159] width 77 height 13
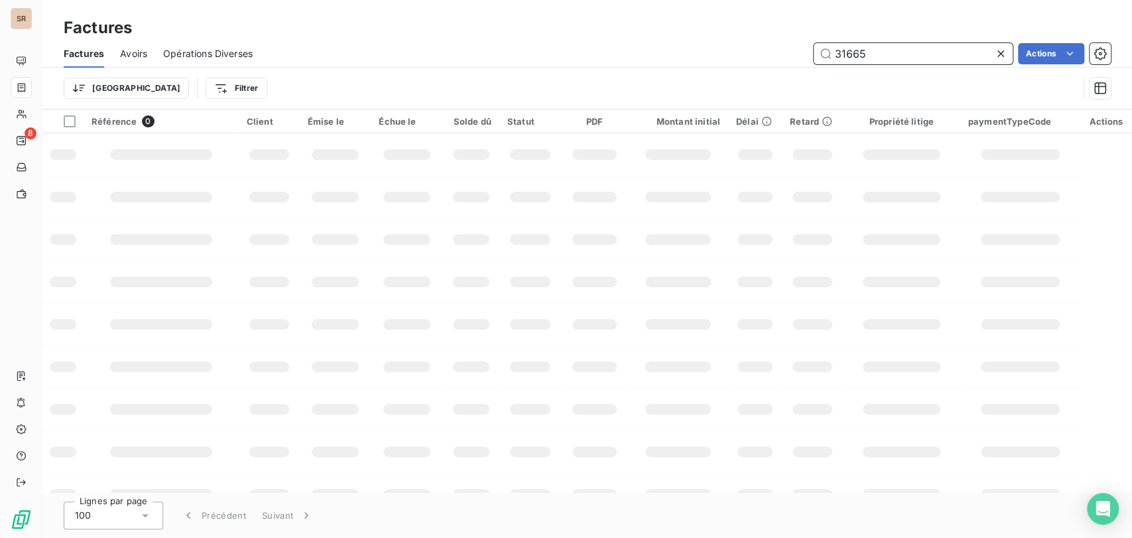
drag, startPoint x: 831, startPoint y: 55, endPoint x: 724, endPoint y: 66, distance: 107.3
click at [724, 66] on div "Factures Avoirs Opérations Diverses 31665 Actions" at bounding box center [587, 54] width 1090 height 28
type input "5"
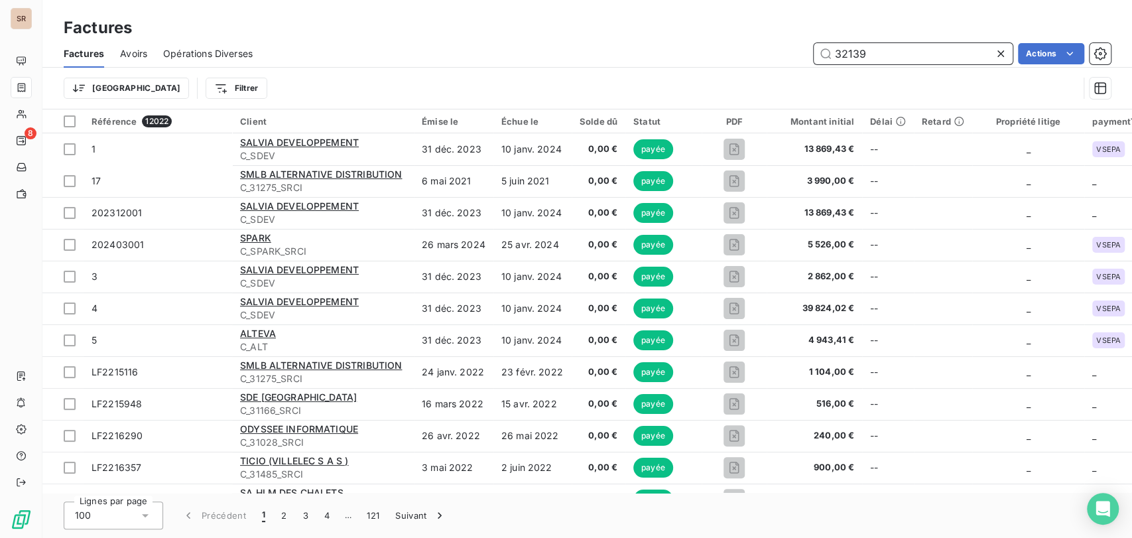
type input "32139"
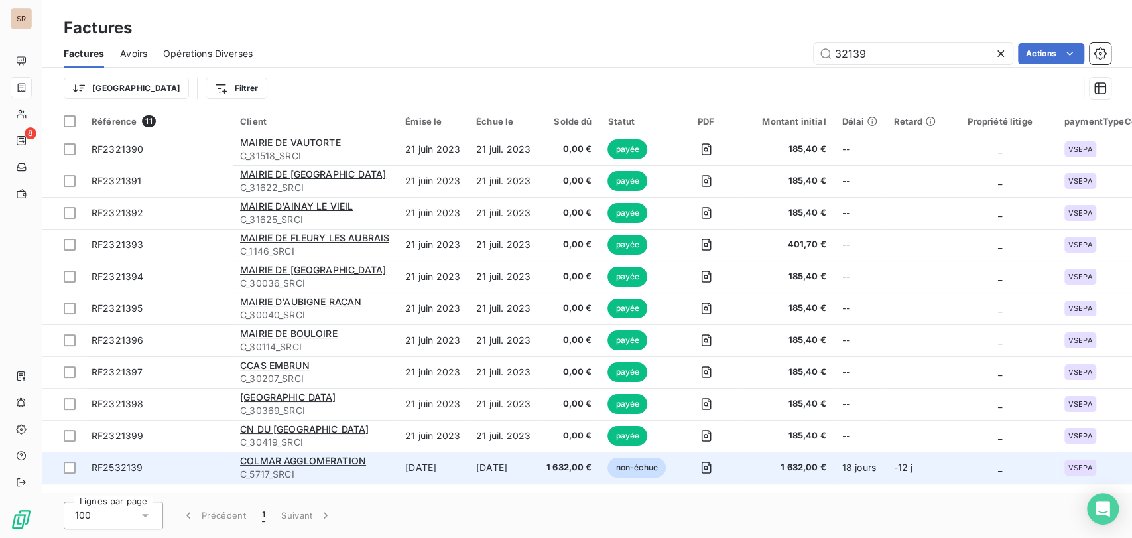
click at [128, 470] on span "RF2532139" at bounding box center [117, 467] width 51 height 11
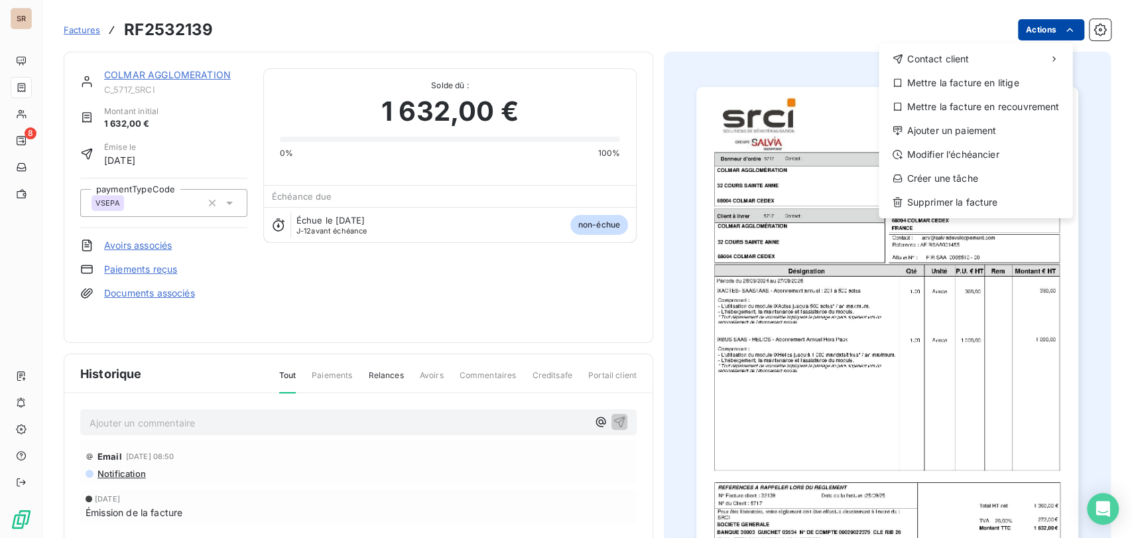
click at [1029, 28] on html "SR 8 Factures RF2532139 Actions Contact client Mettre la facture en litige Mett…" at bounding box center [566, 269] width 1132 height 538
click at [980, 84] on div "Mettre la facture en litige" at bounding box center [975, 82] width 183 height 21
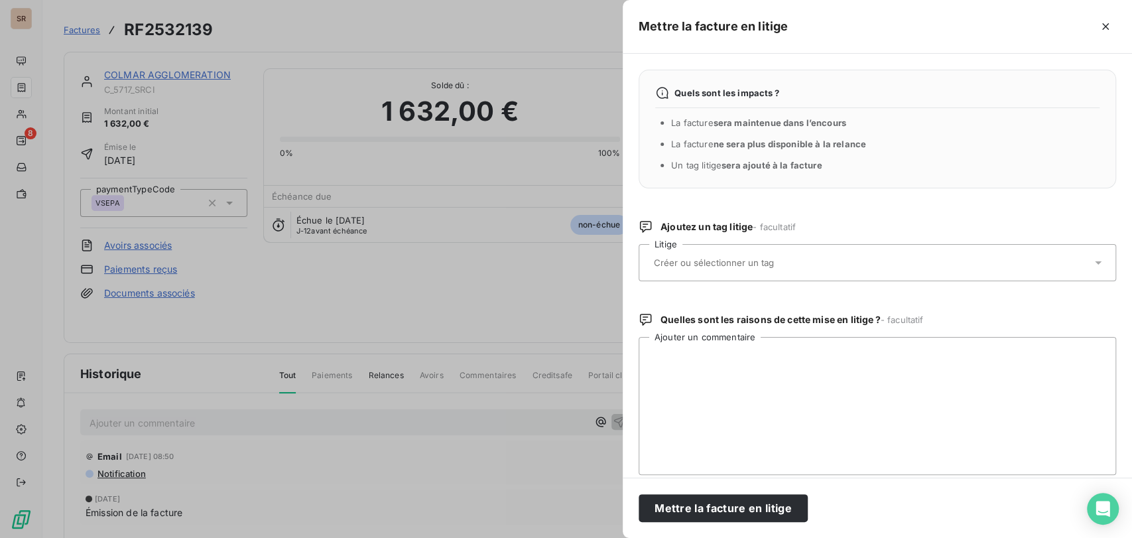
click at [1092, 258] on icon at bounding box center [1098, 262] width 13 height 13
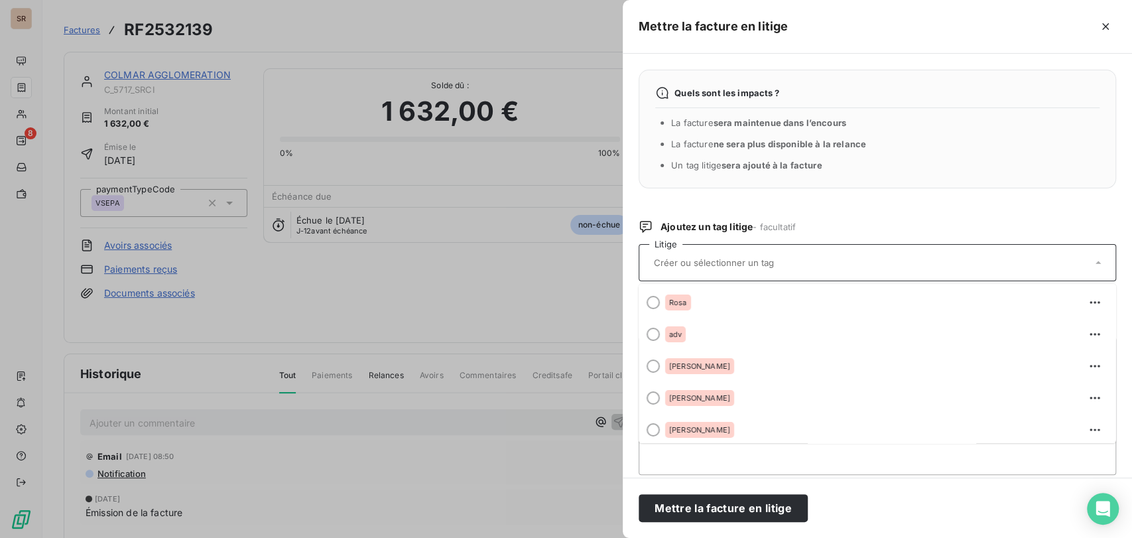
click at [468, 194] on div at bounding box center [566, 269] width 1132 height 538
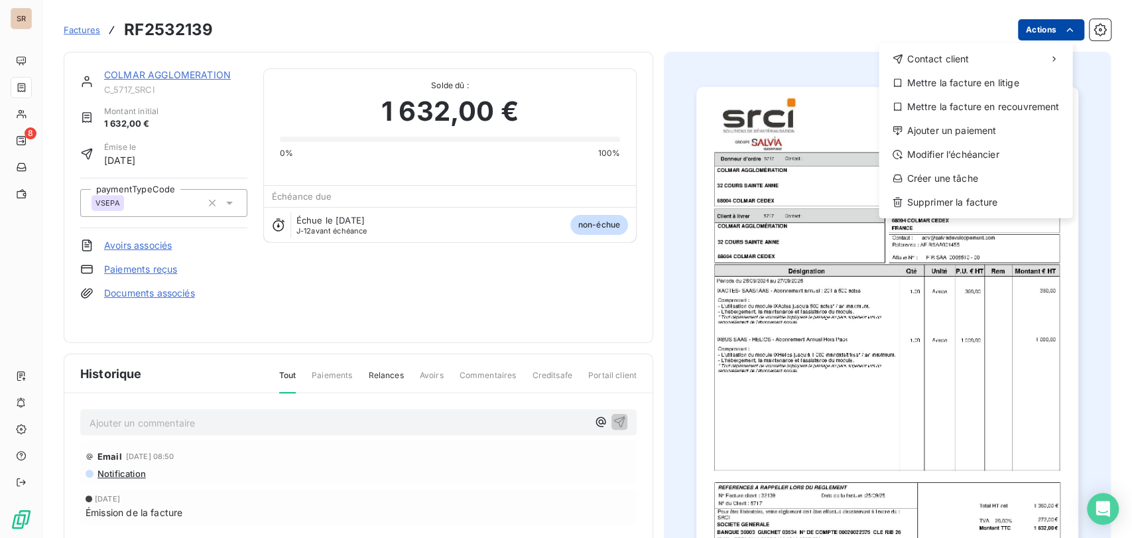
click at [1017, 30] on html "SR 8 Factures RF2532139 Actions Contact client Mettre la facture en litige Mett…" at bounding box center [566, 269] width 1132 height 538
click at [939, 81] on div "Mettre la facture en litige" at bounding box center [975, 82] width 183 height 21
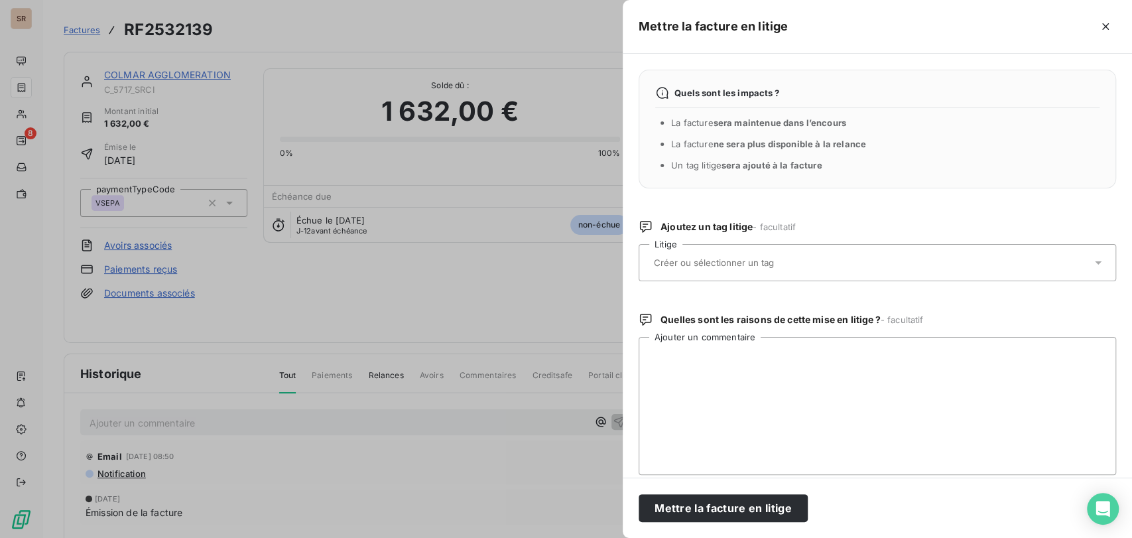
click at [1092, 261] on icon at bounding box center [1098, 262] width 13 height 13
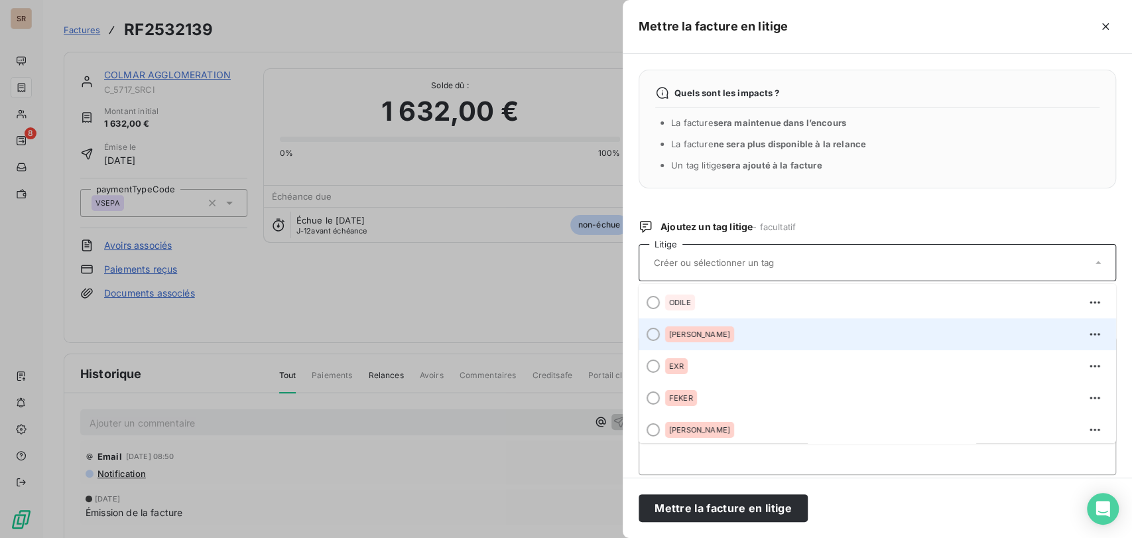
click at [655, 332] on div at bounding box center [653, 334] width 13 height 13
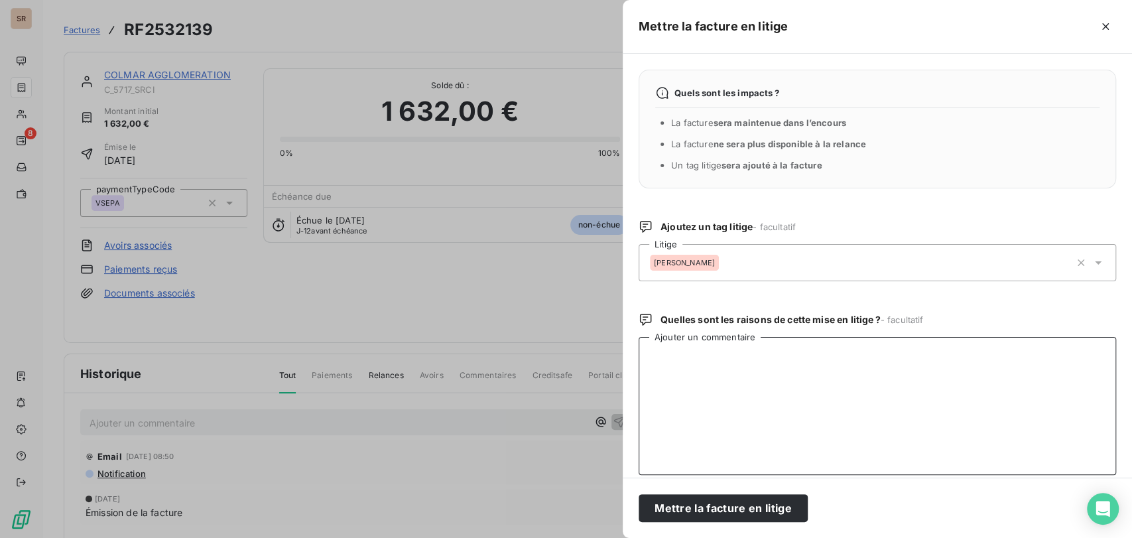
click at [678, 372] on textarea "Ajouter un commentaire" at bounding box center [877, 406] width 477 height 138
click at [901, 359] on textarea "le [DATE] @ à alex = pour vérif. et avoir = en cours" at bounding box center [877, 406] width 477 height 138
click at [684, 367] on textarea "le [DATE] @ à alex = pour vérif. et avoir = en cours le" at bounding box center [877, 406] width 477 height 138
click at [807, 365] on textarea "le [DATE] @ à alex = pour vérif. et avoir = en cours le [DATE] @ de [PERSON_NAM…" at bounding box center [877, 406] width 477 height 138
paste textarea "La facture n°32139, déposée sur Chorus le 25/09, couvre la période du [DATE] au…"
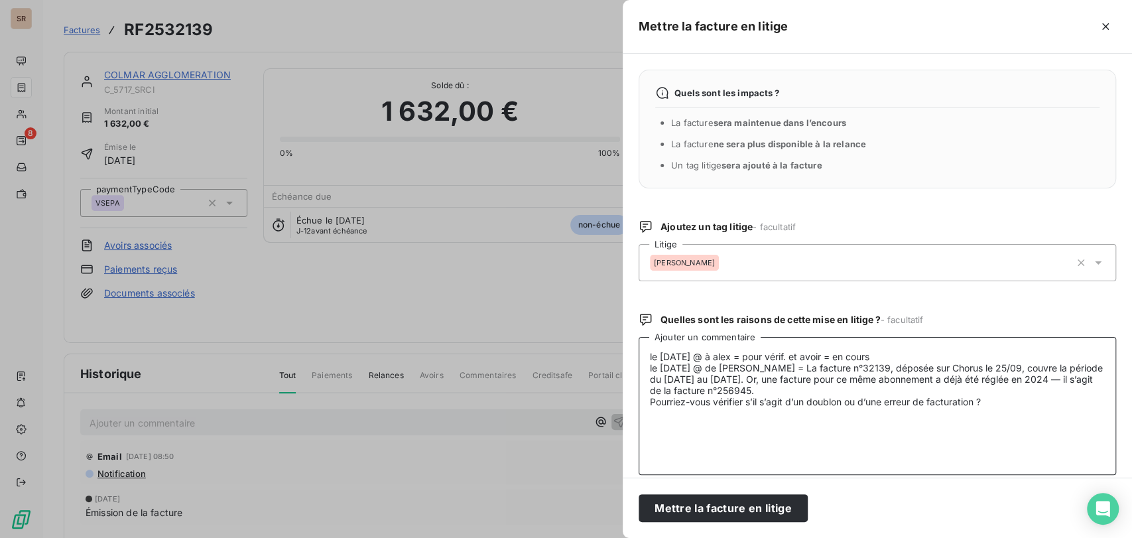
click at [806, 357] on textarea "le [DATE] @ à alex = pour vérif. et avoir = en cours le [DATE] @ de [PERSON_NAM…" at bounding box center [877, 406] width 477 height 138
click at [700, 452] on textarea "le [DATE] @ à alex = pour vérif. et peut-être avoir = en cours le [DATE] @ de […" at bounding box center [877, 406] width 477 height 138
type textarea "le [DATE] @ à alex = pour vérif. et peut-être avoir = en cours le [DATE] @ de […"
click at [702, 499] on button "Mettre la facture en litige" at bounding box center [723, 508] width 169 height 28
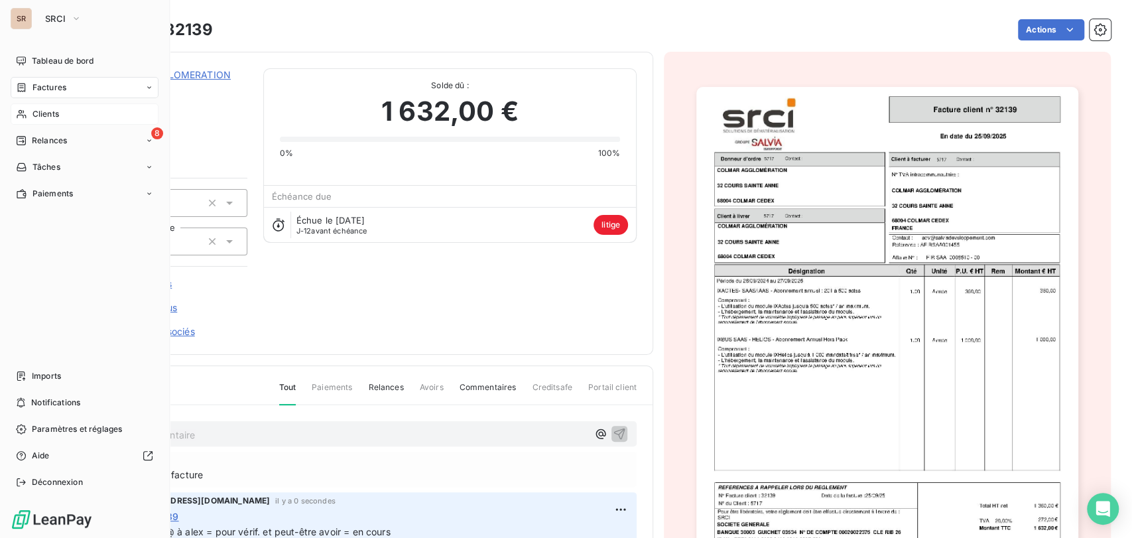
click at [28, 111] on div "Clients" at bounding box center [85, 113] width 148 height 21
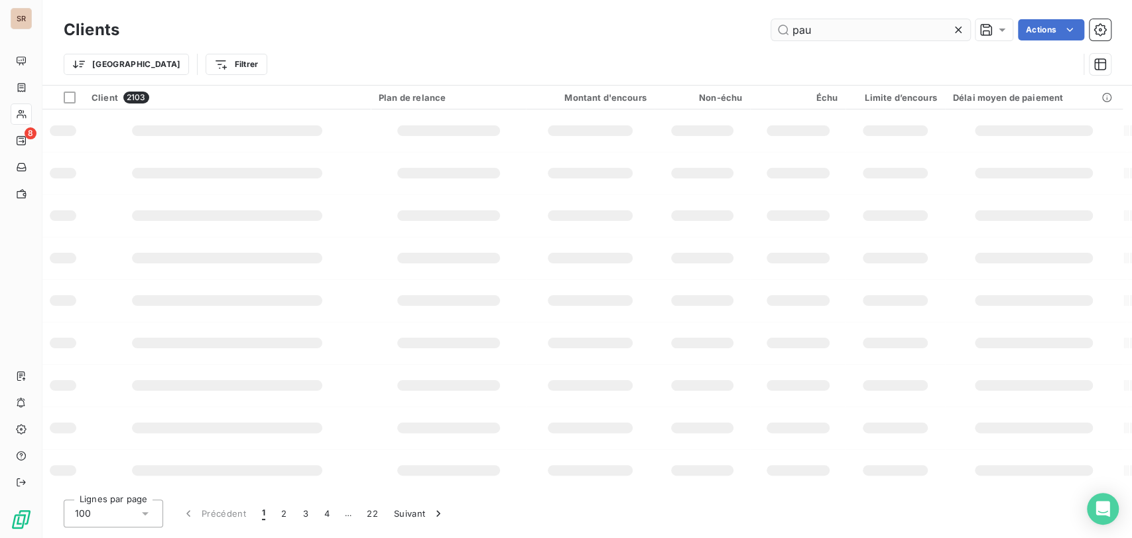
type input "pau"
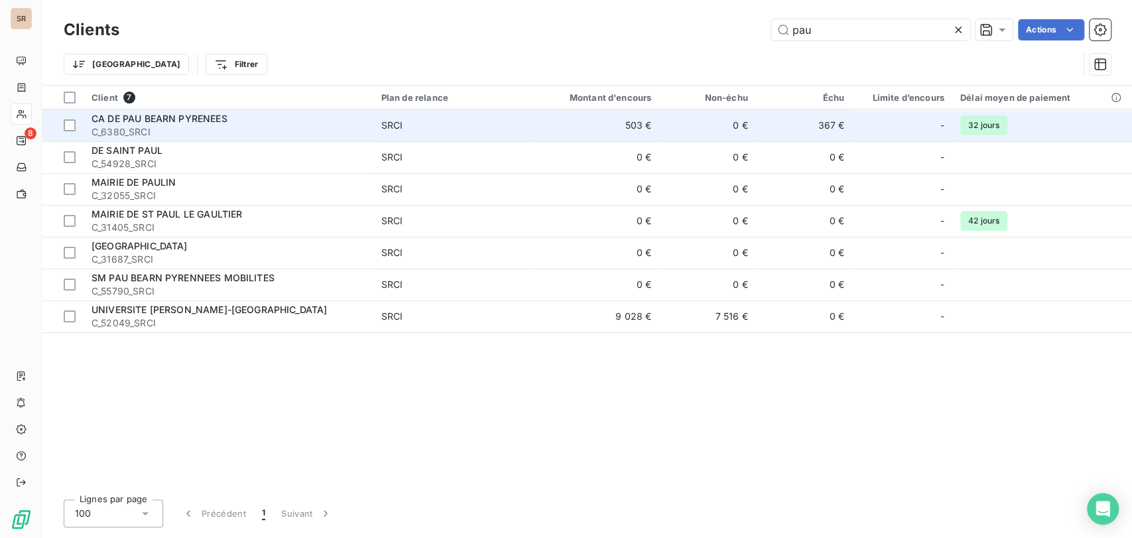
click at [177, 125] on span "C_6380_SRCI" at bounding box center [229, 131] width 274 height 13
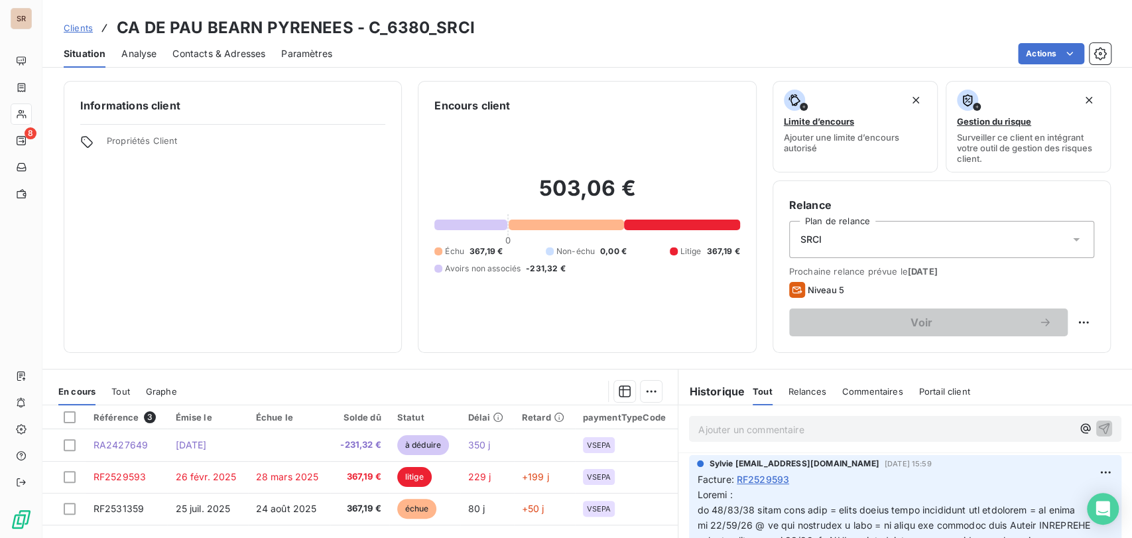
click at [208, 47] on span "Contacts & Adresses" at bounding box center [218, 53] width 93 height 13
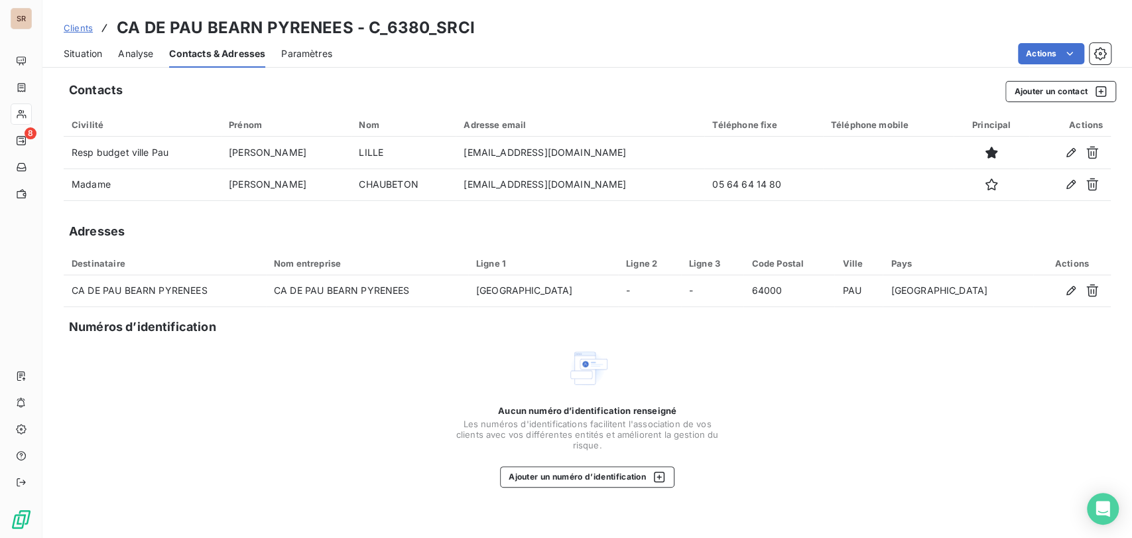
click at [75, 50] on span "Situation" at bounding box center [83, 53] width 38 height 13
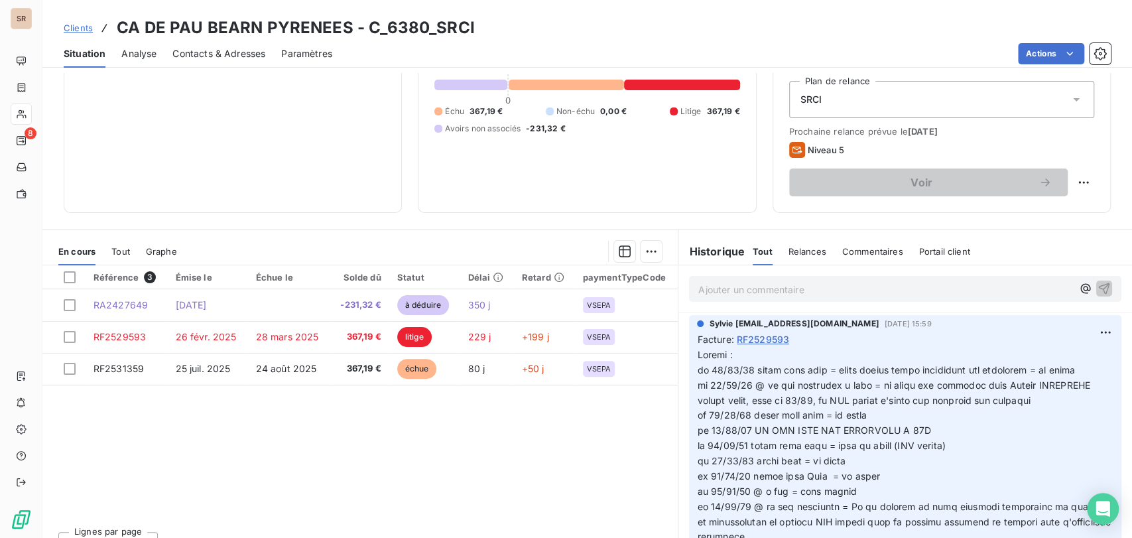
scroll to position [162, 0]
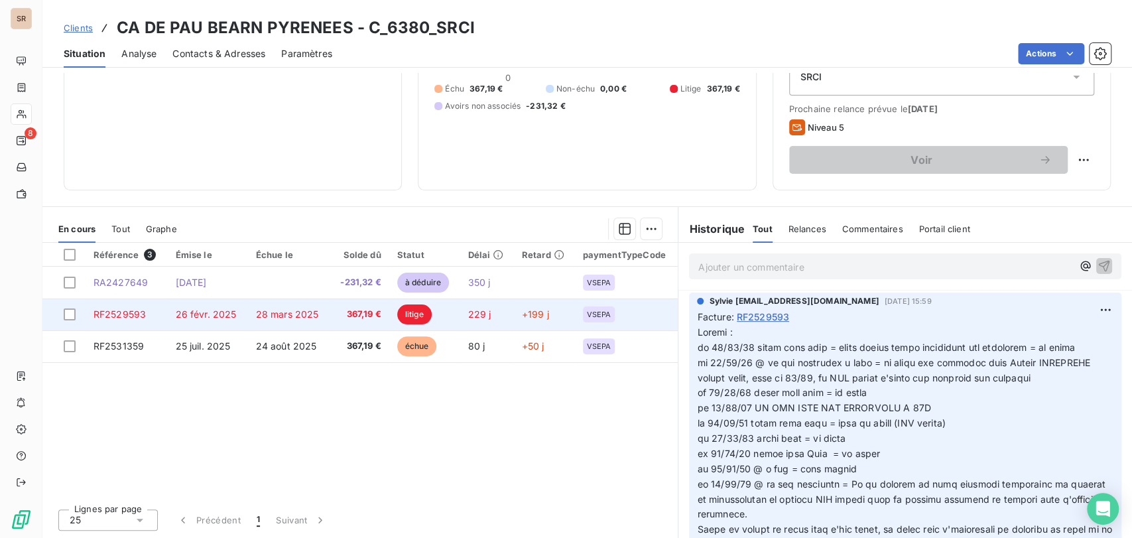
click at [122, 312] on span "RF2529593" at bounding box center [120, 313] width 52 height 11
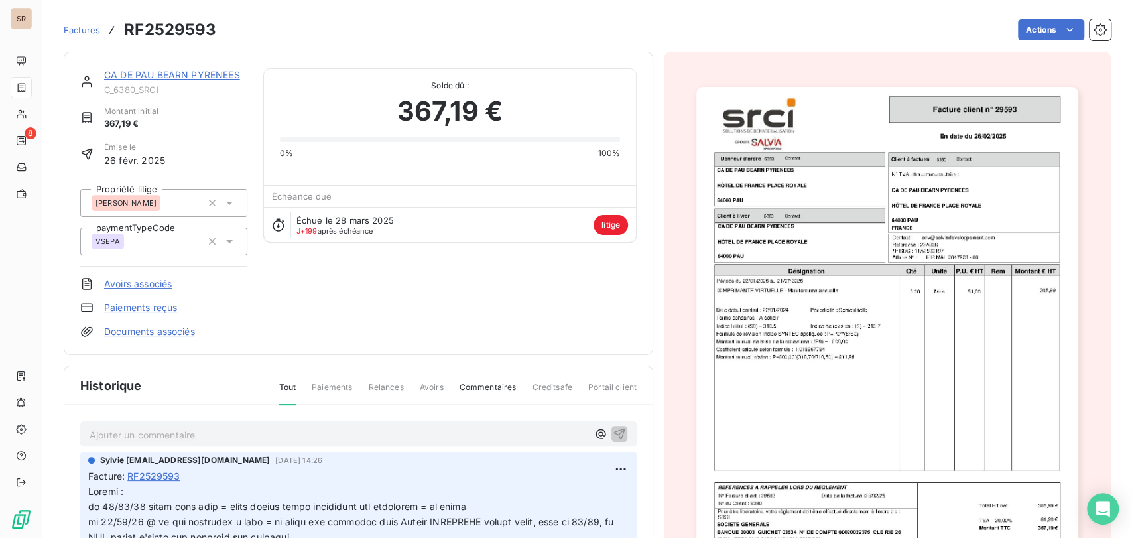
click at [804, 270] on img "button" at bounding box center [887, 357] width 382 height 540
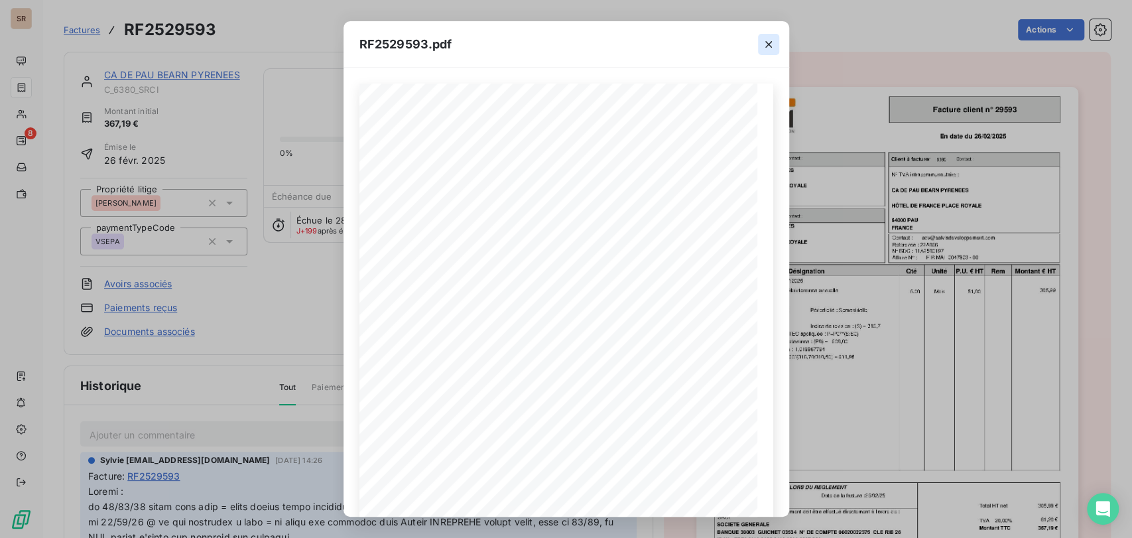
click at [769, 38] on icon "button" at bounding box center [768, 44] width 13 height 13
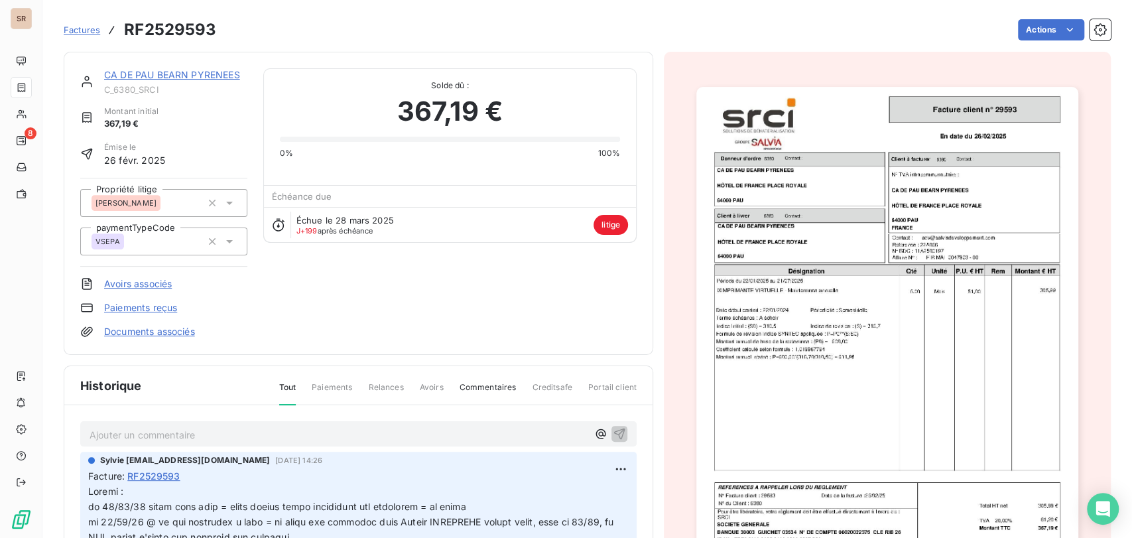
click at [205, 77] on link "CA DE PAU BEARN PYRENEES" at bounding box center [172, 74] width 136 height 11
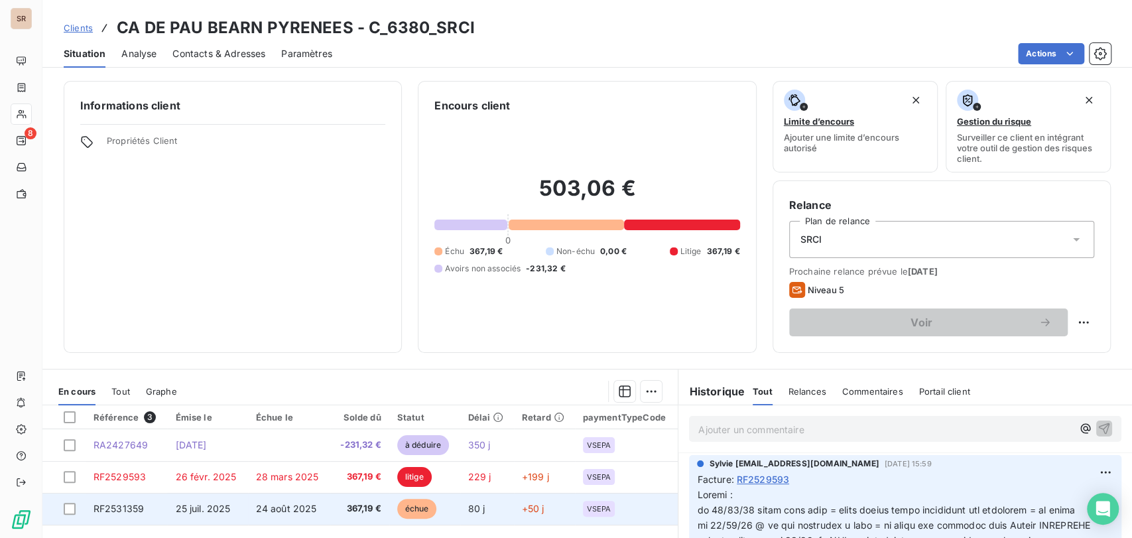
click at [129, 507] on span "RF2531359" at bounding box center [119, 508] width 50 height 11
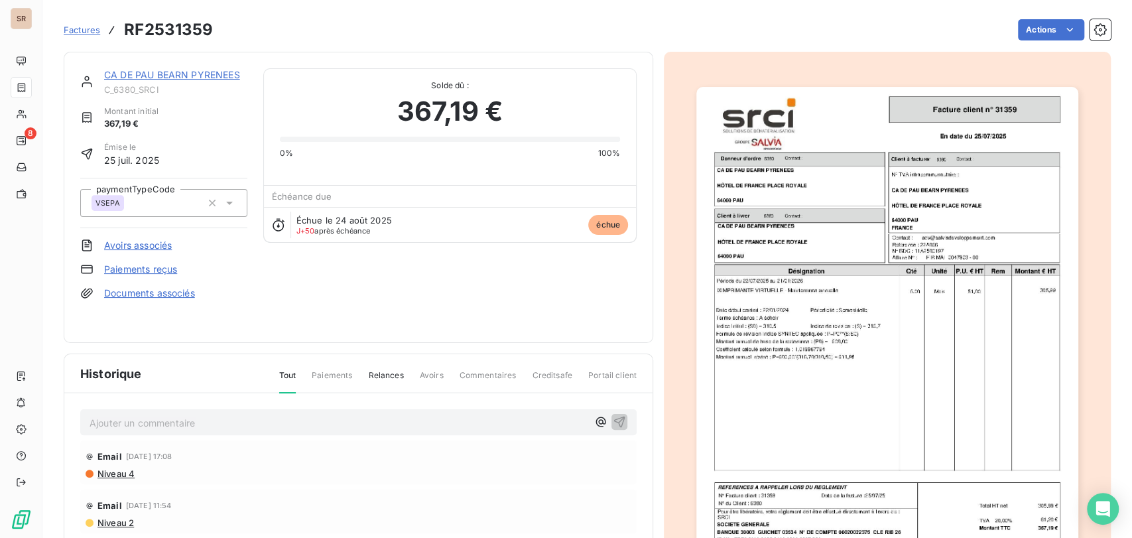
click at [853, 326] on img "button" at bounding box center [887, 357] width 382 height 540
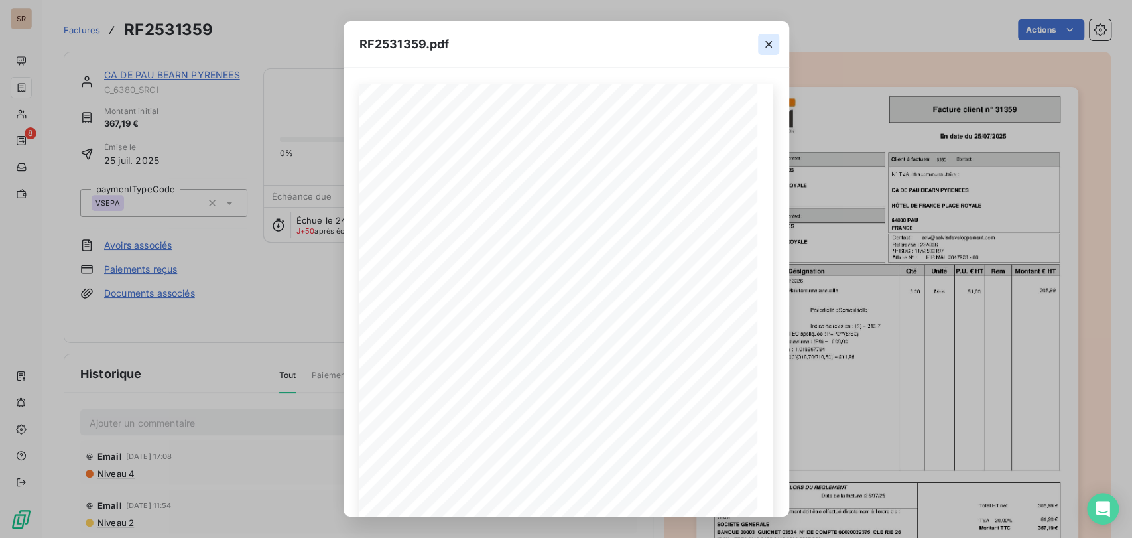
click at [764, 39] on icon "button" at bounding box center [768, 44] width 13 height 13
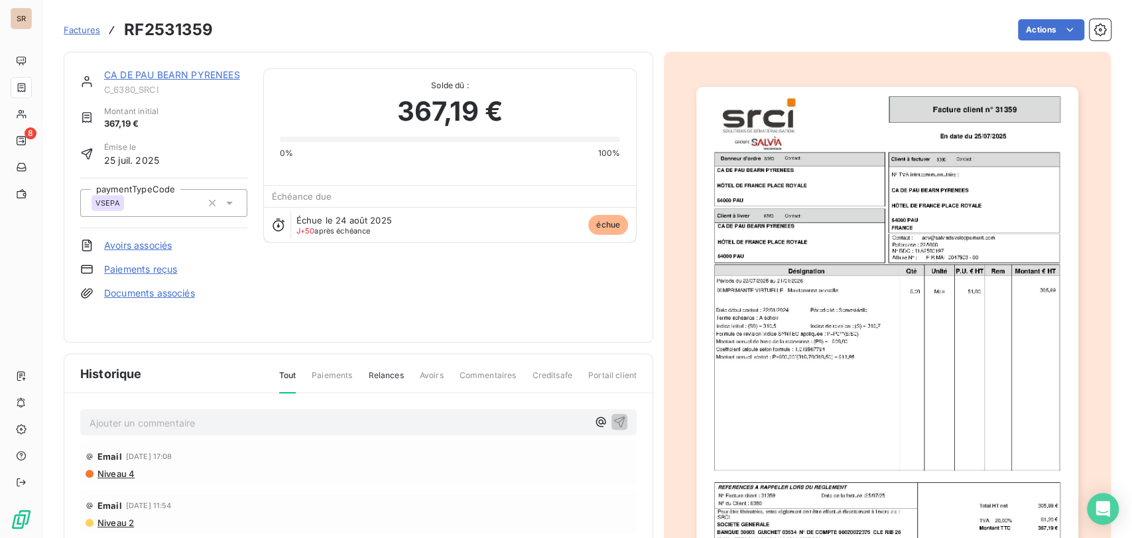
click at [155, 72] on link "CA DE PAU BEARN PYRENEES" at bounding box center [172, 74] width 136 height 11
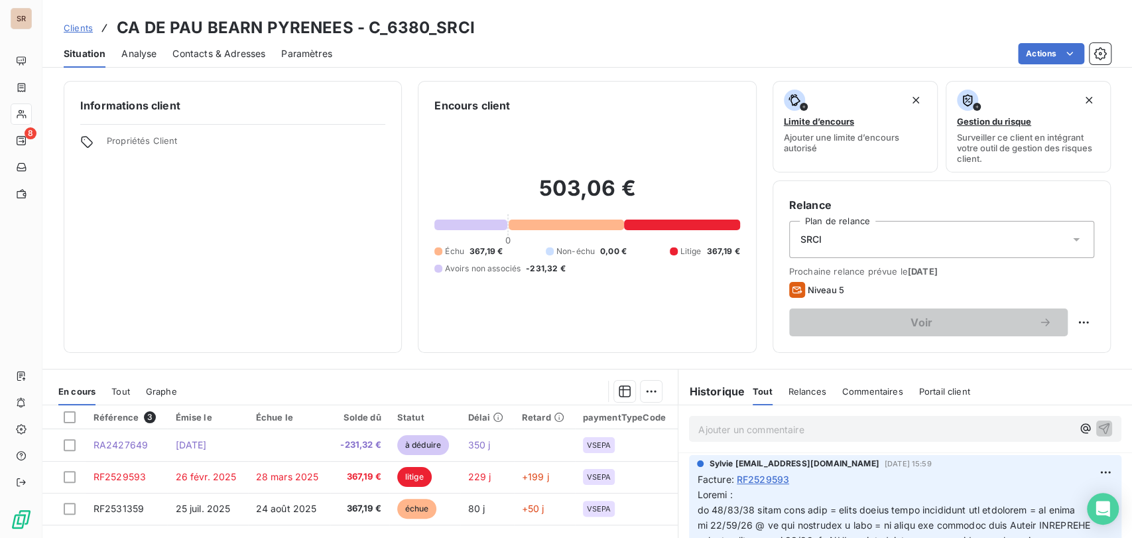
drag, startPoint x: 113, startPoint y: 392, endPoint x: 122, endPoint y: 404, distance: 15.1
click at [112, 393] on span "Tout" at bounding box center [120, 391] width 19 height 11
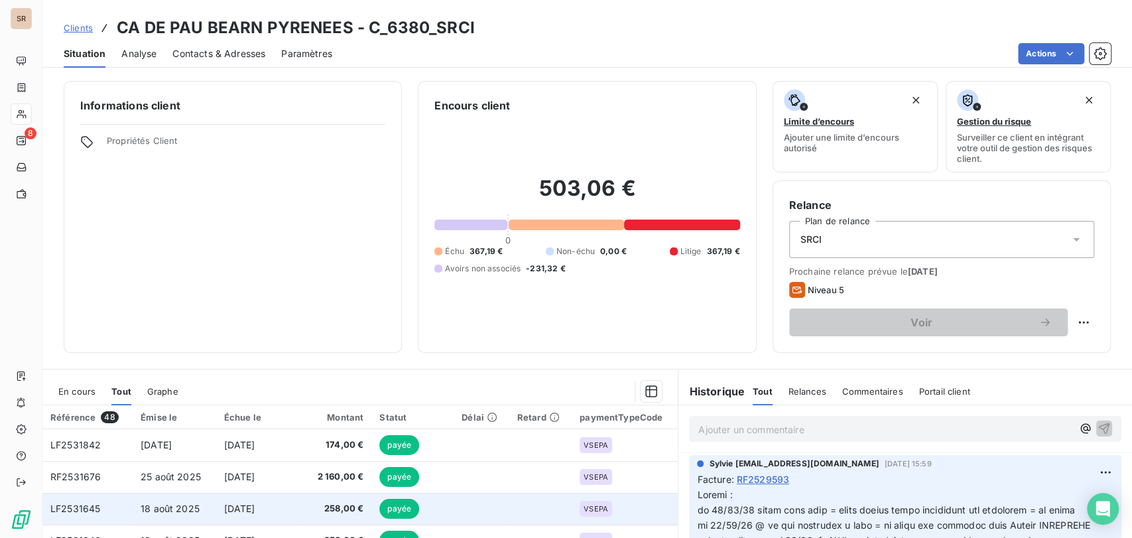
scroll to position [74, 0]
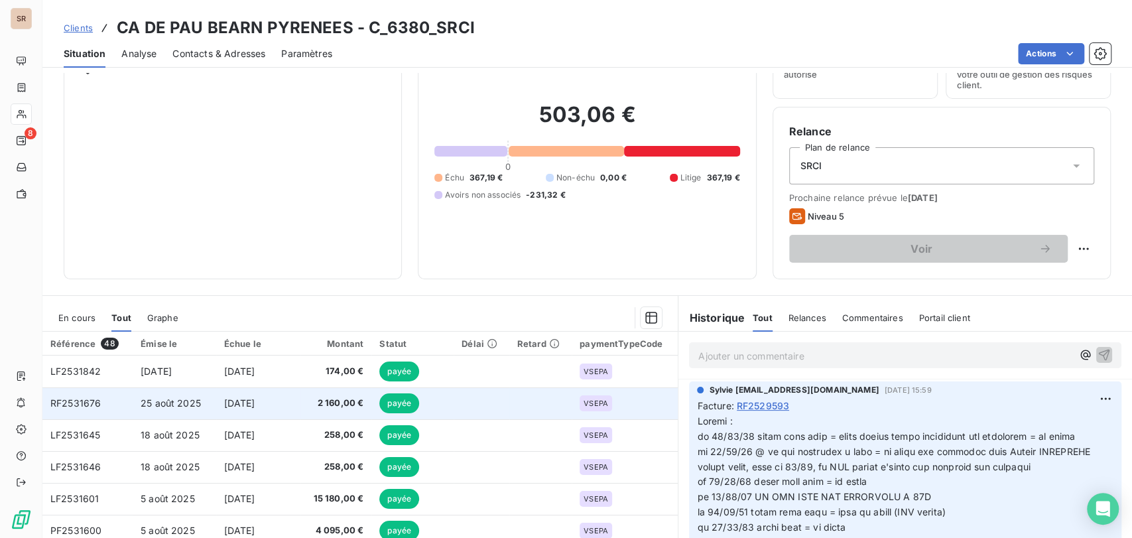
click at [87, 404] on span "RF2531676" at bounding box center [75, 402] width 50 height 11
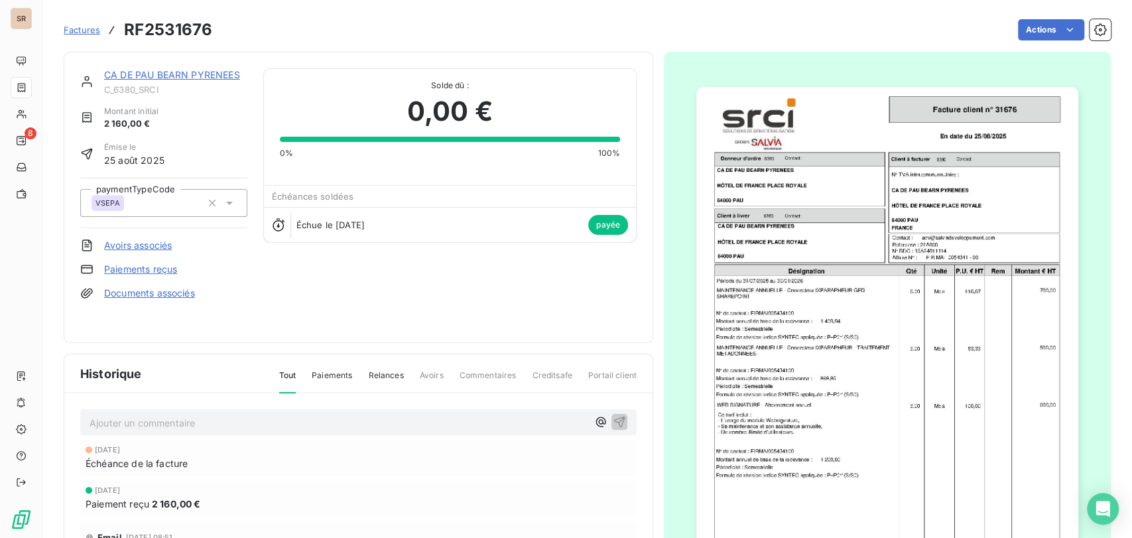
click at [797, 387] on img "button" at bounding box center [887, 357] width 382 height 540
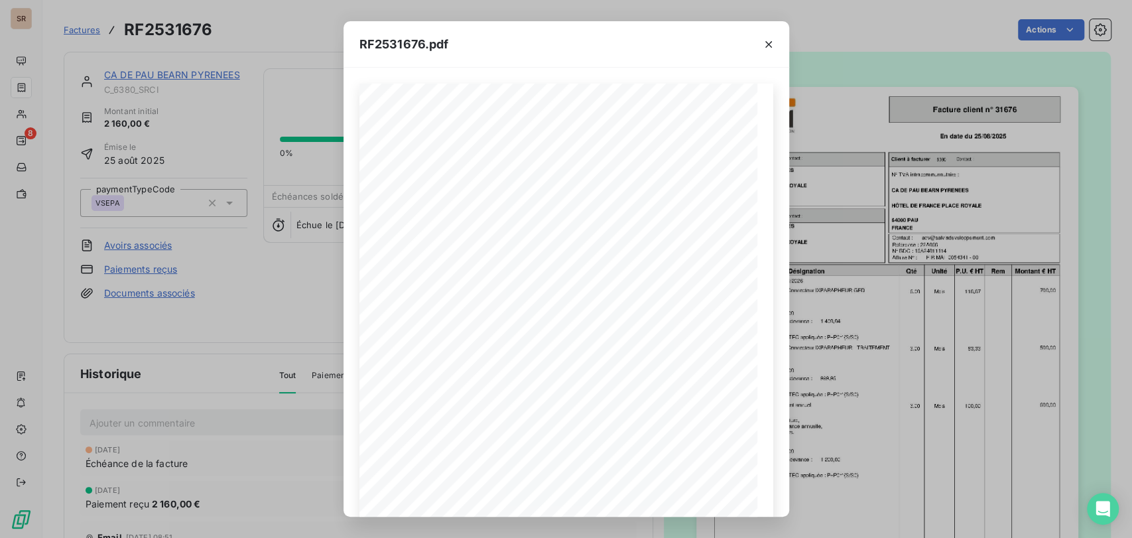
drag, startPoint x: 767, startPoint y: 46, endPoint x: 645, endPoint y: 73, distance: 125.0
click at [629, 76] on div "RF2531676.pdf FIR MAI 0054341 - 00 [DATE] En date du Client à livrer Donneur d'…" at bounding box center [567, 268] width 446 height 495
click at [765, 42] on icon "button" at bounding box center [768, 44] width 13 height 13
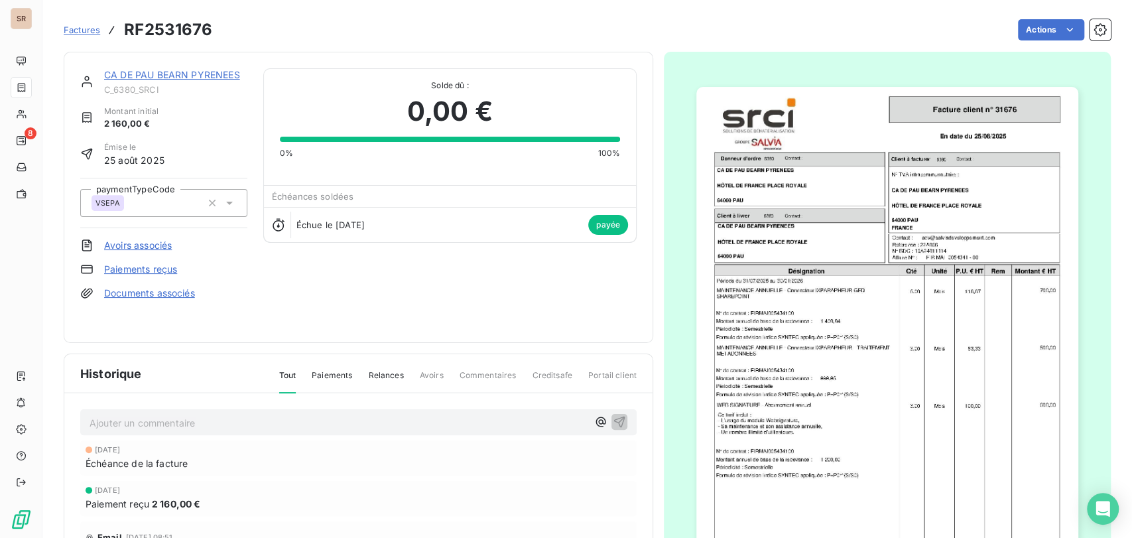
click at [160, 71] on link "CA DE PAU BEARN PYRENEES" at bounding box center [172, 74] width 136 height 11
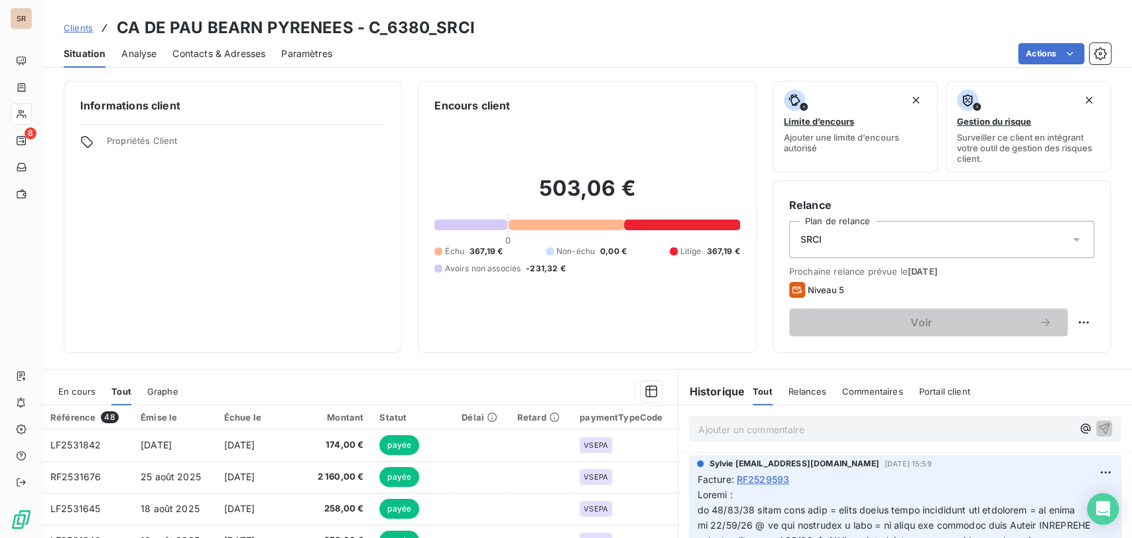
click at [74, 394] on span "En cours" at bounding box center [76, 391] width 37 height 11
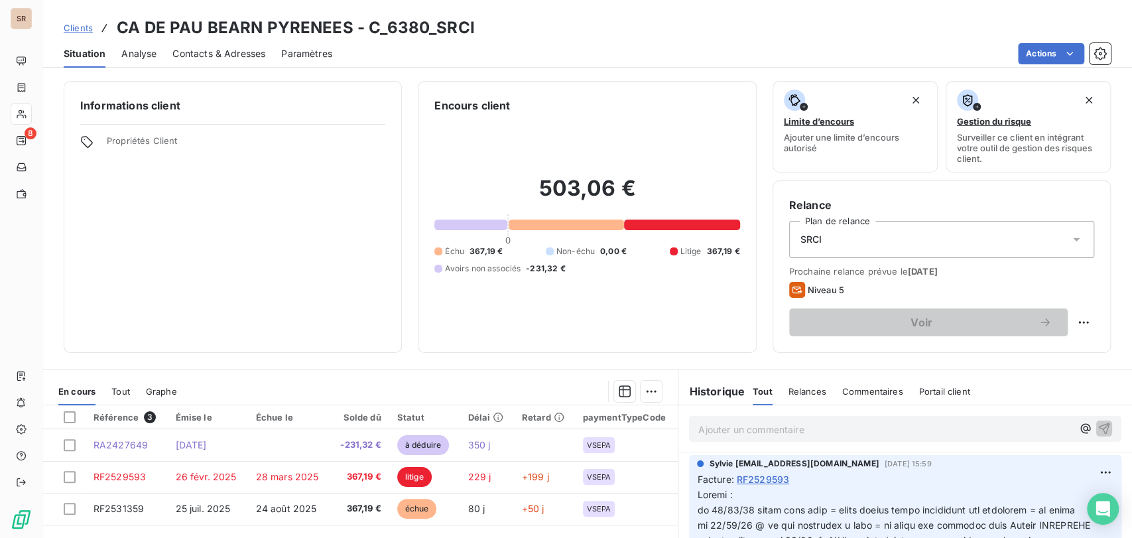
click at [724, 432] on p "Ajouter un commentaire ﻿" at bounding box center [885, 429] width 374 height 17
click at [865, 430] on p "le [DATE] @ de mme chaubeton =" at bounding box center [885, 428] width 374 height 15
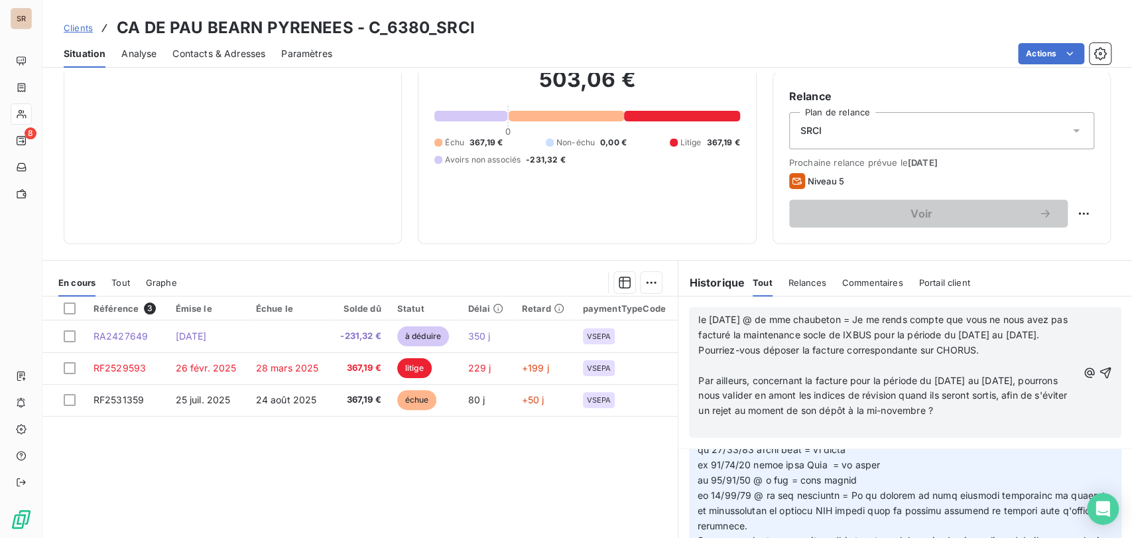
scroll to position [133, 0]
click at [715, 373] on p "﻿" at bounding box center [887, 365] width 379 height 15
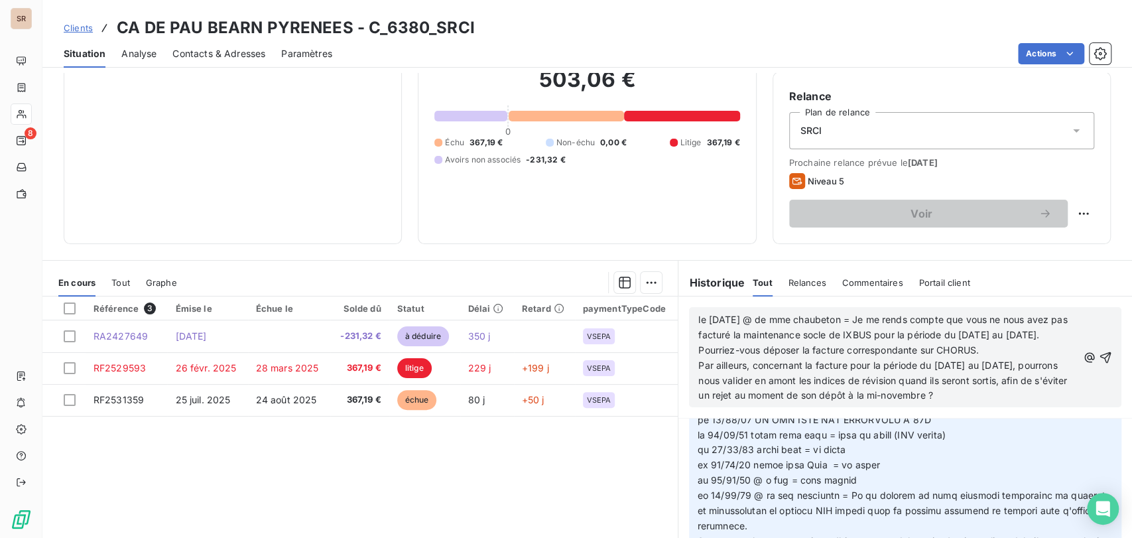
click at [698, 318] on span "le [DATE] @ de mme chaubeton = Je me rends compte que vous ne nous avez pas fac…" at bounding box center [883, 327] width 371 height 27
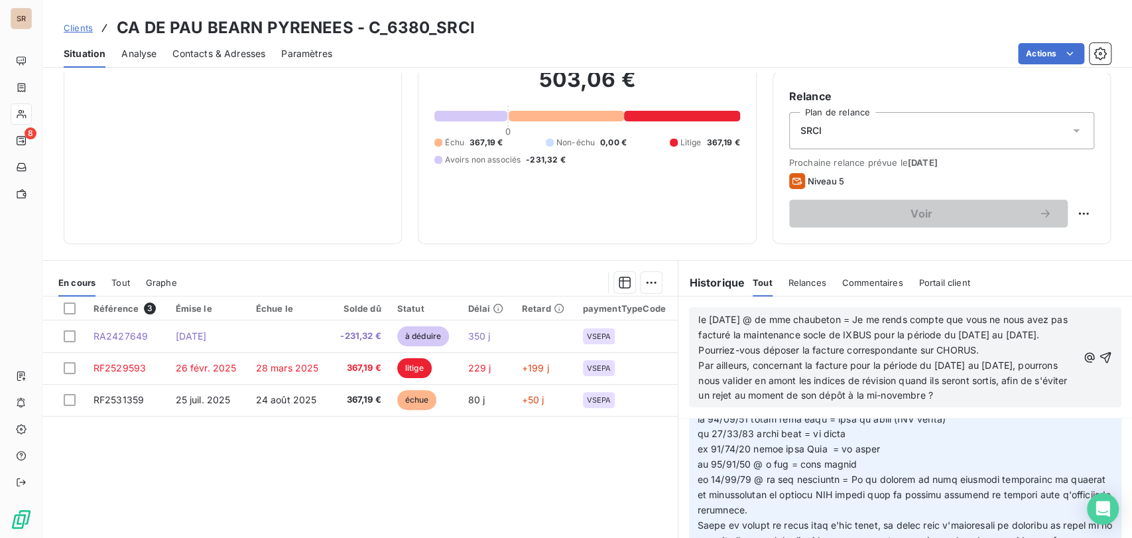
click at [698, 318] on p "le [DATE] @ de mme chaubeton = Je me rends compte que vous ne nous avez pas fac…" at bounding box center [887, 327] width 379 height 31
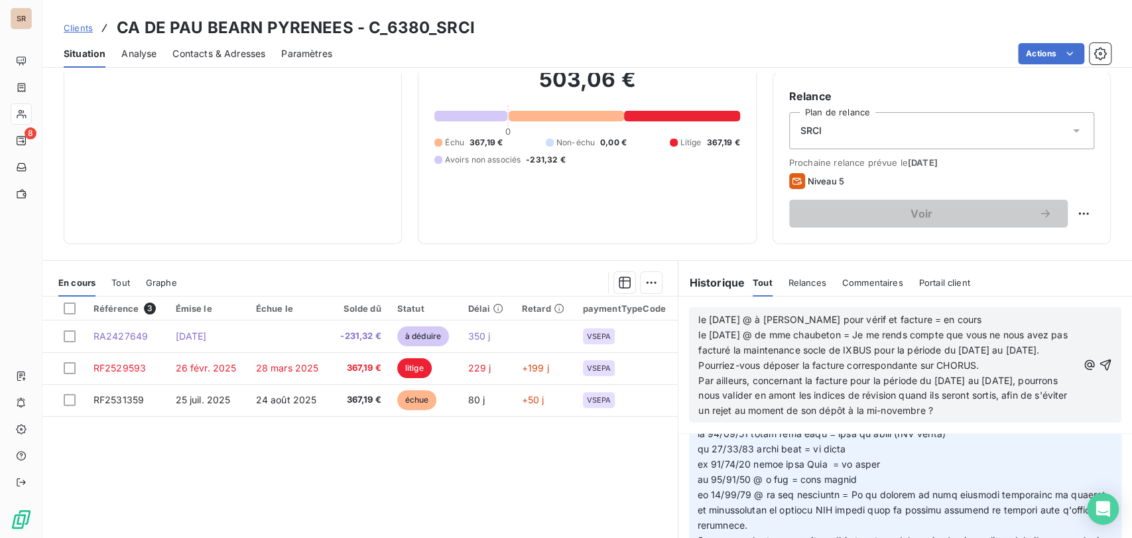
click at [874, 318] on span "le [DATE] @ à [PERSON_NAME] pour vérif et facture = en cours le [DATE] @ de mme…" at bounding box center [883, 335] width 371 height 42
click at [1099, 371] on icon "button" at bounding box center [1105, 364] width 13 height 13
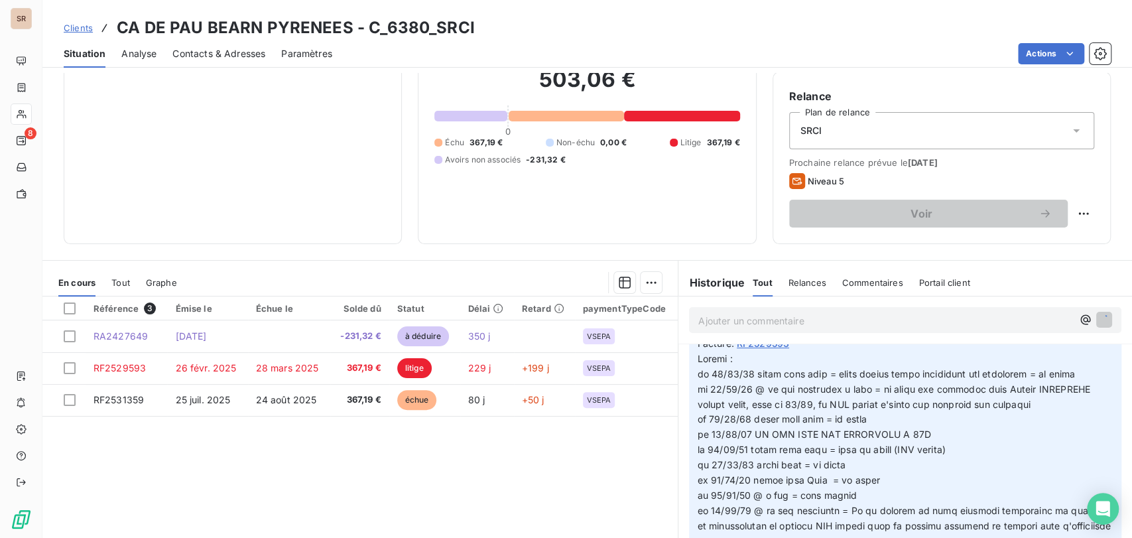
scroll to position [166, 0]
click at [208, 54] on span "Contacts & Adresses" at bounding box center [218, 53] width 93 height 13
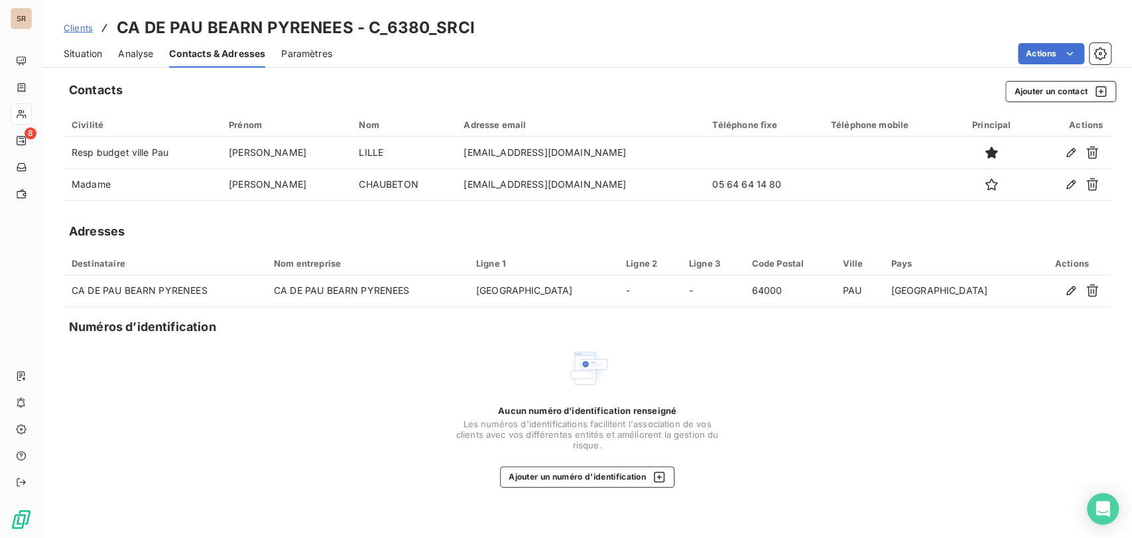
click at [72, 58] on span "Situation" at bounding box center [83, 53] width 38 height 13
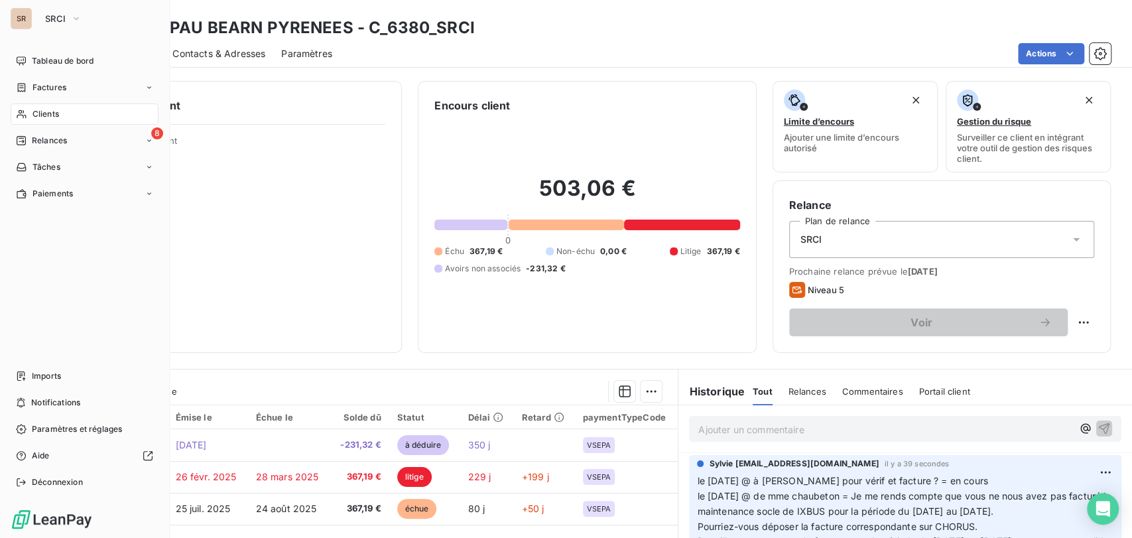
click at [30, 114] on div "Clients" at bounding box center [85, 113] width 148 height 21
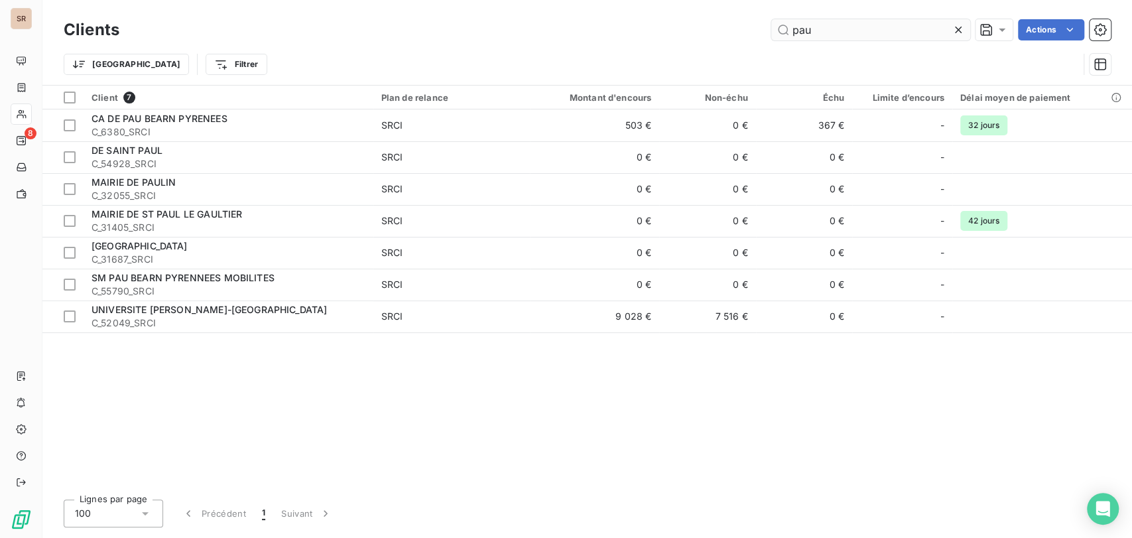
drag, startPoint x: 793, startPoint y: 28, endPoint x: 774, endPoint y: 30, distance: 19.3
click at [774, 30] on input "pau" at bounding box center [870, 29] width 199 height 21
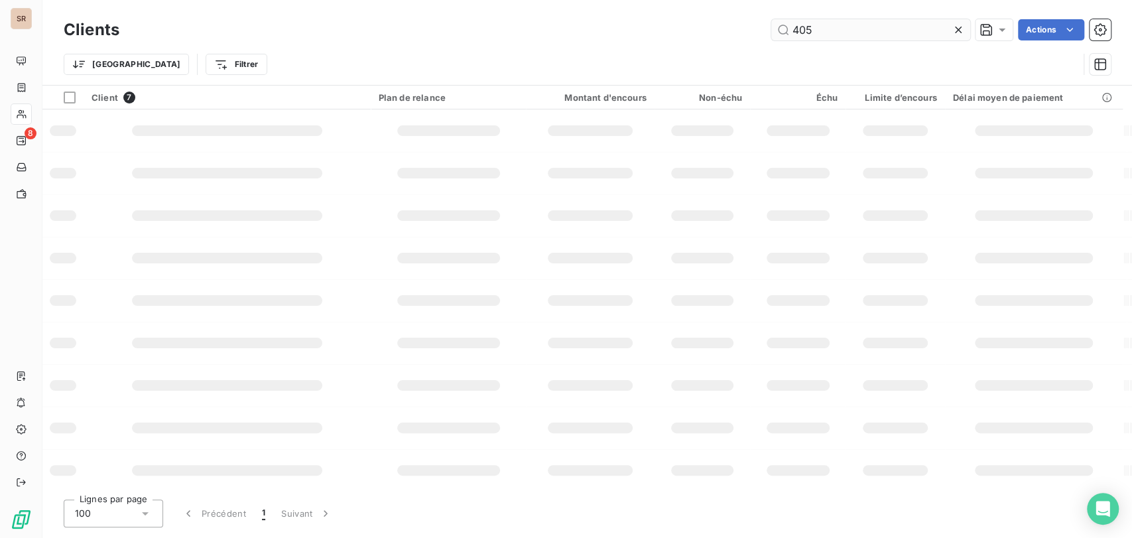
type input "405"
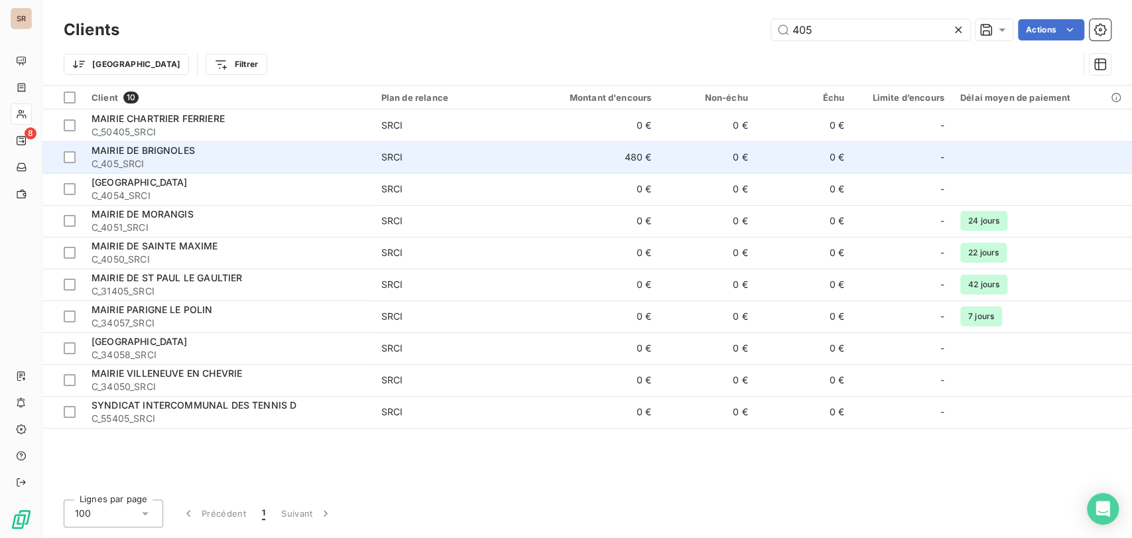
click at [126, 156] on div "MAIRIE DE BRIGNOLES" at bounding box center [229, 150] width 274 height 13
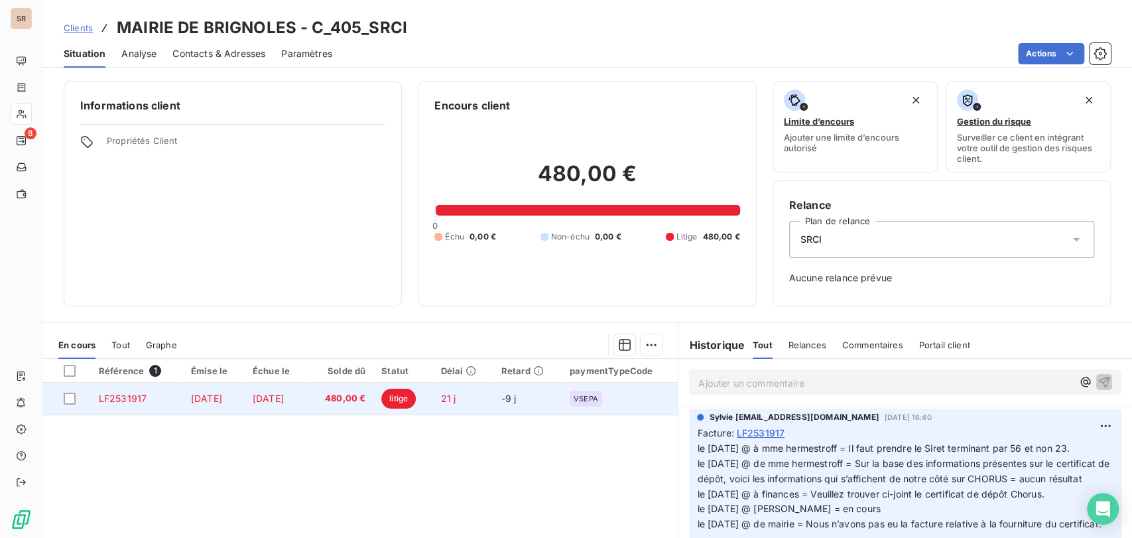
click at [113, 399] on span "LF2531917" at bounding box center [123, 398] width 48 height 11
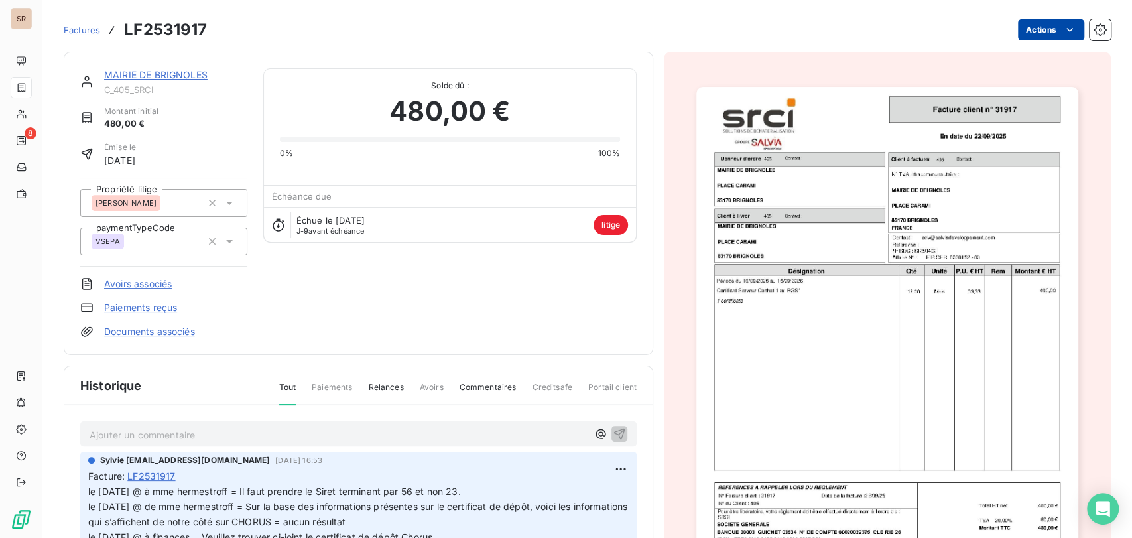
click at [1019, 27] on html "SR 8 Factures LF2531917 Actions MAIRIE DE BRIGNOLES C_405_SRCI Montant initial …" at bounding box center [566, 269] width 1132 height 538
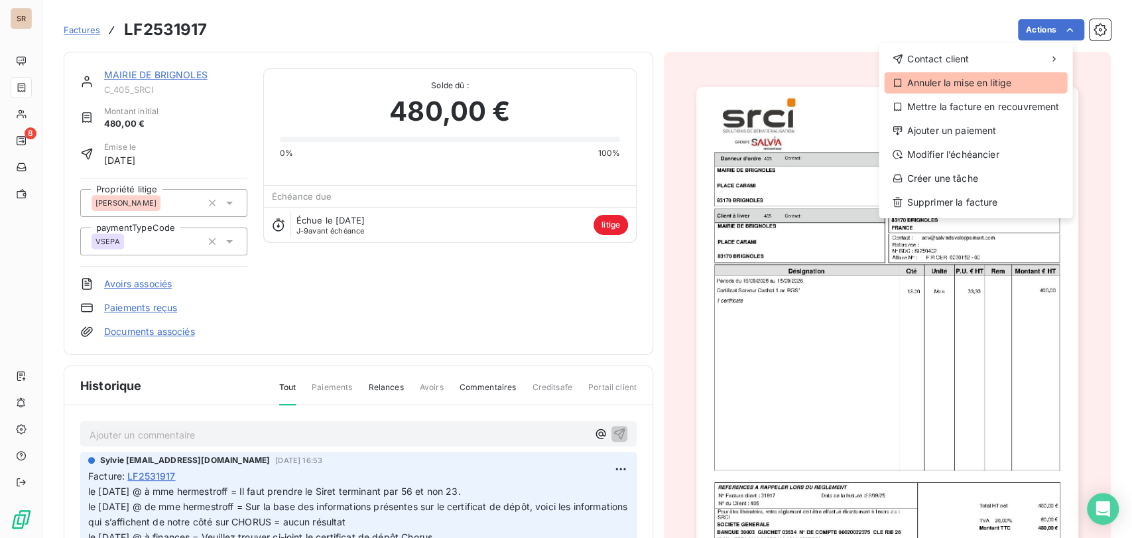
click at [970, 80] on div "Annuler la mise en litige" at bounding box center [975, 82] width 183 height 21
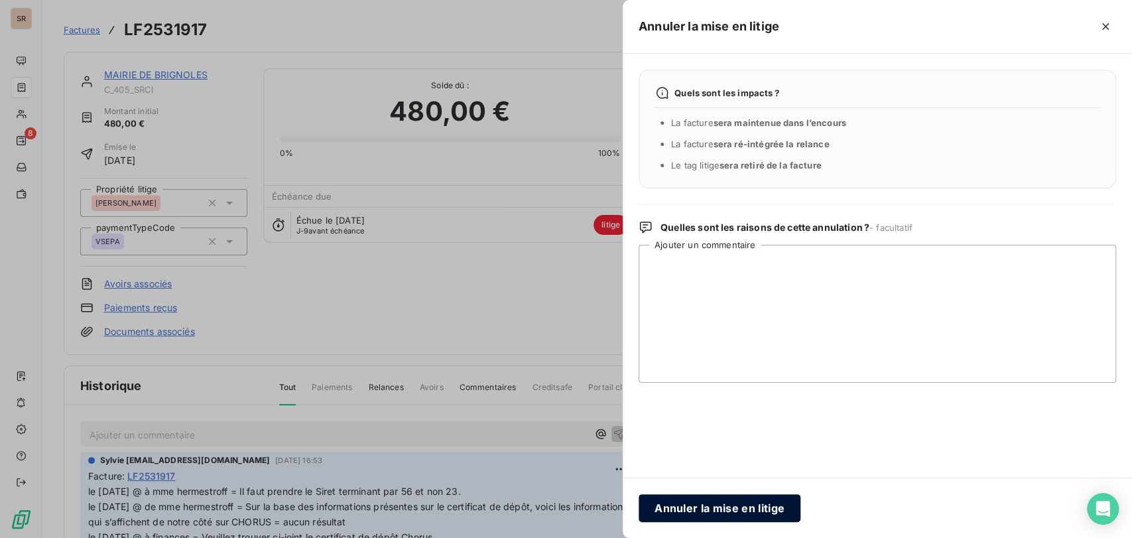
click at [702, 501] on button "Annuler la mise en litige" at bounding box center [720, 508] width 162 height 28
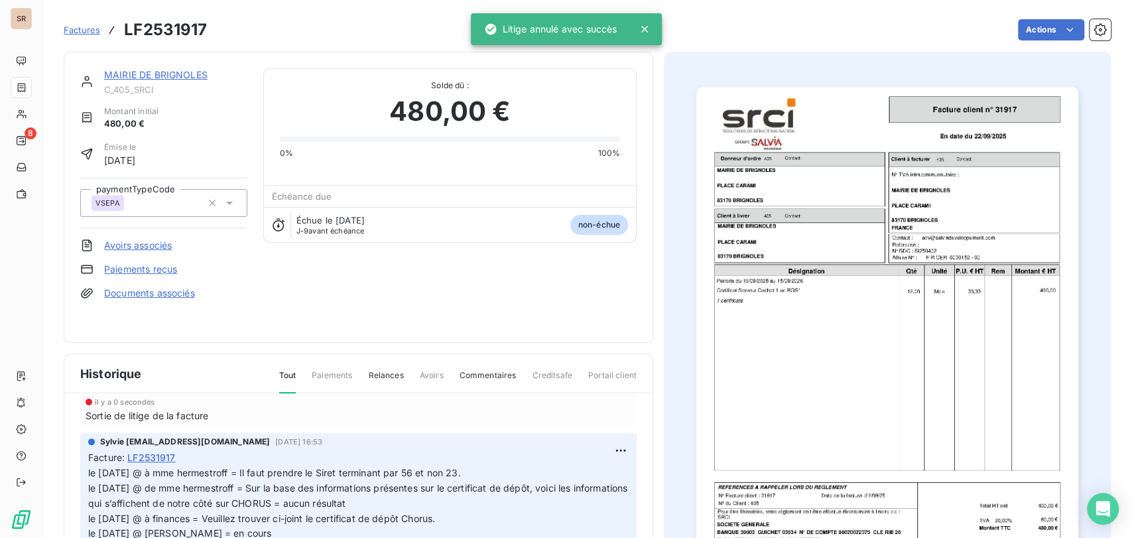
scroll to position [74, 0]
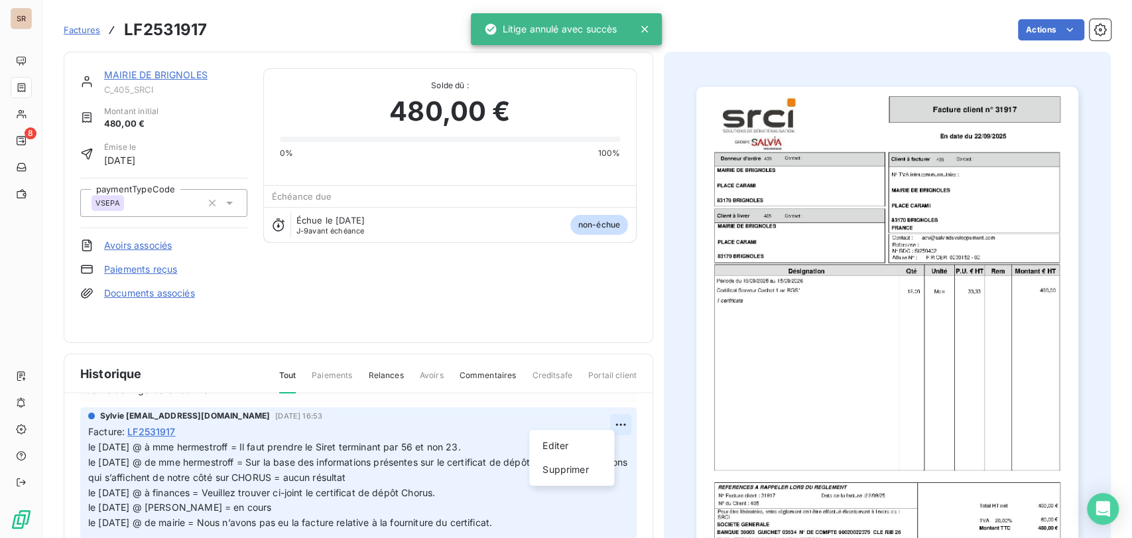
click at [601, 415] on html "SR 8 Factures LF2531917 Actions MAIRIE DE BRIGNOLES C_405_SRCI Montant initial …" at bounding box center [566, 269] width 1132 height 538
drag, startPoint x: 561, startPoint y: 442, endPoint x: 499, endPoint y: 440, distance: 61.7
click at [531, 442] on div "Editer Supprimer" at bounding box center [571, 458] width 85 height 56
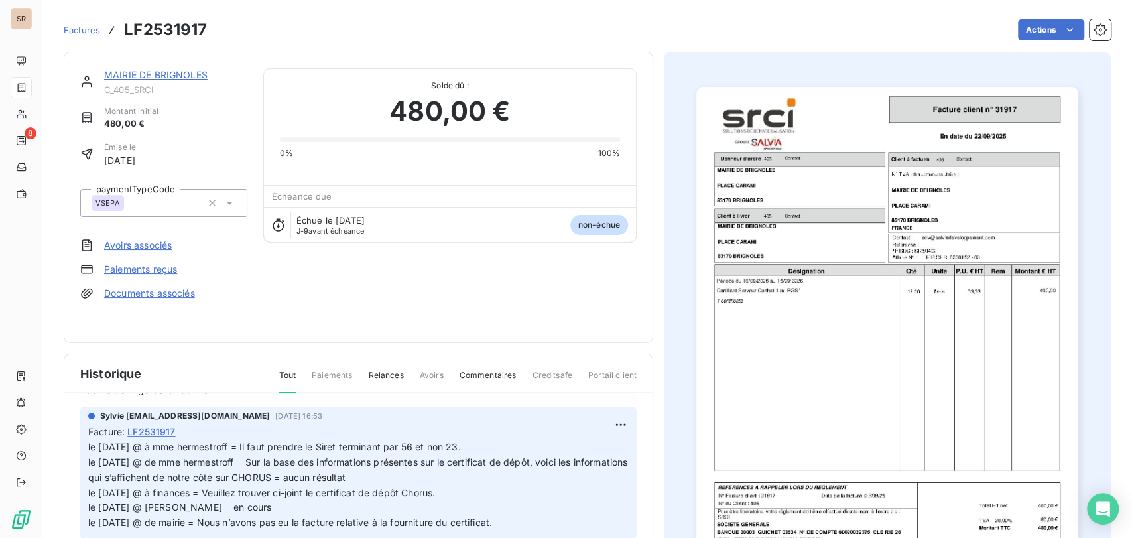
click at [92, 435] on html "SR 8 Factures LF2531917 Actions MAIRIE DE BRIGNOLES C_405_SRCI Montant initial …" at bounding box center [566, 269] width 1132 height 538
click at [88, 441] on span "le [DATE] @ à mme hermestroff = Il faut prendre le Siret terminant par 56 et no…" at bounding box center [359, 484] width 542 height 87
click at [598, 416] on html "SR 8 Factures LF2531917 Actions MAIRIE DE BRIGNOLES C_405_SRCI Montant initial …" at bounding box center [566, 269] width 1132 height 538
drag, startPoint x: 560, startPoint y: 442, endPoint x: 462, endPoint y: 445, distance: 98.2
click at [526, 443] on html "SR 8 Factures LF2531917 Actions MAIRIE DE BRIGNOLES C_405_SRCI Montant initial …" at bounding box center [566, 269] width 1132 height 538
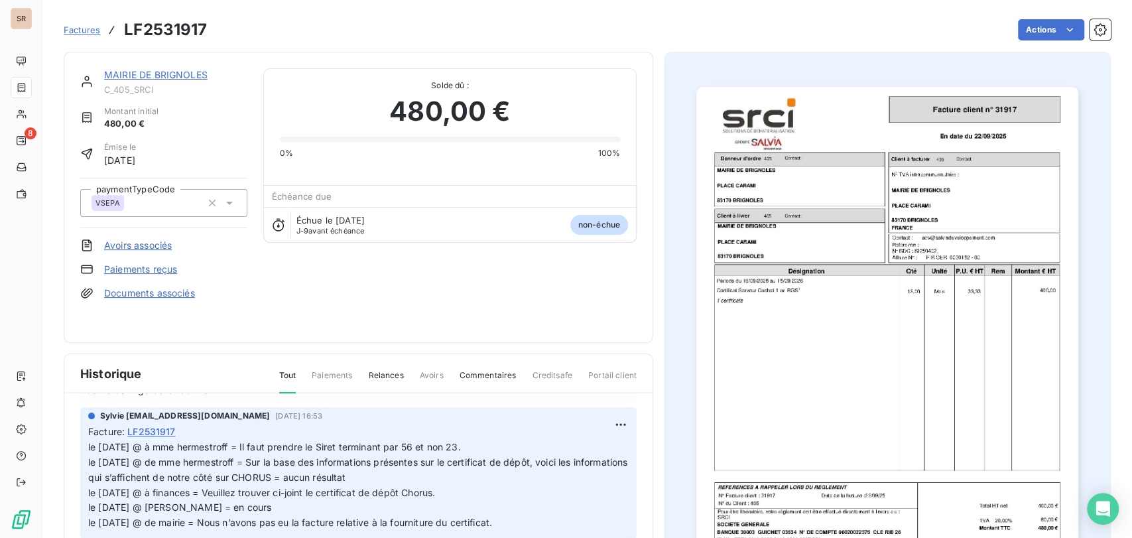
click at [94, 438] on html "SR 8 Factures LF2531917 Actions MAIRIE DE BRIGNOLES C_405_SRCI Montant initial …" at bounding box center [566, 269] width 1132 height 538
click at [601, 413] on html "SR 8 Factures LF2531917 Actions MAIRIE DE BRIGNOLES C_405_SRCI Montant initial …" at bounding box center [566, 269] width 1132 height 538
drag, startPoint x: 558, startPoint y: 442, endPoint x: 437, endPoint y: 450, distance: 120.9
click at [535, 444] on div "Editer" at bounding box center [572, 445] width 74 height 21
click at [219, 425] on div "Facture : LF2531917" at bounding box center [358, 431] width 540 height 14
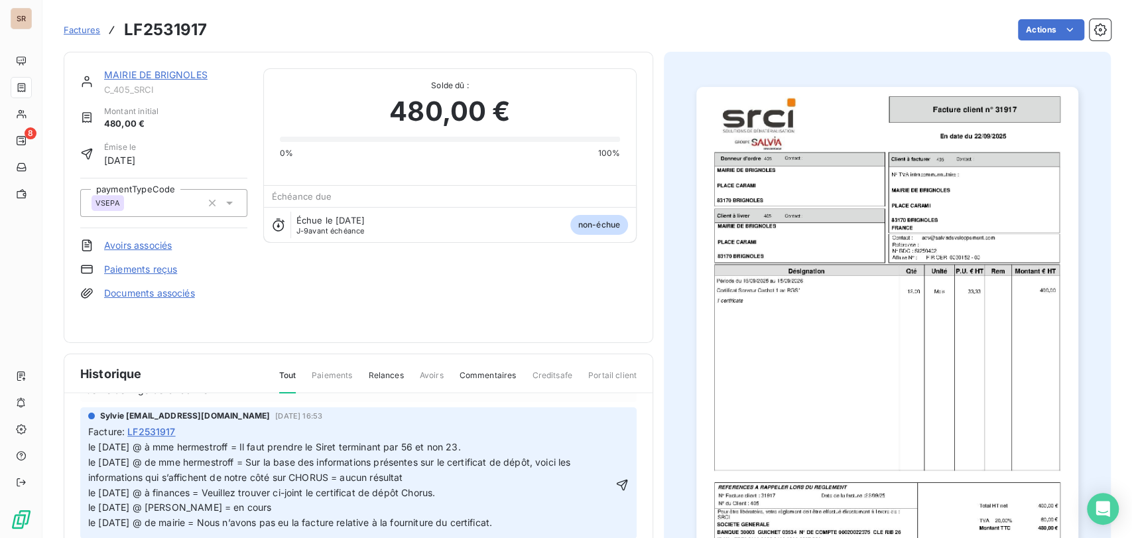
click at [140, 441] on span "le [DATE] @ à mme hermestroff = Il faut prendre le Siret terminant par 56 et no…" at bounding box center [330, 484] width 485 height 87
click at [88, 441] on span "le [DATE] @ à mme hermestroff = Il faut prendre le Siret terminant par 56 et no…" at bounding box center [330, 484] width 485 height 87
click at [89, 440] on p "le [DATE] @ à mme hermestroff = Il faut prendre le Siret terminant par 56 et no…" at bounding box center [350, 485] width 525 height 91
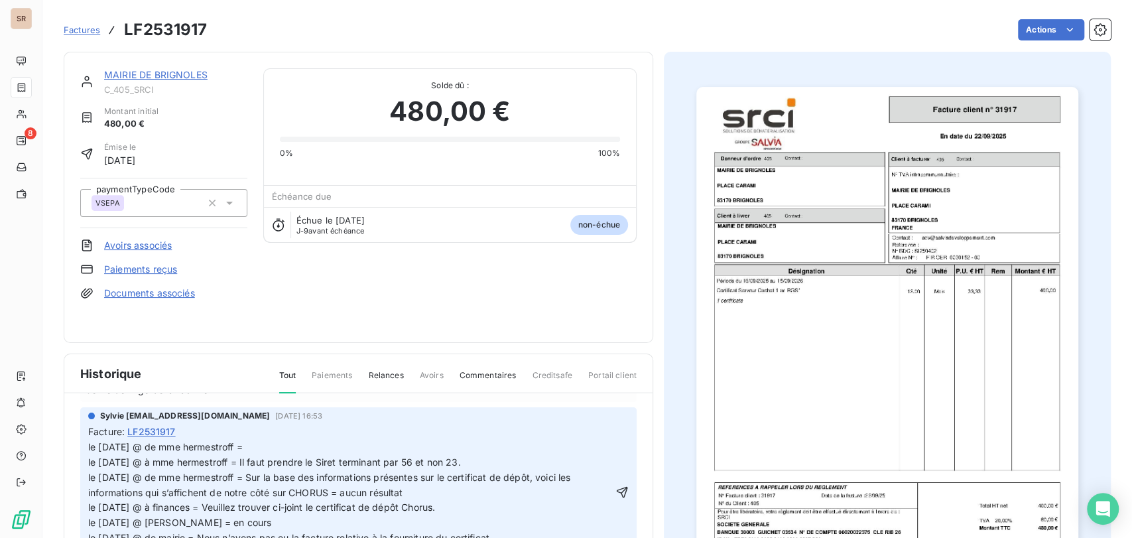
click at [259, 442] on p "le [DATE] @ de mme hermestroff = le [DATE] @ à mme hermestroff = Il faut prendr…" at bounding box center [350, 493] width 525 height 106
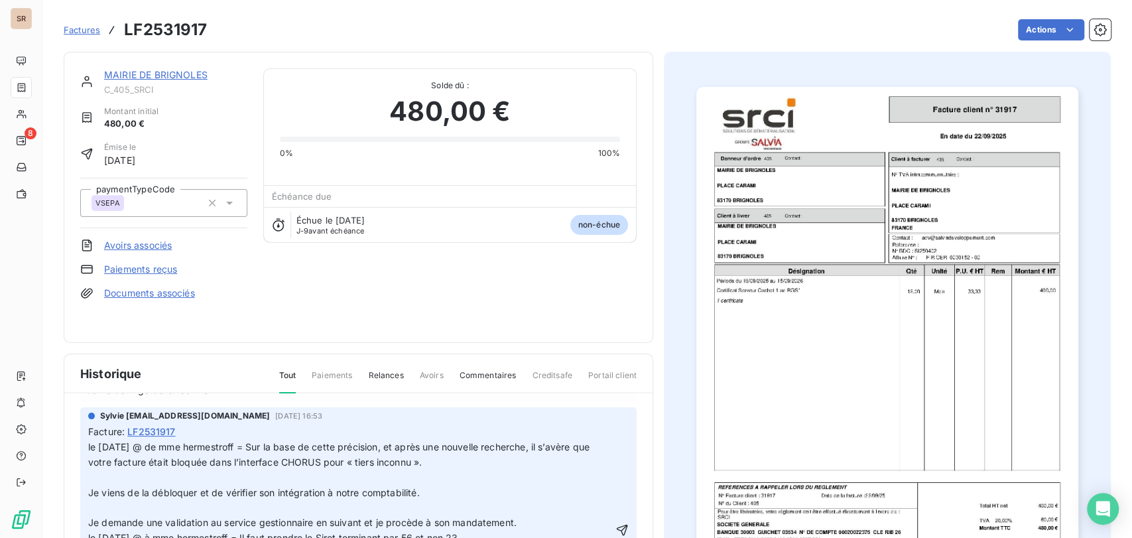
click at [128, 500] on p "﻿" at bounding box center [350, 507] width 525 height 15
click at [109, 470] on p "﻿" at bounding box center [350, 477] width 525 height 15
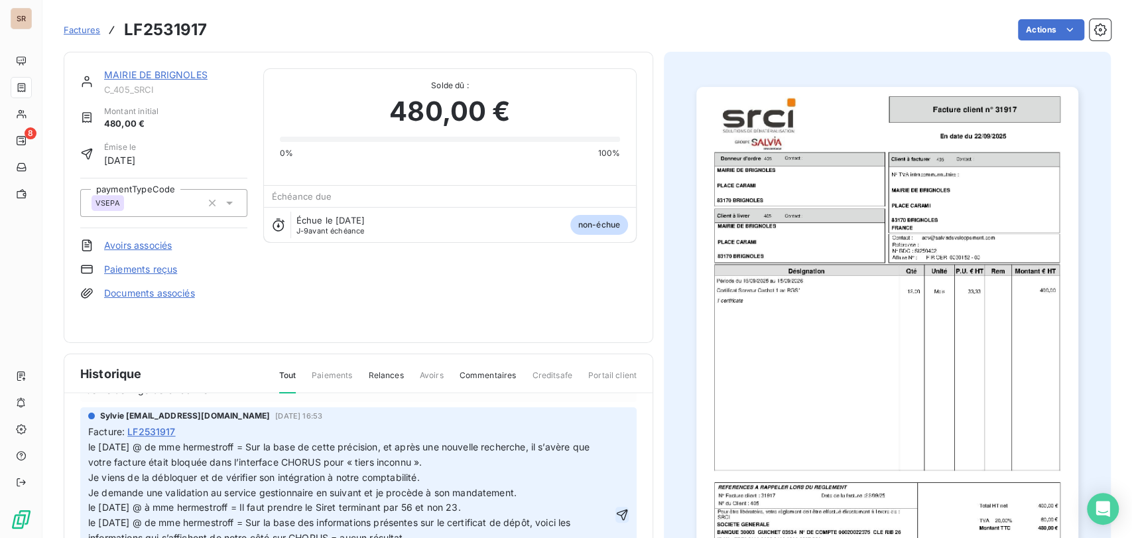
click at [615, 508] on icon "button" at bounding box center [621, 514] width 13 height 13
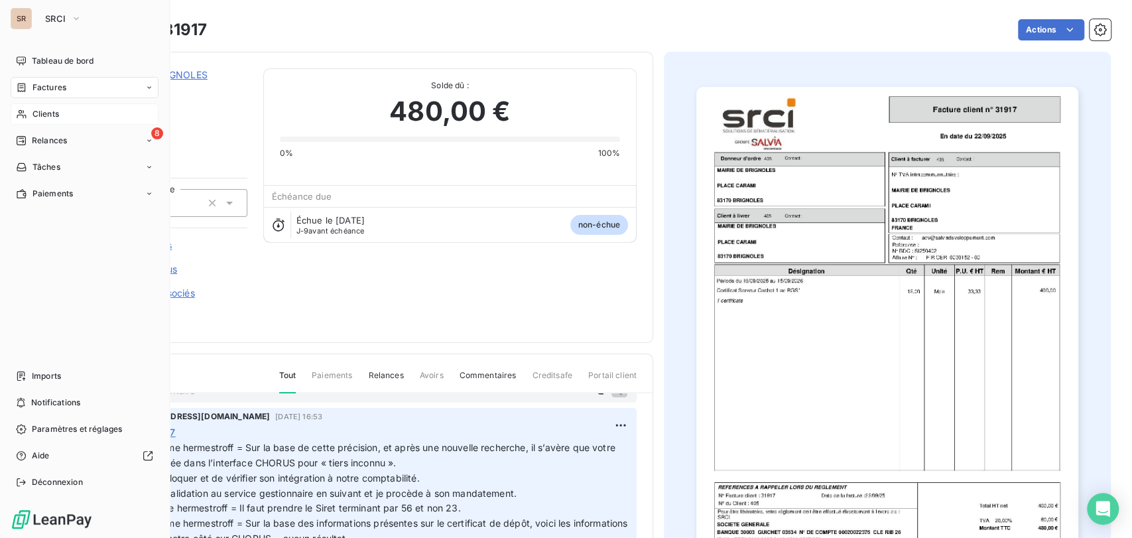
click at [42, 108] on span "Clients" at bounding box center [45, 114] width 27 height 12
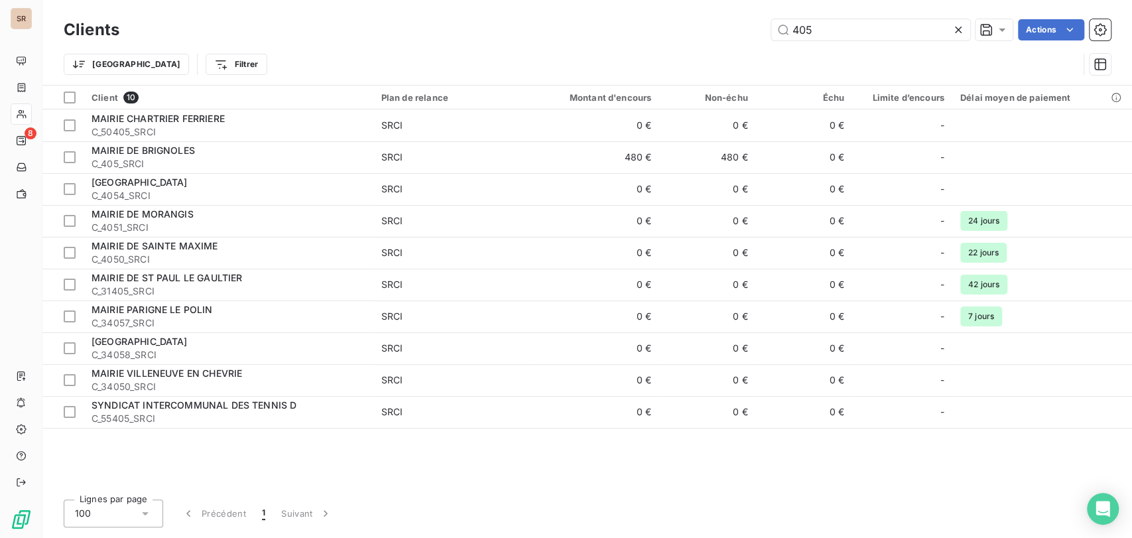
drag, startPoint x: 763, startPoint y: 33, endPoint x: 716, endPoint y: 34, distance: 46.4
click at [720, 34] on div "405 Actions" at bounding box center [623, 29] width 976 height 21
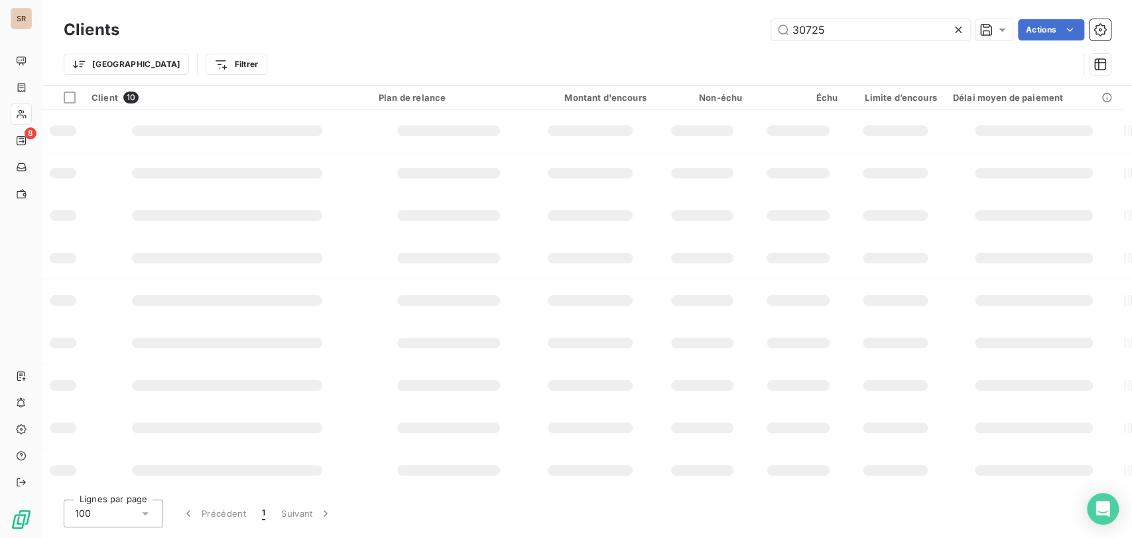
type input "30725"
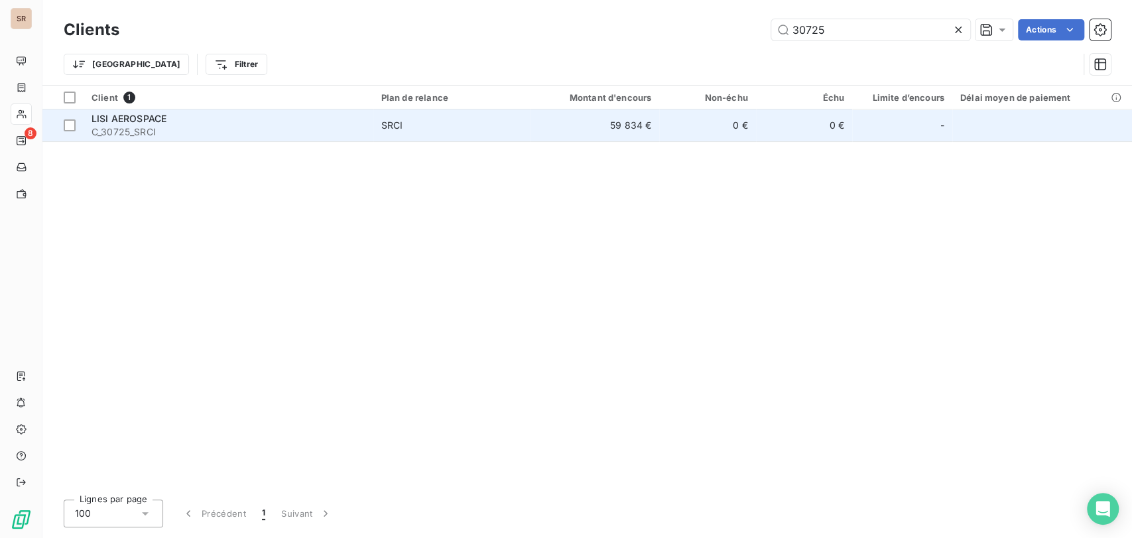
click at [118, 120] on span "LISI AEROSPACE" at bounding box center [129, 118] width 75 height 11
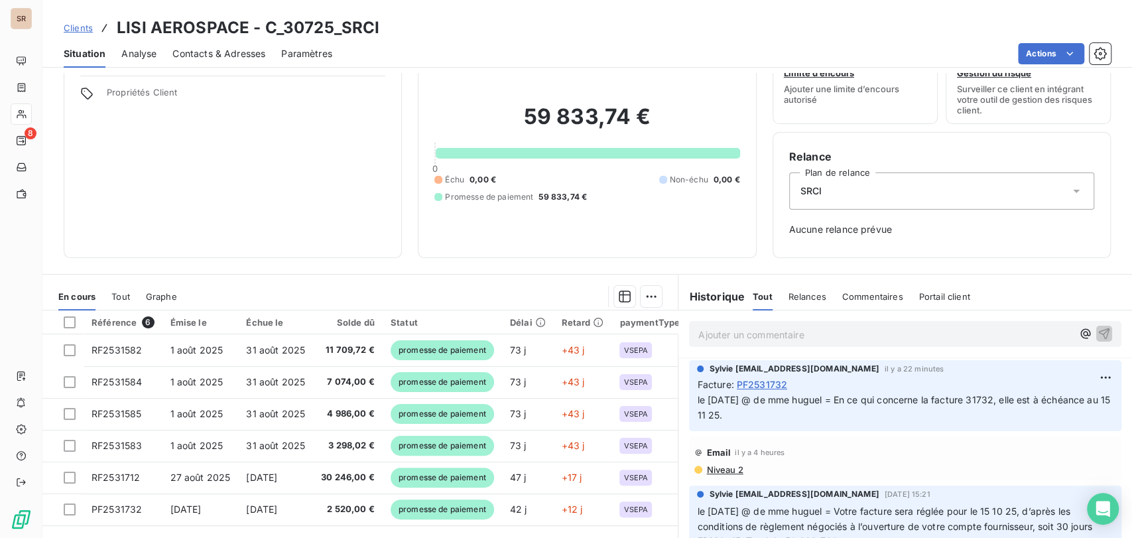
scroll to position [74, 0]
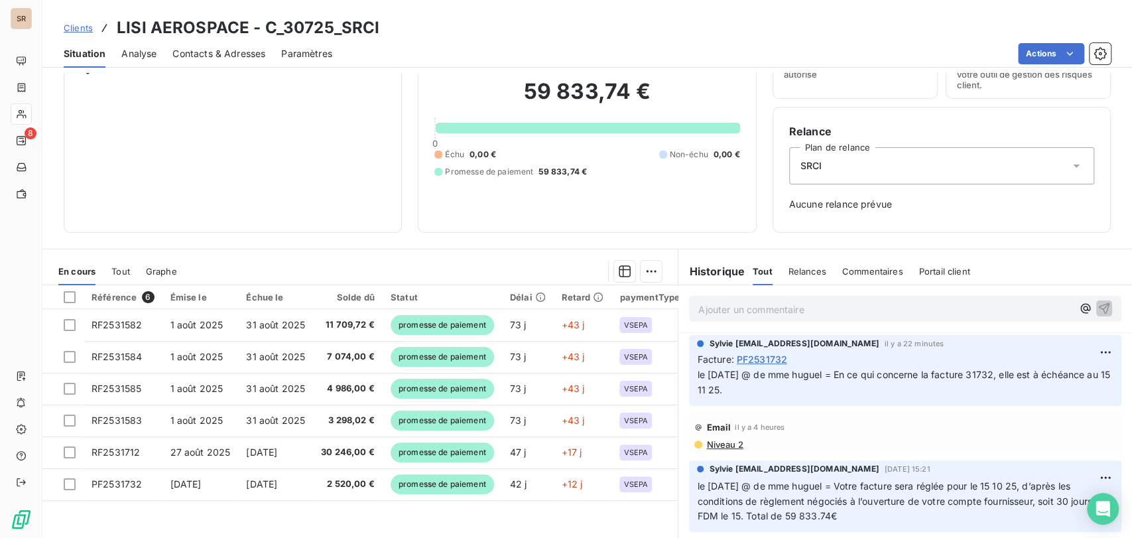
click at [192, 52] on span "Contacts & Adresses" at bounding box center [218, 53] width 93 height 13
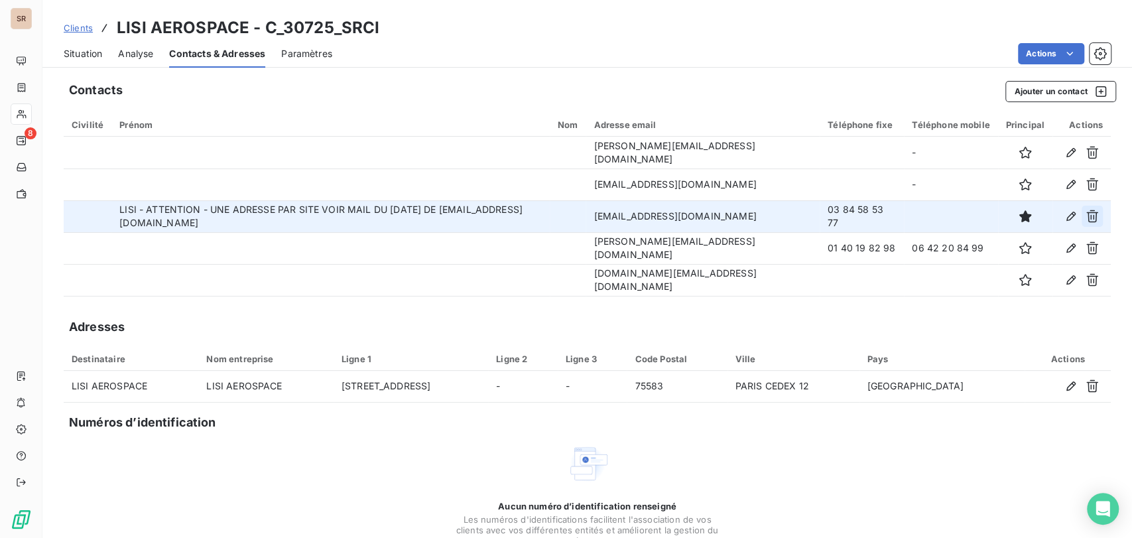
click at [1086, 218] on icon "button" at bounding box center [1092, 216] width 13 height 13
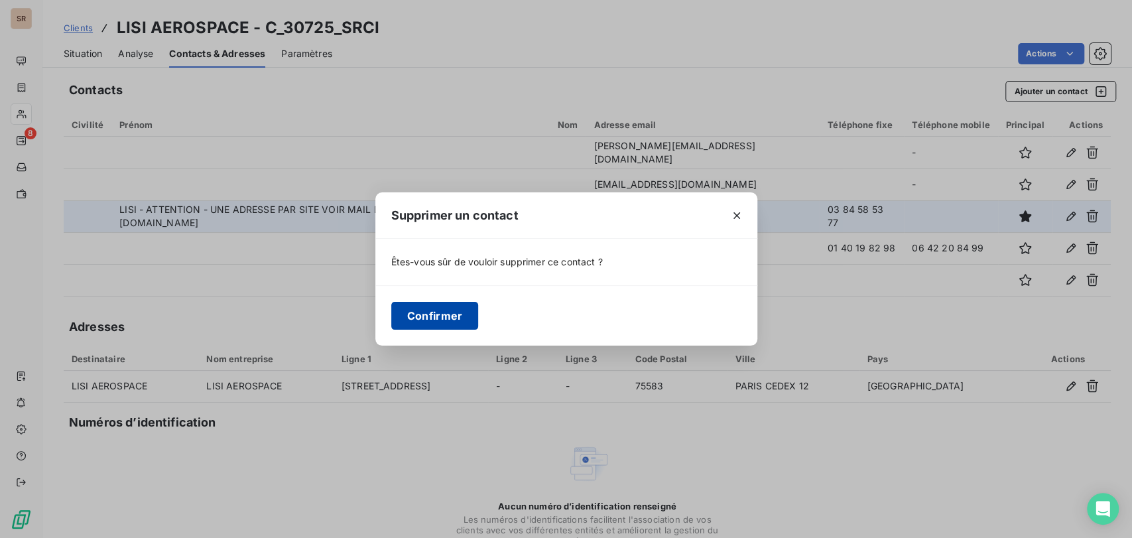
click at [439, 312] on button "Confirmer" at bounding box center [435, 316] width 88 height 28
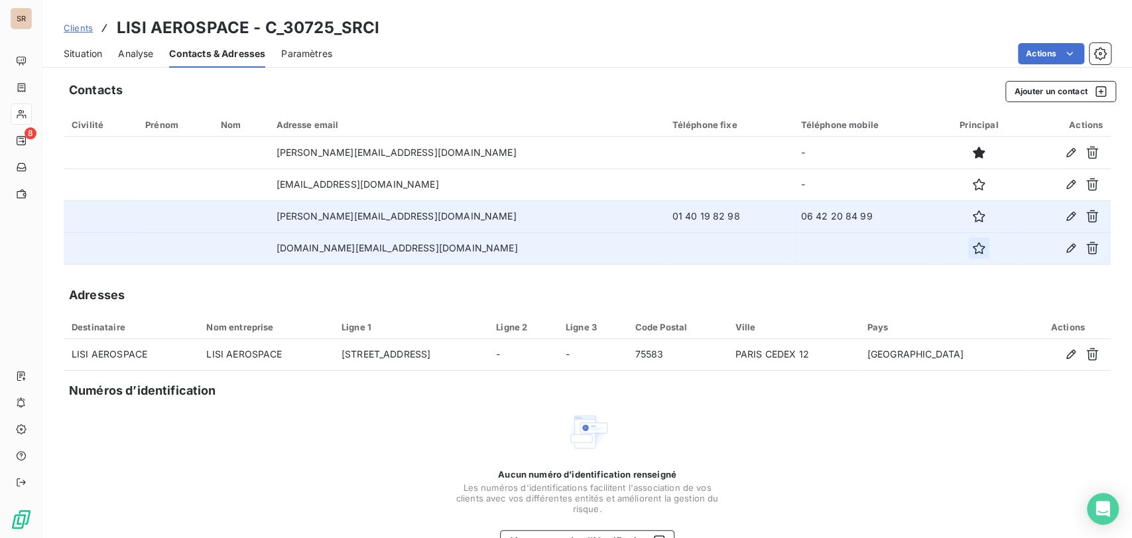
click at [972, 246] on icon "button" at bounding box center [978, 247] width 13 height 13
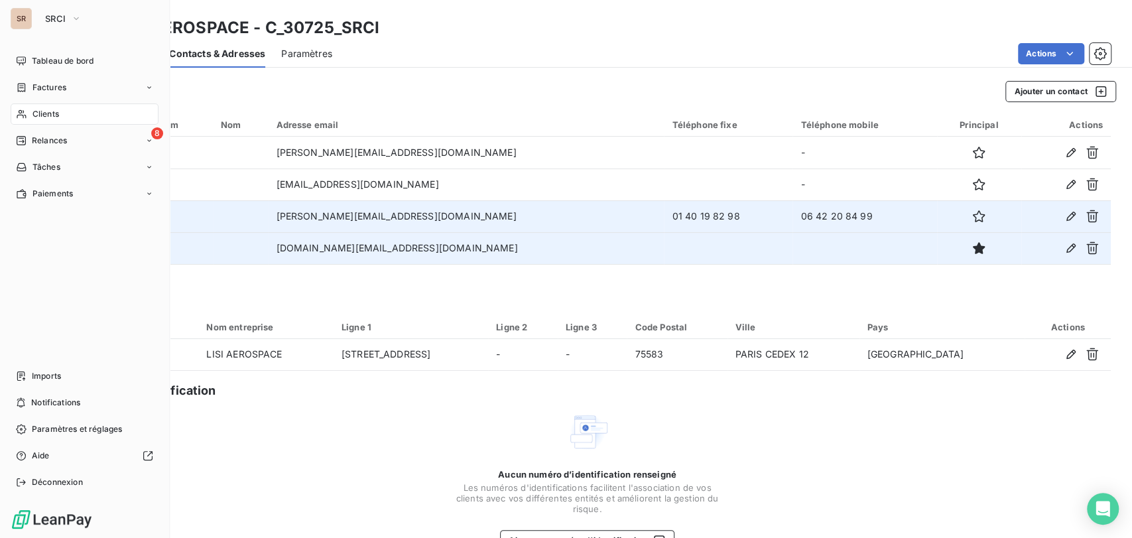
click at [26, 113] on icon at bounding box center [21, 114] width 11 height 11
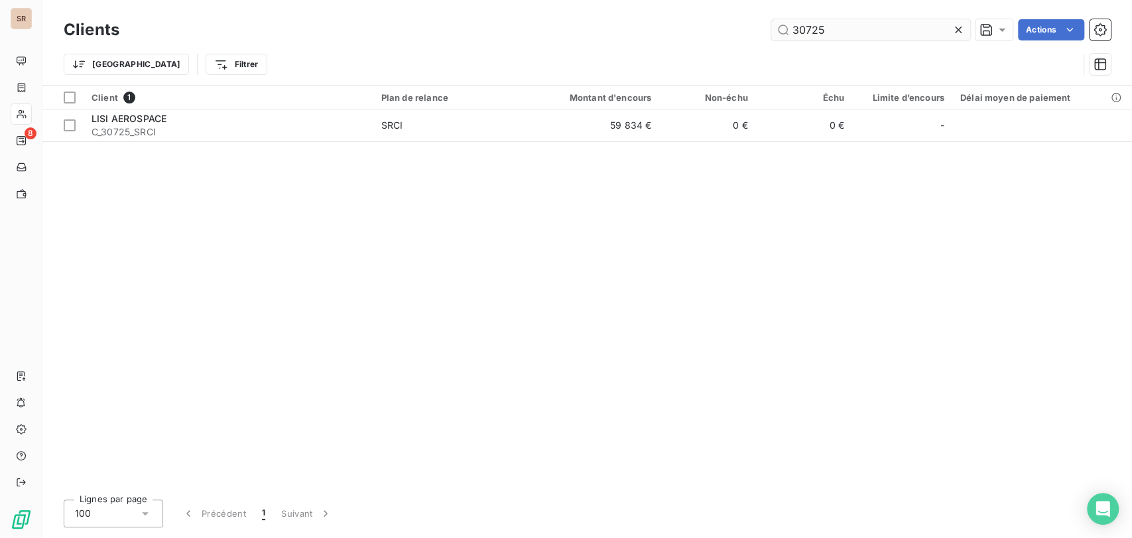
drag, startPoint x: 812, startPoint y: 27, endPoint x: 774, endPoint y: 26, distance: 37.8
click at [775, 27] on input "30725" at bounding box center [870, 29] width 199 height 21
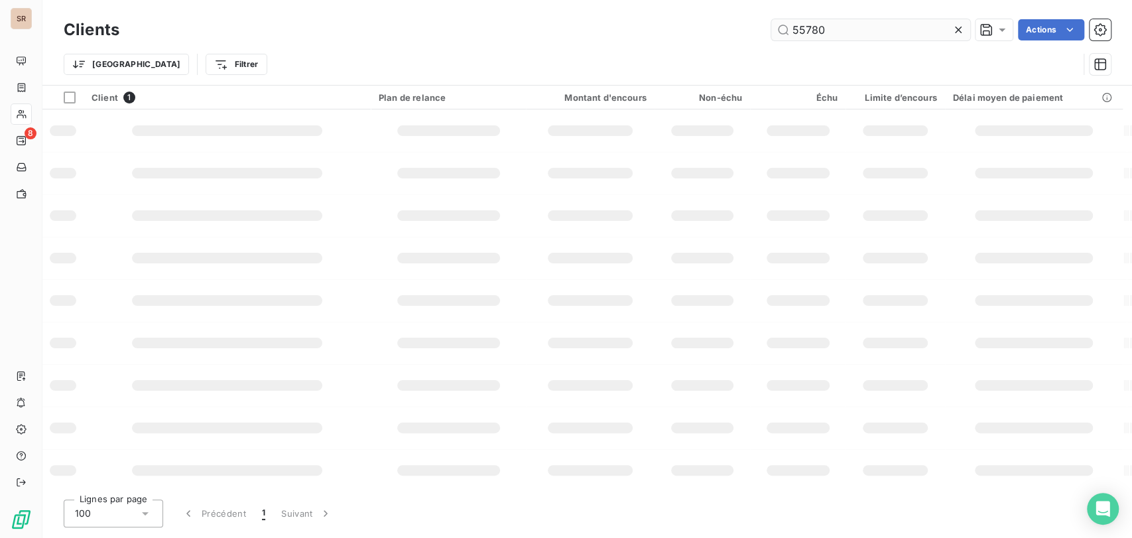
type input "55780"
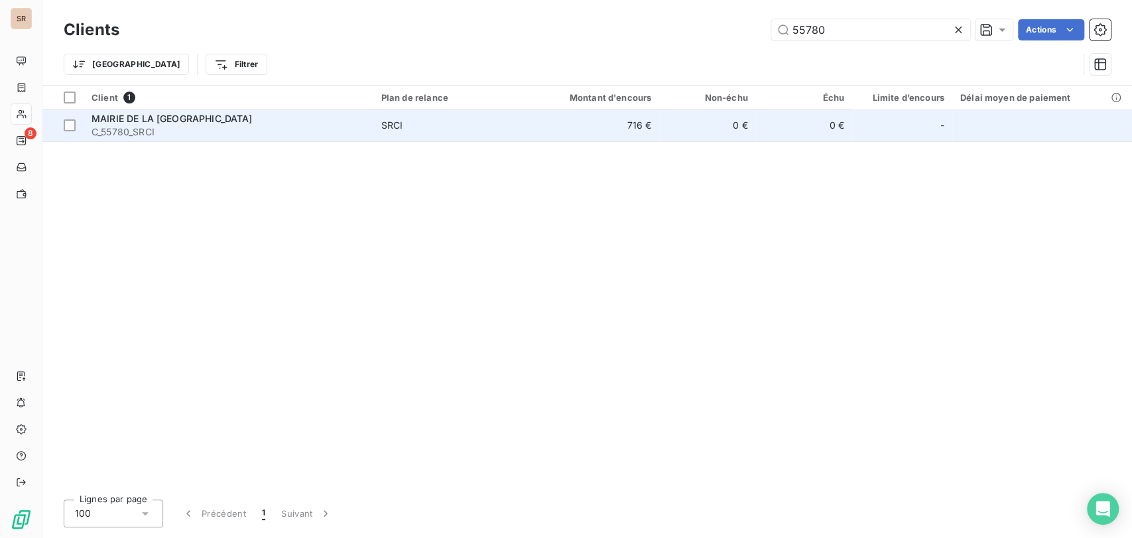
drag, startPoint x: 146, startPoint y: 125, endPoint x: 154, endPoint y: 128, distance: 8.6
click at [147, 123] on div "MAIRIE DE LA [GEOGRAPHIC_DATA]" at bounding box center [229, 118] width 274 height 13
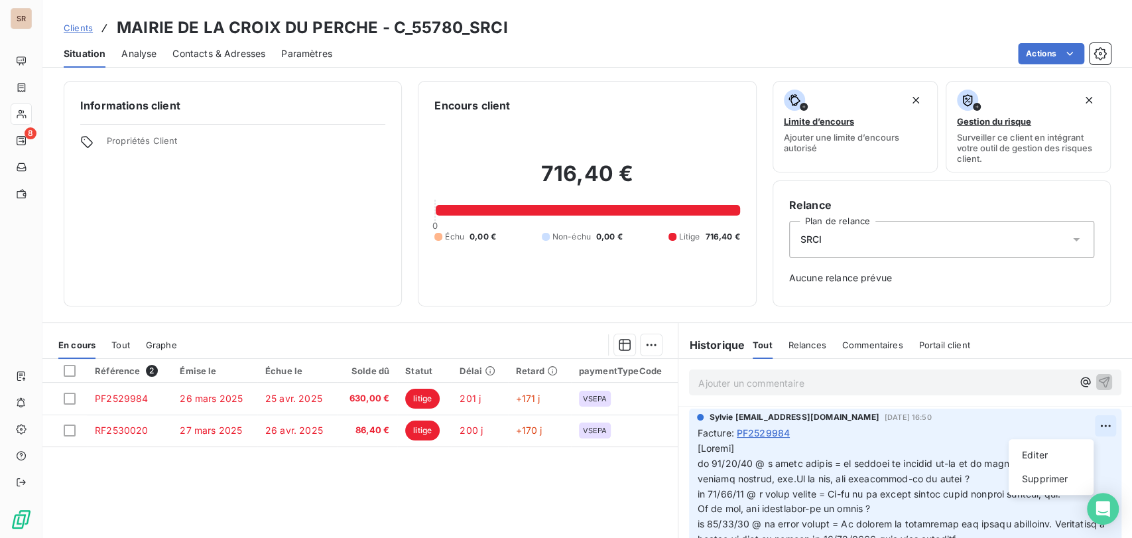
click at [1082, 423] on html "SR 8 Clients MAIRIE DE LA CROIX DU PERCHE - C_55780_SRCI Situation Analyse Cont…" at bounding box center [566, 269] width 1132 height 538
click at [1048, 454] on div "Editer" at bounding box center [1051, 454] width 74 height 21
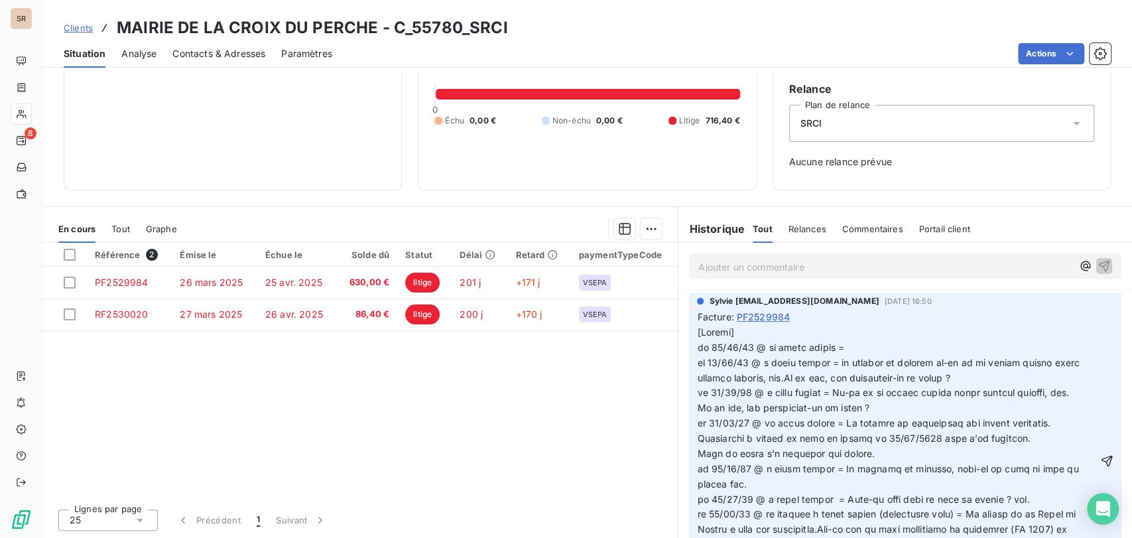
click at [837, 353] on p at bounding box center [897, 461] width 401 height 273
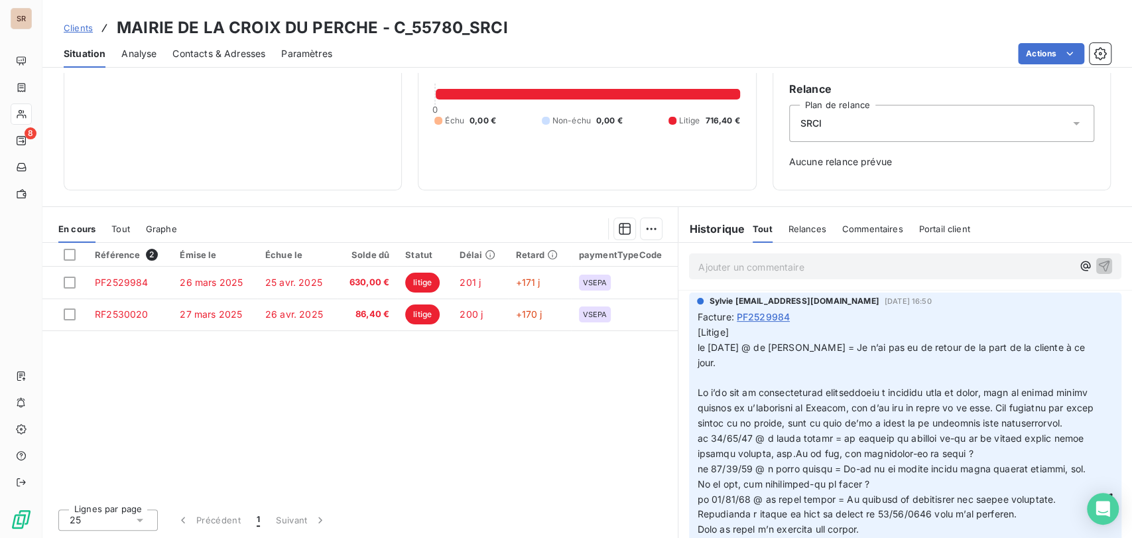
click at [700, 383] on p "﻿" at bounding box center [897, 378] width 401 height 15
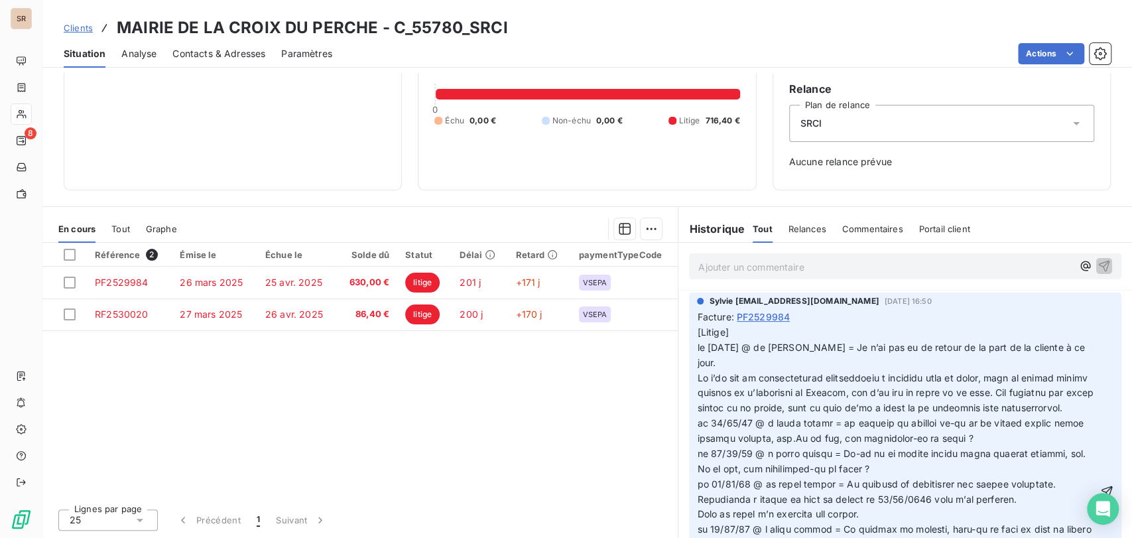
click at [697, 346] on span "[Litige] le [DATE] @ de [PERSON_NAME] = Je n’ai pas eu de retour de la part de …" at bounding box center [892, 347] width 391 height 42
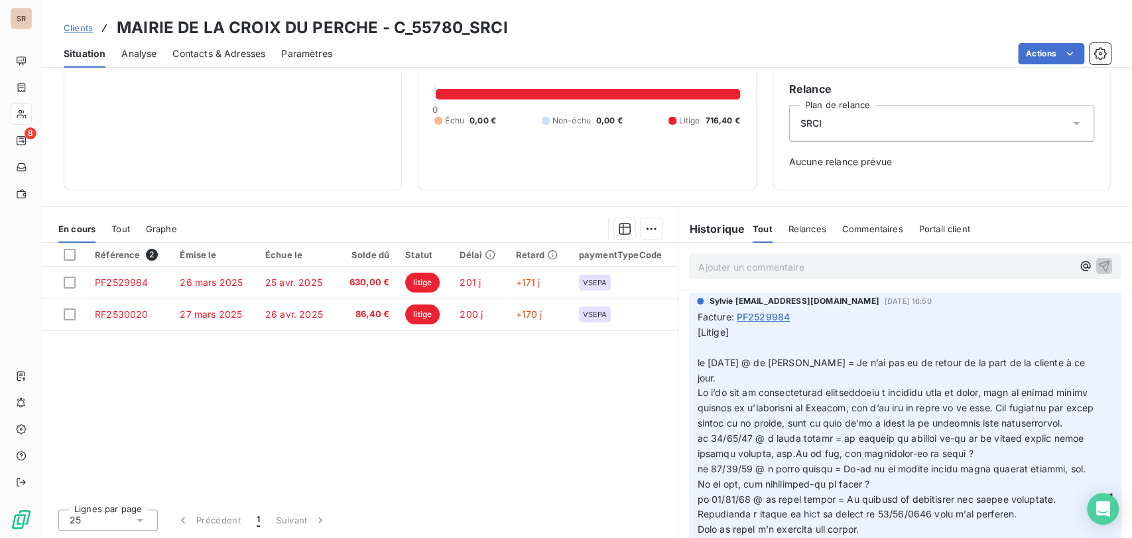
click at [697, 349] on p "[Litige] le [DATE] @ de [PERSON_NAME] = Je n’ai pas eu de retour de la part de …" at bounding box center [897, 355] width 401 height 61
click at [718, 347] on p "[Litige] VOIR le [DATE] @ de [PERSON_NAME] = Je n’ai pas eu de retour de la par…" at bounding box center [897, 355] width 401 height 61
click at [1102, 505] on icon "button" at bounding box center [1107, 498] width 11 height 11
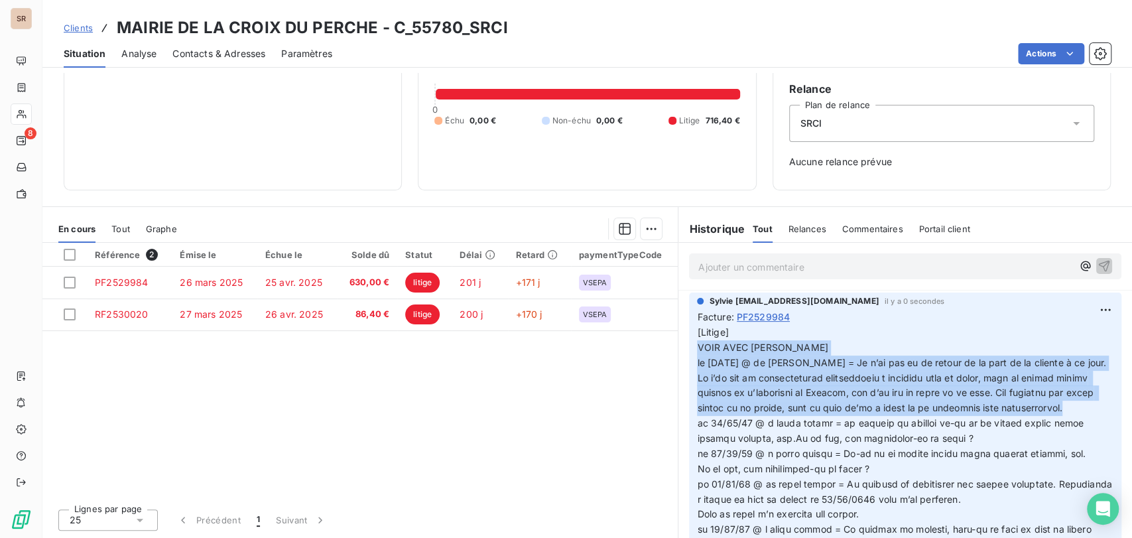
drag, startPoint x: 692, startPoint y: 343, endPoint x: 1080, endPoint y: 405, distance: 392.8
click at [1080, 405] on div "[Litige] VOIR AVEC [PERSON_NAME] le [DATE] @ de [PERSON_NAME] = Je n’ai pas eu …" at bounding box center [905, 492] width 416 height 334
copy div "VOIR AVEC [PERSON_NAME] le [DATE] @ de [PERSON_NAME] = Je n’ai pas eu de retour…"
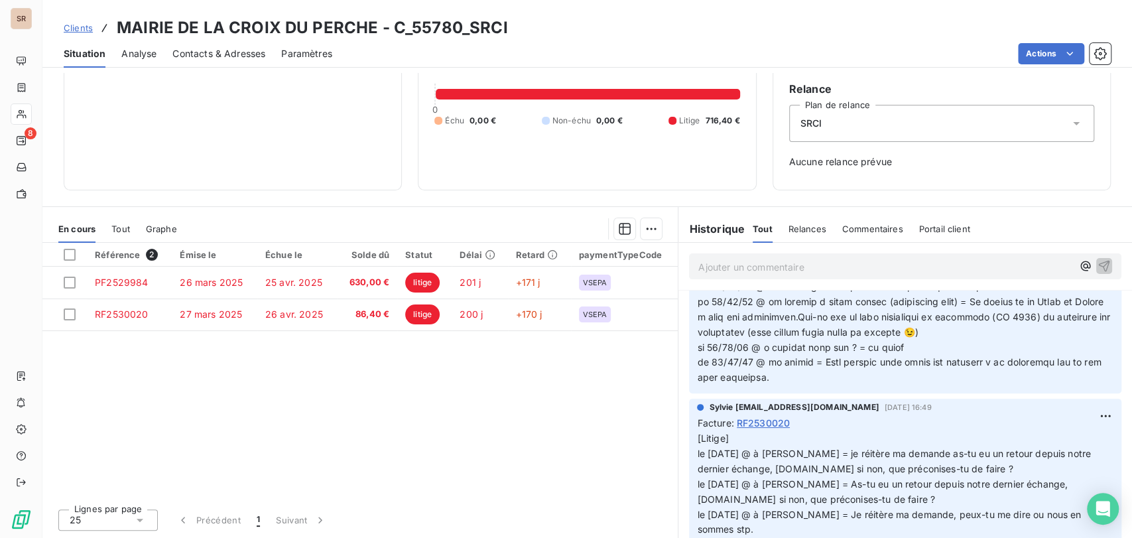
scroll to position [283, 0]
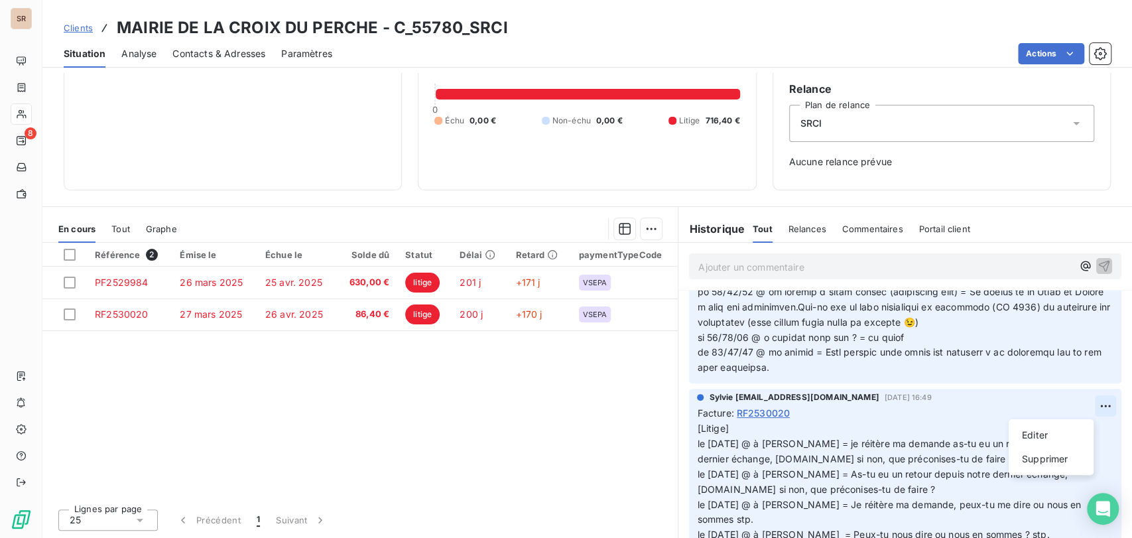
click at [1081, 406] on html "SR 8 Clients MAIRIE DE LA CROIX DU PERCHE - C_55780_SRCI Situation Analyse Cont…" at bounding box center [566, 269] width 1132 height 538
drag, startPoint x: 1040, startPoint y: 432, endPoint x: 891, endPoint y: 436, distance: 148.6
click at [1019, 432] on div "Editer" at bounding box center [1051, 434] width 74 height 21
click at [697, 445] on span "[Litige] le [DATE] @ à [PERSON_NAME] = je réitère ma demande as-tu eu un retour…" at bounding box center [895, 533] width 397 height 223
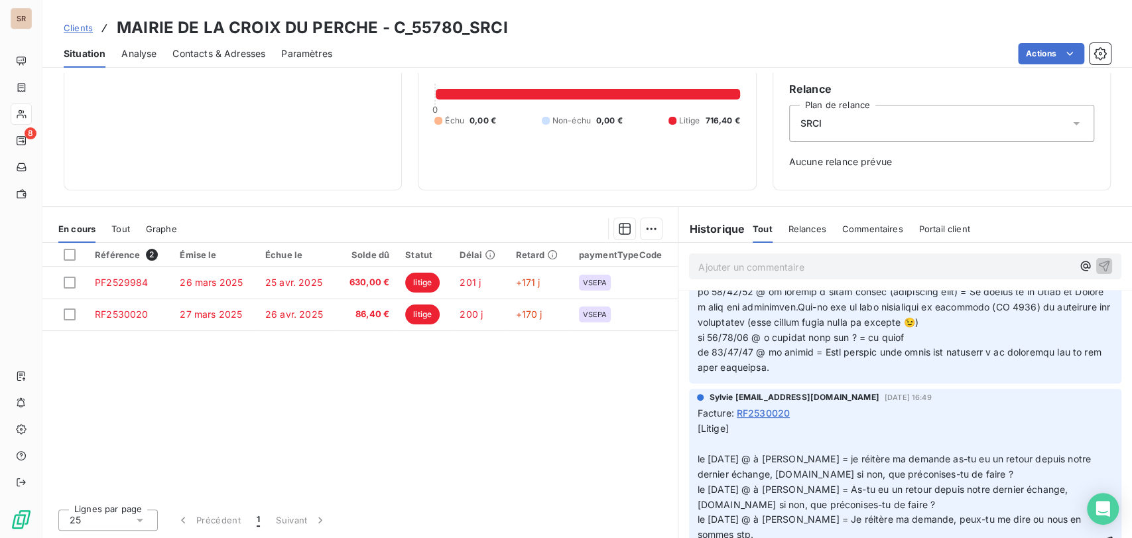
click at [701, 444] on p "[Litige] le [DATE] @ à [PERSON_NAME] = je réitère ma demande as-tu eu un retour…" at bounding box center [897, 542] width 401 height 243
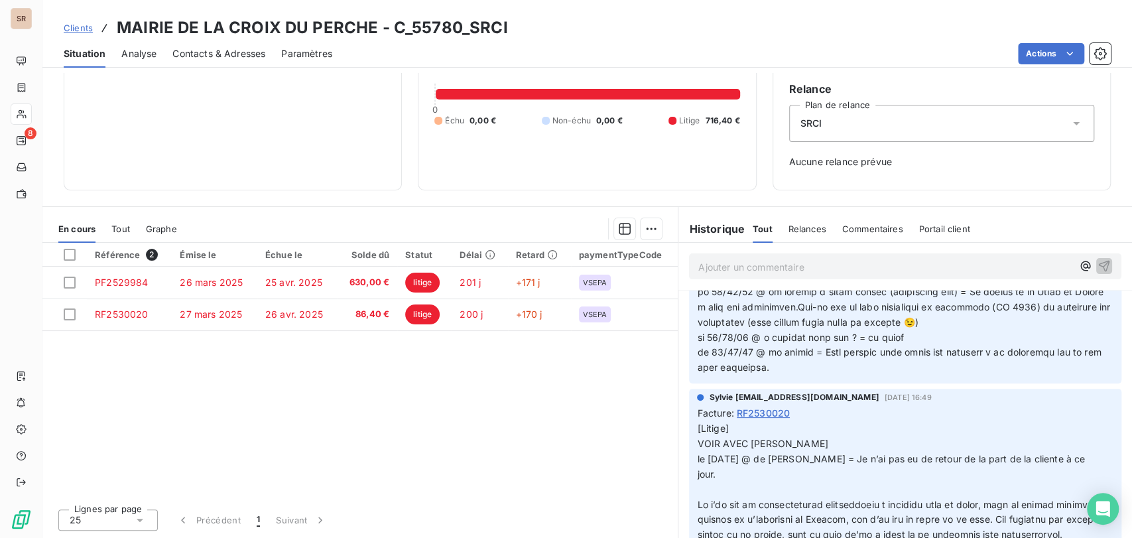
click at [700, 491] on p "﻿" at bounding box center [897, 489] width 401 height 15
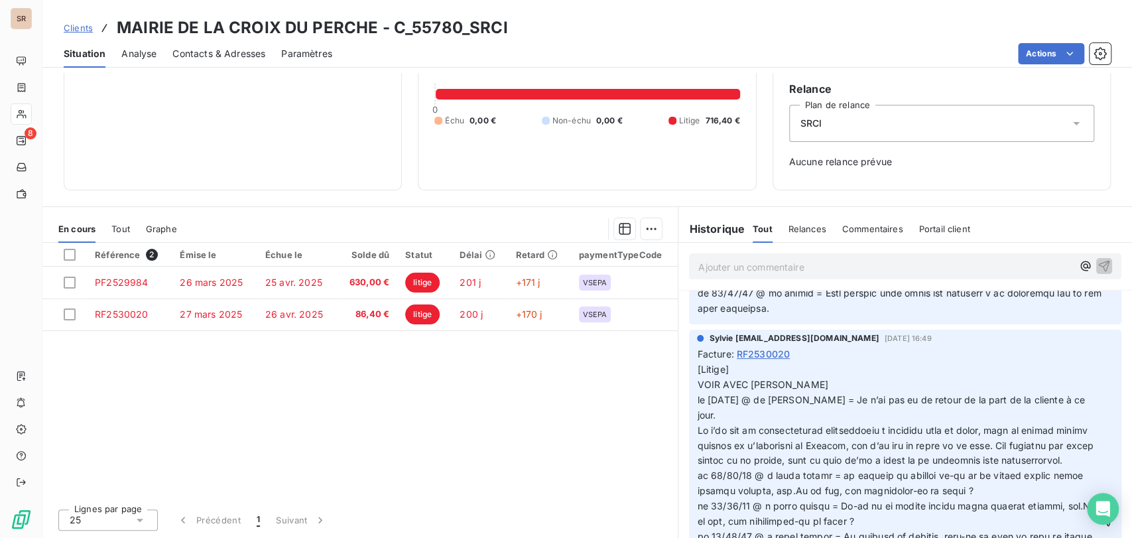
scroll to position [390, 0]
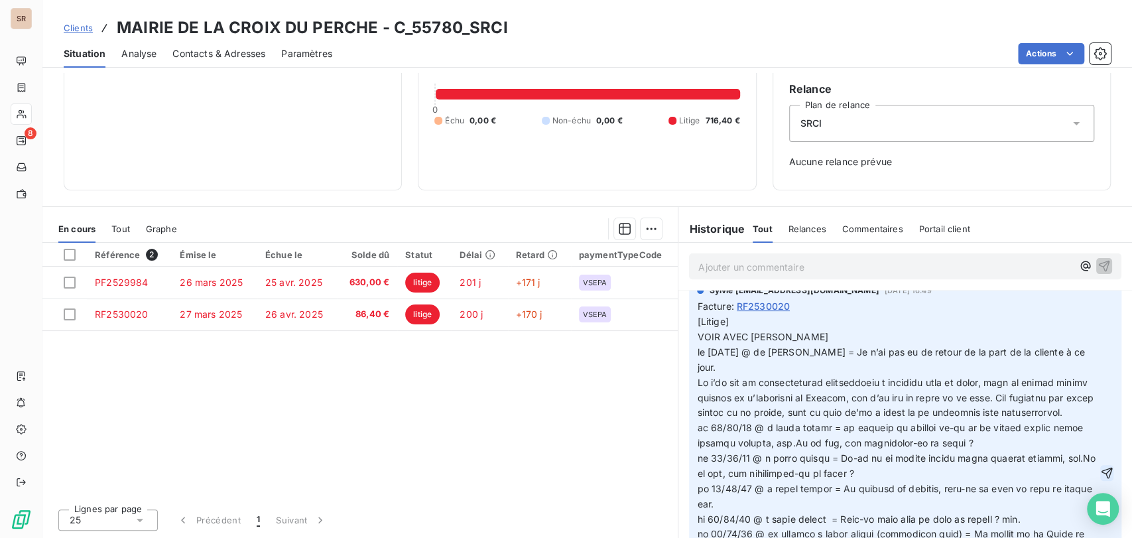
click at [1102, 479] on icon "button" at bounding box center [1107, 473] width 11 height 11
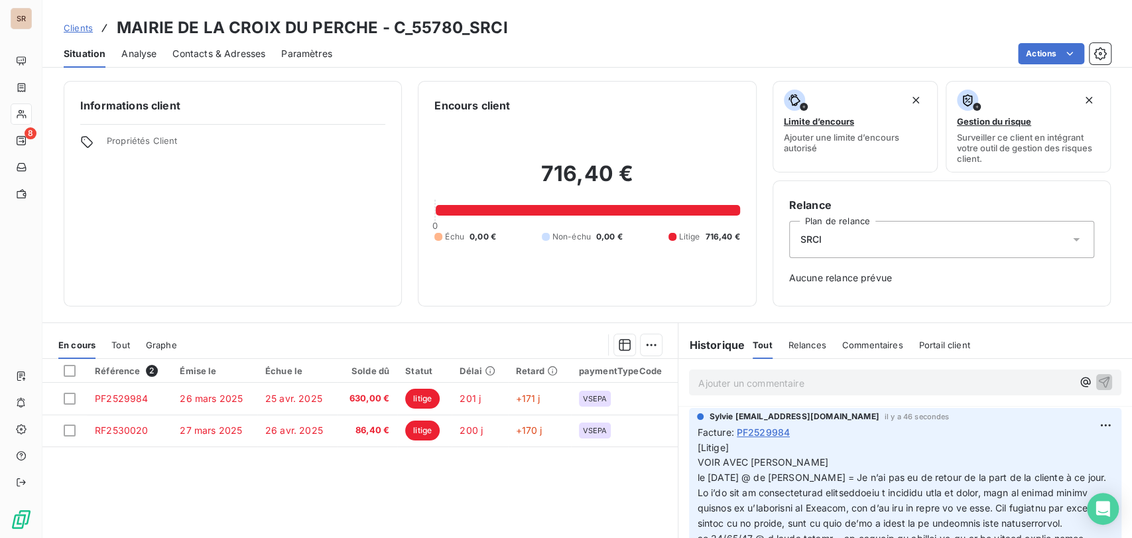
scroll to position [360, 0]
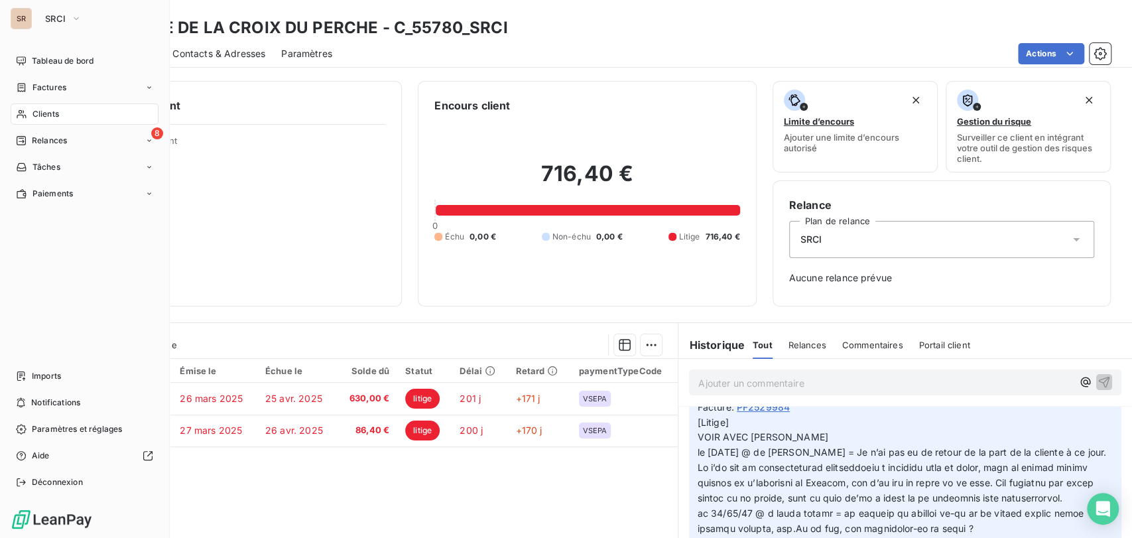
drag, startPoint x: 40, startPoint y: 112, endPoint x: 113, endPoint y: 117, distance: 73.1
click at [113, 117] on div "Clients" at bounding box center [85, 113] width 148 height 21
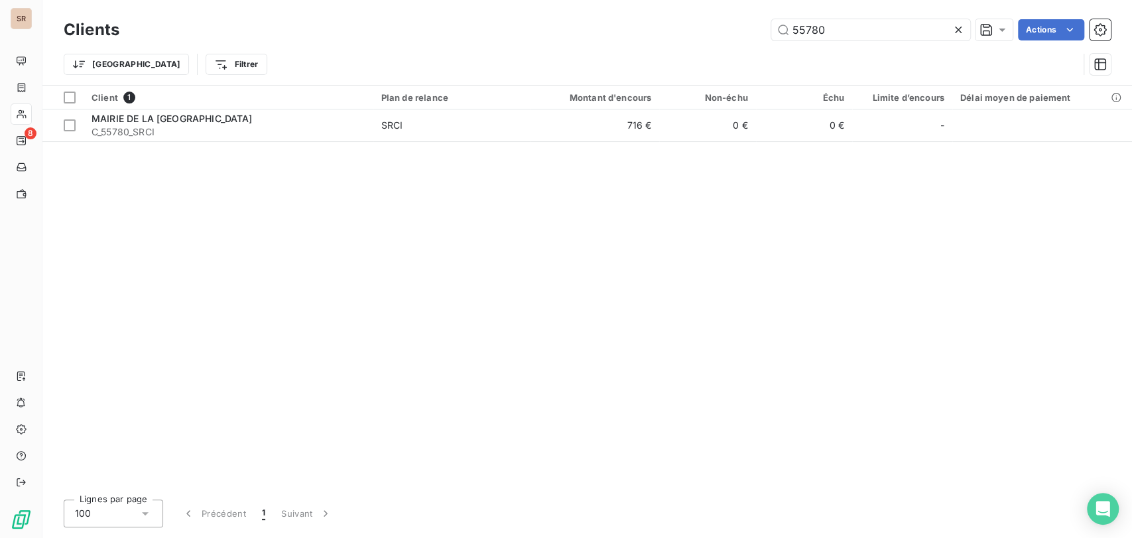
drag, startPoint x: 852, startPoint y: 32, endPoint x: 721, endPoint y: 27, distance: 131.4
click at [721, 27] on div "55780 Actions" at bounding box center [623, 29] width 976 height 21
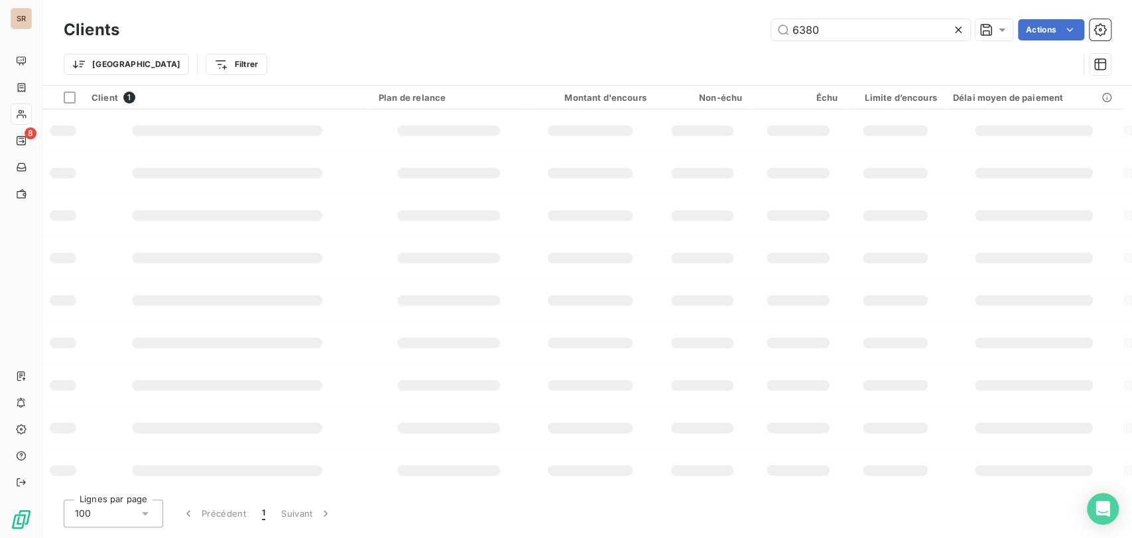
type input "6380"
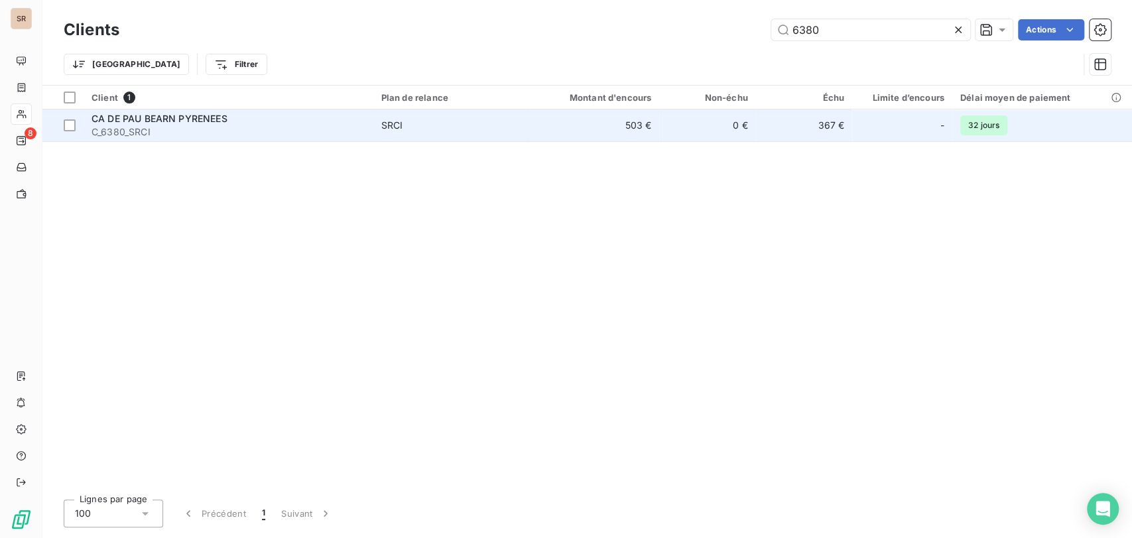
click at [140, 131] on span "C_6380_SRCI" at bounding box center [229, 131] width 274 height 13
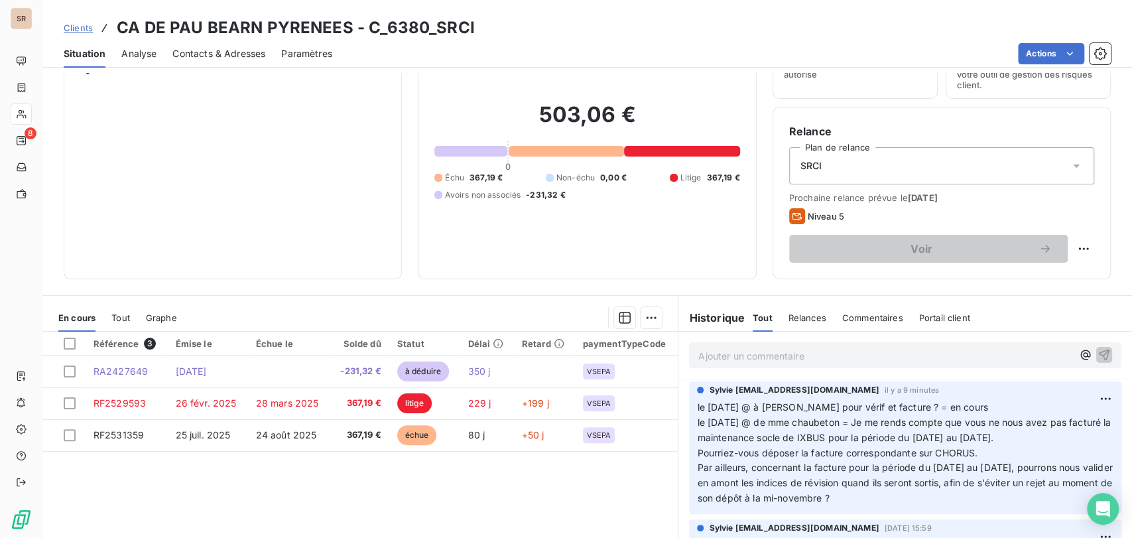
scroll to position [147, 0]
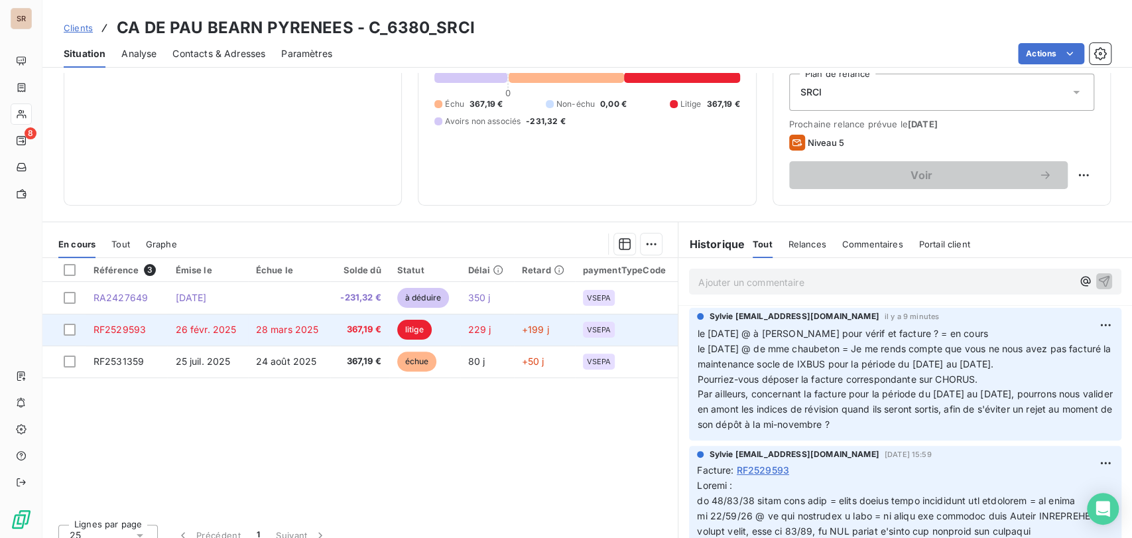
click at [143, 326] on span "RF2529593" at bounding box center [120, 329] width 52 height 11
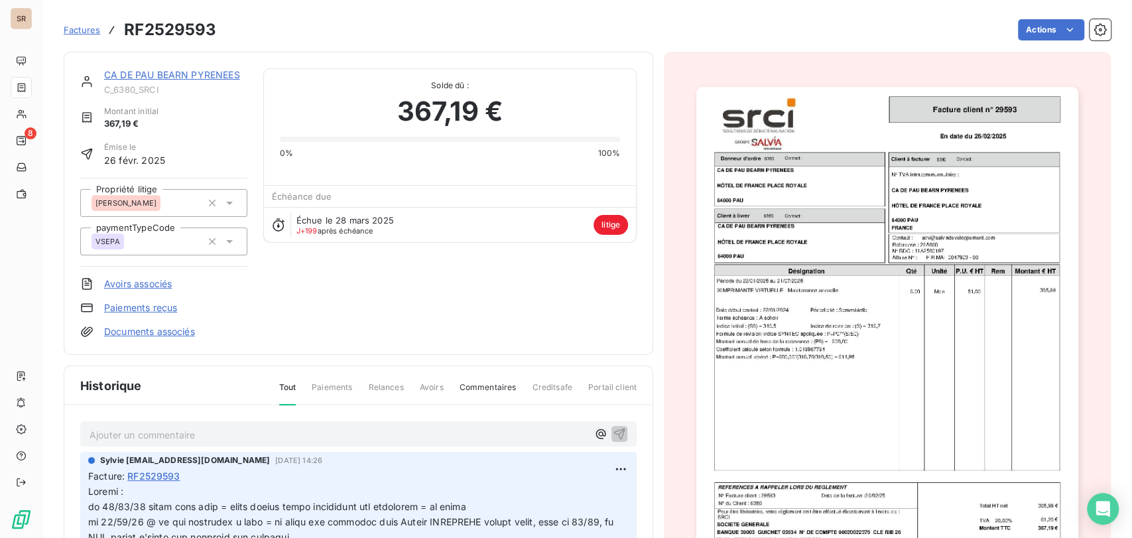
click at [127, 77] on link "CA DE PAU BEARN PYRENEES" at bounding box center [172, 74] width 136 height 11
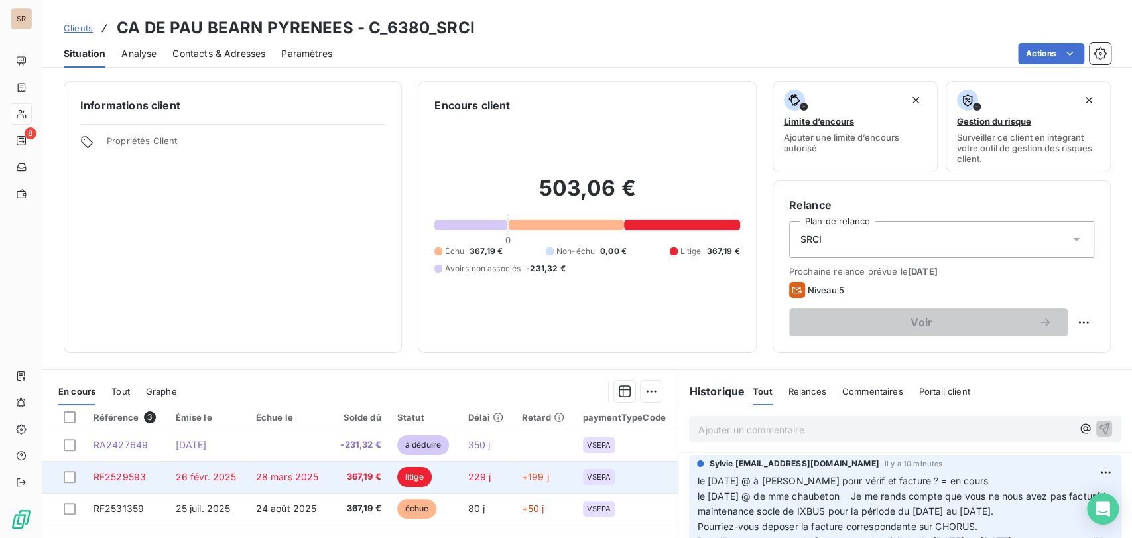
click at [117, 476] on span "RF2529593" at bounding box center [120, 476] width 52 height 11
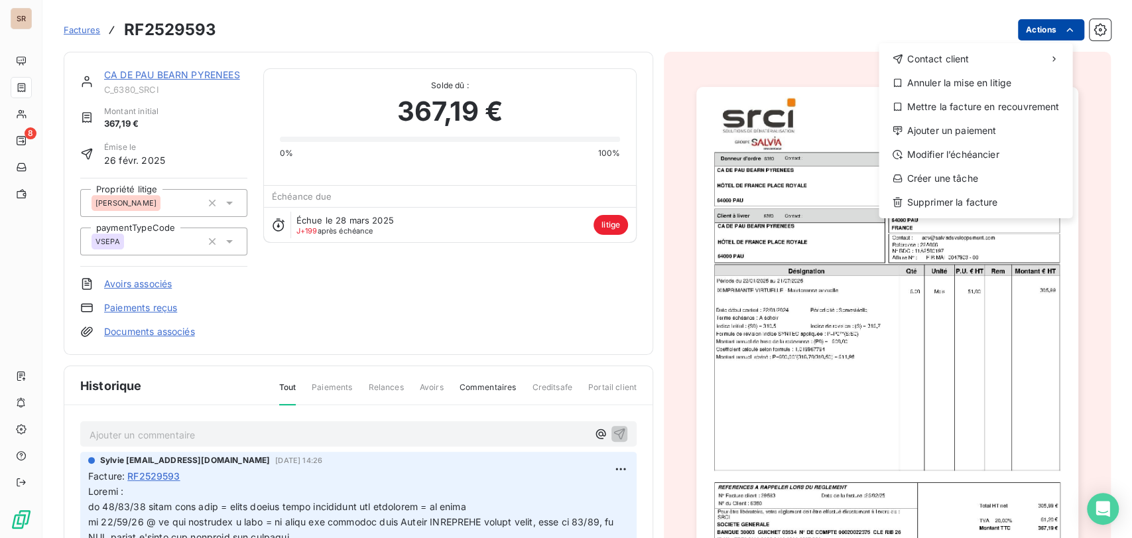
click at [1040, 25] on html "SR 8 Factures RF2529593 Actions Contact client Annuler la mise en litige Mettre…" at bounding box center [566, 269] width 1132 height 538
click at [968, 86] on div "Annuler la mise en litige" at bounding box center [975, 82] width 183 height 21
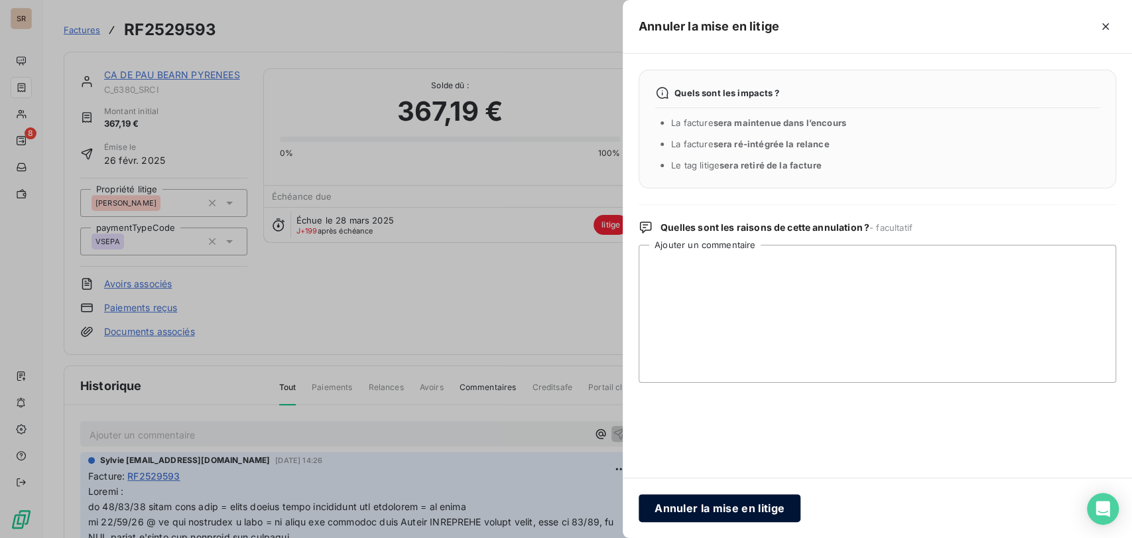
click at [736, 501] on button "Annuler la mise en litige" at bounding box center [720, 508] width 162 height 28
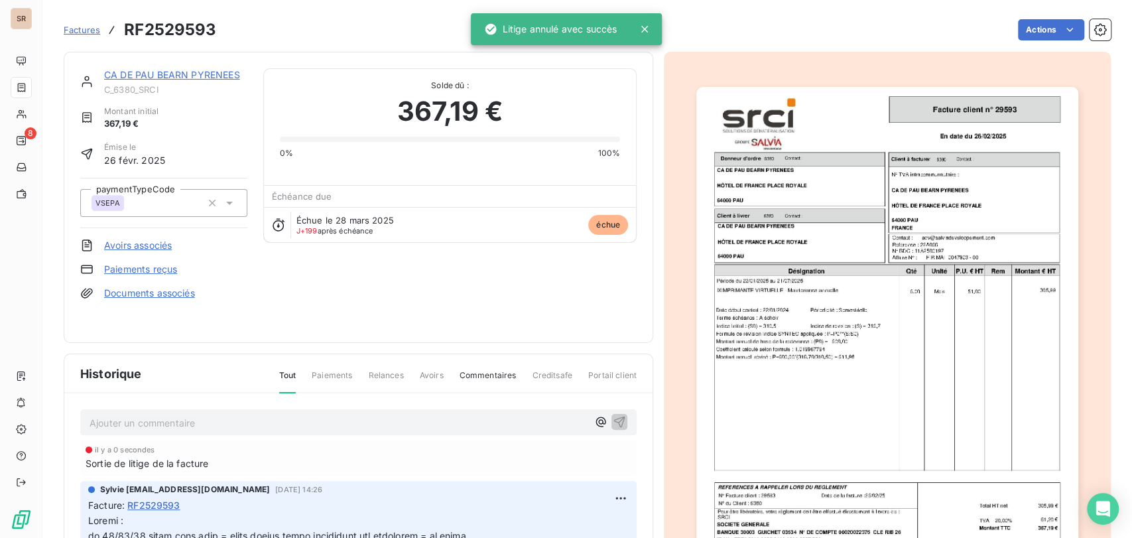
click at [156, 76] on link "CA DE PAU BEARN PYRENEES" at bounding box center [172, 74] width 136 height 11
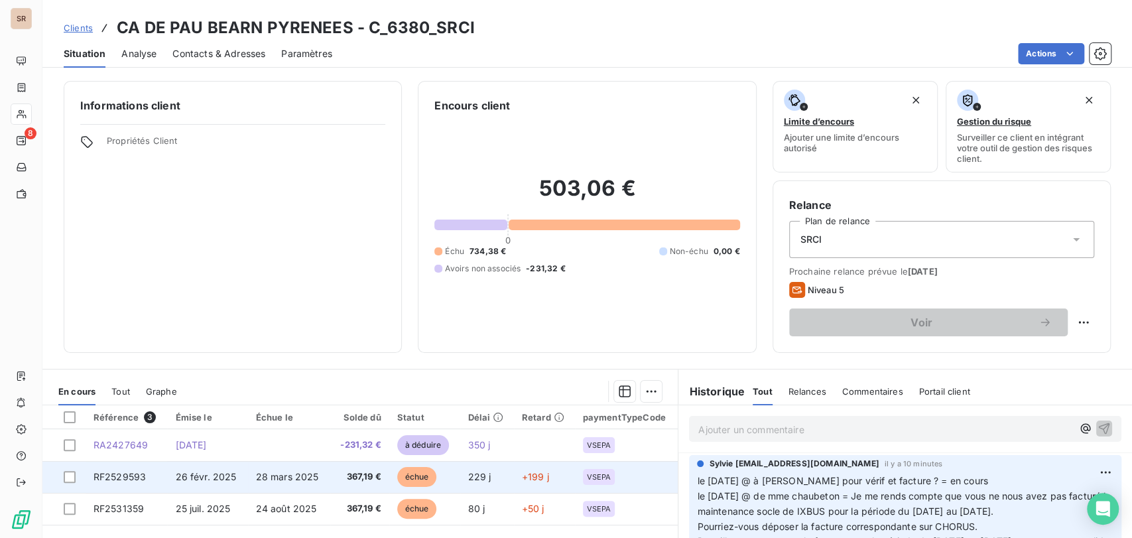
click at [123, 469] on td "RF2529593" at bounding box center [127, 477] width 82 height 32
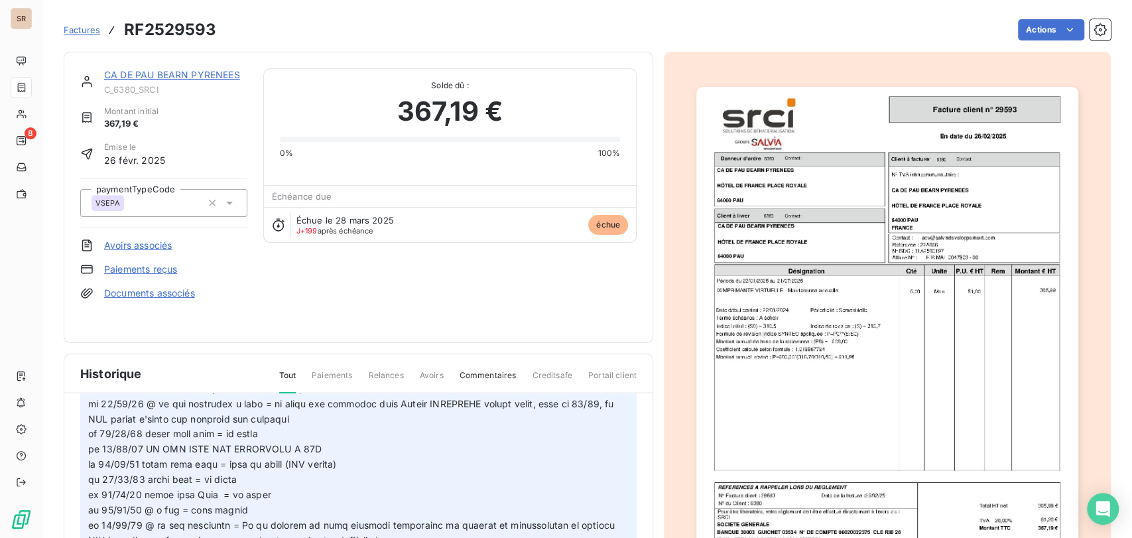
scroll to position [74, 0]
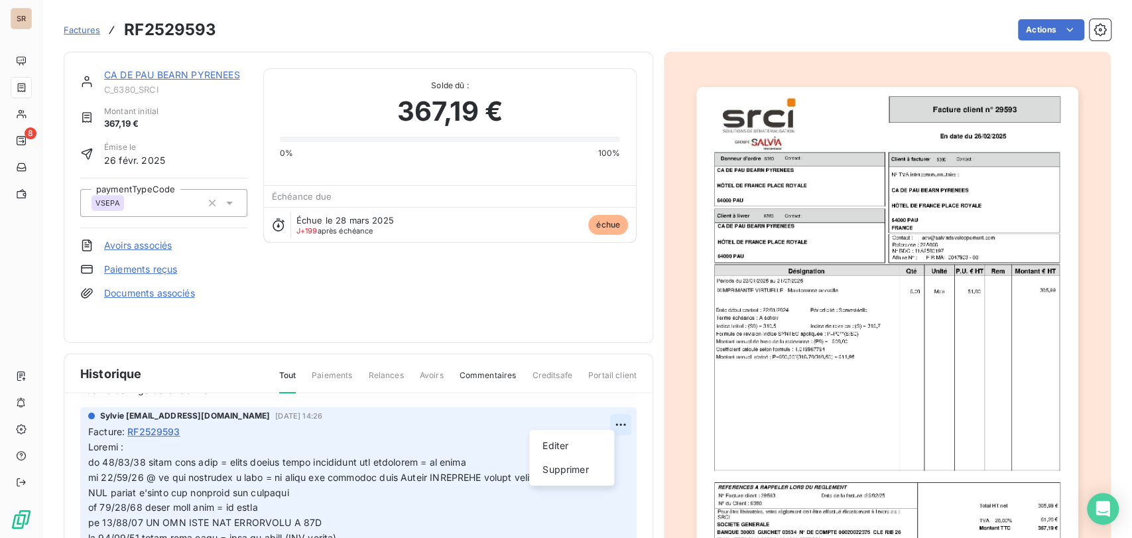
click at [603, 416] on html "SR 8 Factures RF2529593 Actions CA DE PAU BEARN PYRENEES C_6380_SRCI Montant in…" at bounding box center [566, 269] width 1132 height 538
drag, startPoint x: 556, startPoint y: 440, endPoint x: 322, endPoint y: 444, distance: 233.5
click at [547, 440] on div "Editer" at bounding box center [572, 445] width 74 height 21
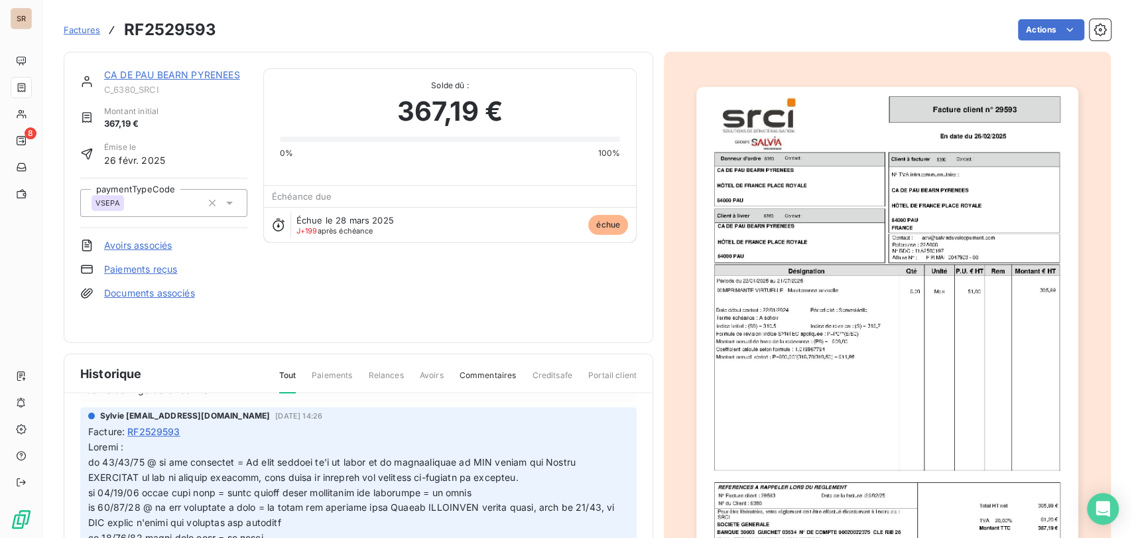
scroll to position [32, 0]
click at [599, 417] on html "SR 8 Factures RF2529593 Actions CA DE PAU BEARN PYRENEES C_6380_SRCI Montant in…" at bounding box center [566, 269] width 1132 height 538
click at [555, 444] on div "Editer" at bounding box center [572, 445] width 74 height 21
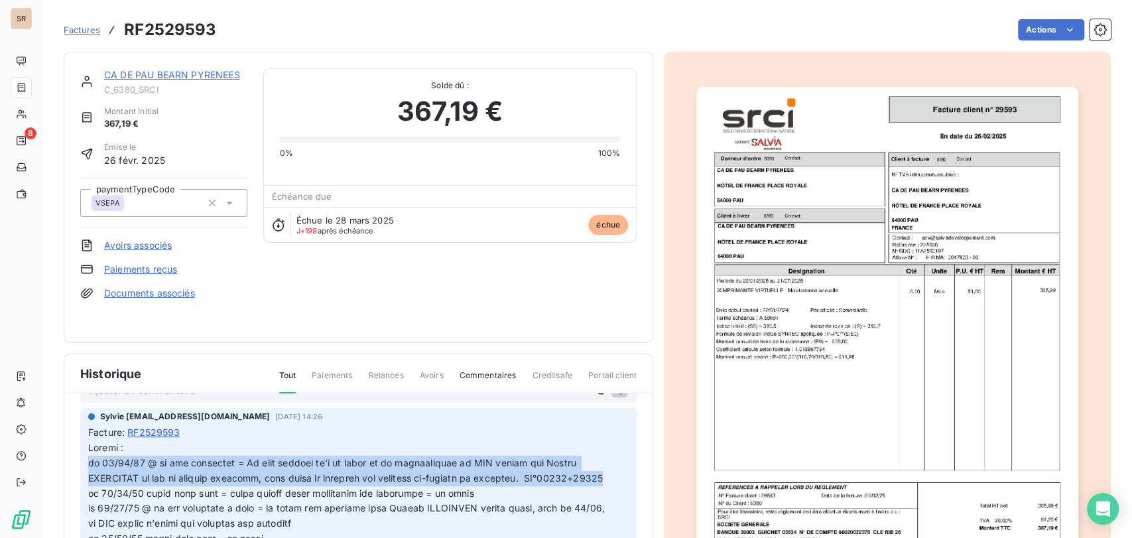
drag, startPoint x: 178, startPoint y: 483, endPoint x: 86, endPoint y: 447, distance: 98.5
copy span "le [DATE] @ de mme chaubeton = Je vous informe qu'à la suite de la transmission…"
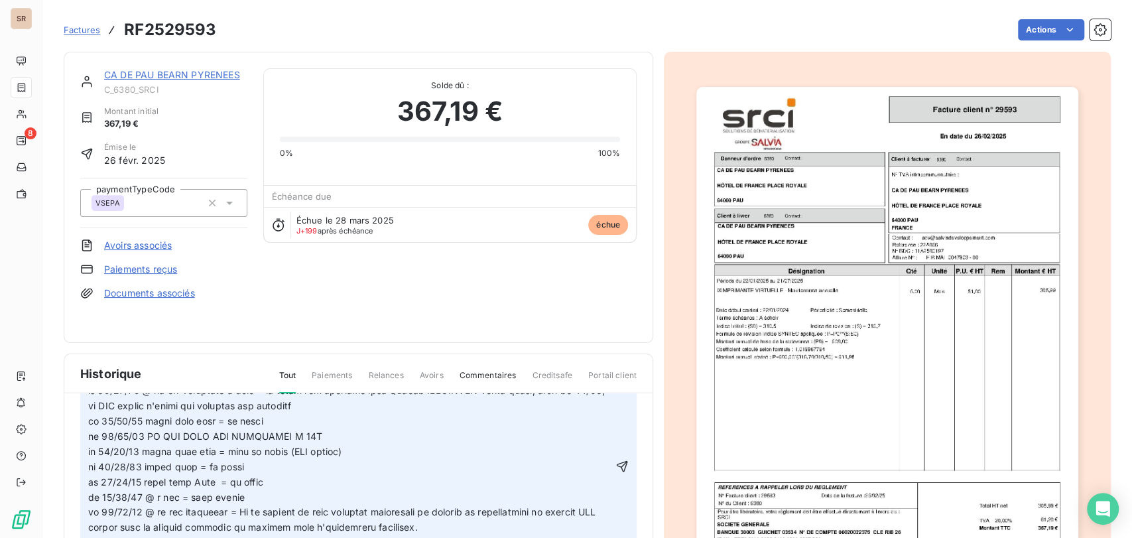
scroll to position [151, 0]
click at [617, 465] on icon "button" at bounding box center [622, 465] width 11 height 11
click at [146, 70] on link "CA DE PAU BEARN PYRENEES" at bounding box center [172, 74] width 136 height 11
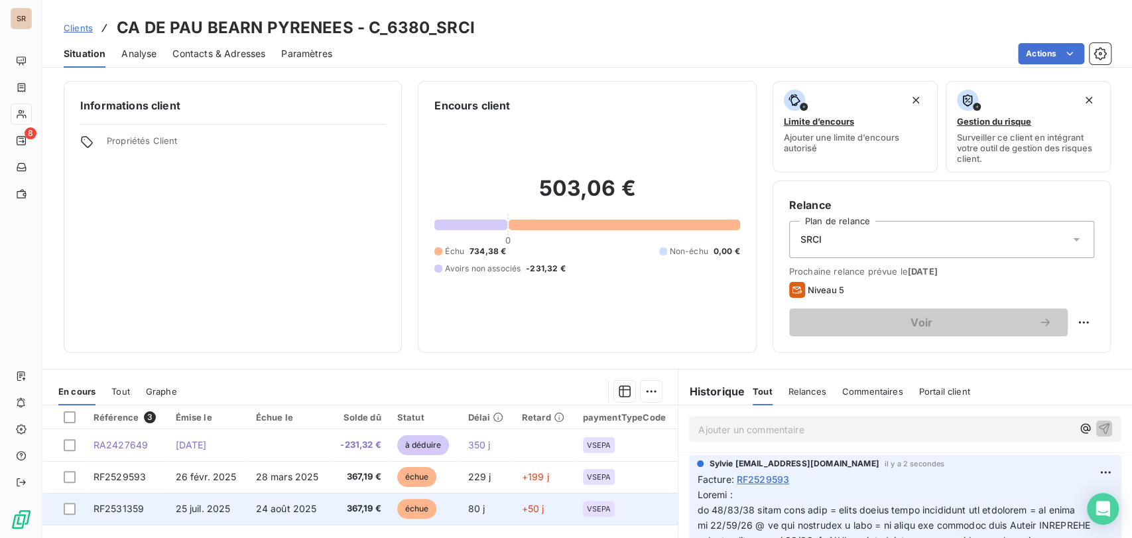
click at [128, 509] on span "RF2531359" at bounding box center [119, 508] width 50 height 11
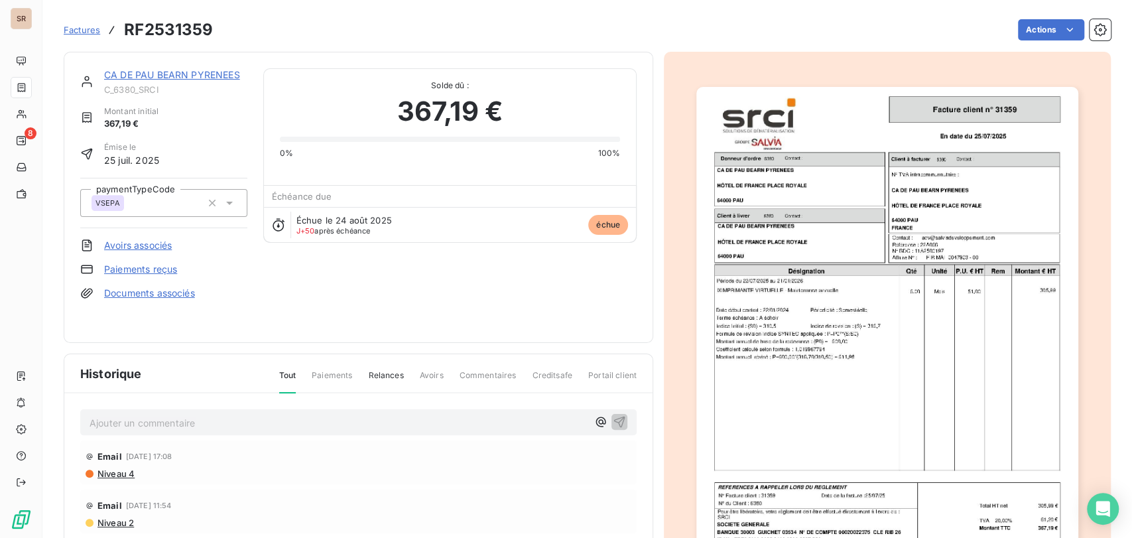
click at [279, 414] on p "Ajouter un commentaire ﻿" at bounding box center [339, 422] width 498 height 17
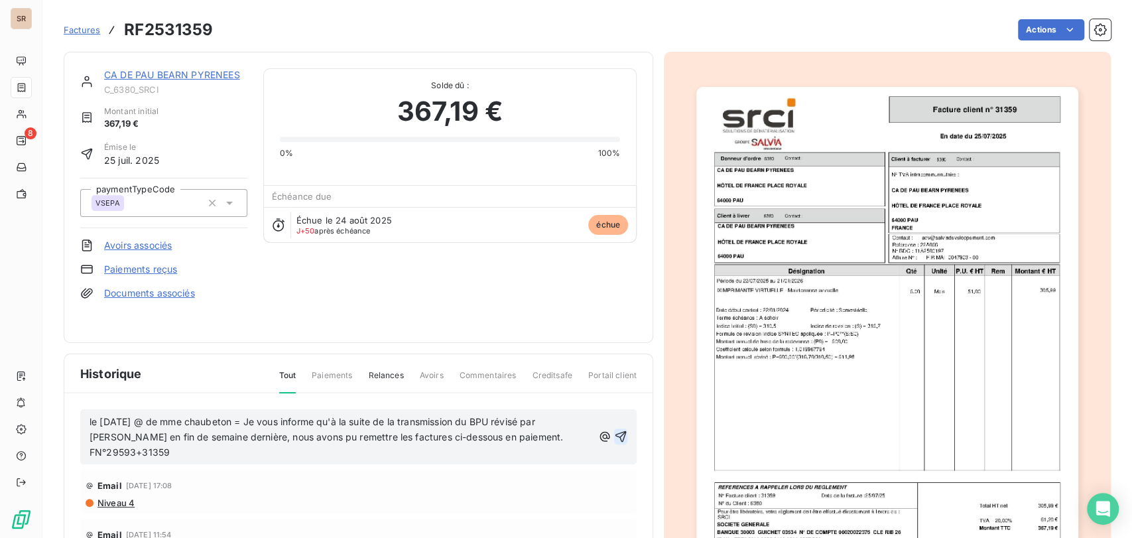
click at [614, 430] on icon "button" at bounding box center [620, 436] width 13 height 13
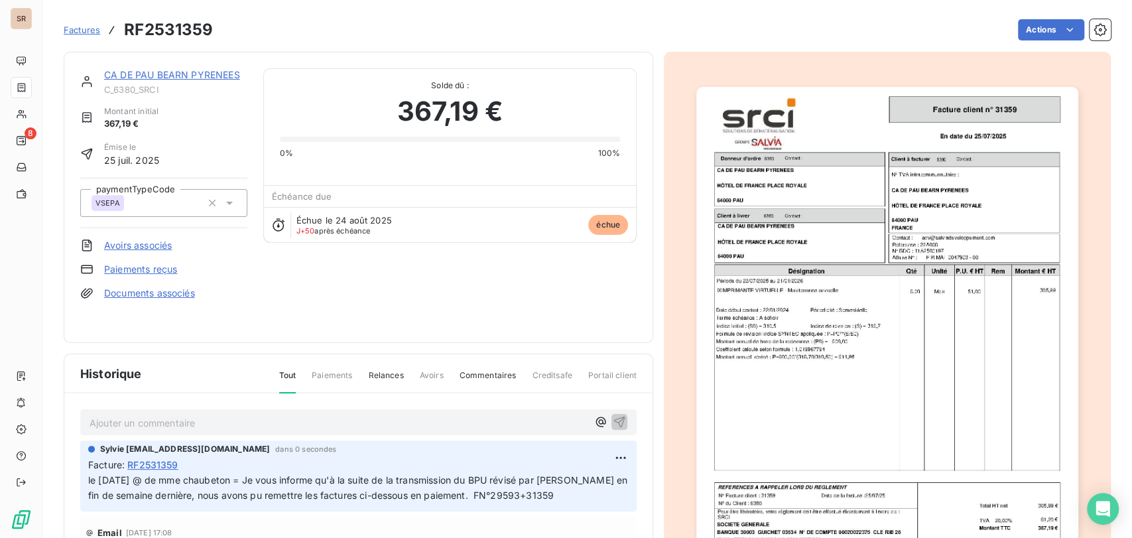
click at [134, 72] on link "CA DE PAU BEARN PYRENEES" at bounding box center [172, 74] width 136 height 11
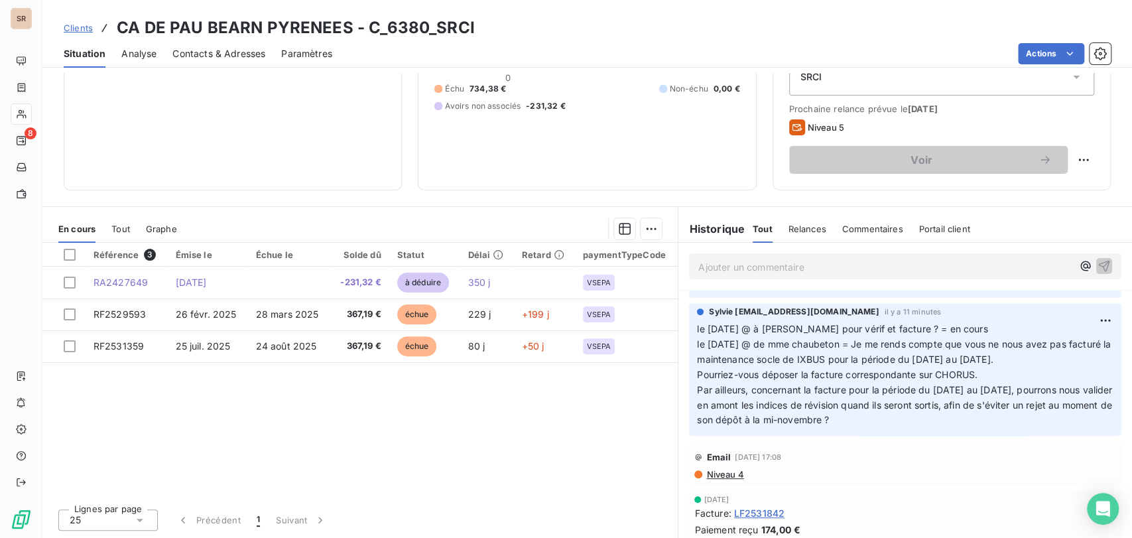
scroll to position [368, 0]
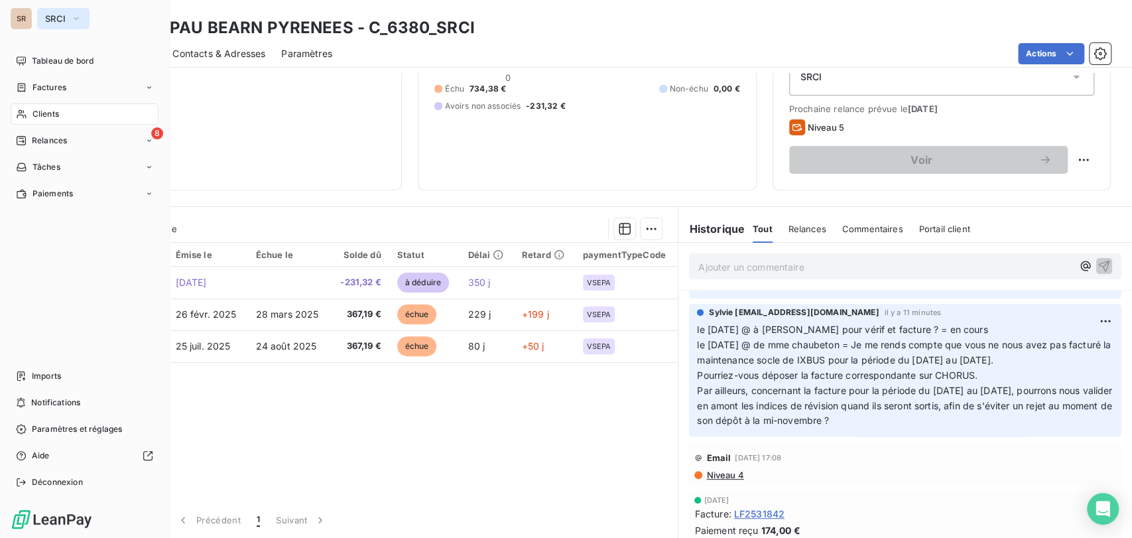
click at [76, 19] on icon "button" at bounding box center [76, 18] width 5 height 3
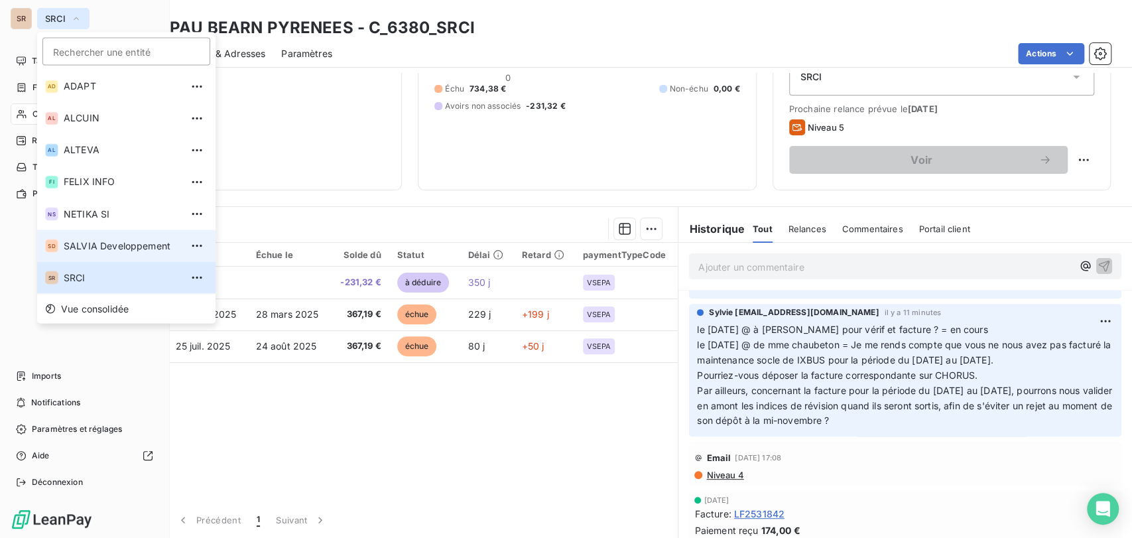
click at [70, 243] on span "SALVIA Developpement" at bounding box center [122, 245] width 117 height 13
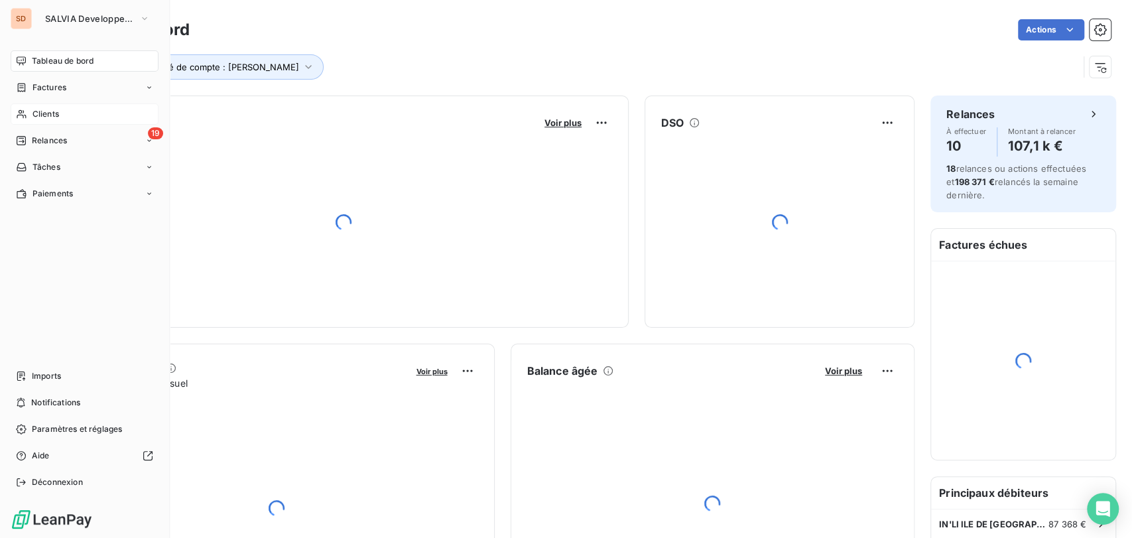
click at [34, 118] on span "Clients" at bounding box center [45, 114] width 27 height 12
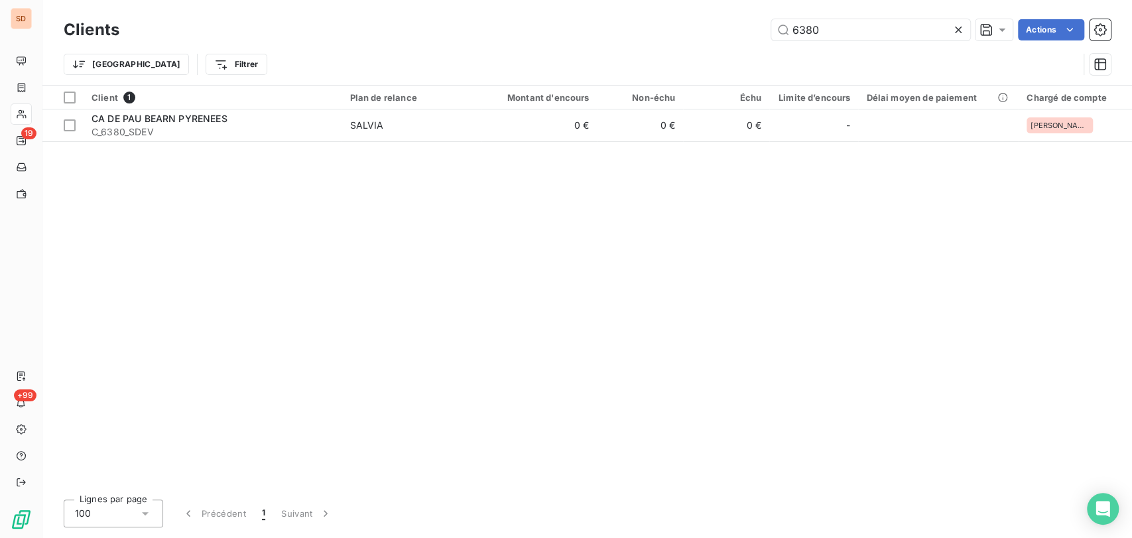
drag, startPoint x: 825, startPoint y: 29, endPoint x: 765, endPoint y: 22, distance: 60.8
click at [767, 23] on div "6380 Actions" at bounding box center [623, 29] width 976 height 21
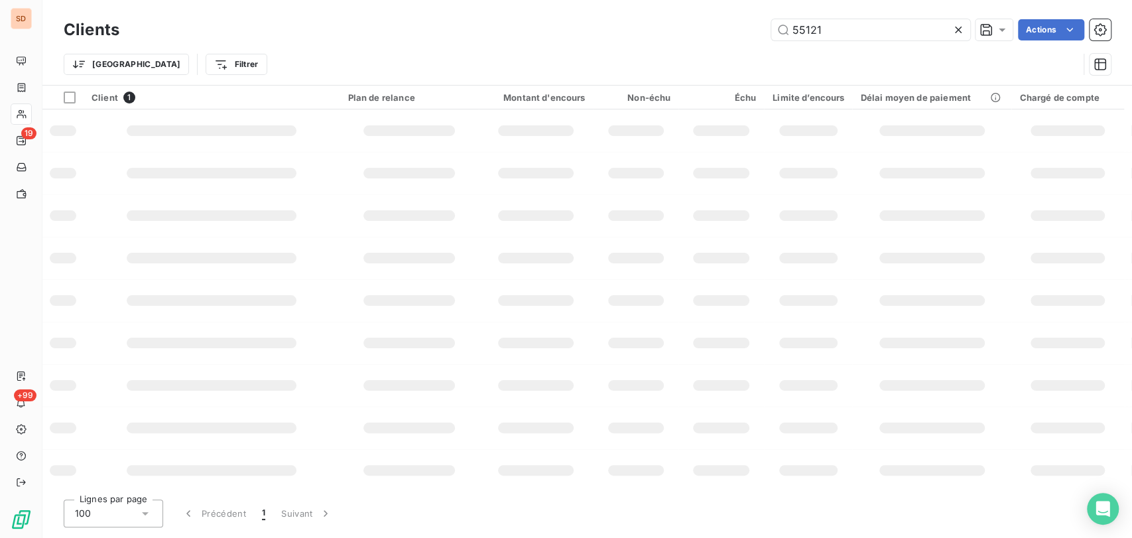
type input "55121"
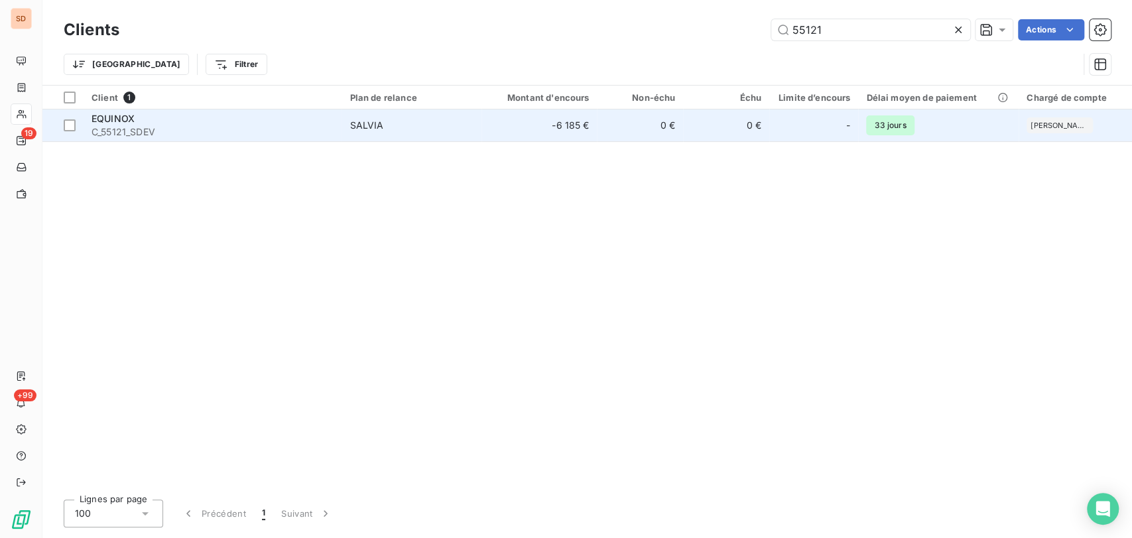
click at [115, 124] on div "EQUINOX" at bounding box center [213, 118] width 242 height 13
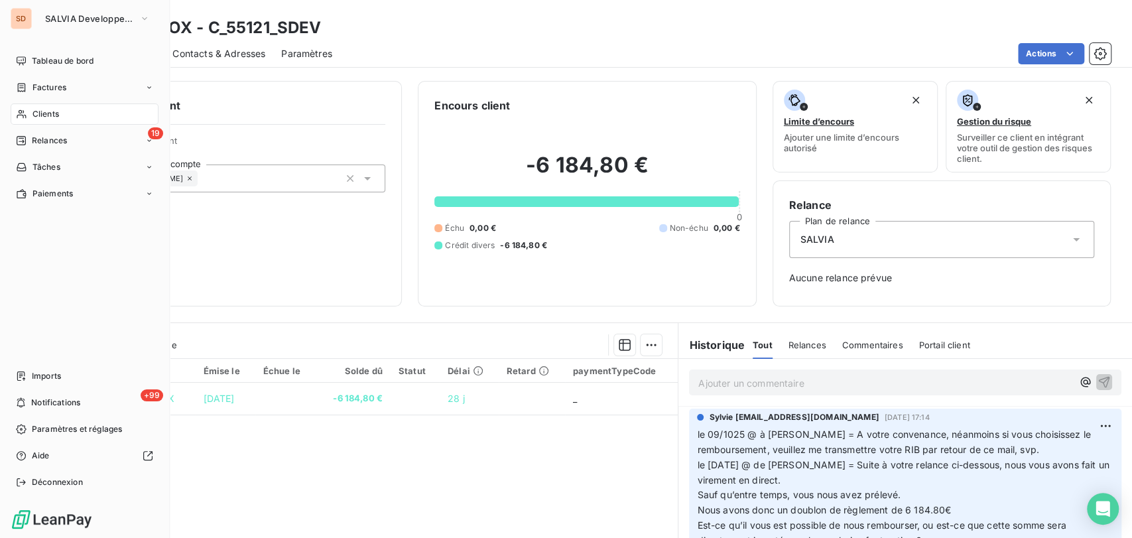
click at [40, 108] on span "Clients" at bounding box center [45, 114] width 27 height 12
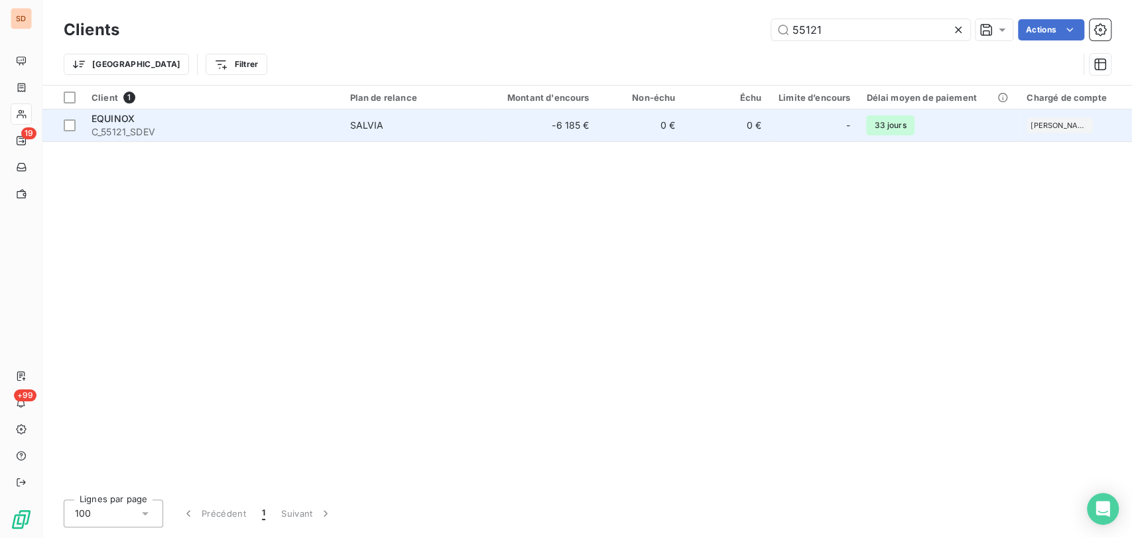
click at [97, 125] on span "C_55121_SDEV" at bounding box center [213, 131] width 242 height 13
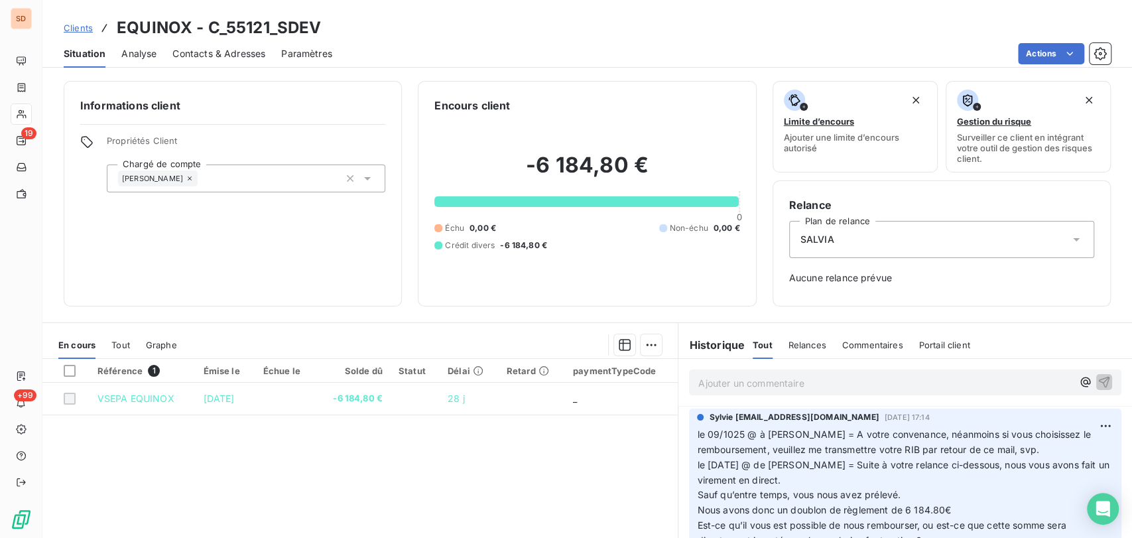
click at [711, 388] on p "Ajouter un commentaire ﻿" at bounding box center [885, 383] width 374 height 17
click at [758, 380] on span "DEAMNDE D EREMBOURSEMENT A FAIRE" at bounding box center [792, 381] width 188 height 11
click at [1098, 381] on icon "button" at bounding box center [1104, 381] width 13 height 13
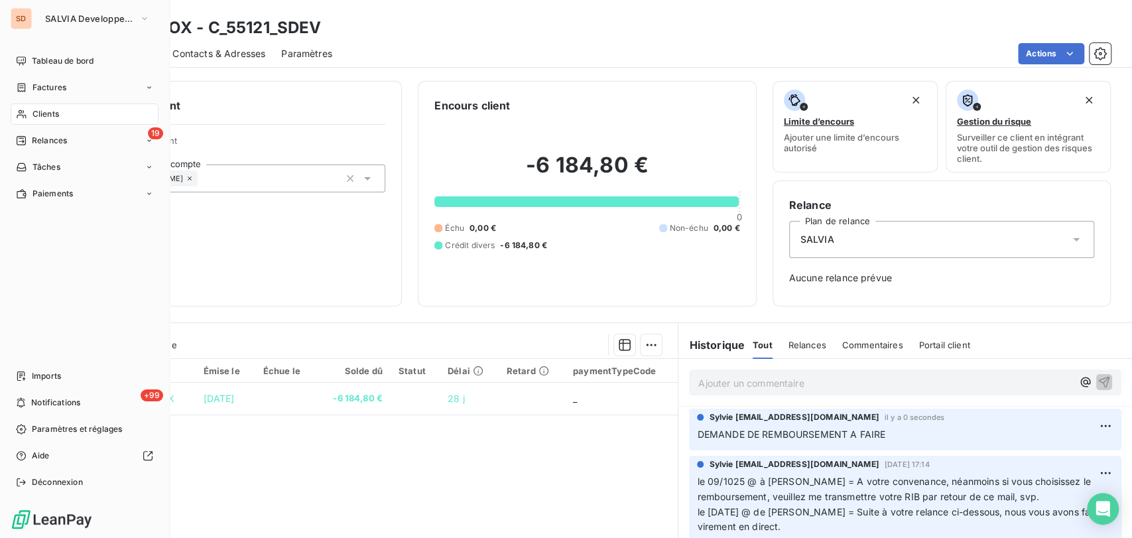
click at [51, 113] on span "Clients" at bounding box center [45, 114] width 27 height 12
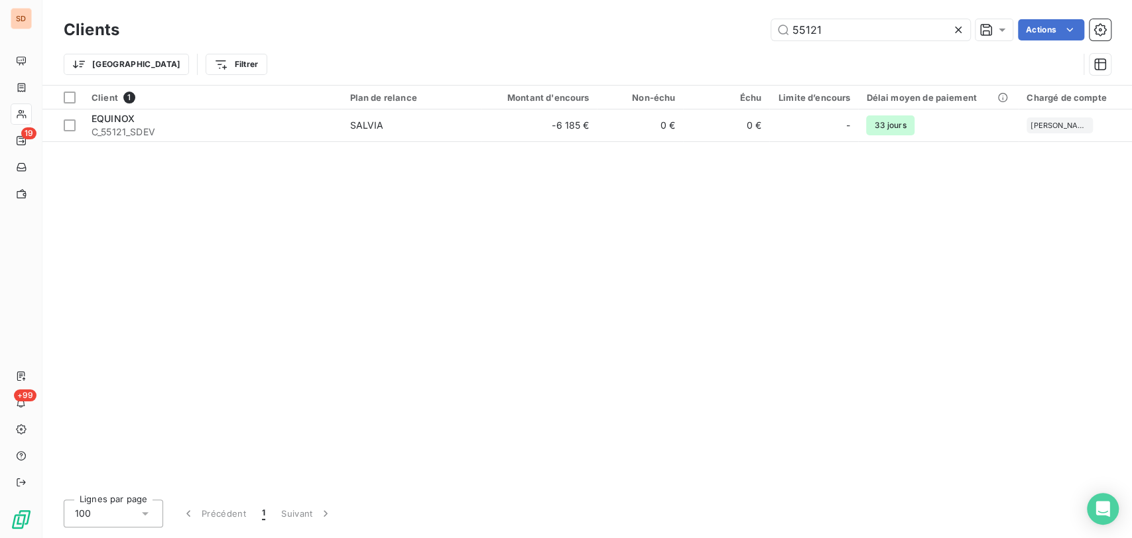
drag, startPoint x: 834, startPoint y: 34, endPoint x: 725, endPoint y: 26, distance: 109.0
click at [725, 26] on div "55121 Actions" at bounding box center [623, 29] width 976 height 21
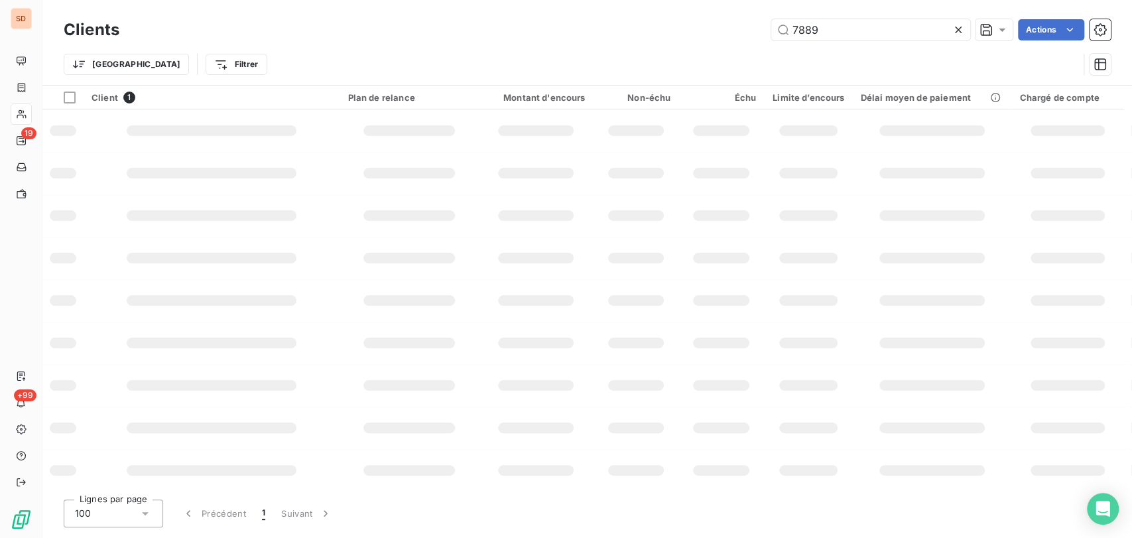
type input "7889"
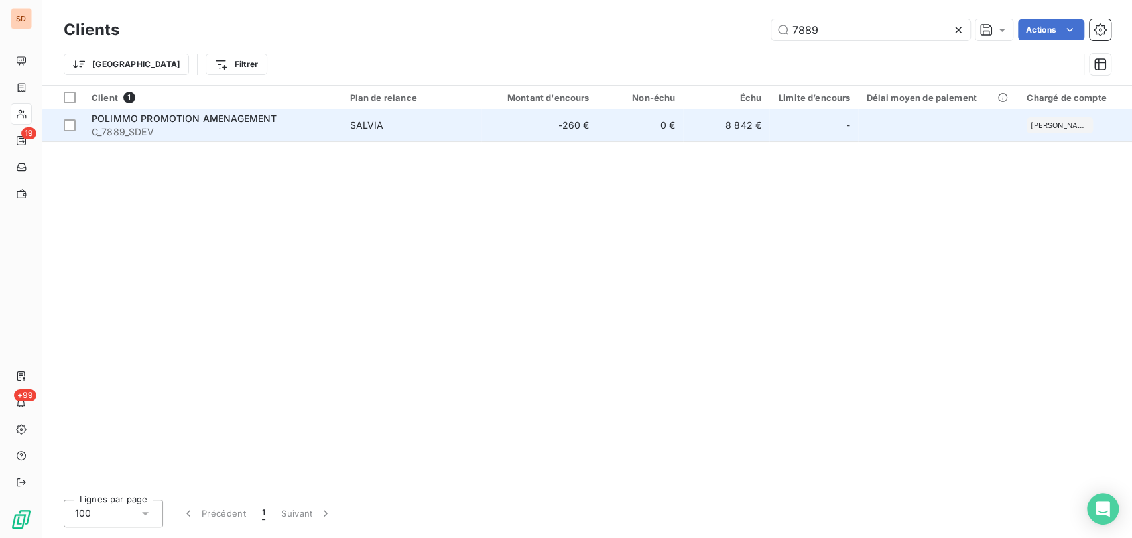
click at [159, 118] on span "POLIMMO PROMOTION AMENAGEMENT" at bounding box center [184, 118] width 185 height 11
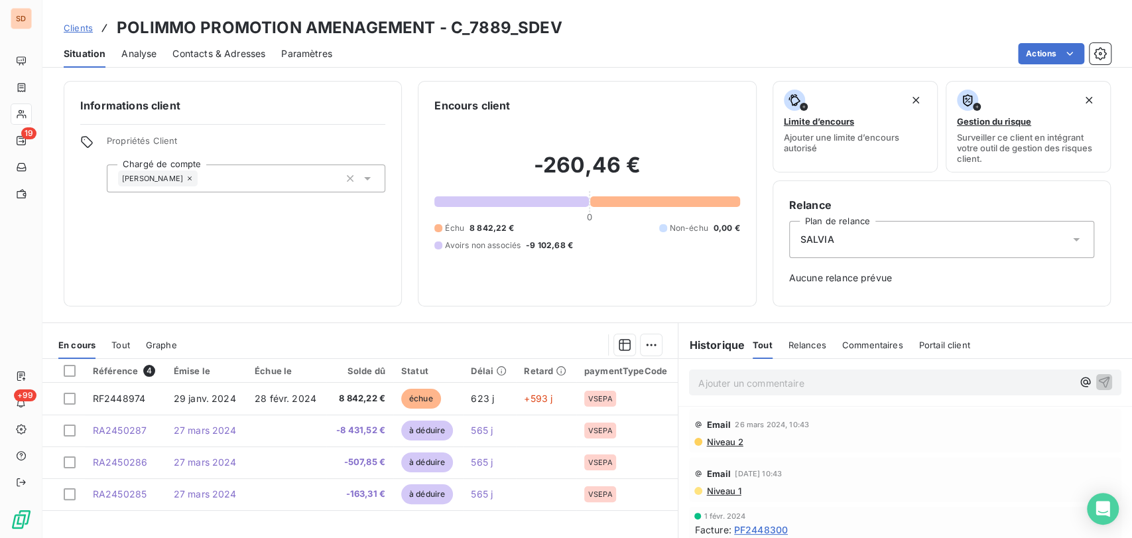
click at [735, 383] on p "Ajouter un commentaire ﻿" at bounding box center [885, 383] width 374 height 17
click at [753, 379] on span "DEMANDE D EREMBOURSEMENT A FAIRE" at bounding box center [792, 381] width 188 height 11
click at [1099, 381] on icon "button" at bounding box center [1104, 381] width 11 height 11
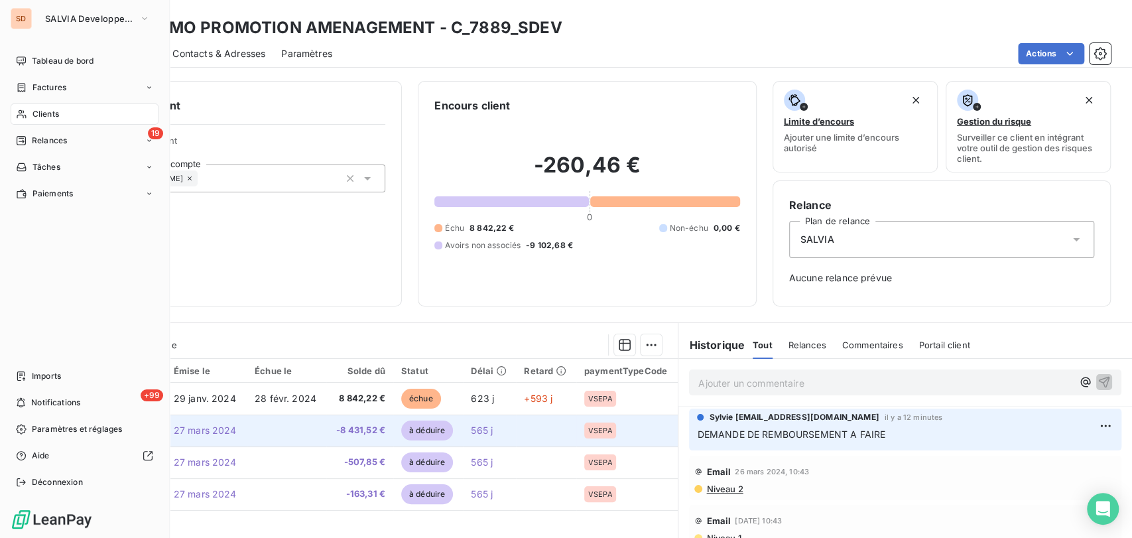
click at [29, 118] on div "Clients" at bounding box center [85, 113] width 148 height 21
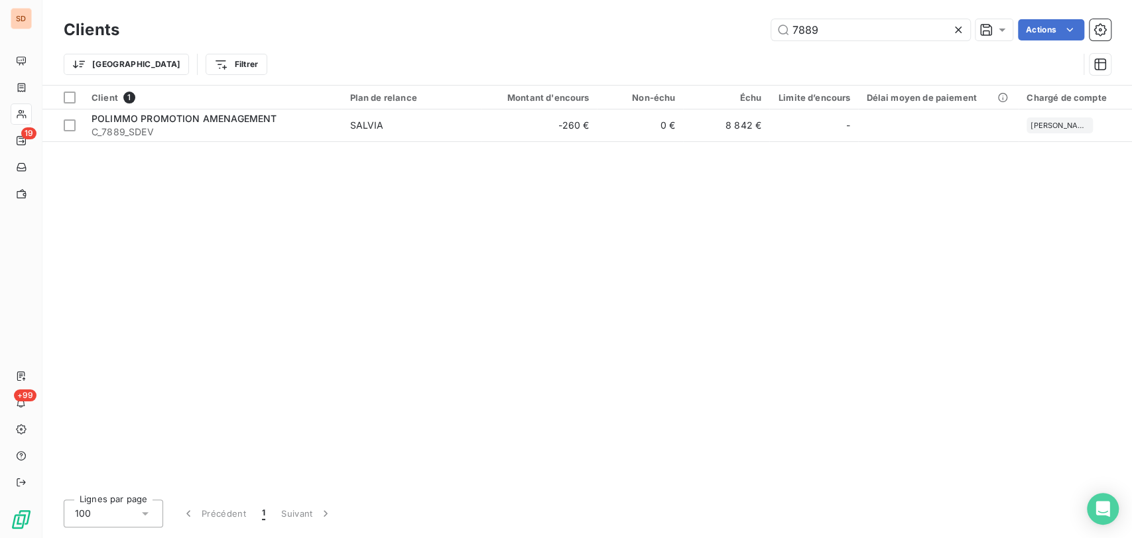
drag, startPoint x: 824, startPoint y: 33, endPoint x: 755, endPoint y: 33, distance: 69.0
click at [755, 33] on div "7889 Actions" at bounding box center [623, 29] width 976 height 21
drag, startPoint x: 828, startPoint y: 25, endPoint x: 732, endPoint y: 21, distance: 96.2
click at [732, 21] on div "55121 Actions" at bounding box center [623, 29] width 976 height 21
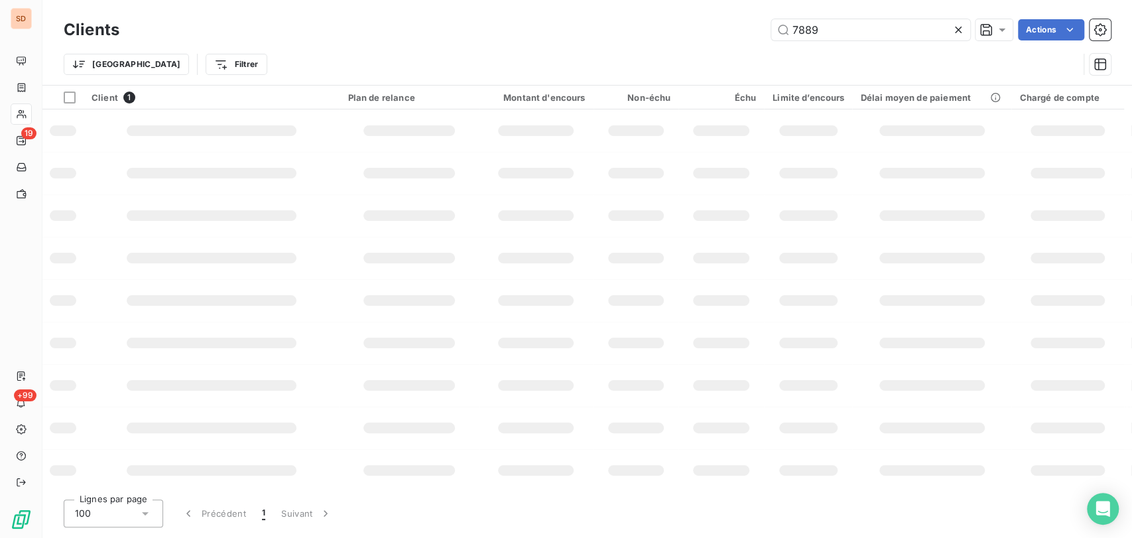
type input "7889"
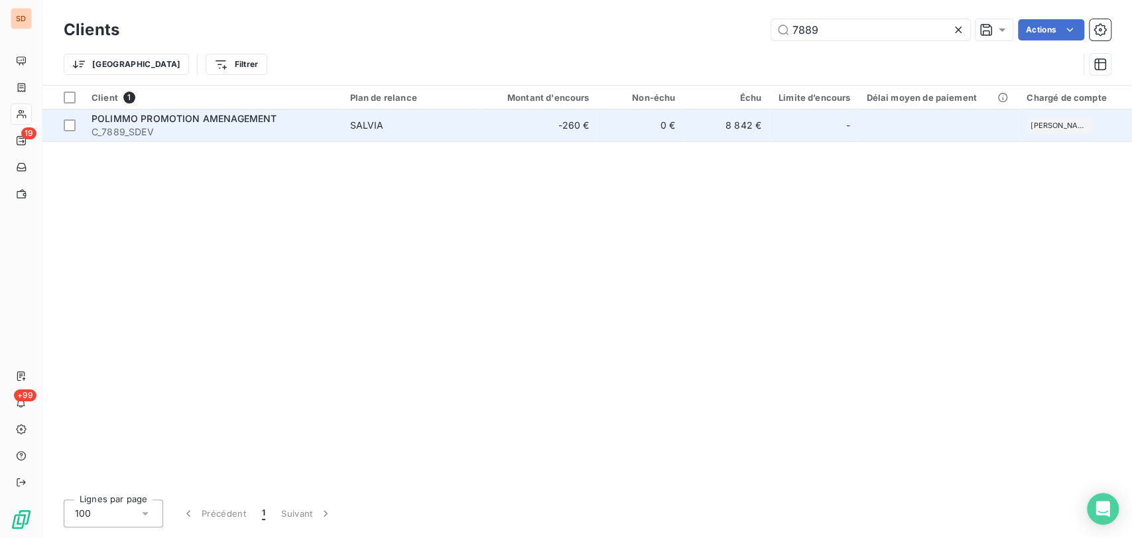
click at [136, 124] on div "POLIMMO PROMOTION AMENAGEMENT" at bounding box center [213, 118] width 242 height 13
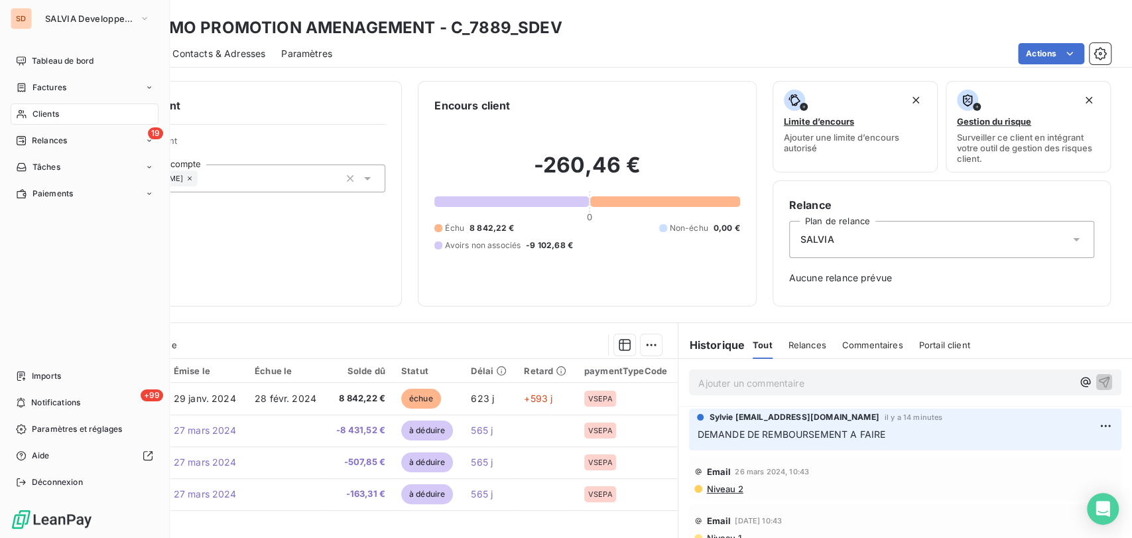
click at [21, 113] on icon at bounding box center [21, 114] width 11 height 11
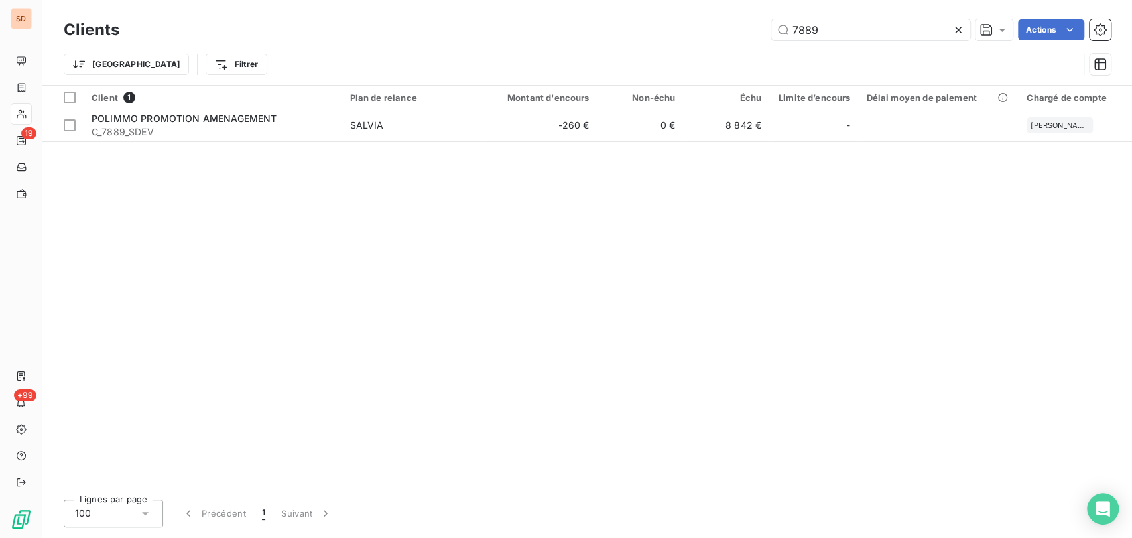
drag, startPoint x: 826, startPoint y: 26, endPoint x: 723, endPoint y: 38, distance: 103.6
click at [724, 38] on div "7889 Actions" at bounding box center [623, 29] width 976 height 21
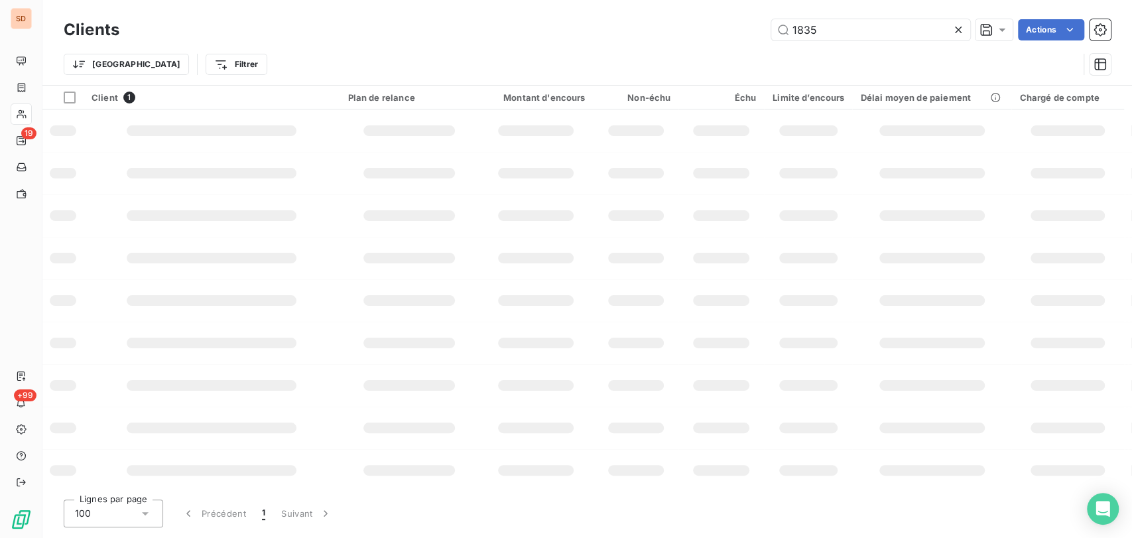
type input "1835"
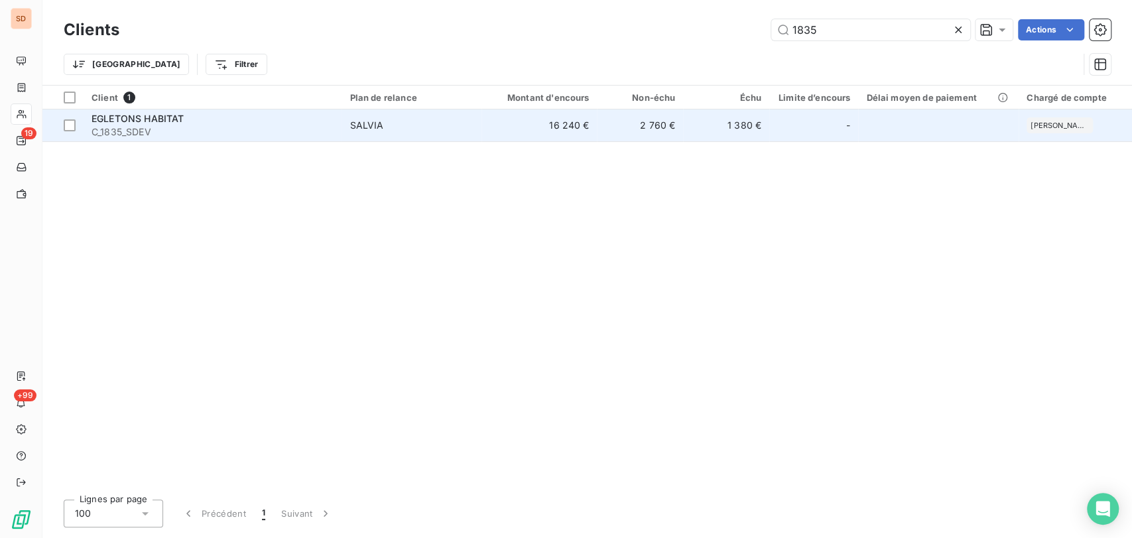
click at [127, 129] on span "C_1835_SDEV" at bounding box center [213, 131] width 242 height 13
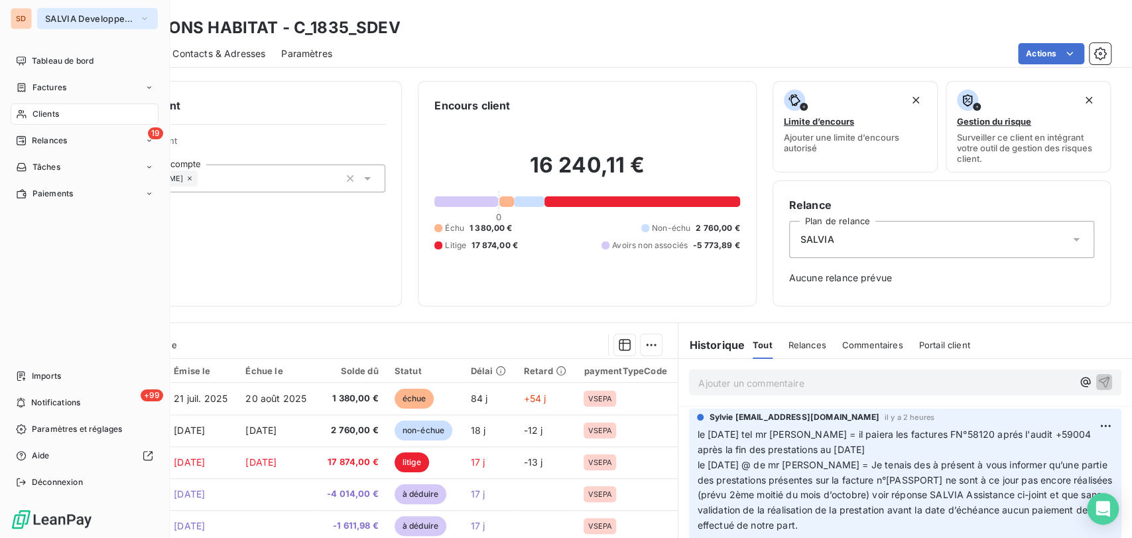
click at [149, 15] on icon "button" at bounding box center [144, 18] width 11 height 13
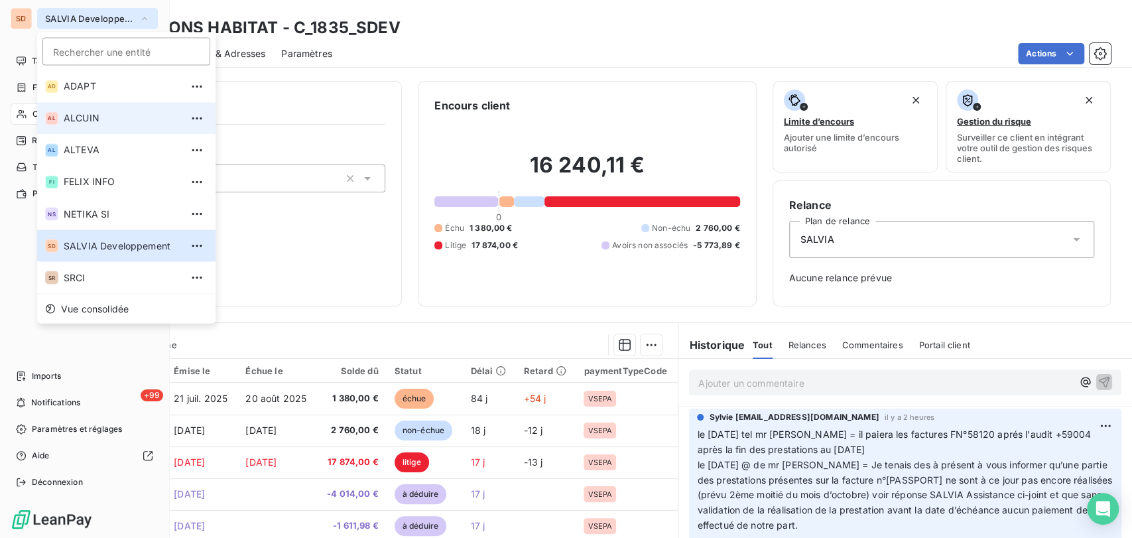
click at [90, 119] on span "ALCUIN" at bounding box center [122, 117] width 117 height 13
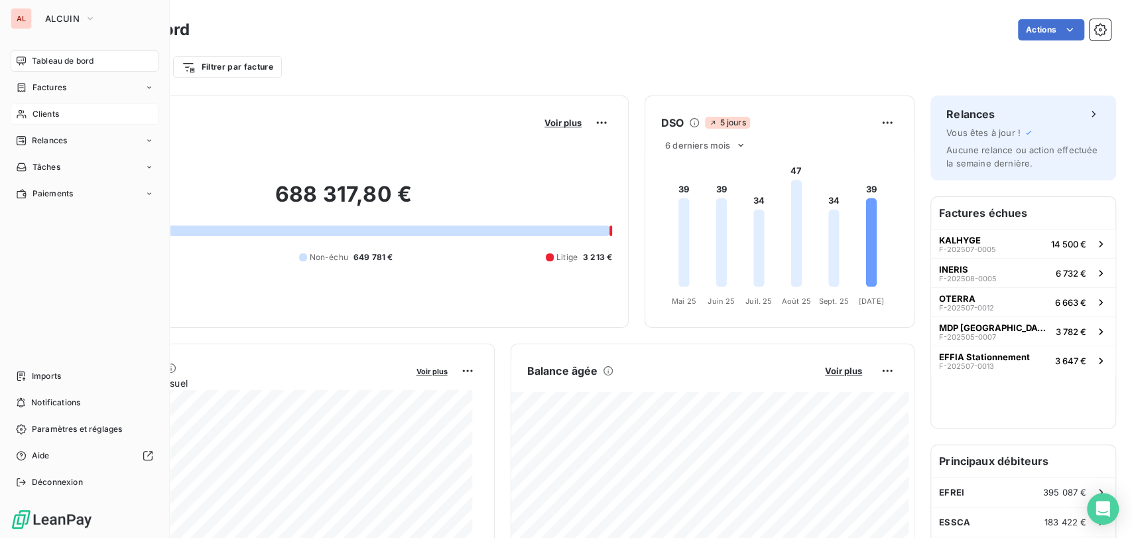
click at [36, 113] on span "Clients" at bounding box center [45, 114] width 27 height 12
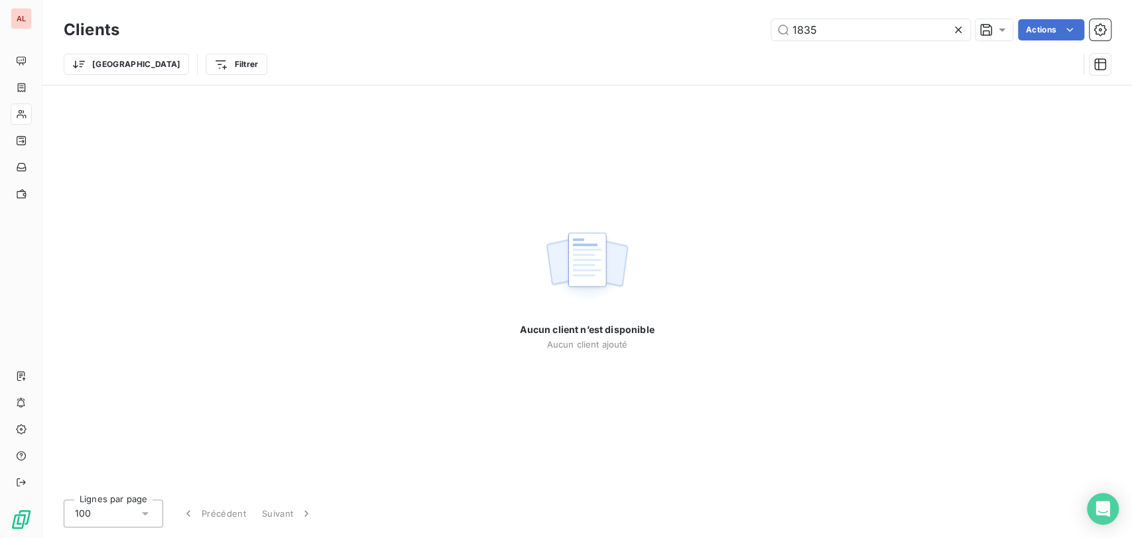
drag, startPoint x: 757, startPoint y: 34, endPoint x: 665, endPoint y: 44, distance: 92.0
click at [665, 44] on div "Clients 1835 Actions Trier Filtrer" at bounding box center [587, 50] width 1047 height 69
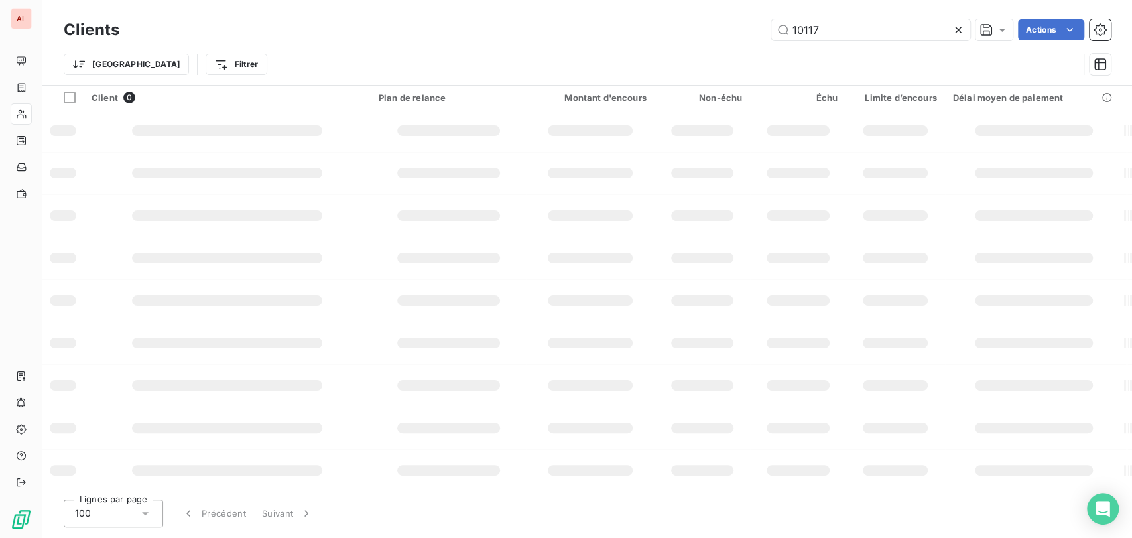
type input "10117"
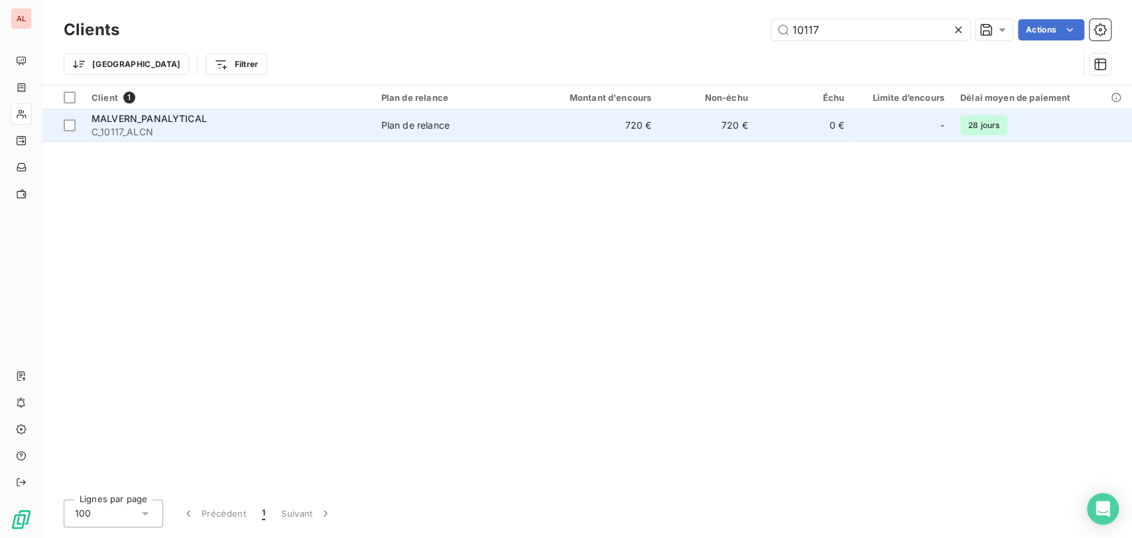
click at [107, 129] on span "C_10117_ALCN" at bounding box center [229, 131] width 274 height 13
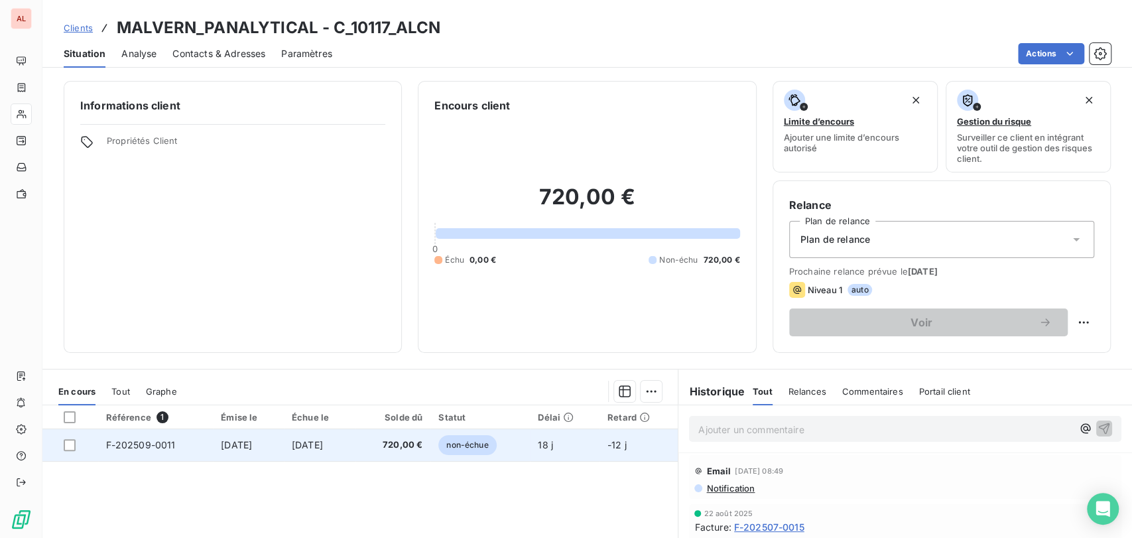
click at [133, 446] on span "F-202509-0011" at bounding box center [141, 444] width 70 height 11
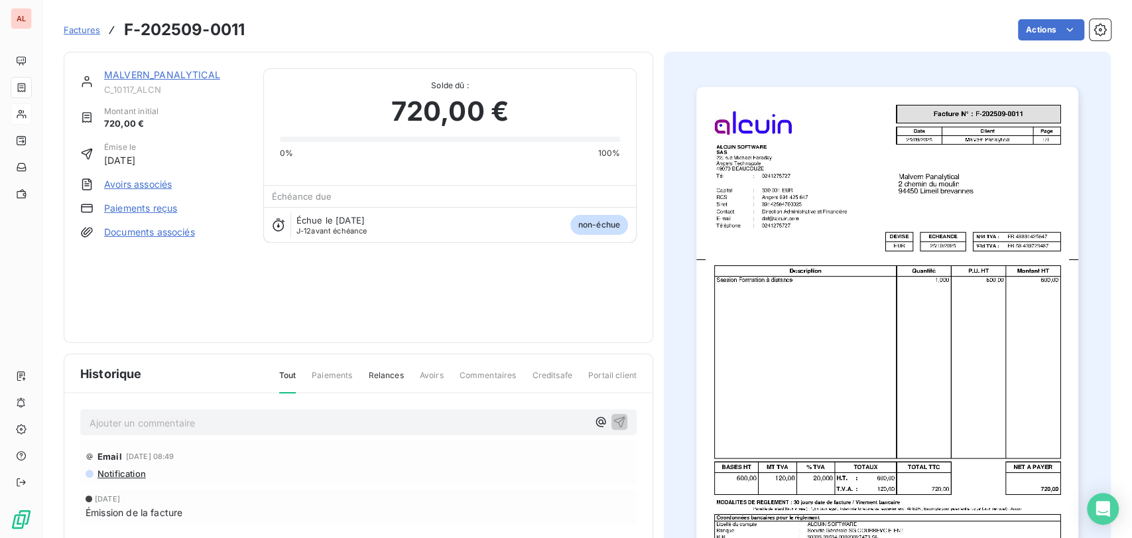
click at [122, 420] on p "Ajouter un commentaire ﻿" at bounding box center [339, 422] width 498 height 17
click at [260, 415] on p "le [DATE] @ de mme tafanelli =" at bounding box center [339, 421] width 498 height 15
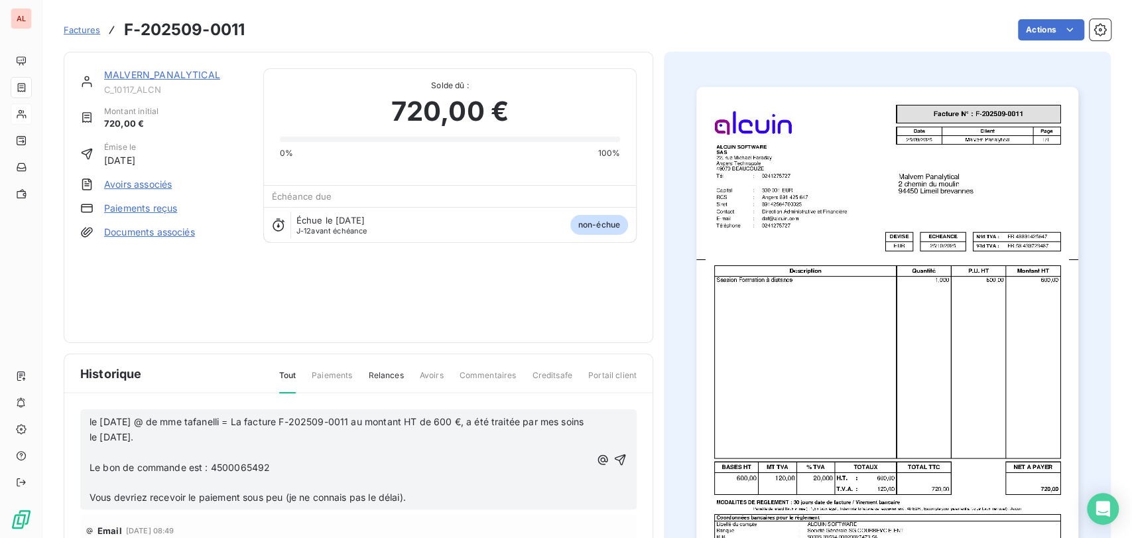
click at [122, 481] on p "﻿" at bounding box center [340, 482] width 501 height 15
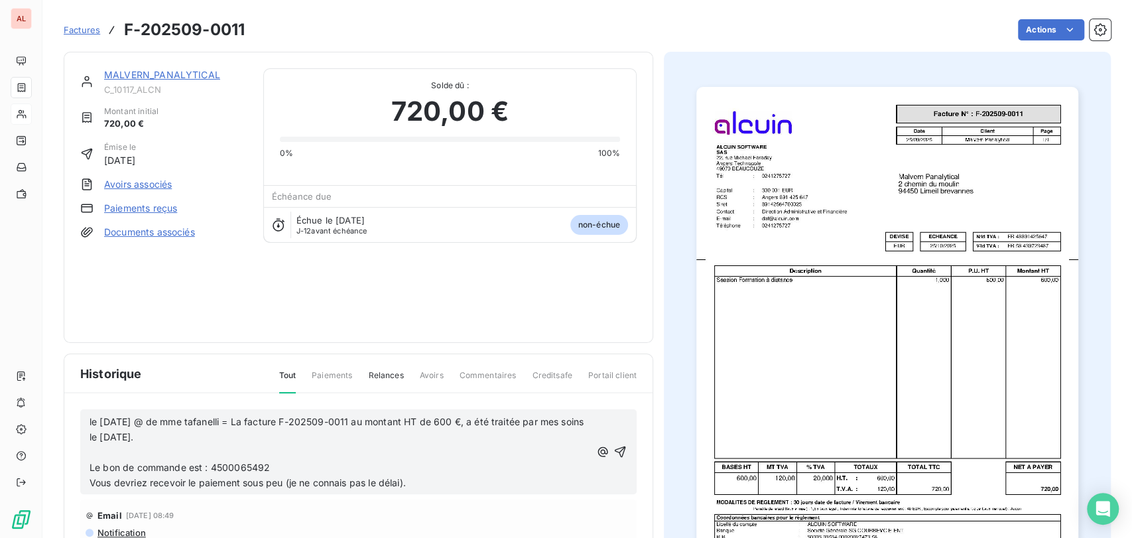
click at [115, 448] on p "﻿" at bounding box center [340, 452] width 501 height 15
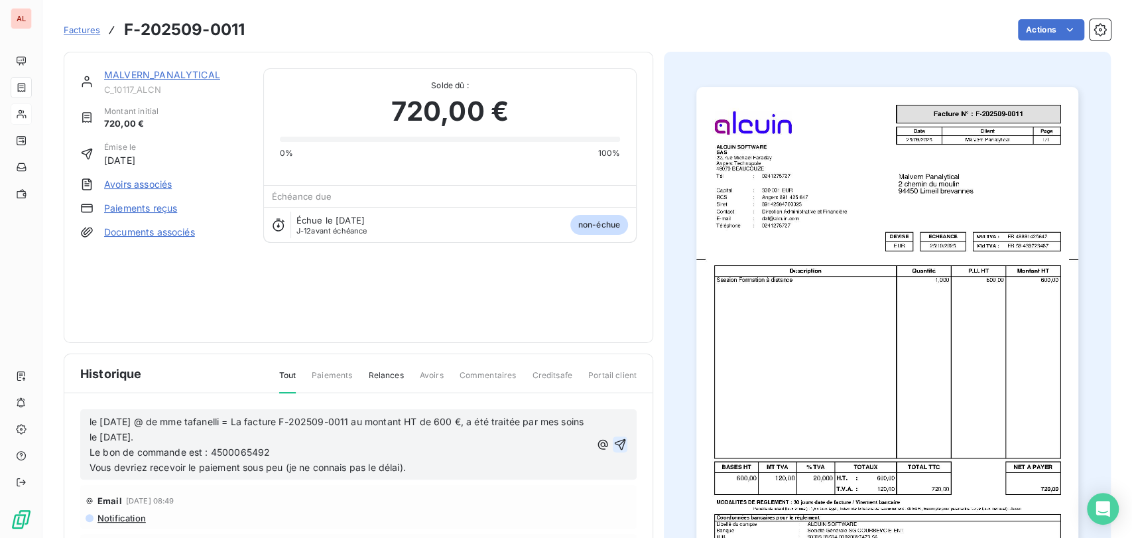
click at [615, 442] on icon "button" at bounding box center [619, 444] width 13 height 13
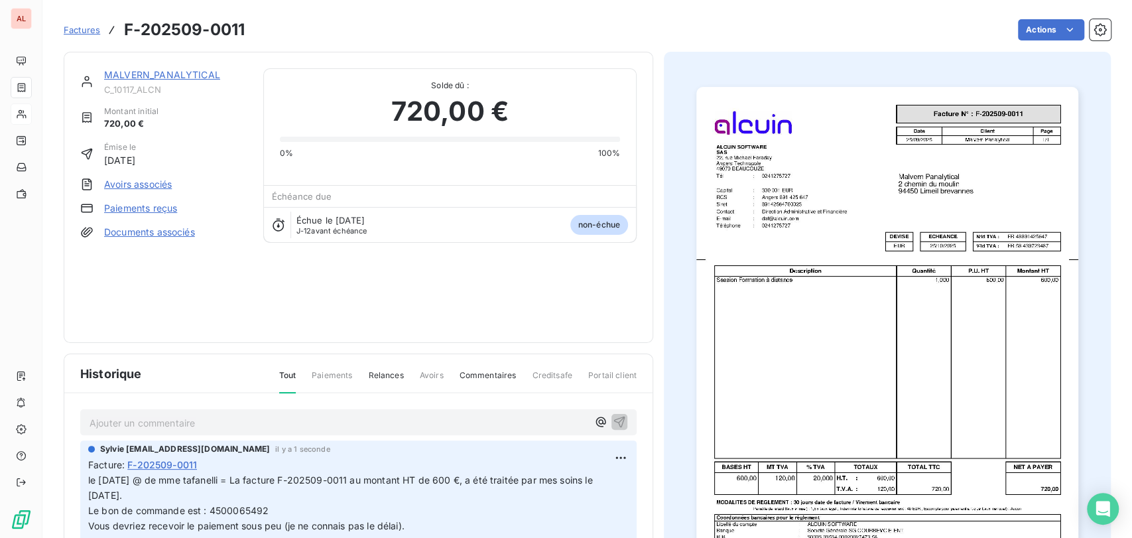
click at [144, 76] on link "MALVERN_PANALYTICAL" at bounding box center [162, 74] width 116 height 11
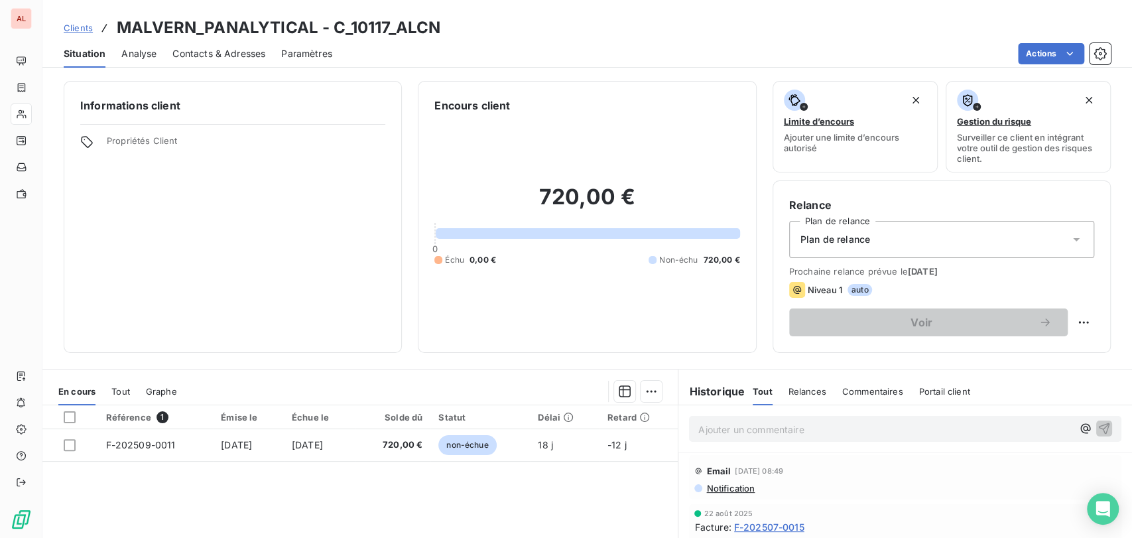
click at [216, 44] on div "Contacts & Adresses" at bounding box center [218, 54] width 93 height 28
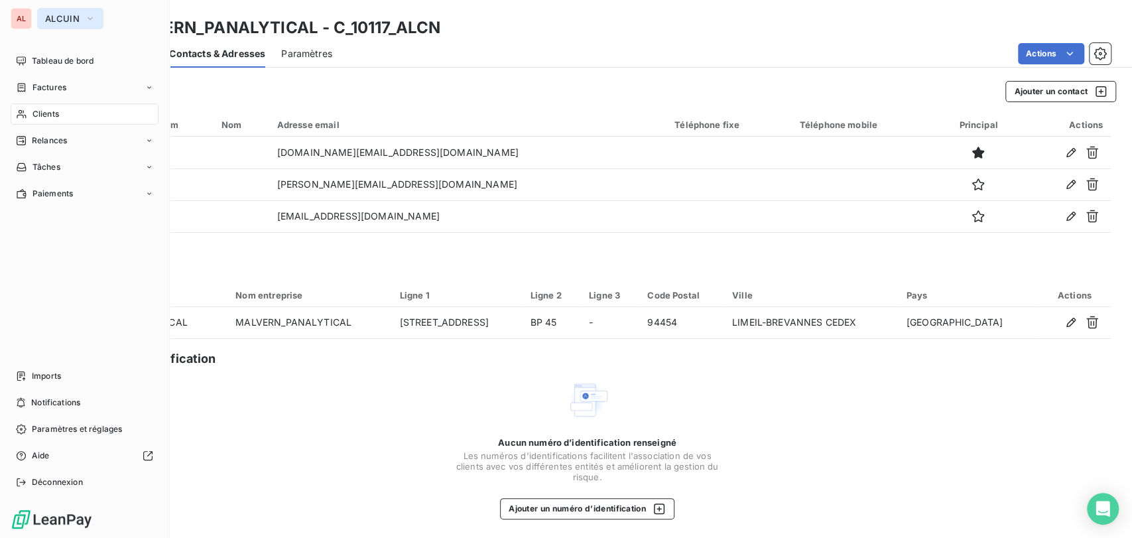
drag, startPoint x: 86, startPoint y: 19, endPoint x: 83, endPoint y: 29, distance: 9.9
click at [85, 19] on icon "button" at bounding box center [90, 18] width 11 height 13
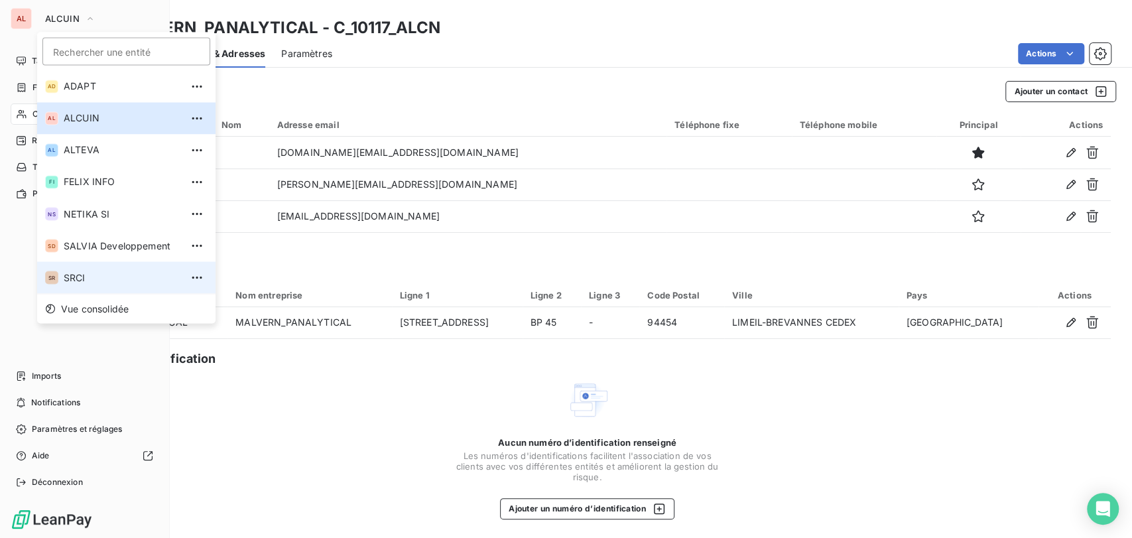
click at [64, 272] on span "SRCI" at bounding box center [122, 277] width 117 height 13
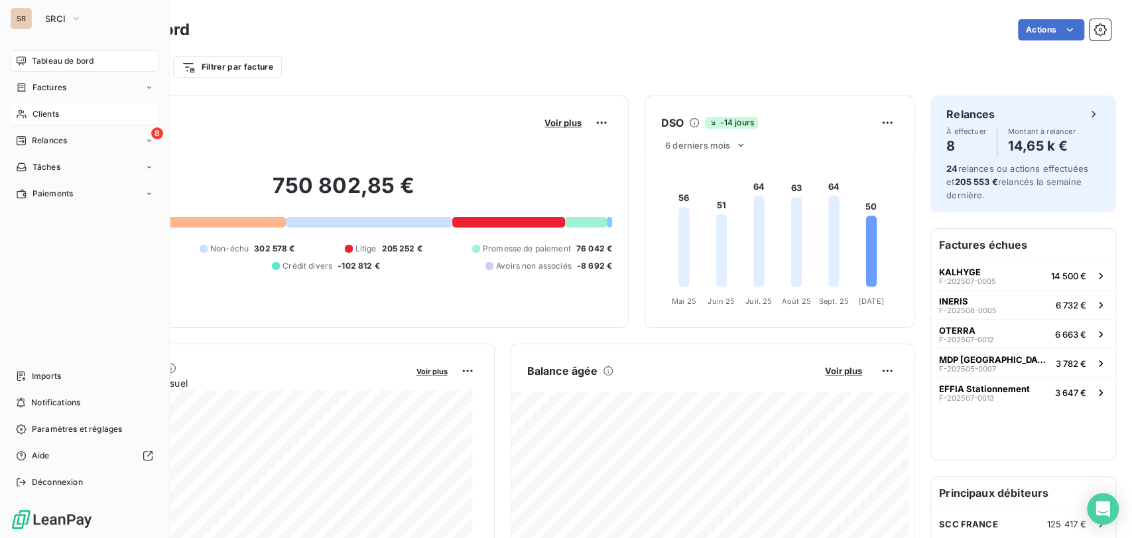
click at [39, 117] on span "Clients" at bounding box center [45, 114] width 27 height 12
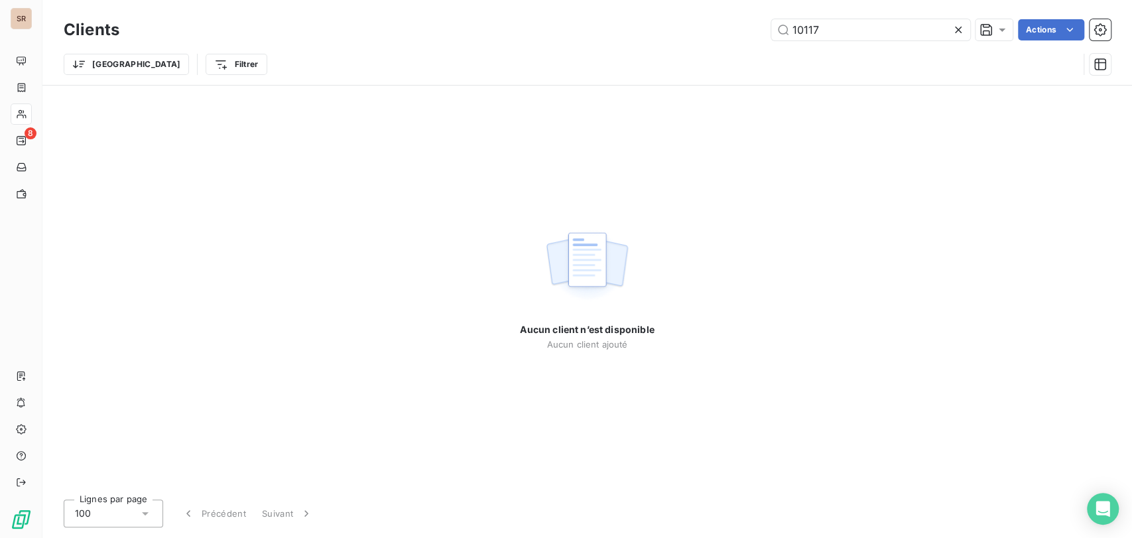
drag, startPoint x: 836, startPoint y: 29, endPoint x: 708, endPoint y: 32, distance: 127.4
click at [708, 32] on div "10117 Actions" at bounding box center [623, 29] width 976 height 21
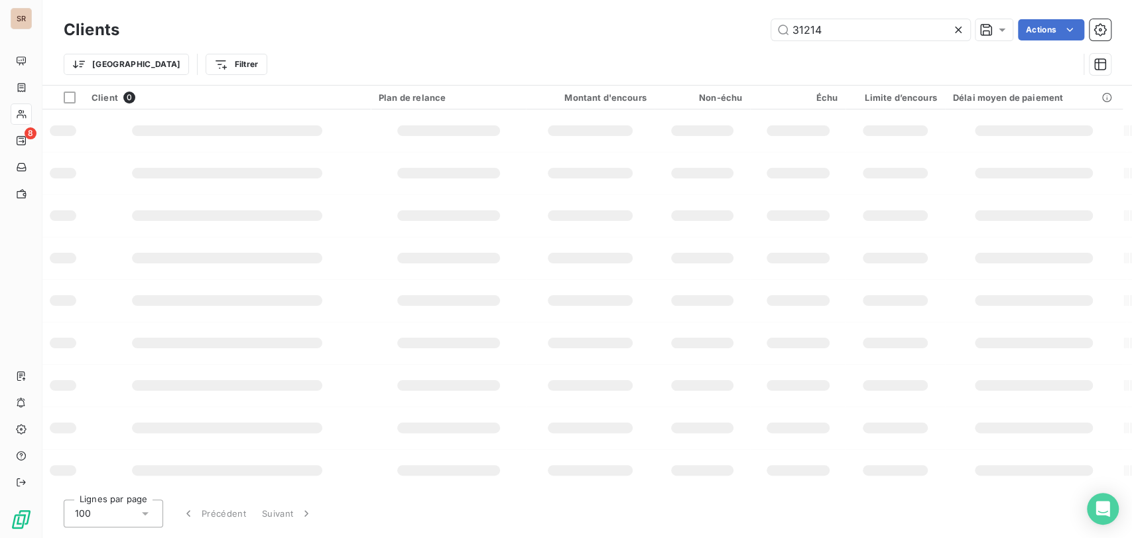
type input "31214"
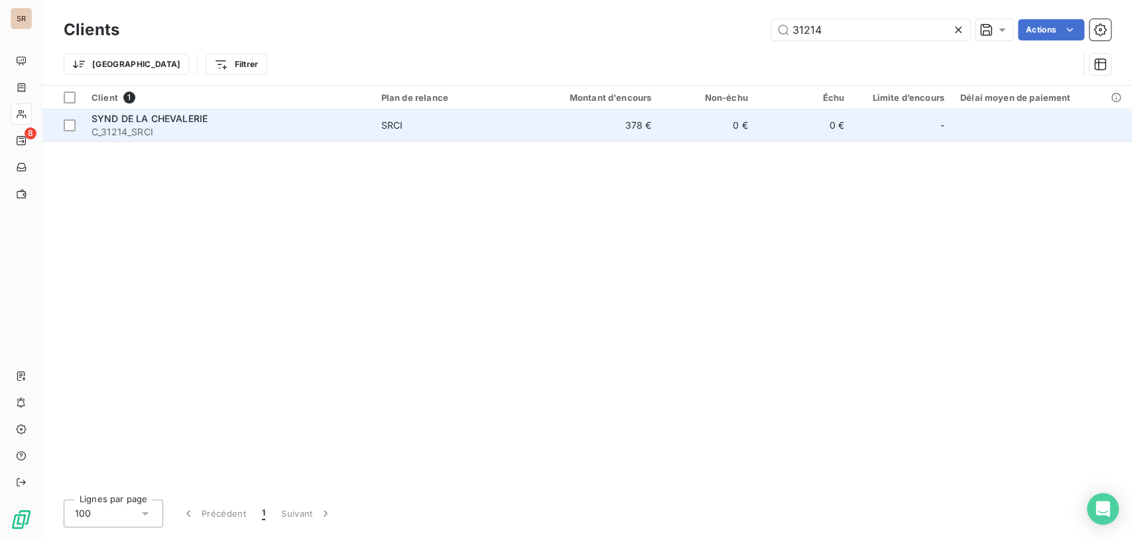
click at [154, 121] on span "SYND DE LA CHEVALERIE" at bounding box center [150, 118] width 116 height 11
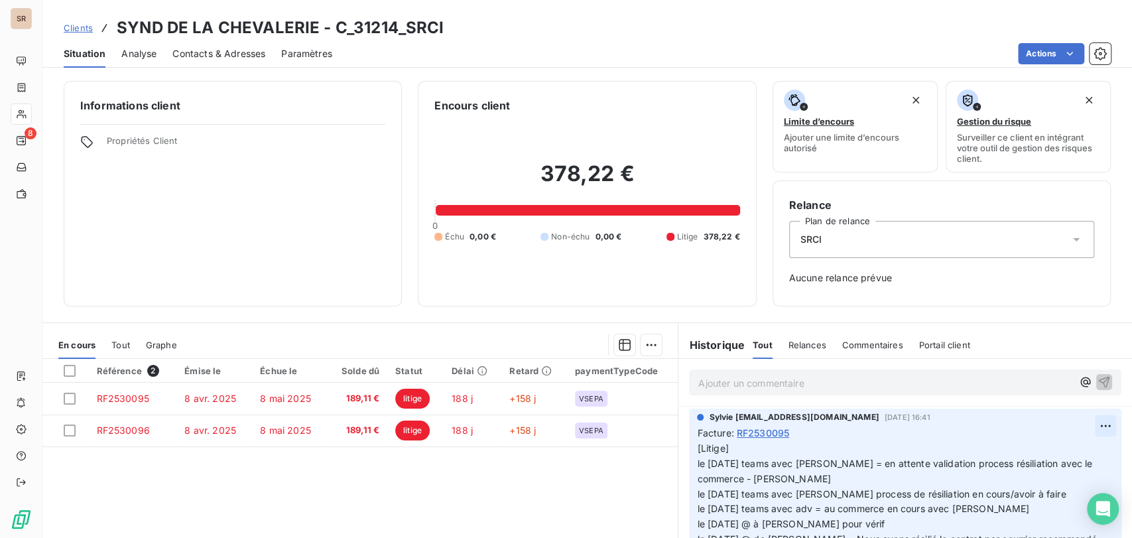
click at [1084, 426] on html "SR 8 Clients SYND DE LA CHEVALERIE - C_31214_SRCI Situation Analyse Contacts & …" at bounding box center [566, 269] width 1132 height 538
click at [1060, 366] on html "SR 8 Clients SYND DE LA CHEVALERIE - C_31214_SRCI Situation Analyse Contacts & …" at bounding box center [566, 269] width 1132 height 538
click at [1077, 426] on html "SR 8 Clients SYND DE LA CHEVALERIE - C_31214_SRCI Situation Analyse Contacts & …" at bounding box center [566, 269] width 1132 height 538
drag, startPoint x: 1050, startPoint y: 454, endPoint x: 907, endPoint y: 454, distance: 143.2
click at [1041, 455] on div "Editer" at bounding box center [1051, 454] width 74 height 21
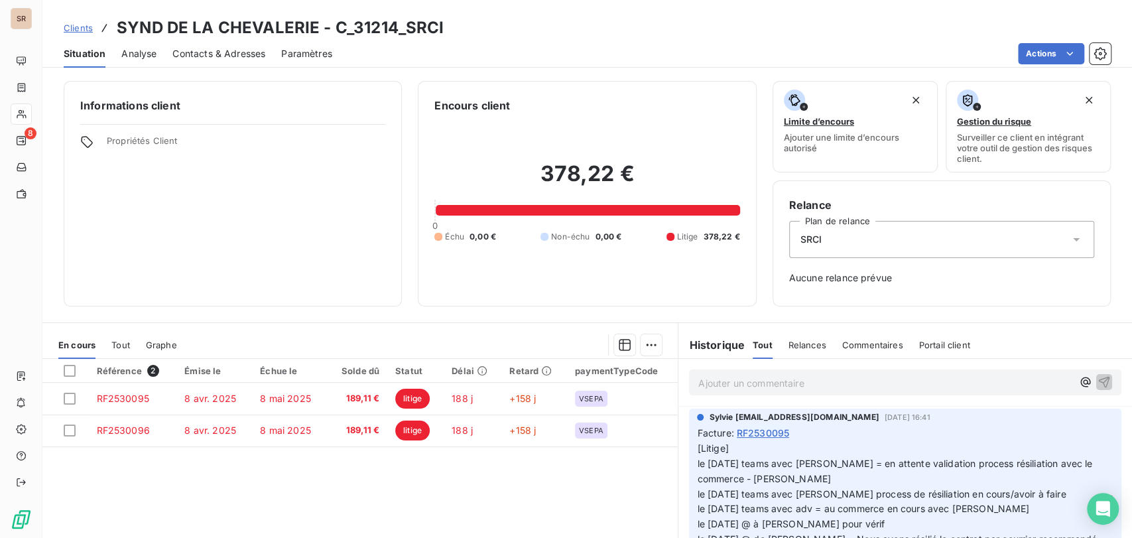
click at [690, 462] on div "Sylvie [EMAIL_ADDRESS][DOMAIN_NAME] [DATE] 16:41 Facture : RF2530095 [Litige] l…" at bounding box center [905, 490] width 432 height 162
click at [697, 466] on span "[Litige] le [DATE] teams avec [PERSON_NAME] = en attente validation process rés…" at bounding box center [898, 500] width 403 height 117
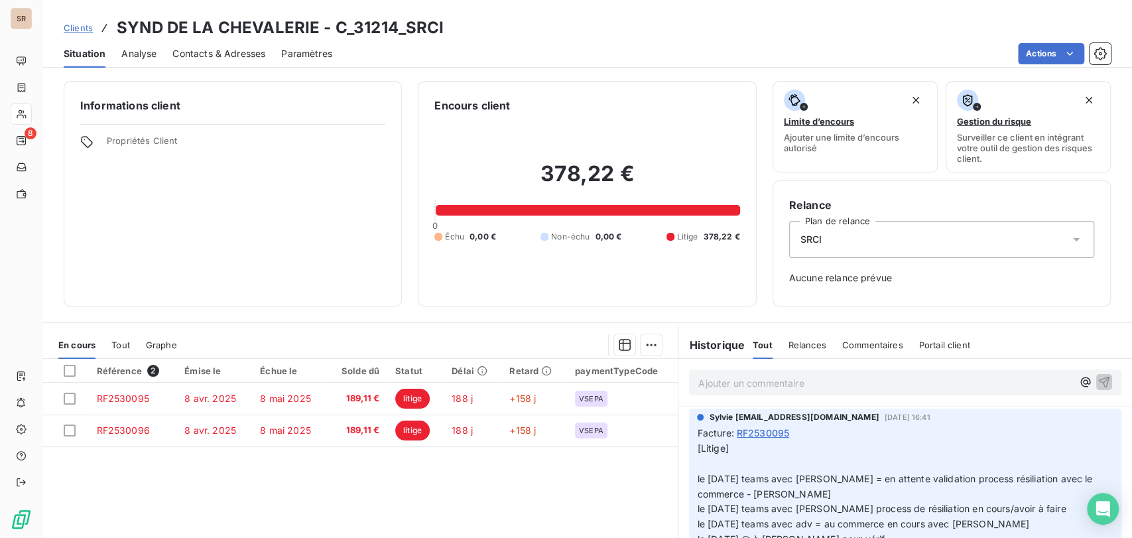
click at [697, 470] on p "[Litige] le [DATE] teams avec [PERSON_NAME] = en attente validation process rés…" at bounding box center [897, 509] width 401 height 137
click at [808, 464] on p "[Litige] le [DATE] @ de [PERSON_NAME] = le [DATE] teams avec [PERSON_NAME] = en…" at bounding box center [897, 509] width 401 height 137
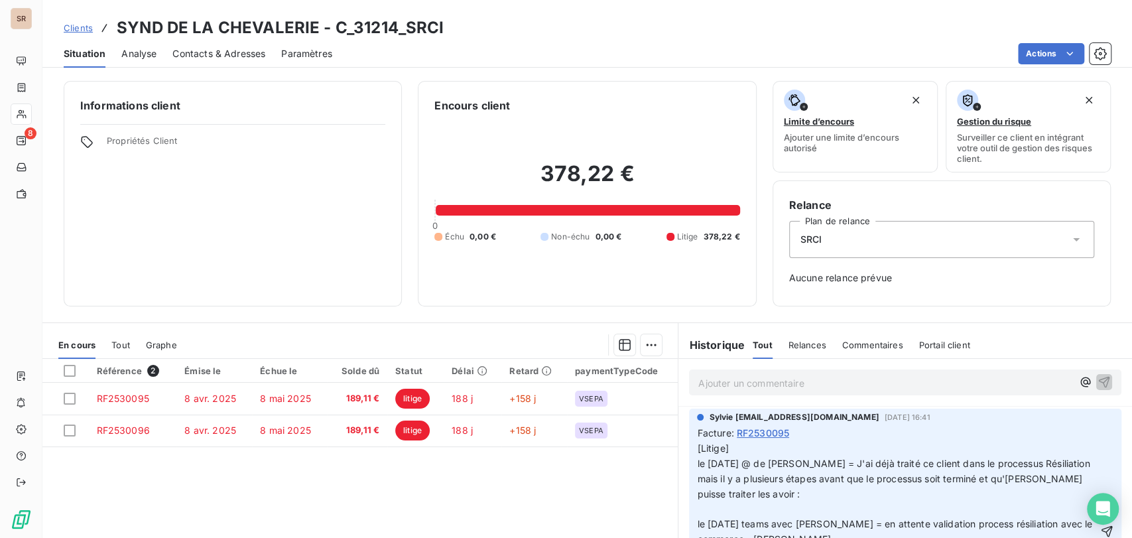
click at [750, 497] on p "[Litige] le [DATE] @ de [PERSON_NAME] = J'ai déjà traité ce client dans le proc…" at bounding box center [897, 532] width 401 height 182
click at [717, 502] on p "[Litige] le [DATE] @ de [PERSON_NAME] = J'ai déjà traité ce client dans le proc…" at bounding box center [897, 532] width 401 height 182
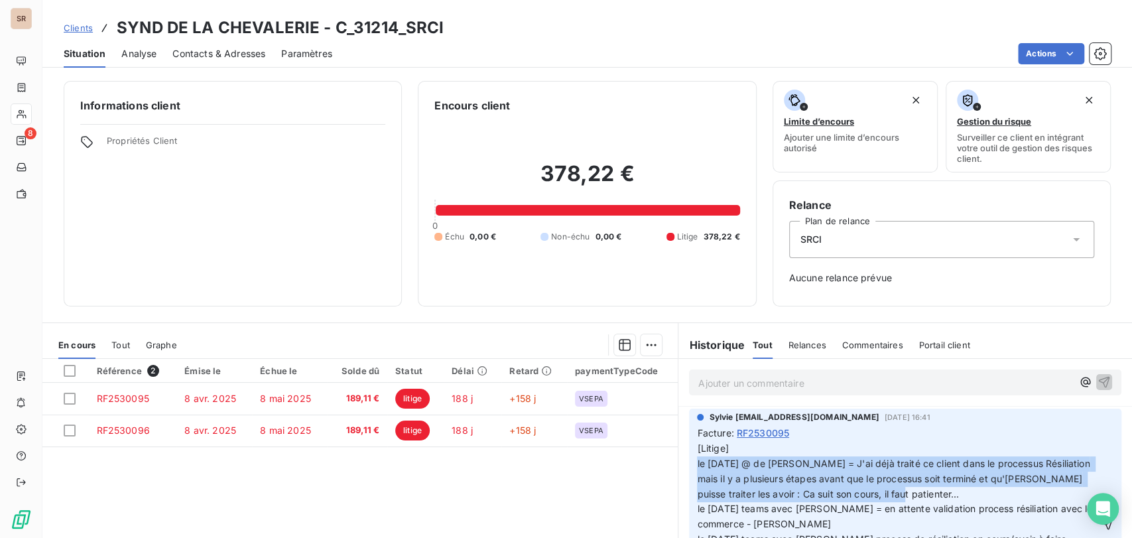
drag, startPoint x: 894, startPoint y: 495, endPoint x: 684, endPoint y: 464, distance: 211.9
click at [689, 464] on div "Sylvie [EMAIL_ADDRESS][DOMAIN_NAME] [DATE] 16:41 Facture : RF2530095 [Litige] l…" at bounding box center [905, 513] width 432 height 208
copy span "le [DATE] @ de [PERSON_NAME] = J'ai déjà traité ce client dans le processus Rés…"
click at [1100, 522] on icon "button" at bounding box center [1106, 523] width 13 height 13
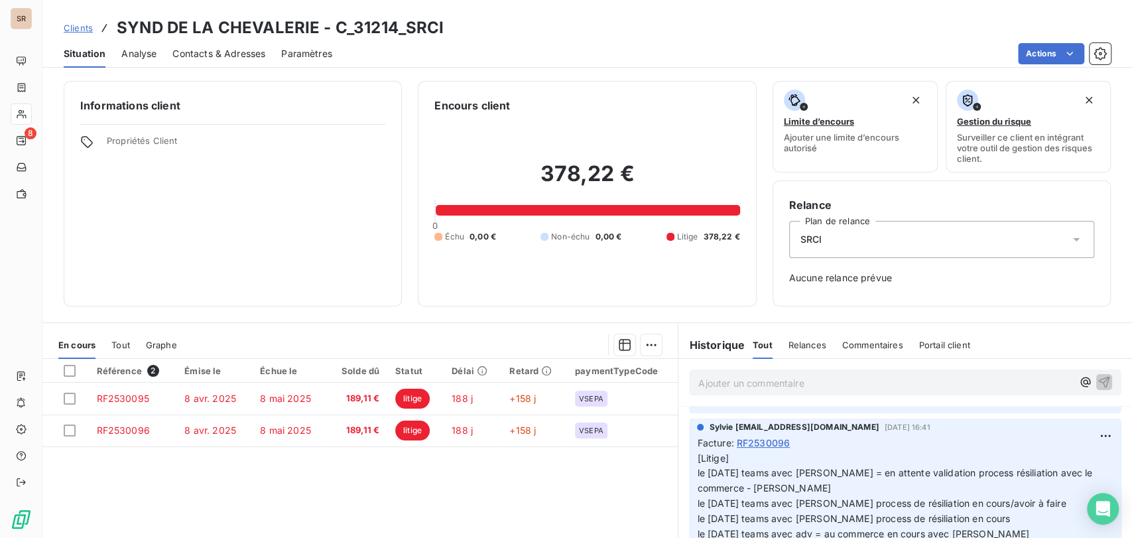
scroll to position [209, 0]
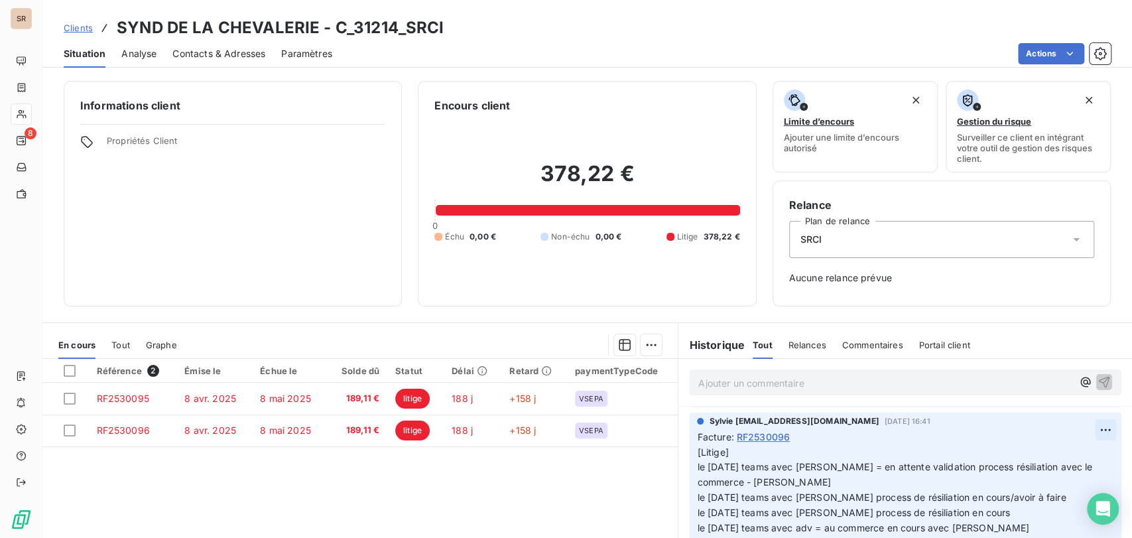
click at [1082, 429] on html "SR 8 Clients SYND DE LA CHEVALERIE - C_31214_SRCI Situation Analyse Contacts & …" at bounding box center [566, 269] width 1132 height 538
drag, startPoint x: 1033, startPoint y: 456, endPoint x: 869, endPoint y: 464, distance: 163.3
click at [1005, 459] on html "SR 8 Clients SYND DE LA CHEVALERIE - C_31214_SRCI Situation Analyse Contacts & …" at bounding box center [566, 269] width 1132 height 538
click at [690, 468] on html "SR 8 Clients SYND DE LA CHEVALERIE - C_31214_SRCI Situation Analyse Contacts & …" at bounding box center [566, 269] width 1132 height 538
click at [697, 468] on span "[Litige] le [DATE] teams avec [PERSON_NAME] = en attente validation process rés…" at bounding box center [898, 512] width 403 height 133
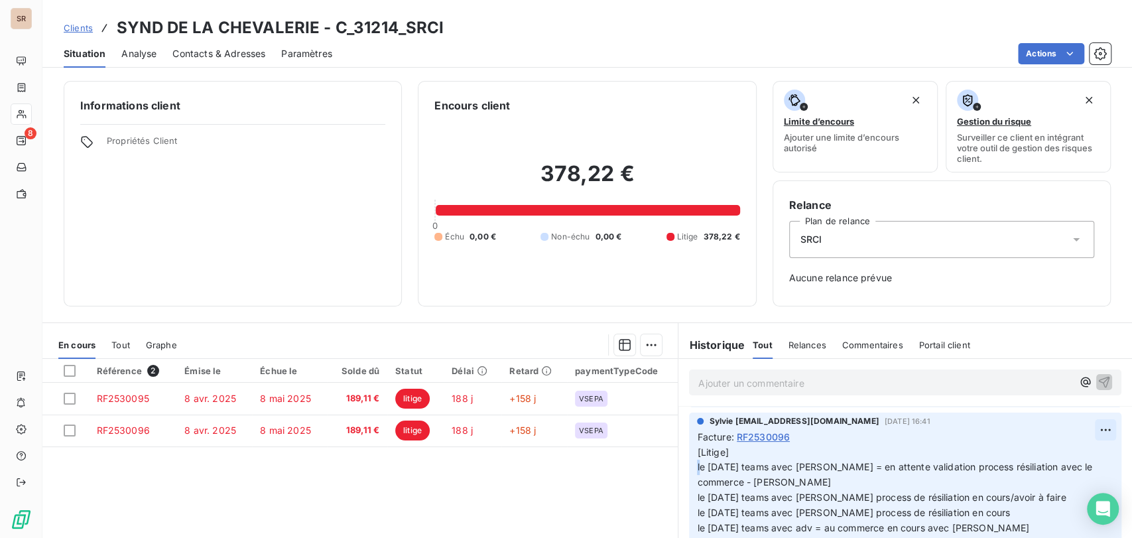
click at [1078, 433] on html "SR 8 Clients SYND DE LA CHEVALERIE - C_31214_SRCI Situation Analyse Contacts & …" at bounding box center [566, 269] width 1132 height 538
drag, startPoint x: 1041, startPoint y: 454, endPoint x: 802, endPoint y: 500, distance: 243.7
click at [1030, 458] on div "Editer" at bounding box center [1051, 458] width 74 height 21
click at [697, 467] on span "[Litige] le [DATE] teams avec [PERSON_NAME] = en attente validation process rés…" at bounding box center [898, 512] width 403 height 133
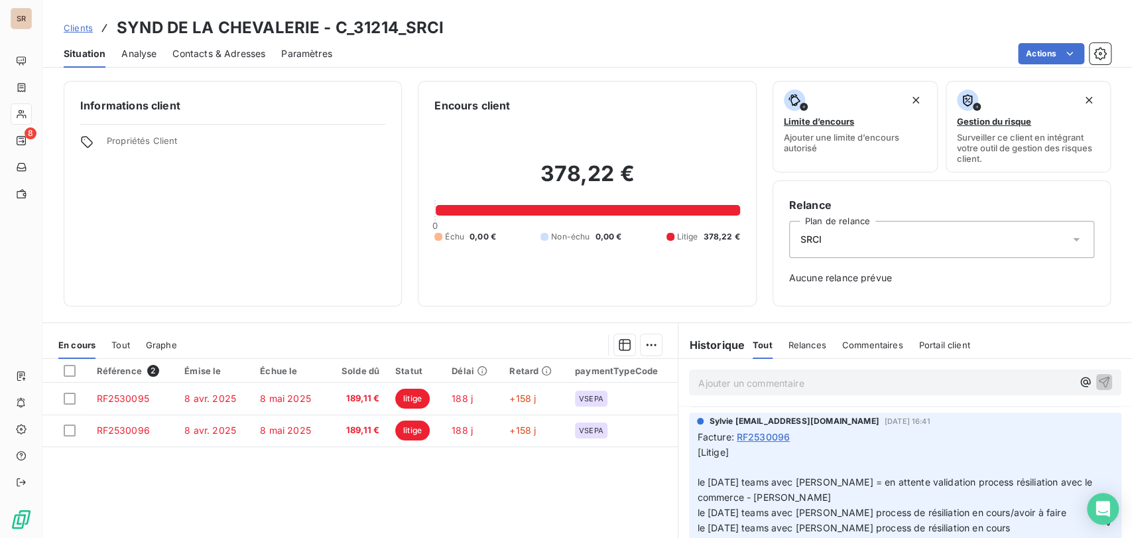
click at [697, 467] on p "[Litige] le [DATE] teams avec [PERSON_NAME] = en attente validation process rés…" at bounding box center [897, 521] width 401 height 152
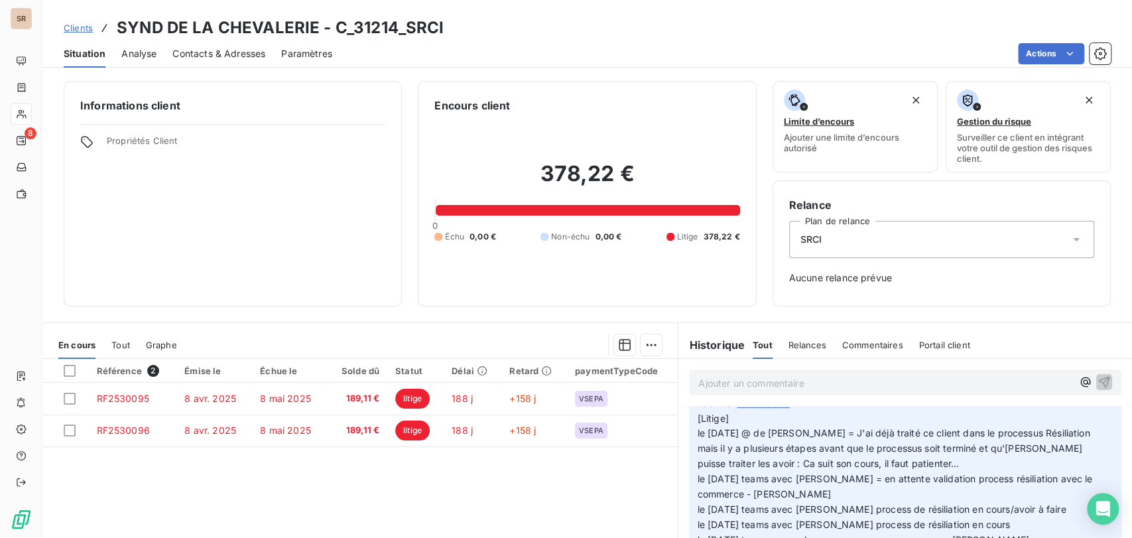
scroll to position [249, 0]
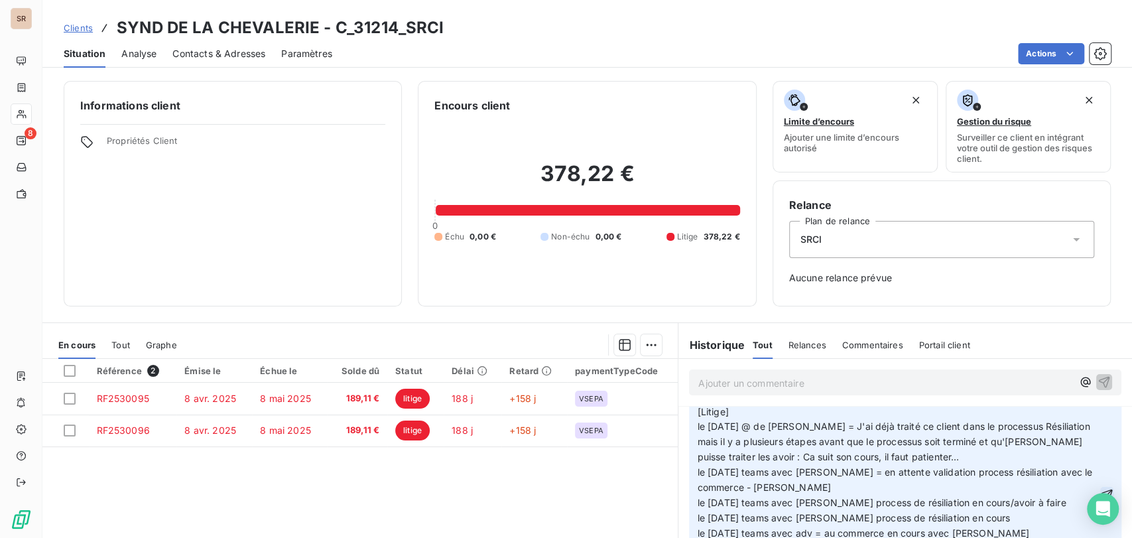
click at [1100, 496] on icon "button" at bounding box center [1106, 494] width 13 height 13
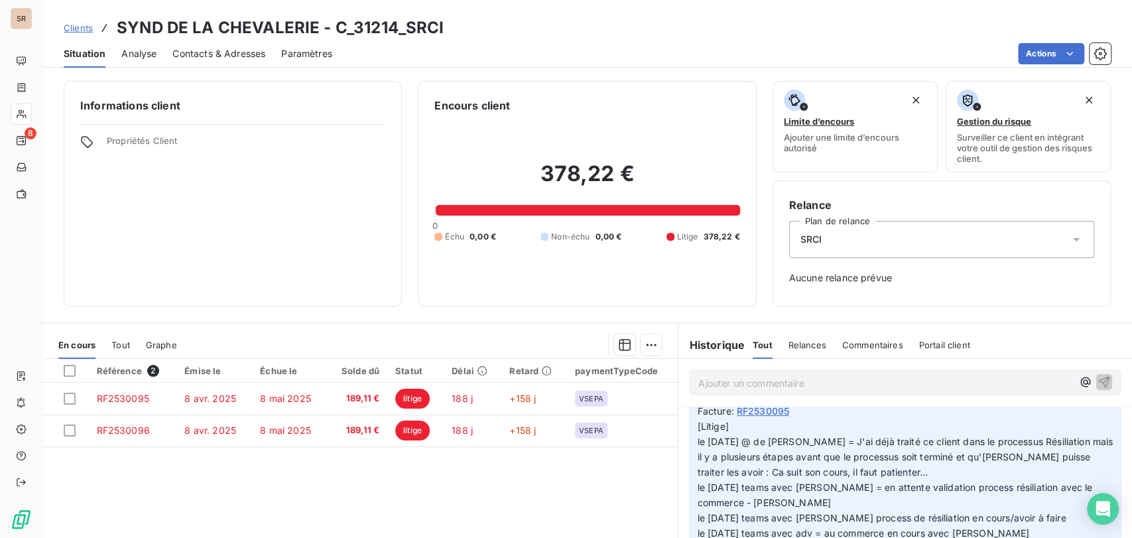
scroll to position [36, 0]
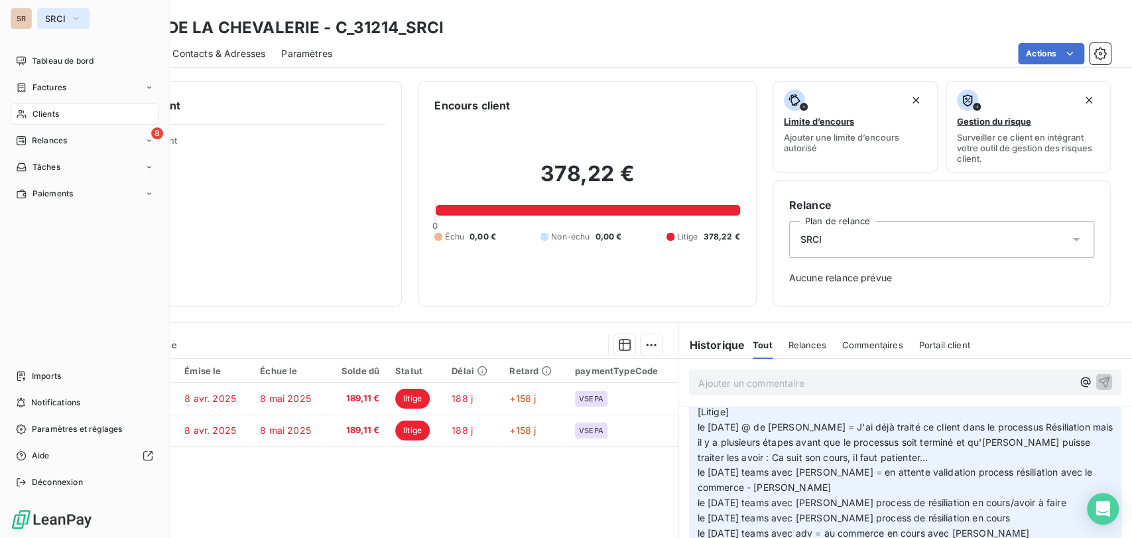
click at [74, 21] on icon "button" at bounding box center [76, 18] width 11 height 13
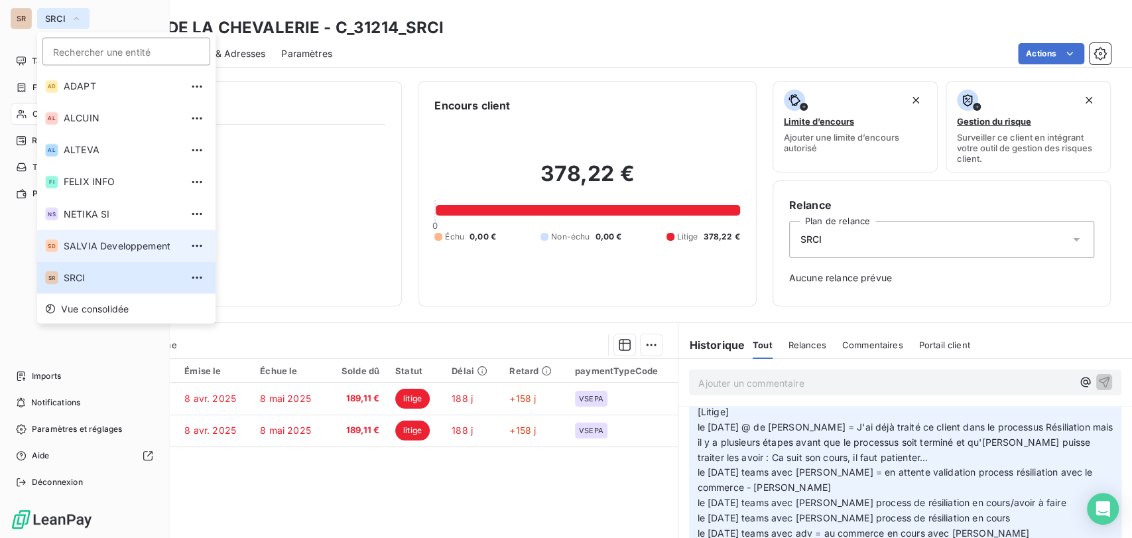
click at [64, 249] on span "SALVIA Developpement" at bounding box center [122, 245] width 117 height 13
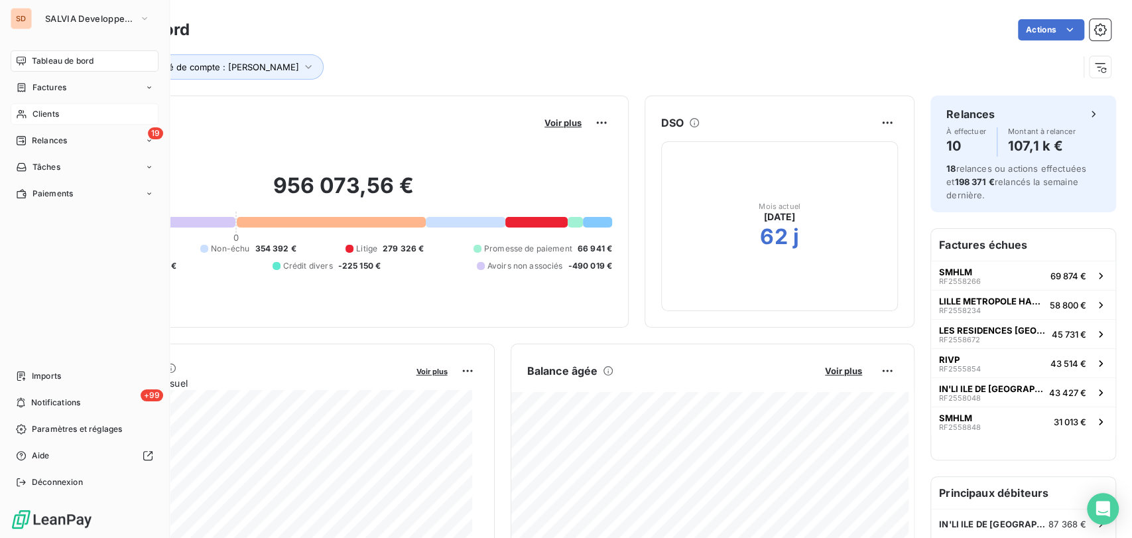
click at [44, 114] on span "Clients" at bounding box center [45, 114] width 27 height 12
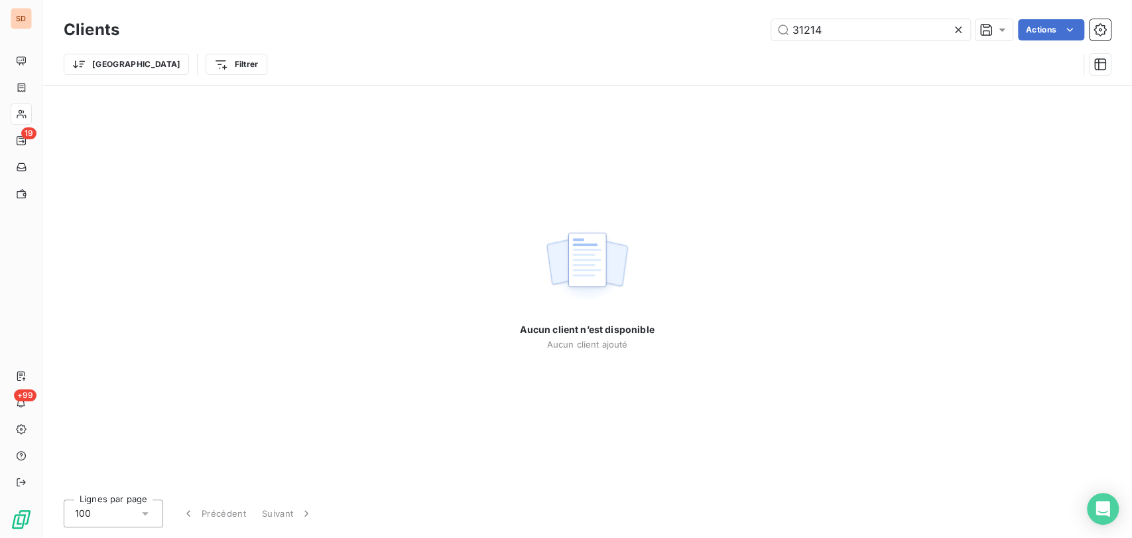
drag, startPoint x: 850, startPoint y: 27, endPoint x: 747, endPoint y: 40, distance: 103.0
click at [749, 40] on div "31214 Actions" at bounding box center [623, 29] width 976 height 21
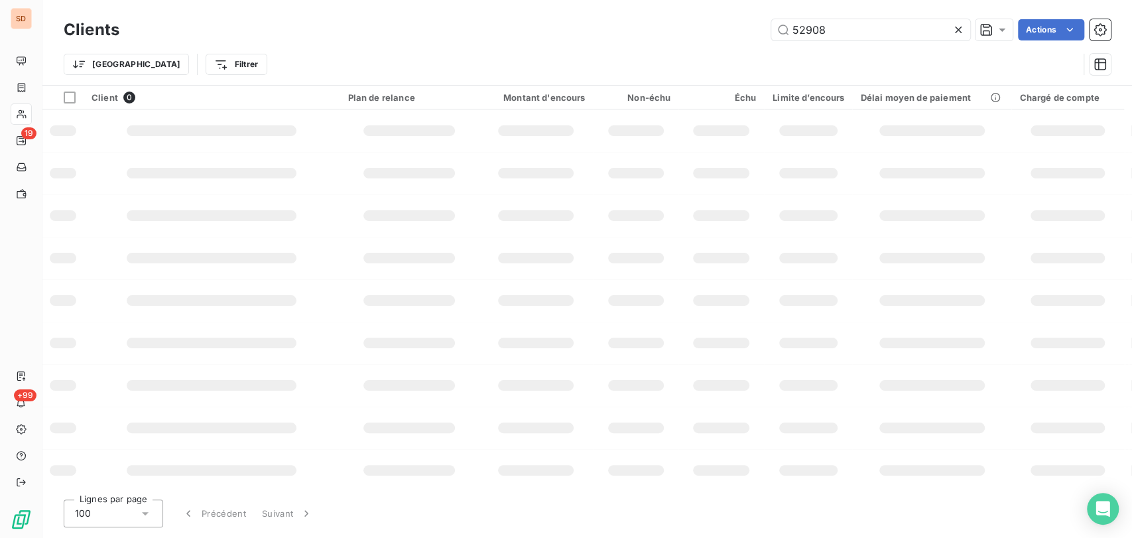
type input "52908"
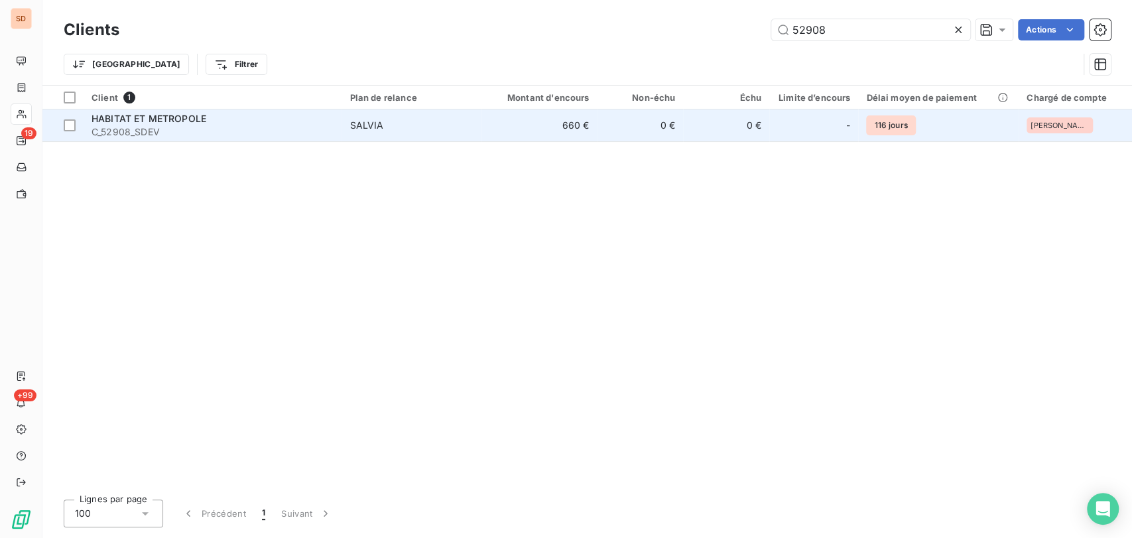
click at [121, 129] on span "C_52908_SDEV" at bounding box center [213, 131] width 242 height 13
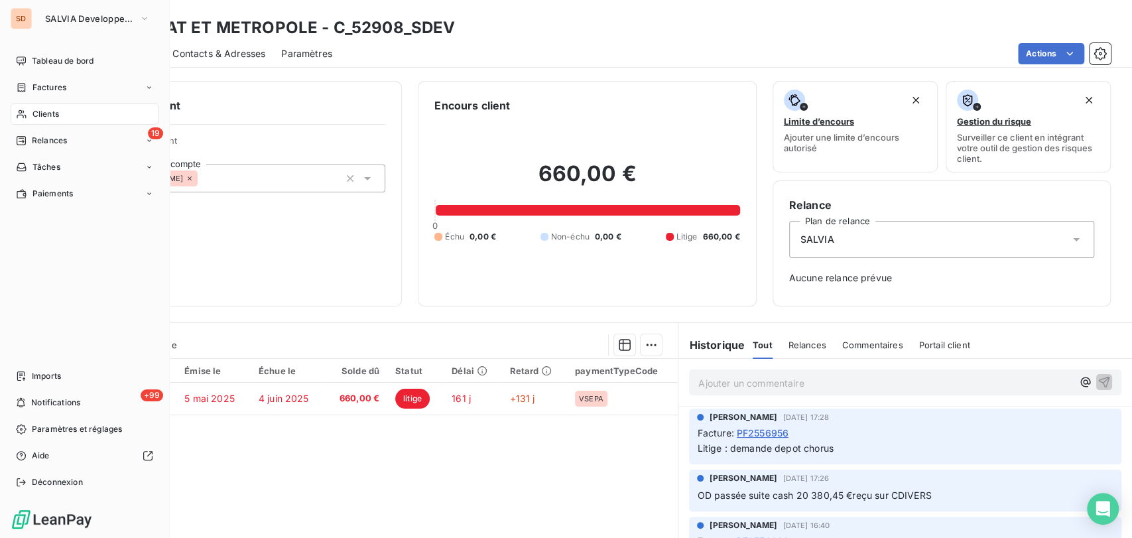
click at [38, 111] on span "Clients" at bounding box center [45, 114] width 27 height 12
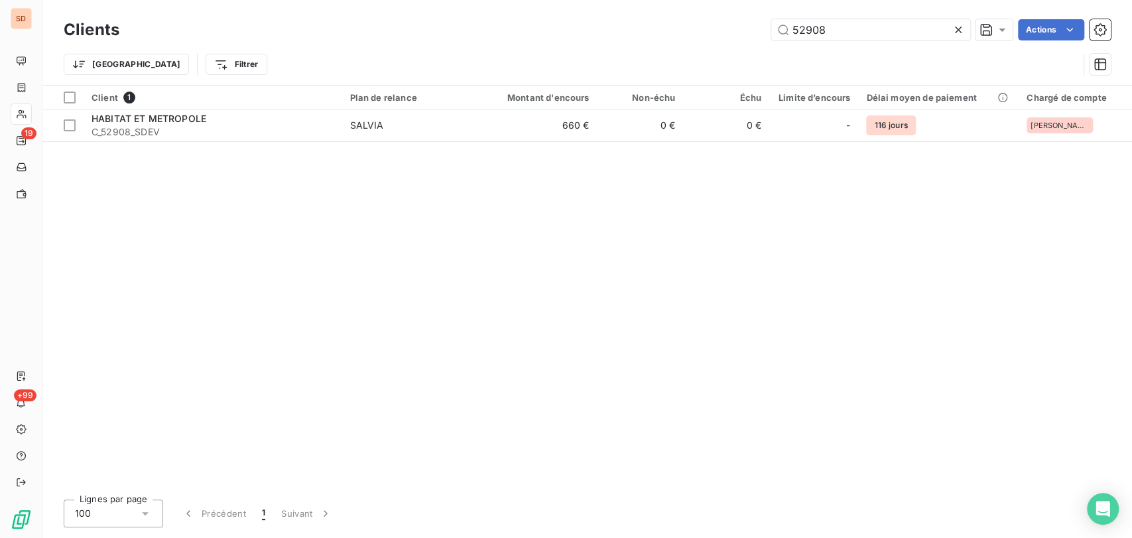
drag, startPoint x: 753, startPoint y: 27, endPoint x: 730, endPoint y: 29, distance: 23.2
click at [730, 29] on div "52908 Actions" at bounding box center [623, 29] width 976 height 21
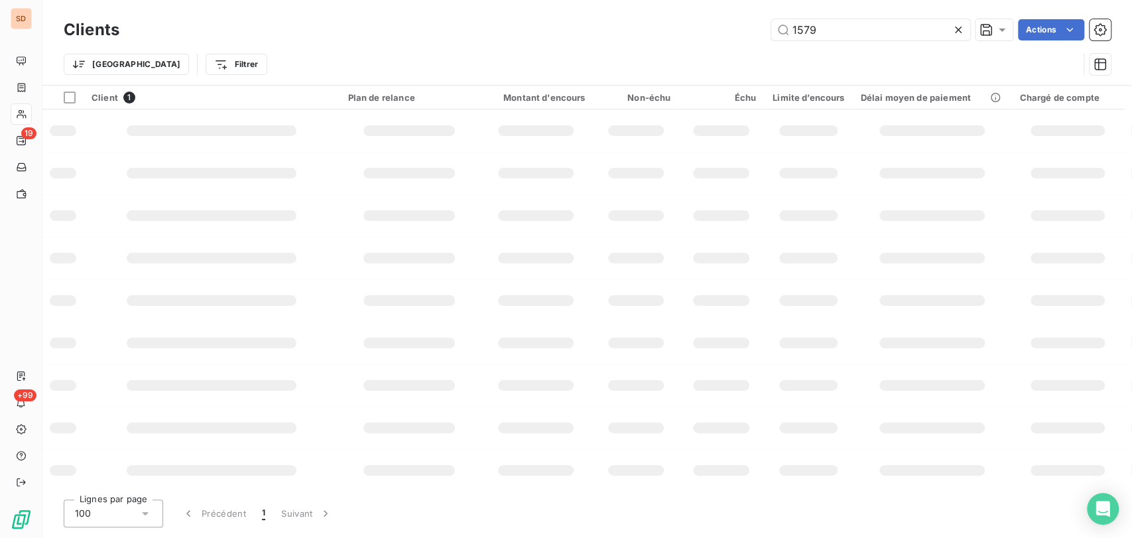
type input "1579"
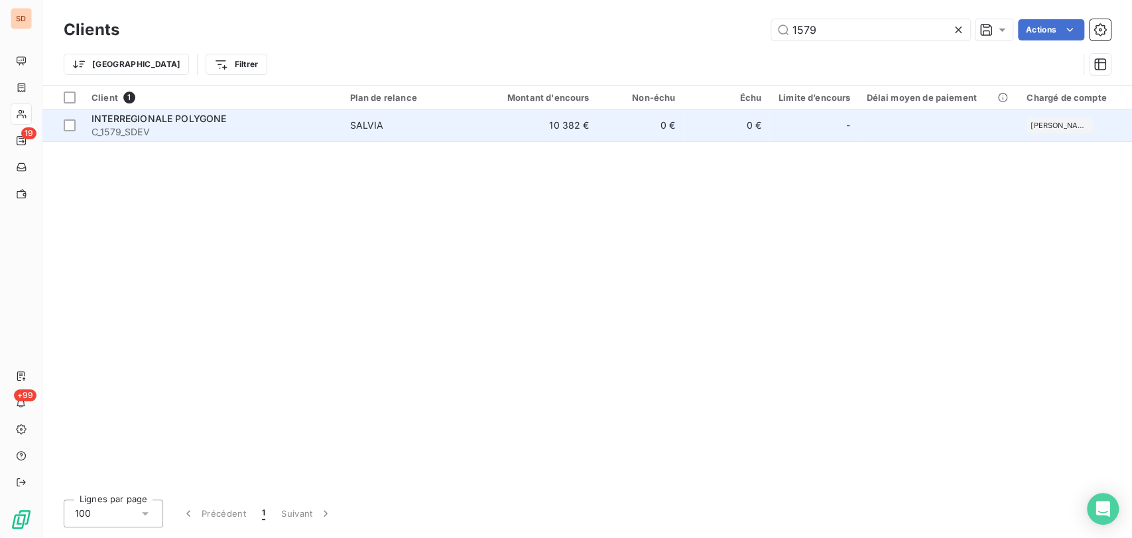
click at [158, 113] on span "INTERREGIONALE POLYGONE" at bounding box center [159, 118] width 135 height 11
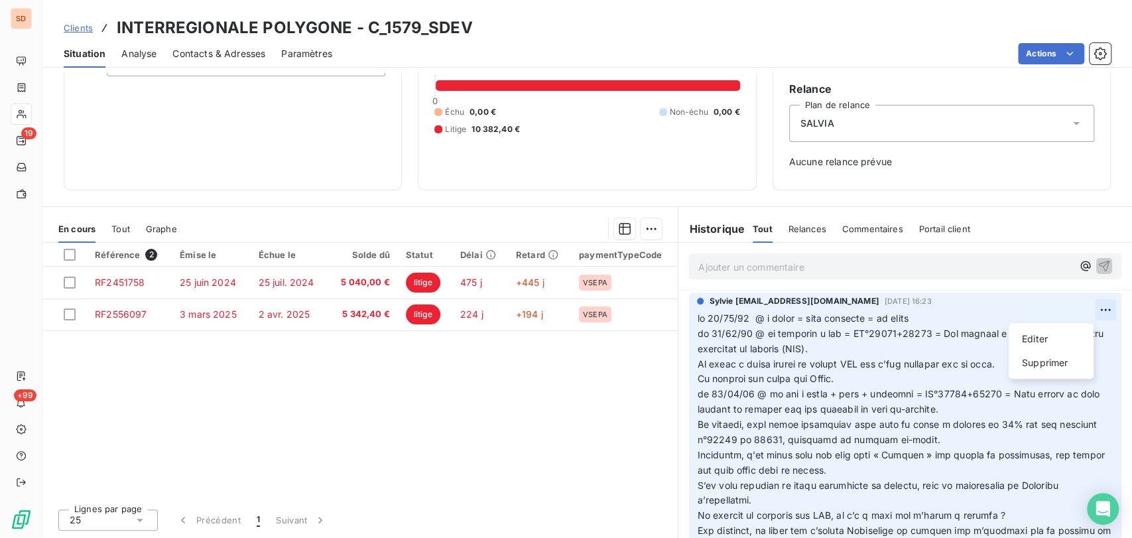
click at [1081, 304] on html "SD 19 +99 Clients INTERREGIONALE POLYGONE - C_1579_SDEV Situation Analyse Conta…" at bounding box center [566, 269] width 1132 height 538
click at [1066, 311] on html "SD 19 +99 Clients INTERREGIONALE POLYGONE - C_1579_SDEV Situation Analyse Conta…" at bounding box center [566, 269] width 1132 height 538
click at [1076, 310] on html "SD 19 +99 Clients INTERREGIONALE POLYGONE - C_1579_SDEV Situation Analyse Conta…" at bounding box center [566, 269] width 1132 height 538
click at [1039, 336] on div "Editer" at bounding box center [1051, 338] width 74 height 21
click at [697, 317] on span at bounding box center [898, 439] width 403 height 254
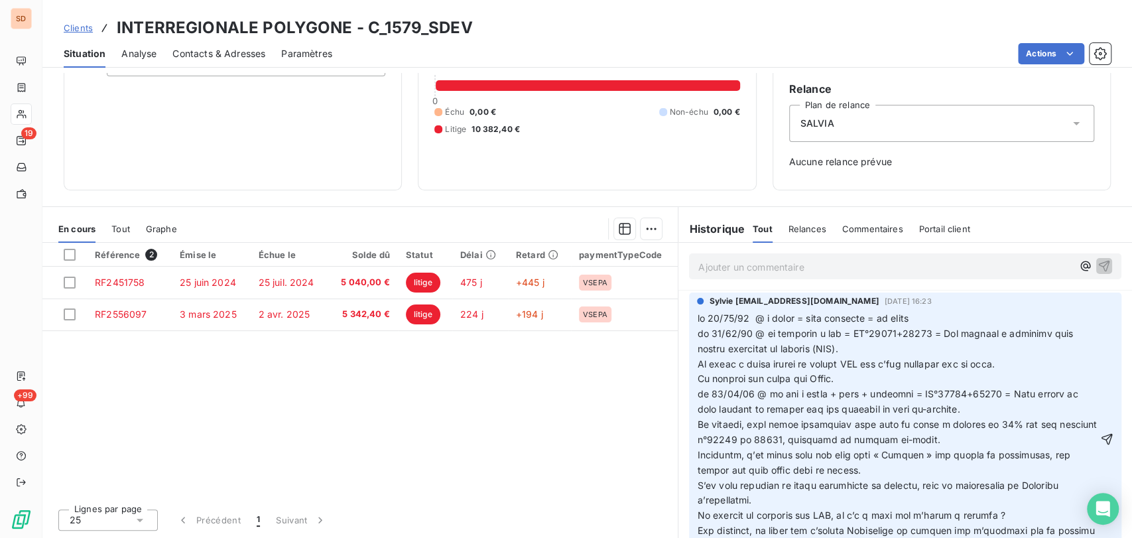
drag, startPoint x: 695, startPoint y: 326, endPoint x: 695, endPoint y: 316, distance: 9.9
click at [697, 316] on p at bounding box center [897, 440] width 401 height 258
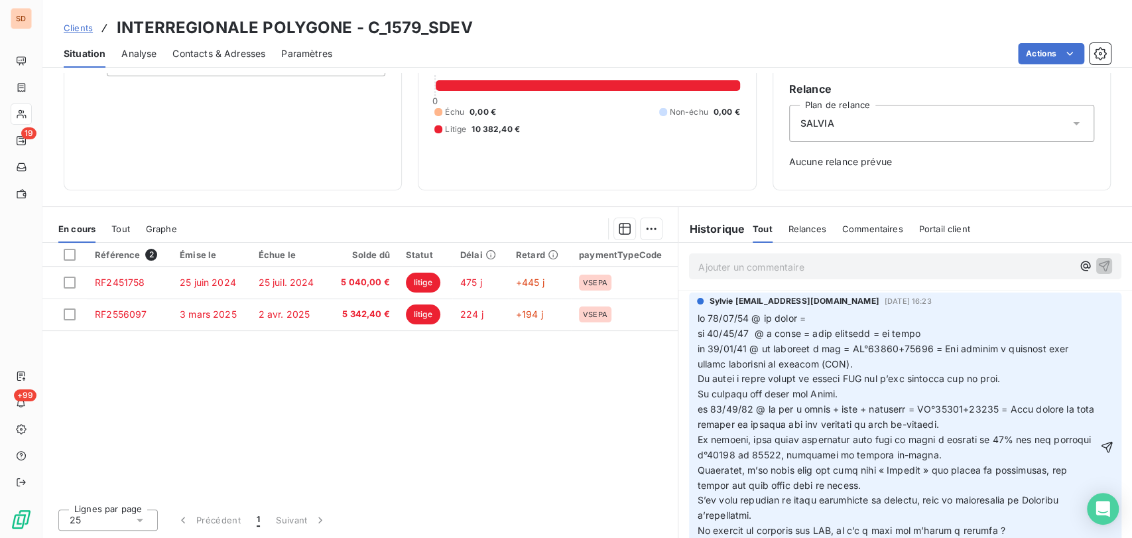
click at [832, 320] on p at bounding box center [897, 447] width 401 height 273
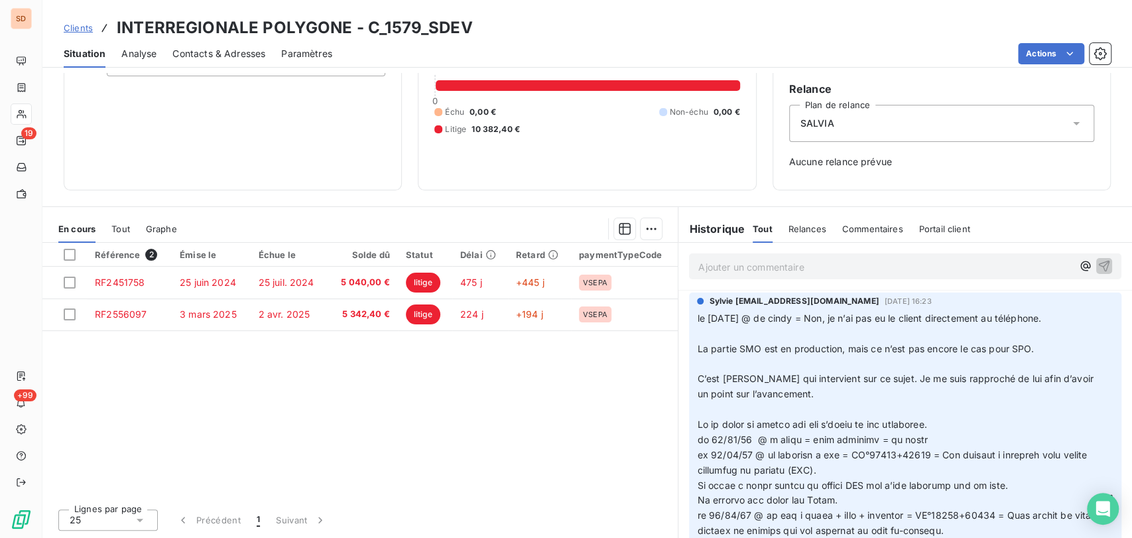
click at [723, 405] on p "﻿" at bounding box center [897, 409] width 401 height 15
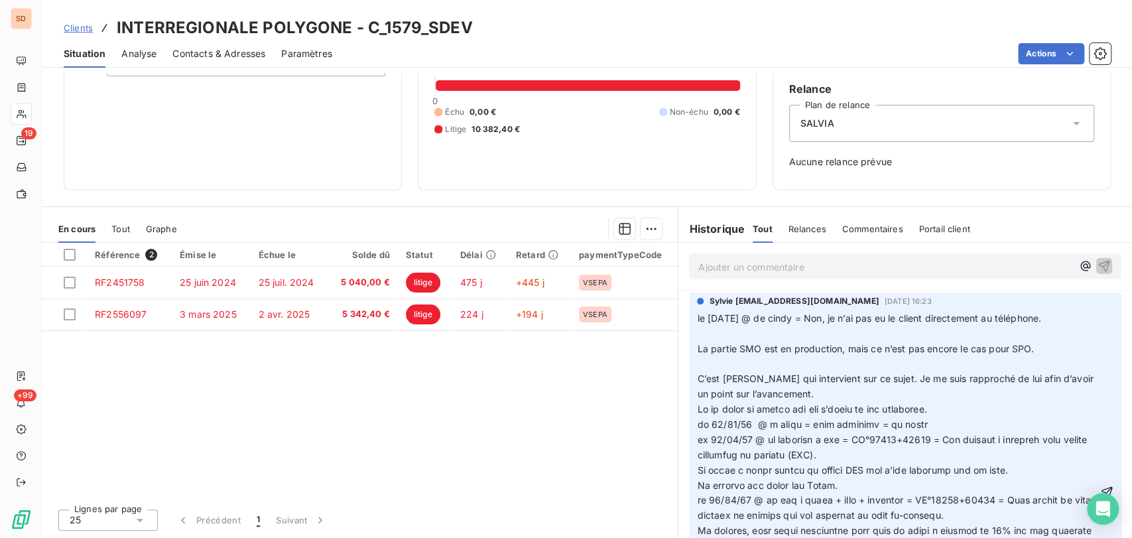
click at [707, 365] on p "﻿" at bounding box center [897, 364] width 401 height 15
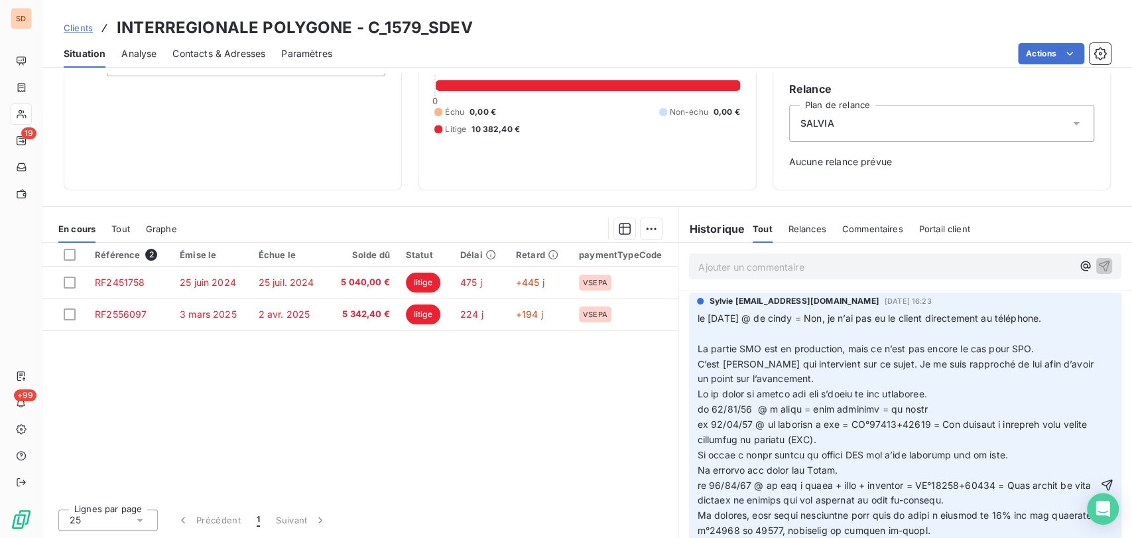
click at [697, 336] on p "﻿" at bounding box center [897, 333] width 401 height 15
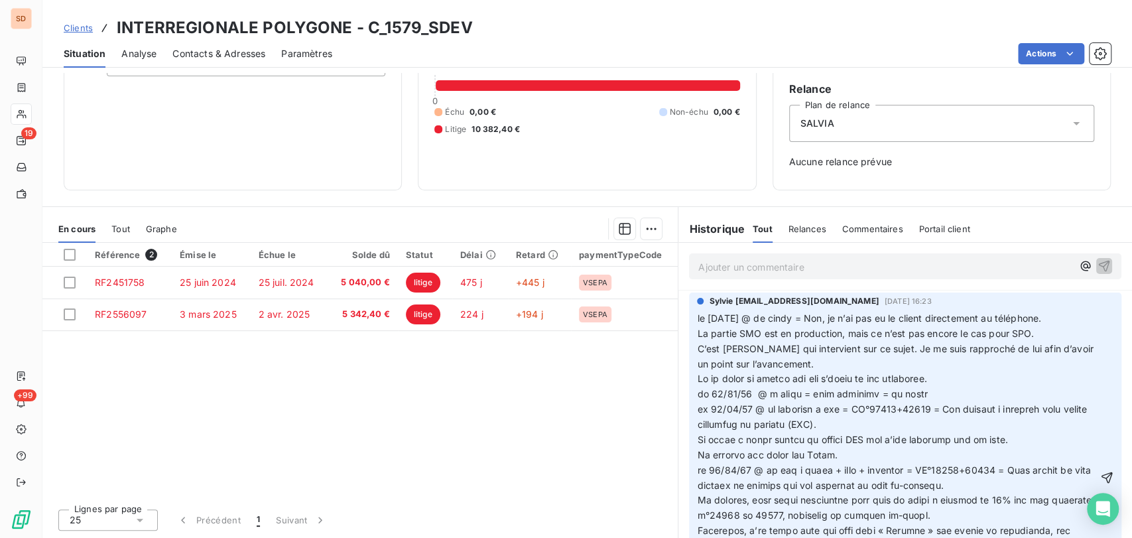
click at [697, 318] on span "le [DATE] @ de cindy = Non, je n’ai pas eu le client directement au téléphone." at bounding box center [869, 317] width 344 height 11
click at [697, 318] on p "le [DATE] @ de cindy = Non, je n’ai pas eu le client directement au téléphone." at bounding box center [897, 318] width 401 height 15
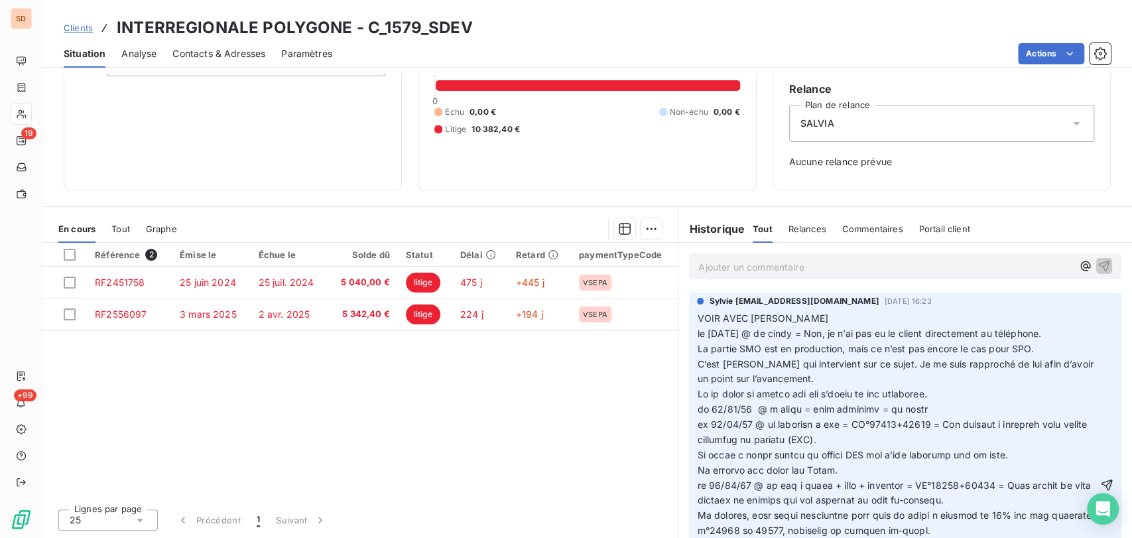
click at [1100, 483] on icon "button" at bounding box center [1106, 484] width 13 height 13
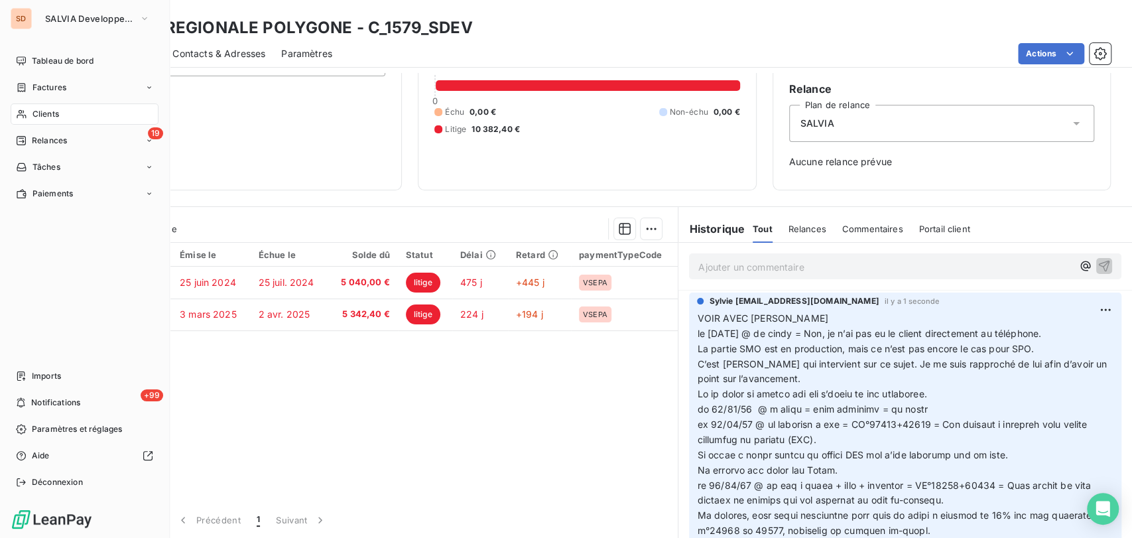
click at [57, 114] on span "Clients" at bounding box center [45, 114] width 27 height 12
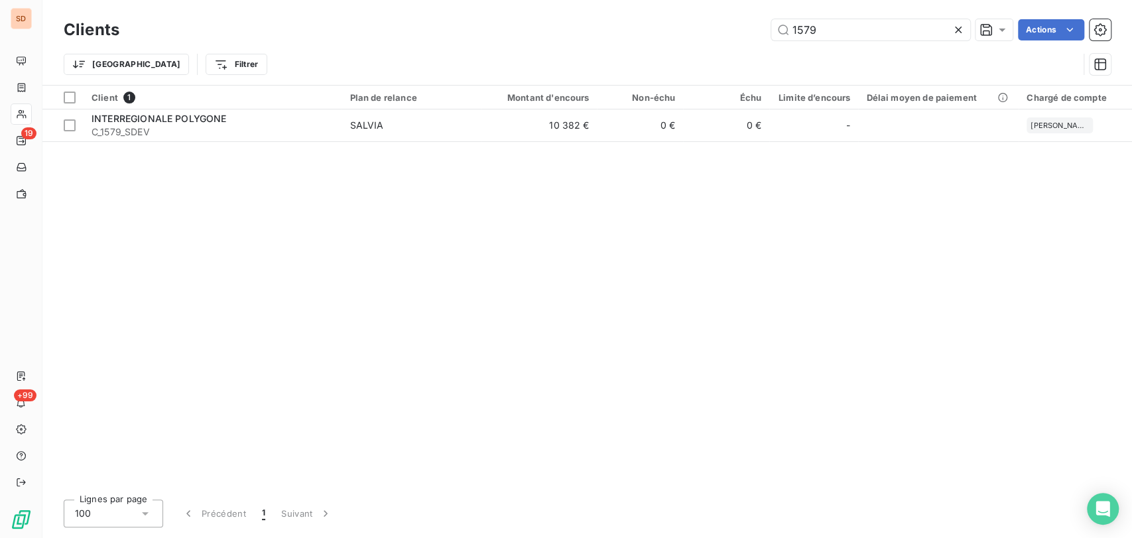
drag, startPoint x: 857, startPoint y: 29, endPoint x: 704, endPoint y: 31, distance: 152.5
click at [708, 31] on div "1579 Actions" at bounding box center [623, 29] width 976 height 21
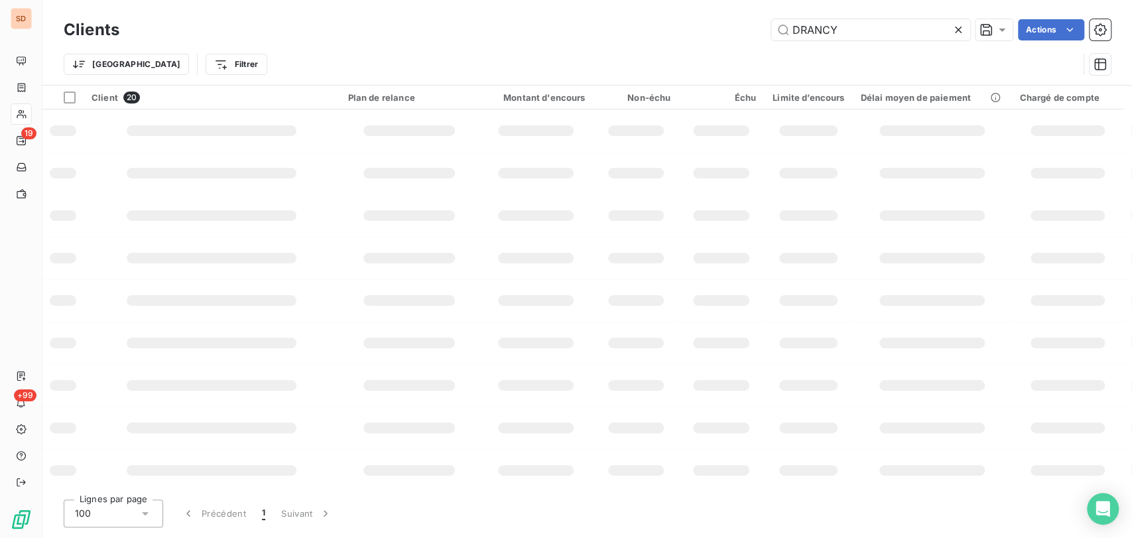
type input "DRANCY"
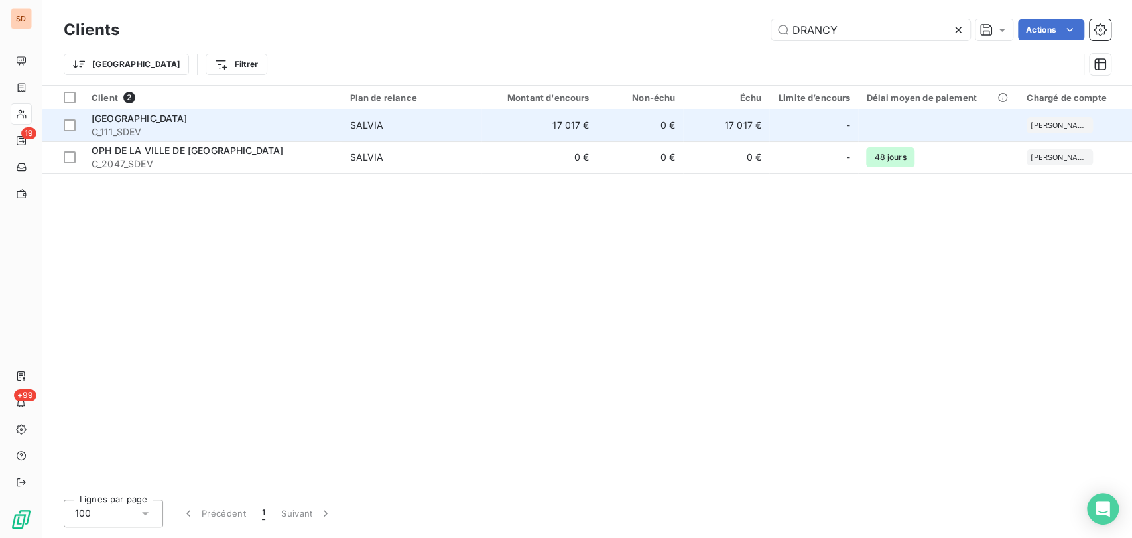
click at [124, 128] on span "C_111_SDEV" at bounding box center [213, 131] width 242 height 13
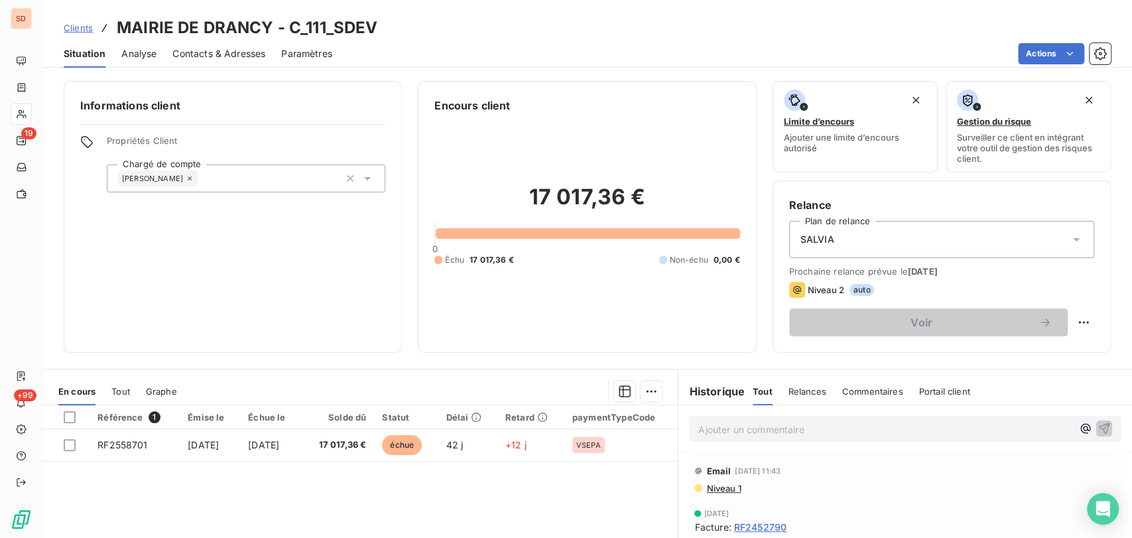
click at [219, 47] on span "Contacts & Adresses" at bounding box center [218, 53] width 93 height 13
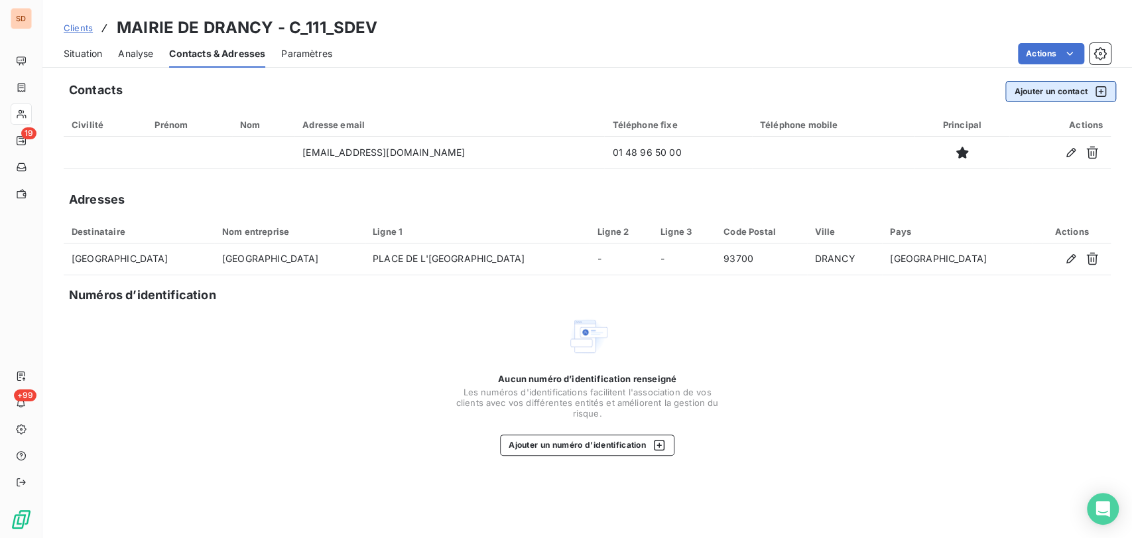
click at [1032, 101] on button "Ajouter un contact" at bounding box center [1060, 91] width 111 height 21
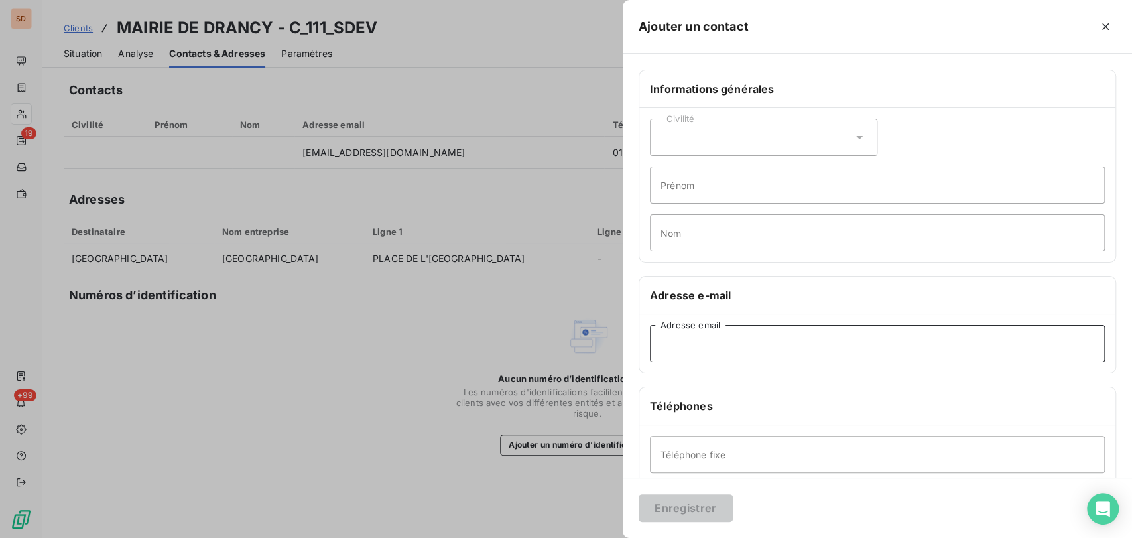
click at [684, 350] on input "Adresse email" at bounding box center [877, 343] width 455 height 37
paste input "[PERSON_NAME][EMAIL_ADDRESS][DOMAIN_NAME]"
type input "[PERSON_NAME][EMAIL_ADDRESS][DOMAIN_NAME]"
click at [694, 450] on input "Téléphone fixe" at bounding box center [877, 454] width 455 height 37
type input "01 48 96 45 49"
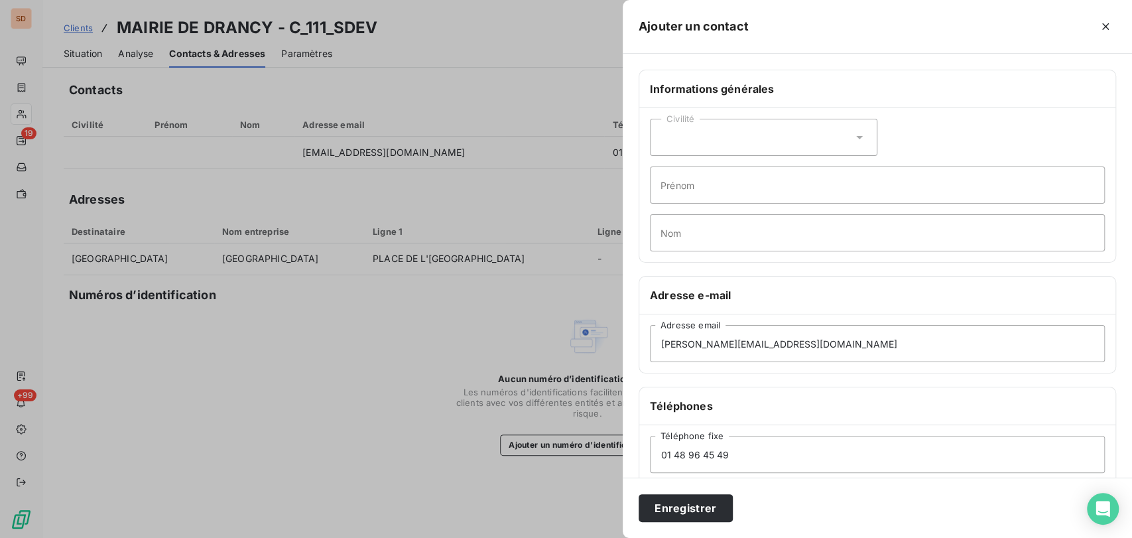
click at [856, 136] on icon at bounding box center [859, 137] width 7 height 3
click at [666, 168] on input "radio" at bounding box center [664, 170] width 13 height 13
click at [674, 182] on input "Prénom" at bounding box center [877, 184] width 455 height 37
type input "[PERSON_NAME]"
click at [671, 237] on input "Nom" at bounding box center [877, 232] width 455 height 37
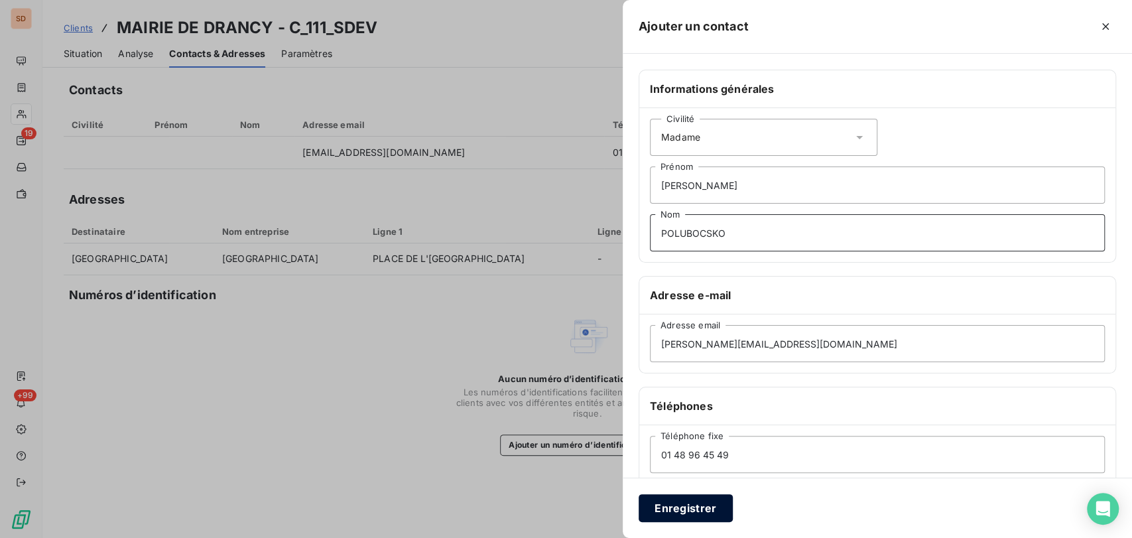
type input "POLUBOCSKO"
click at [684, 509] on button "Enregistrer" at bounding box center [686, 508] width 94 height 28
